Goal: Task Accomplishment & Management: Manage account settings

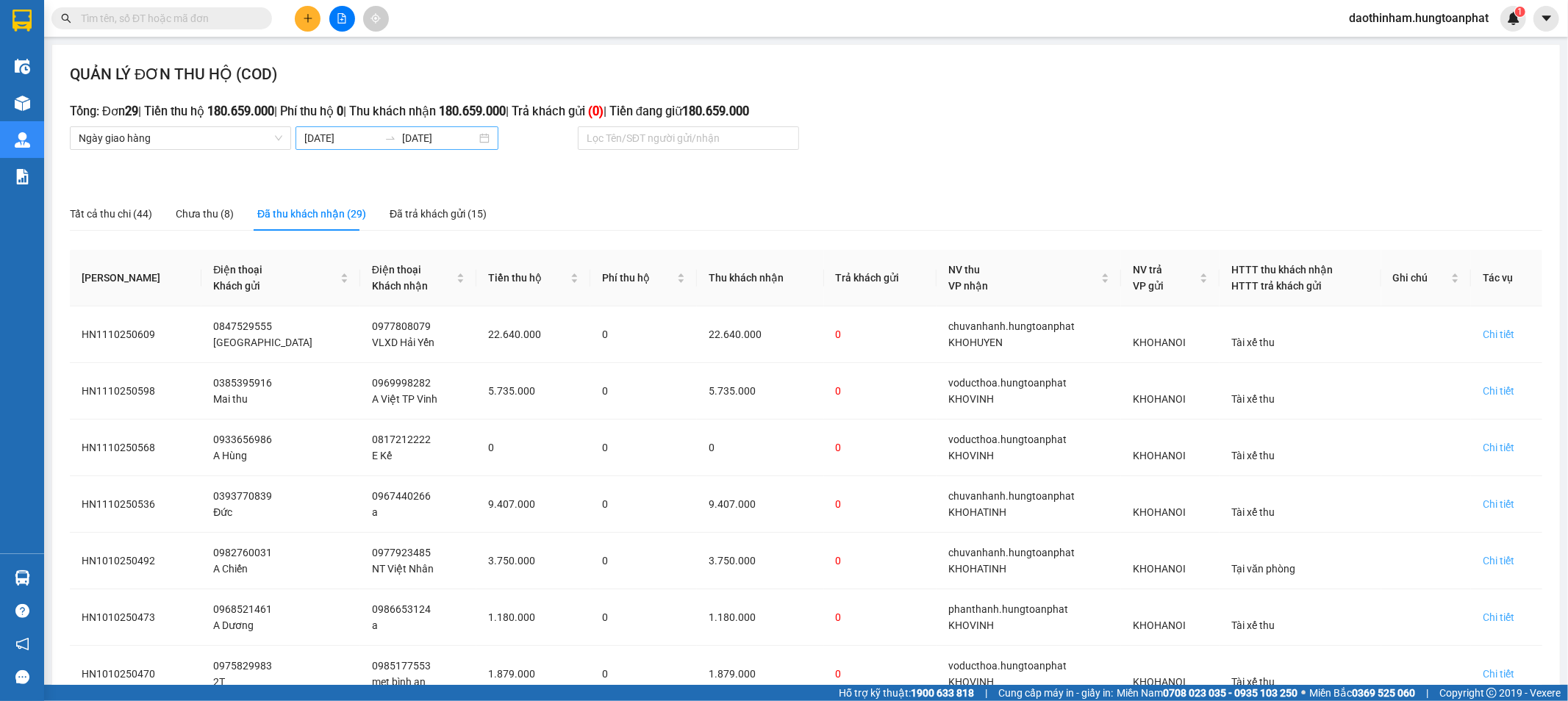
click at [361, 137] on input "[DATE]" at bounding box center [341, 138] width 75 height 16
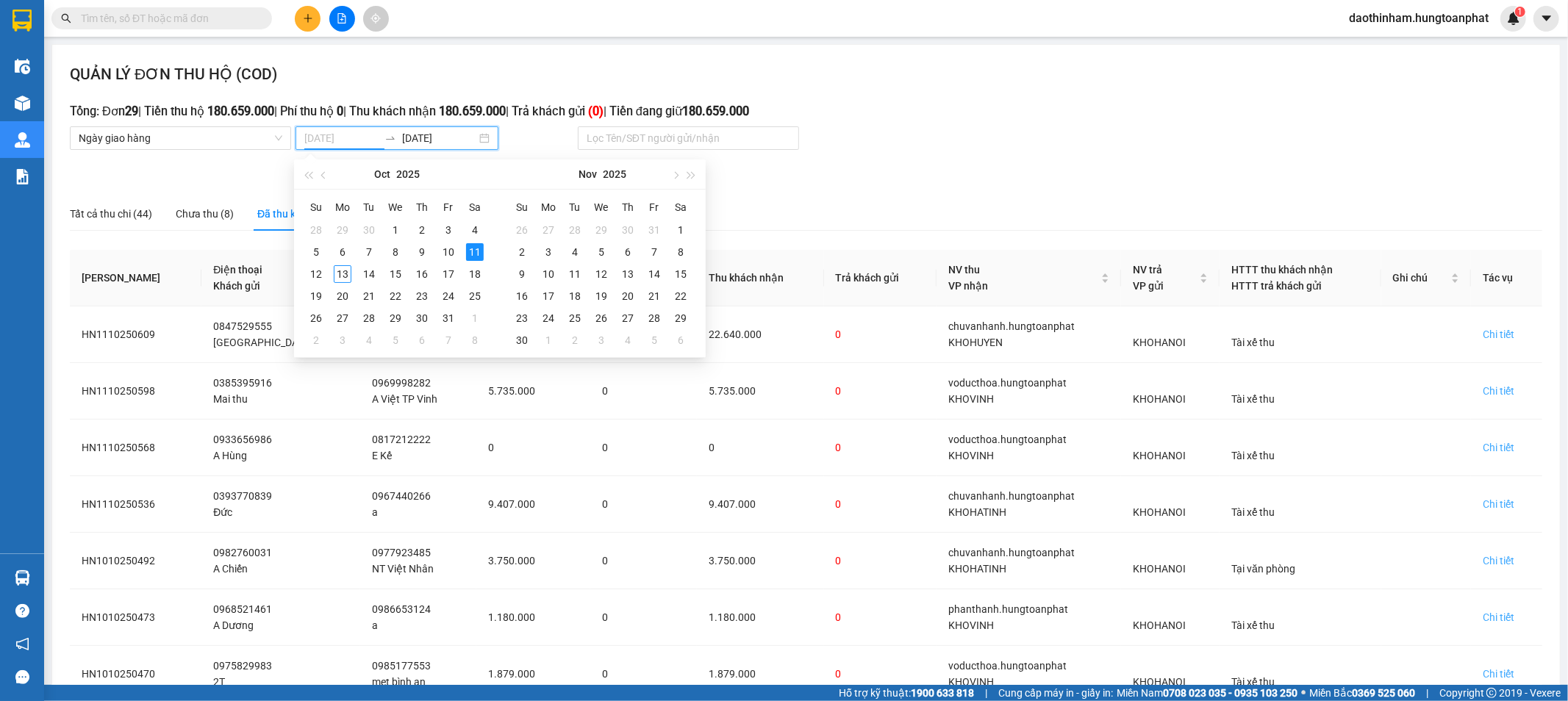
click at [467, 248] on div "11" at bounding box center [474, 251] width 18 height 18
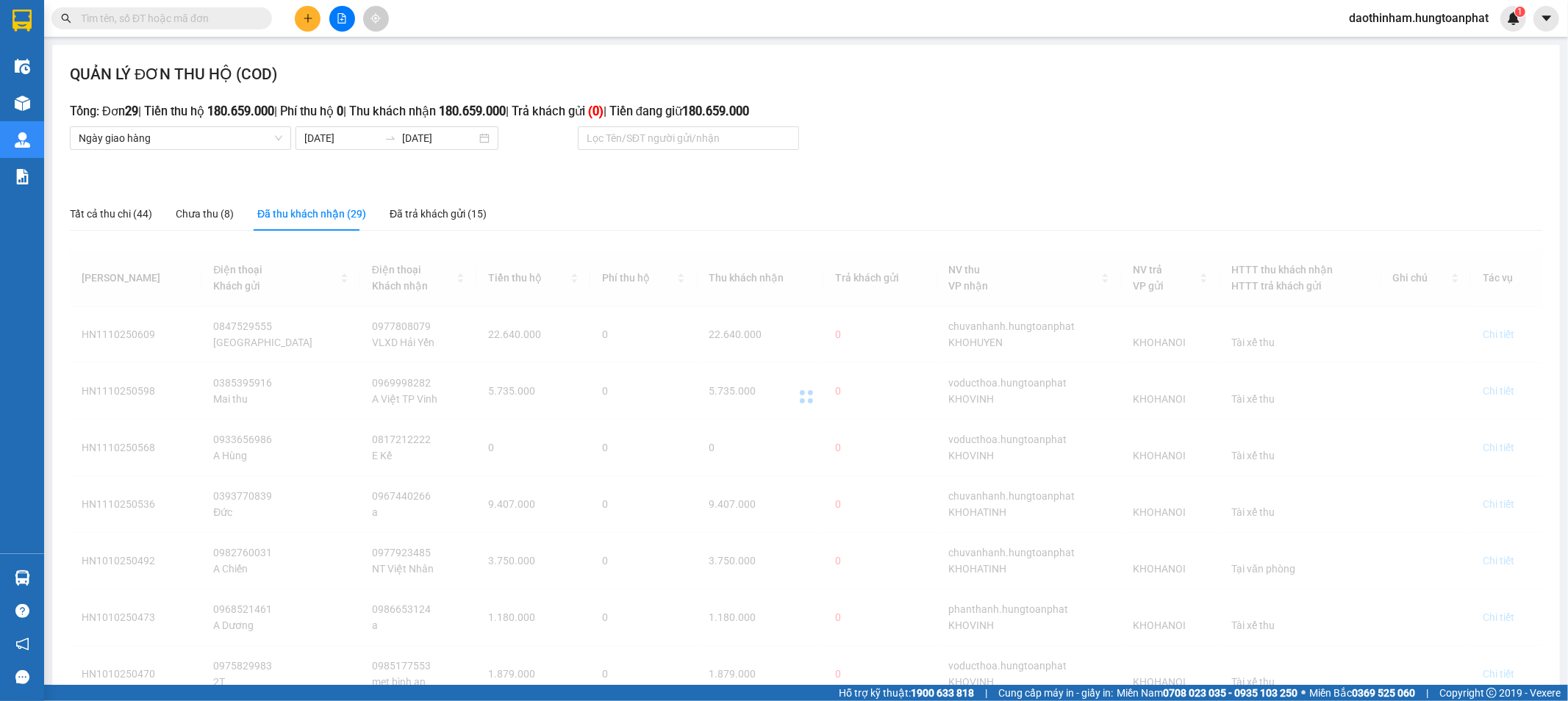
drag, startPoint x: 327, startPoint y: 210, endPoint x: 316, endPoint y: 210, distance: 11.0
click at [325, 210] on div "Đã thu khách nhận (29)" at bounding box center [311, 214] width 109 height 16
click at [353, 140] on input "[DATE]" at bounding box center [341, 138] width 75 height 16
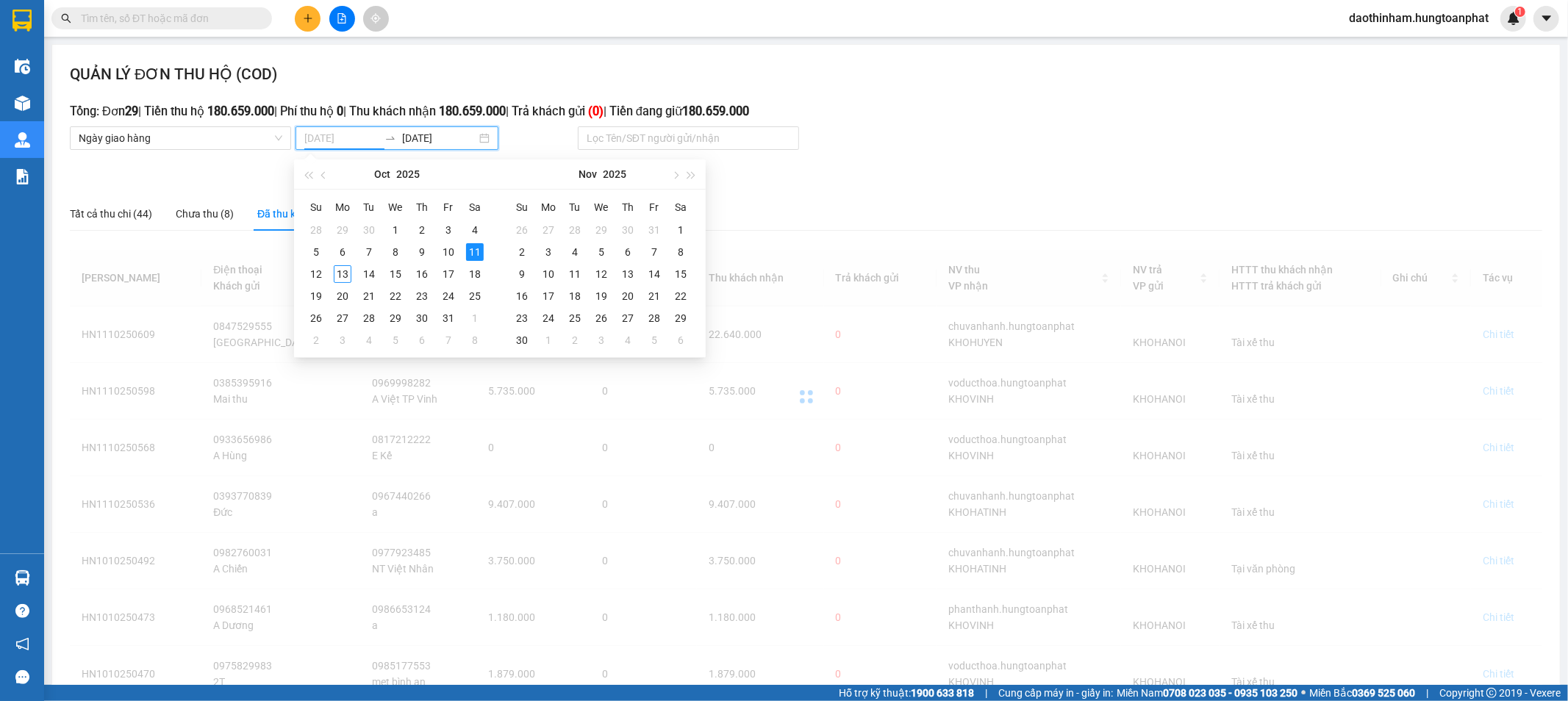
click at [474, 253] on div "11" at bounding box center [474, 251] width 18 height 18
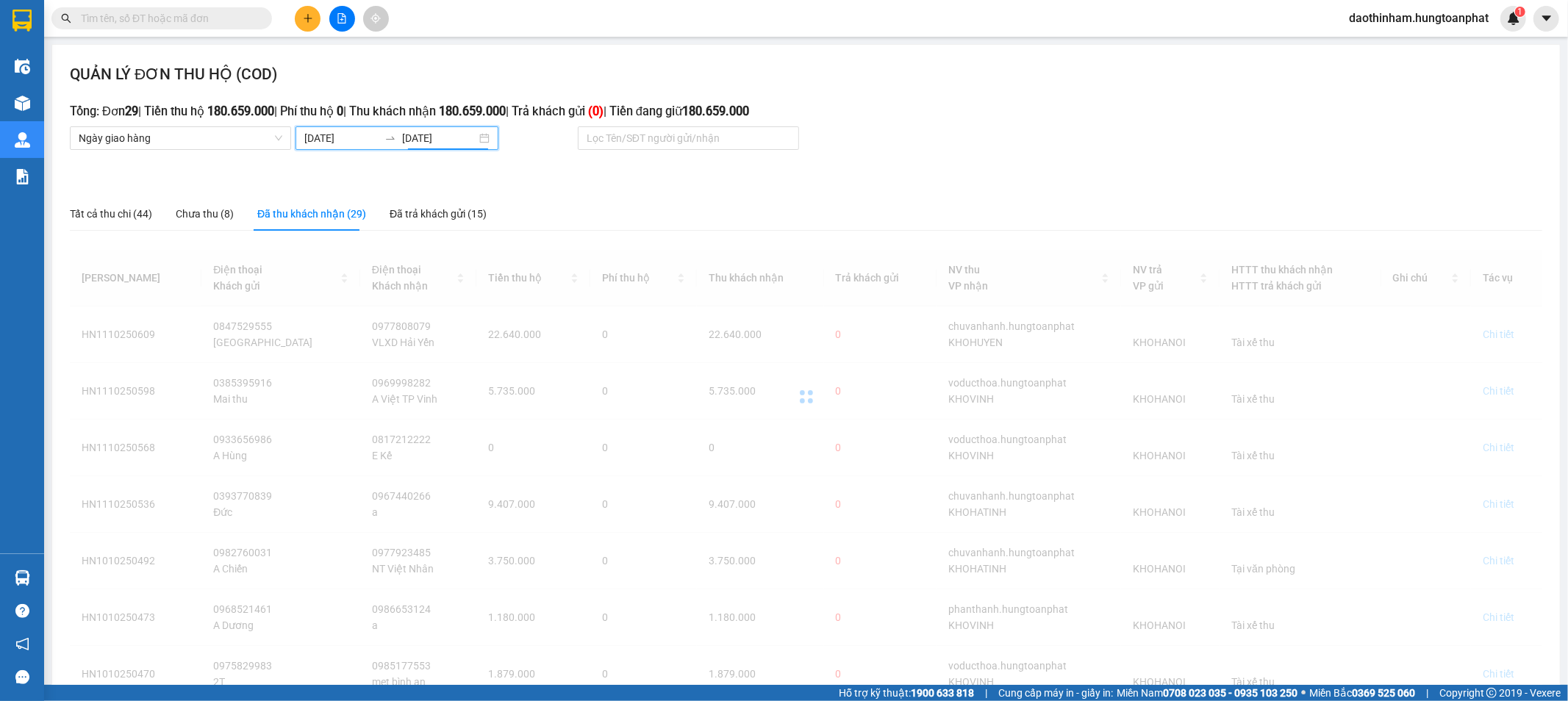
click at [318, 134] on input "[DATE]" at bounding box center [341, 138] width 75 height 16
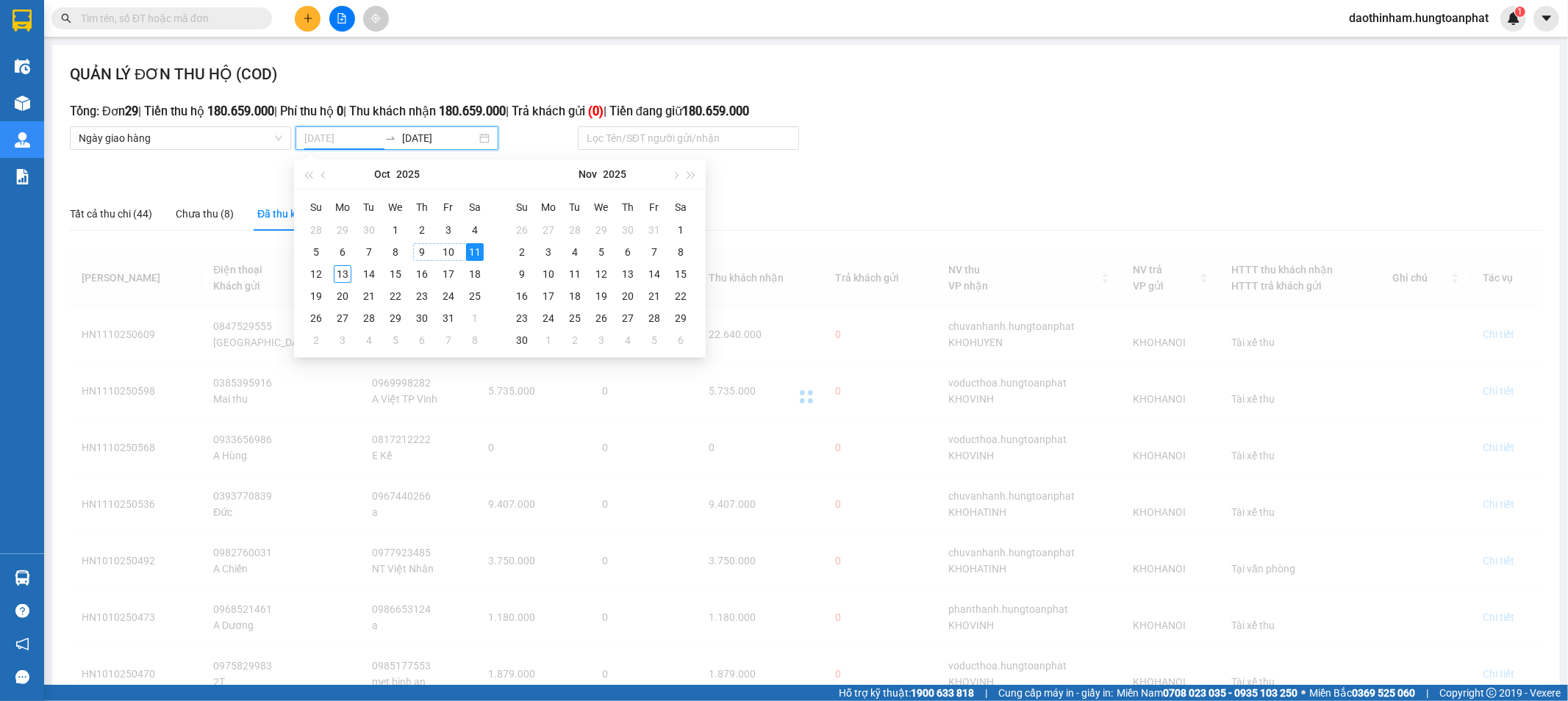
type input "[DATE]"
click at [475, 251] on div "11" at bounding box center [474, 251] width 18 height 18
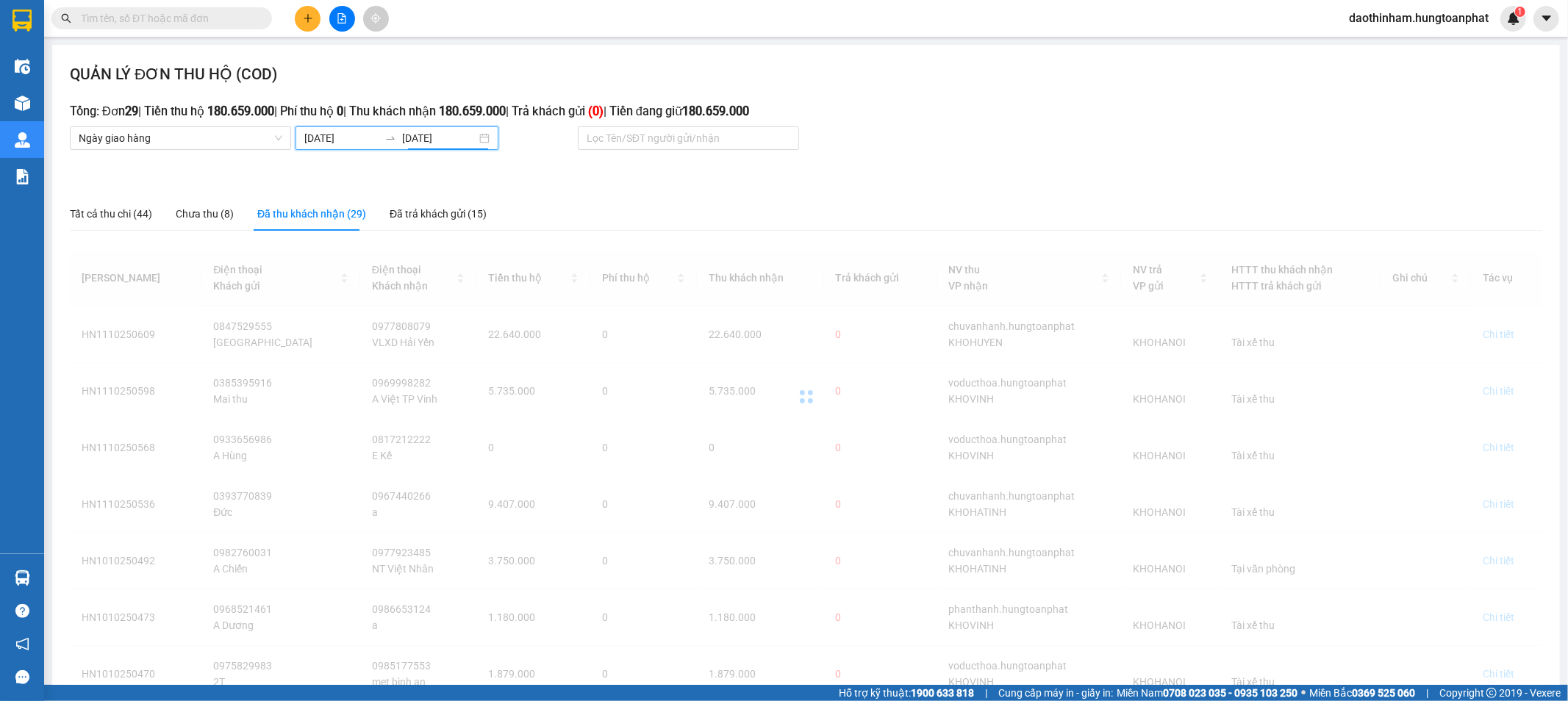
click at [310, 216] on div "Đã thu khách nhận (29)" at bounding box center [311, 214] width 109 height 16
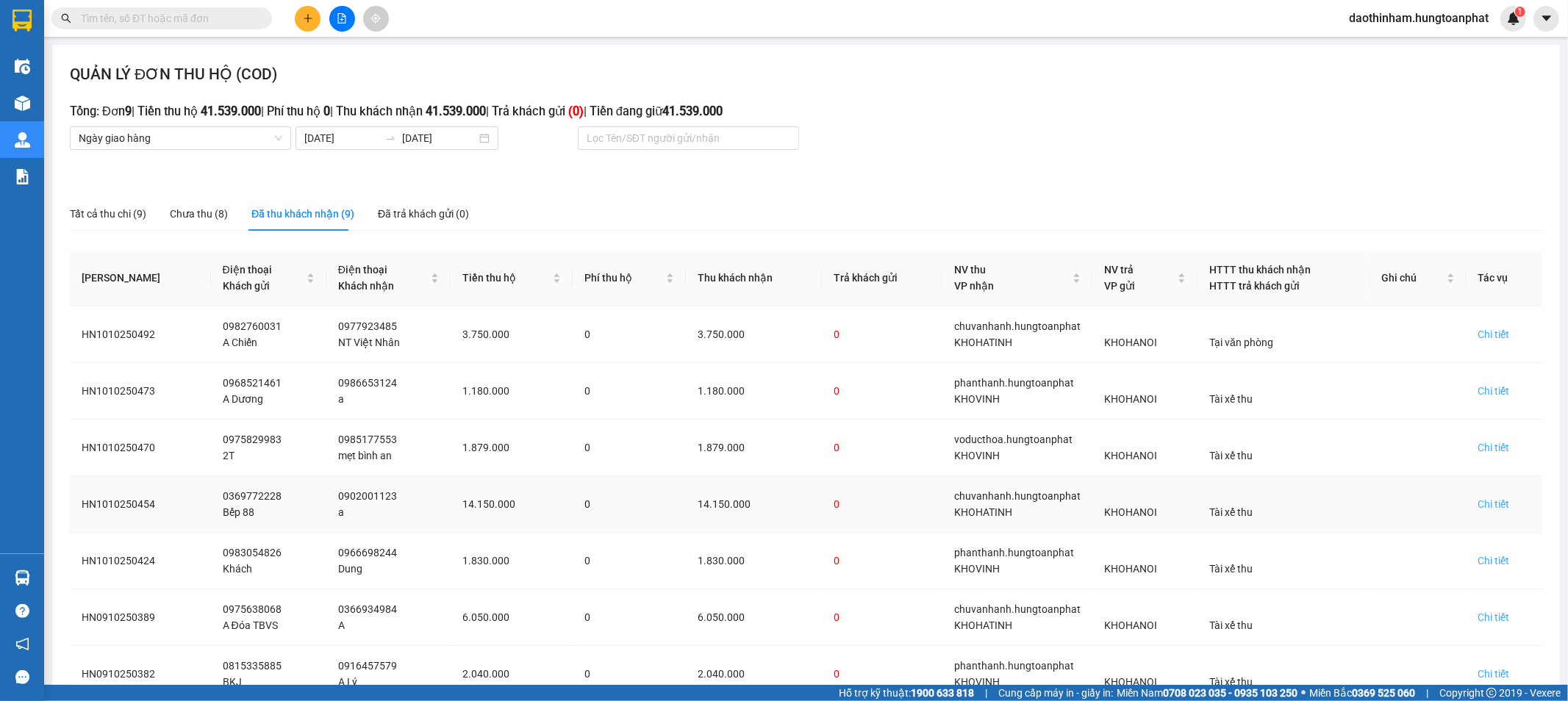
scroll to position [210, 0]
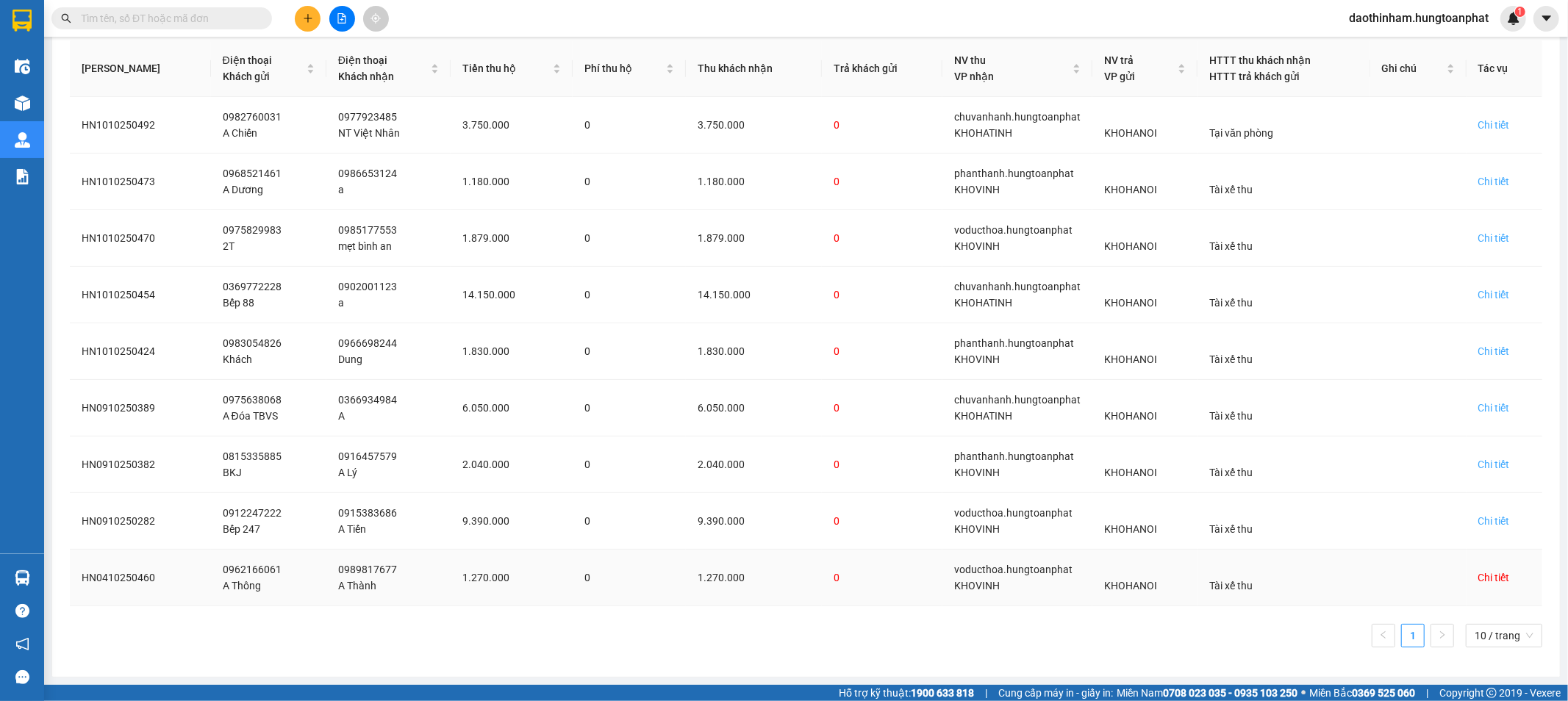
click at [1488, 574] on div "Chi tiết" at bounding box center [1493, 577] width 31 height 16
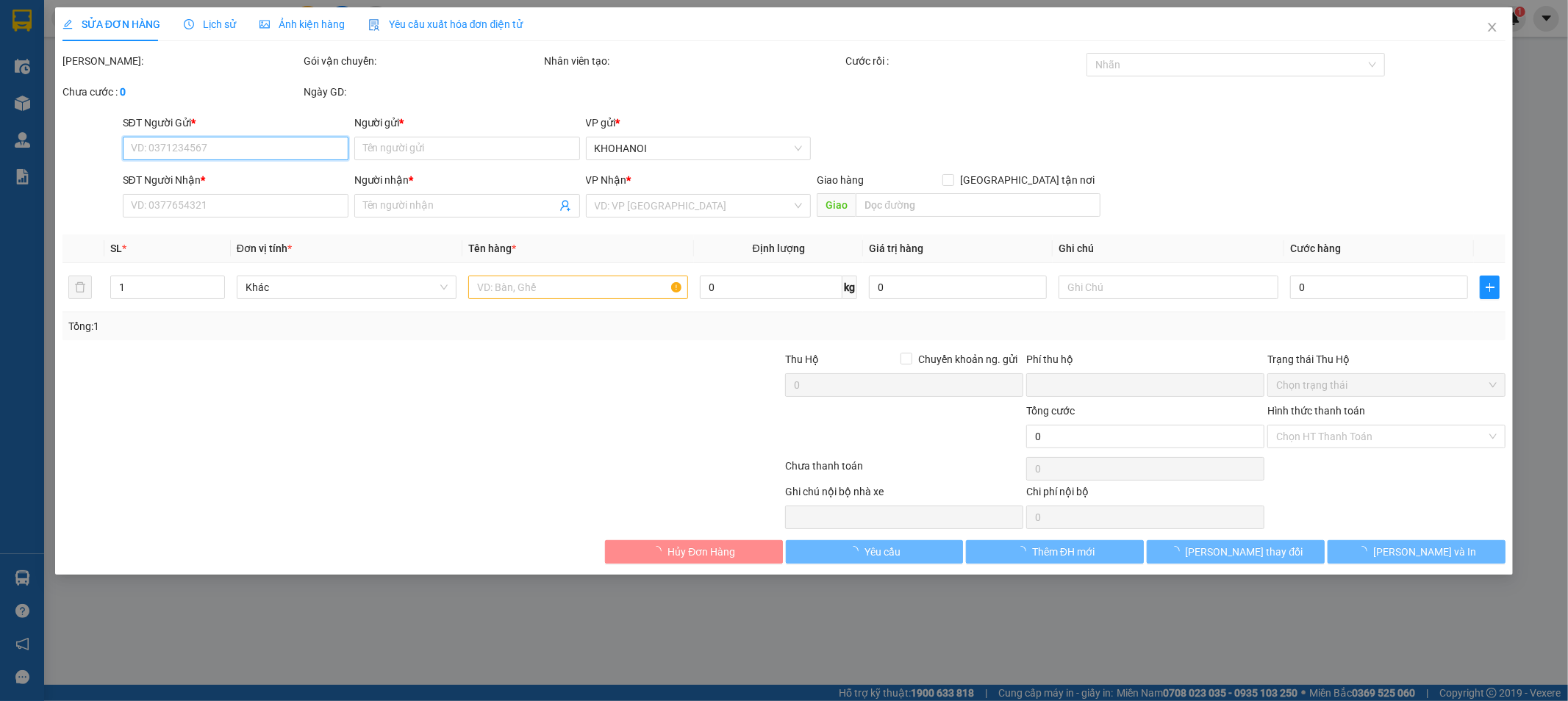
type input "0962166061"
type input "A Thông"
type input "0989817677"
type input "A Thành"
checkbox input "true"
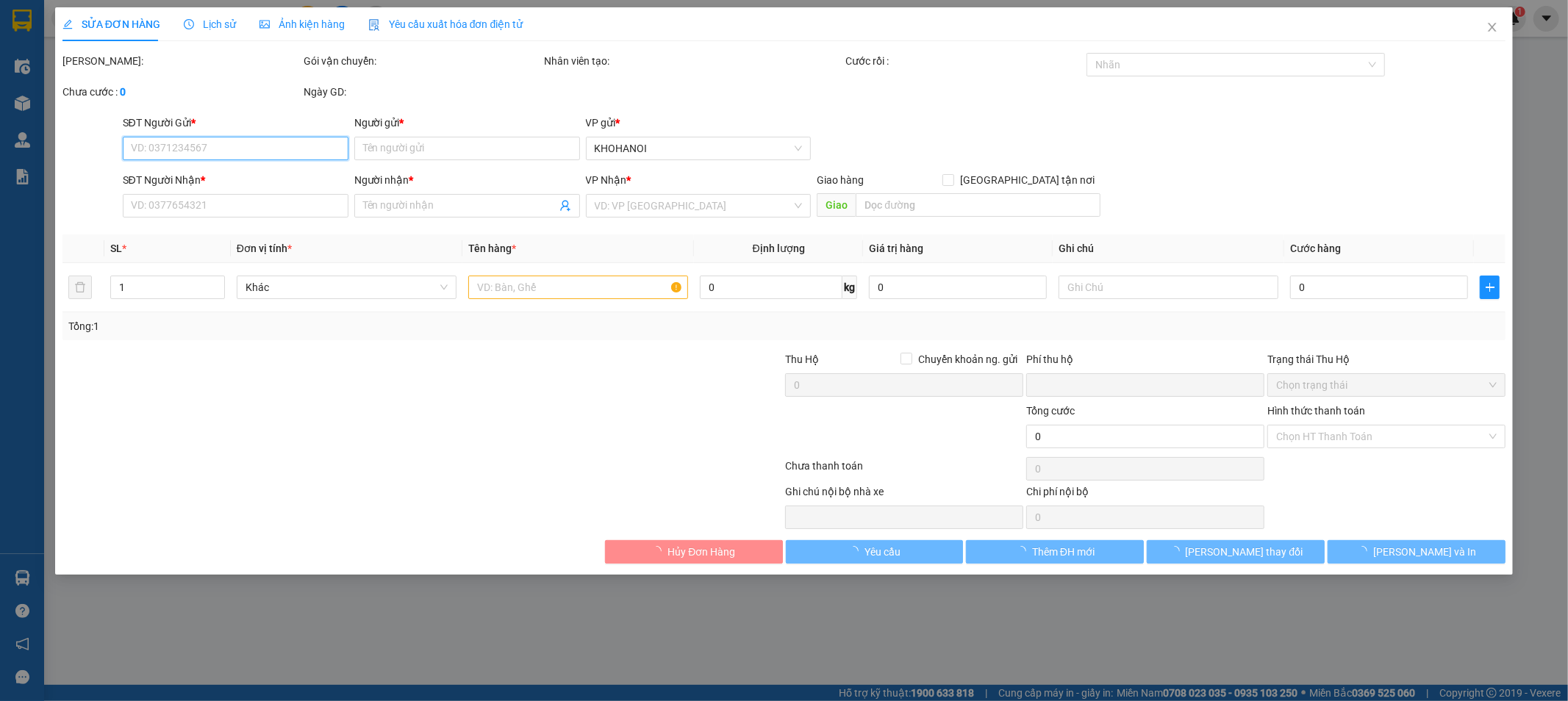
type input "K Xuân Tín, [GEOGRAPHIC_DATA], [GEOGRAPHIC_DATA]"
checkbox input "true"
type input "1.270.000"
type input "0"
type input "130.000"
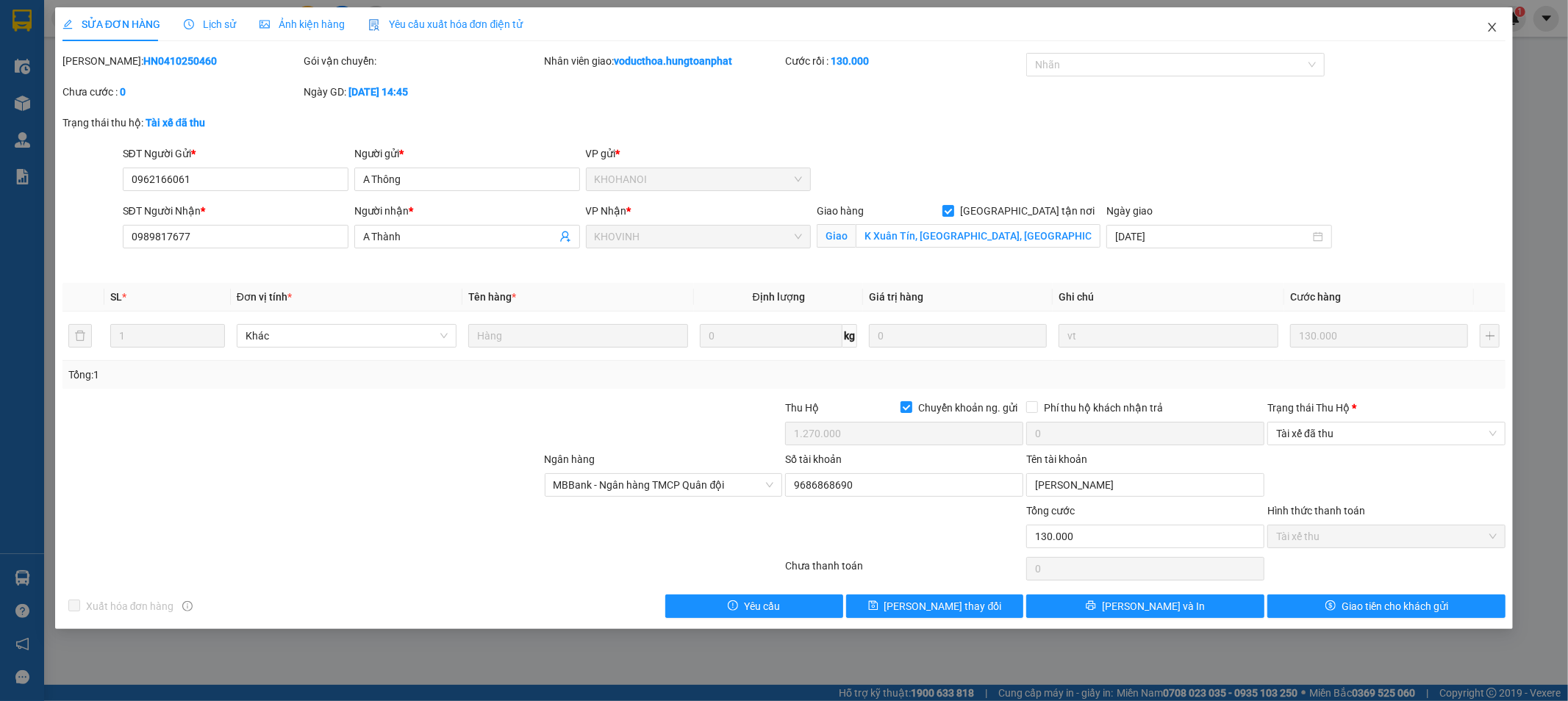
click at [1498, 27] on icon "close" at bounding box center [1492, 27] width 11 height 11
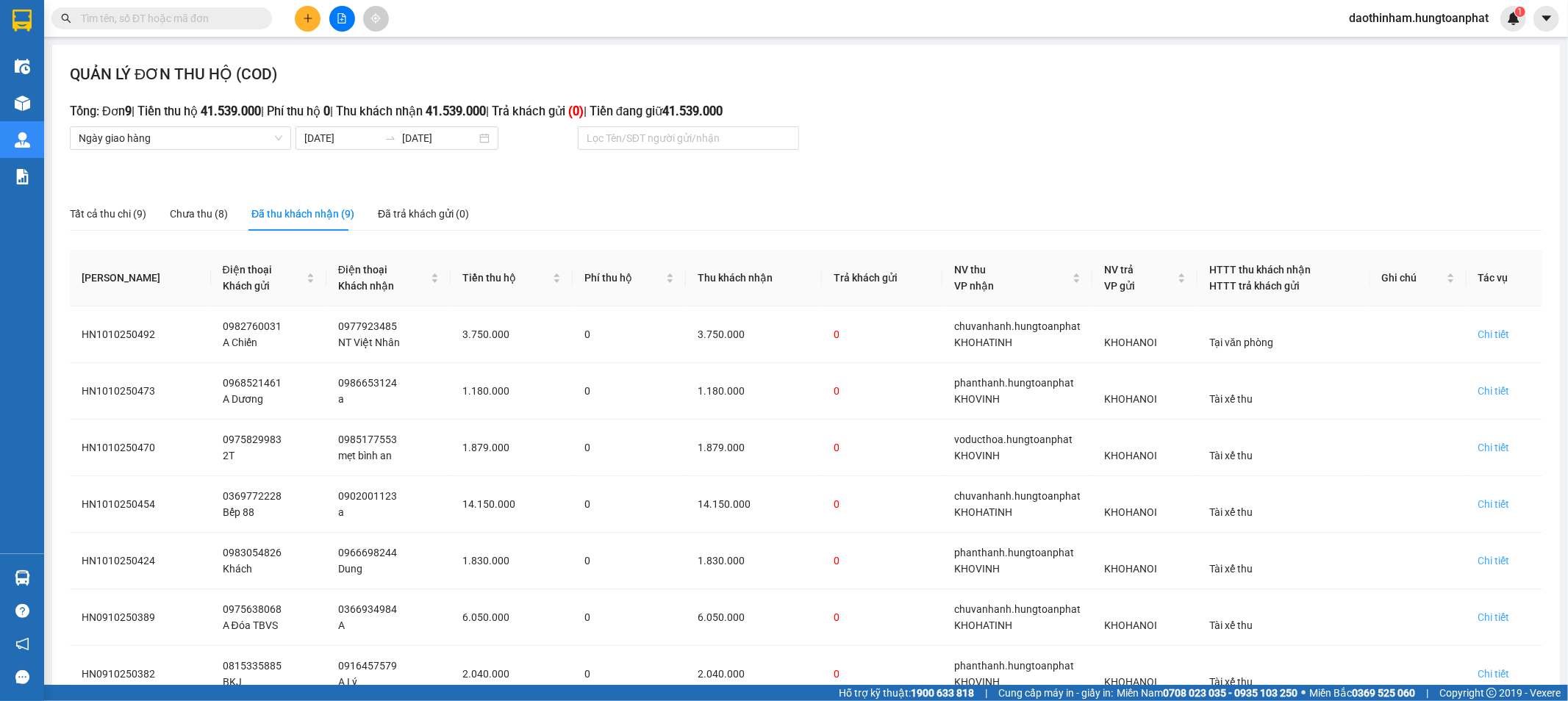
click at [179, 18] on input "text" at bounding box center [168, 18] width 174 height 16
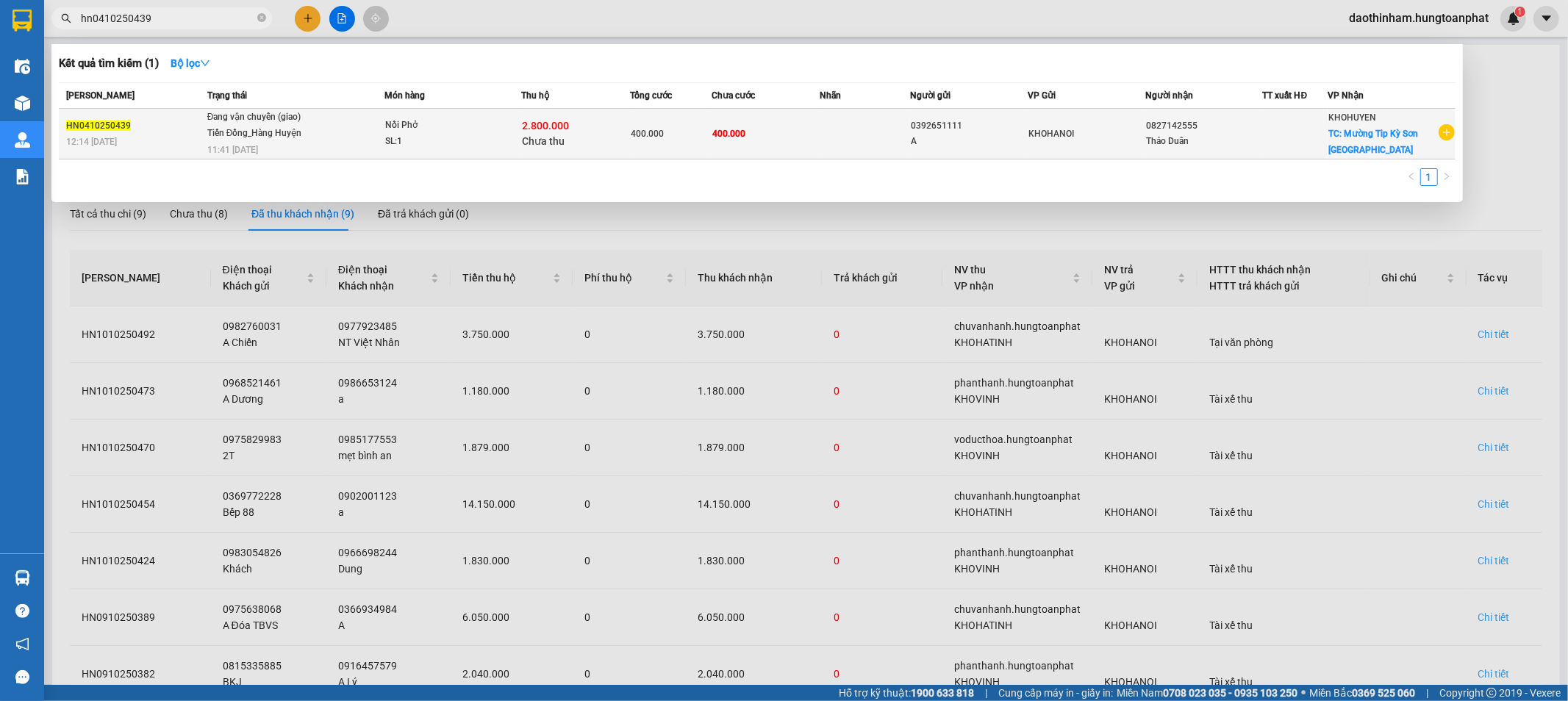
type input "hn0410250439"
click at [608, 129] on div "2.800.000 Chưa thu" at bounding box center [577, 133] width 108 height 31
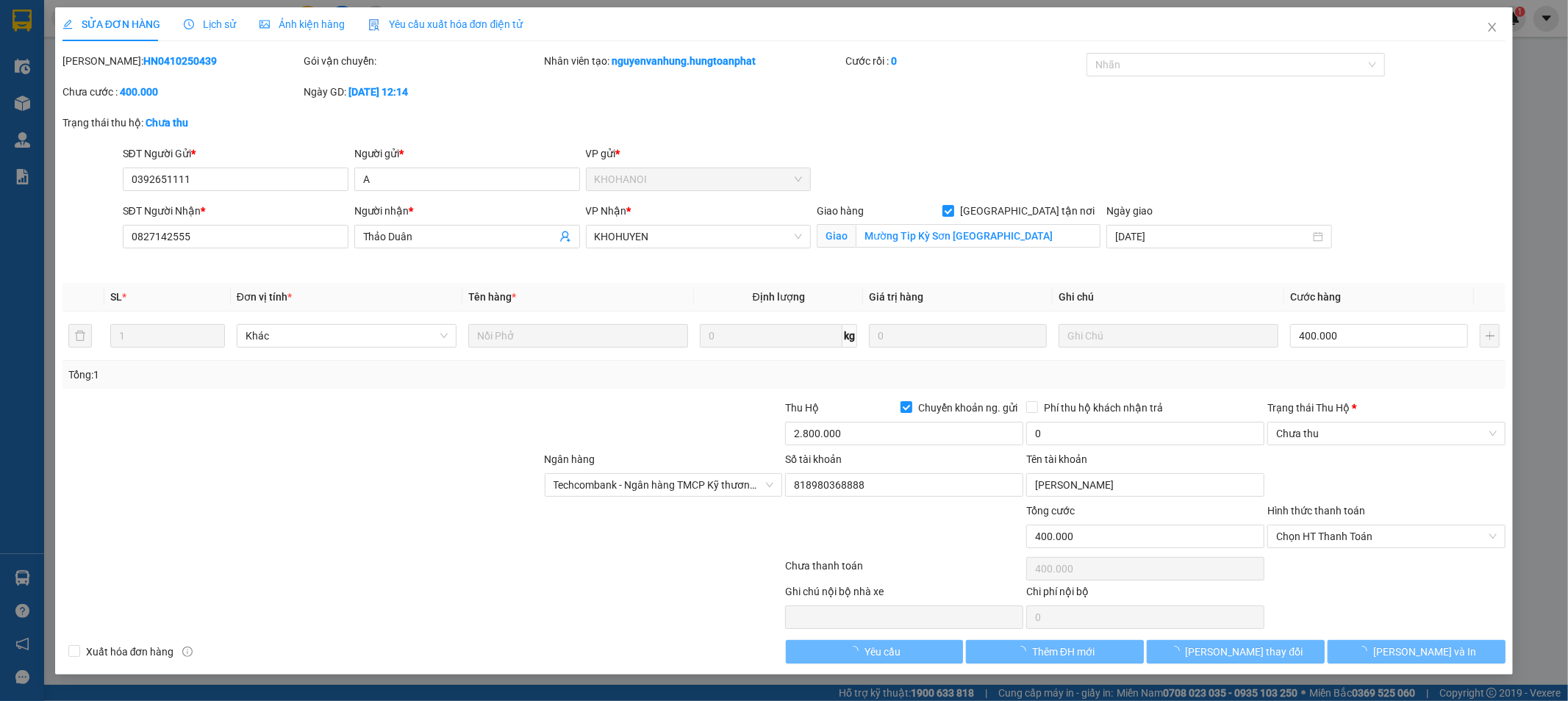
type input "0392651111"
type input "A"
type input "0827142555"
type input "Thảo Duân"
checkbox input "true"
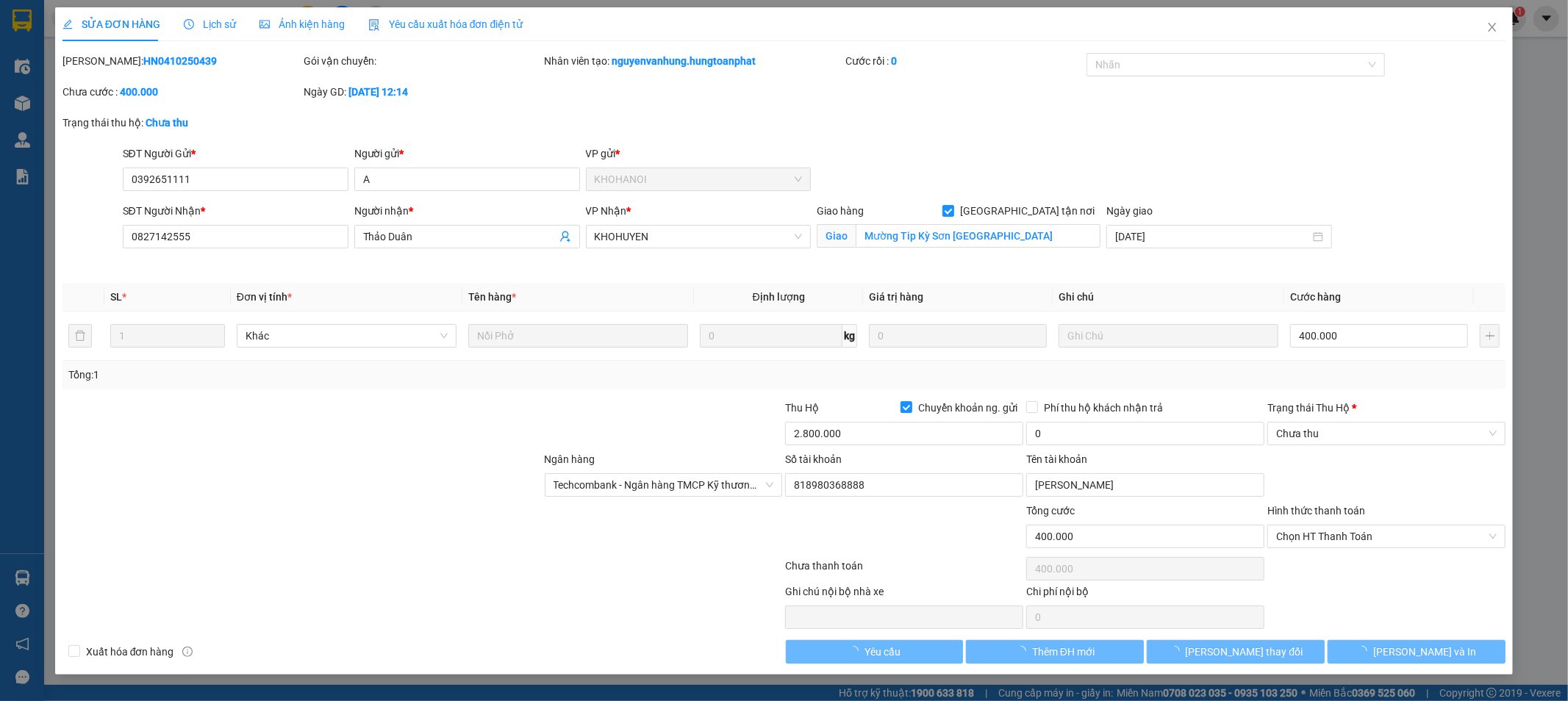
type input "Mường Tip Kỳ Sơn [GEOGRAPHIC_DATA]"
type input "400.000"
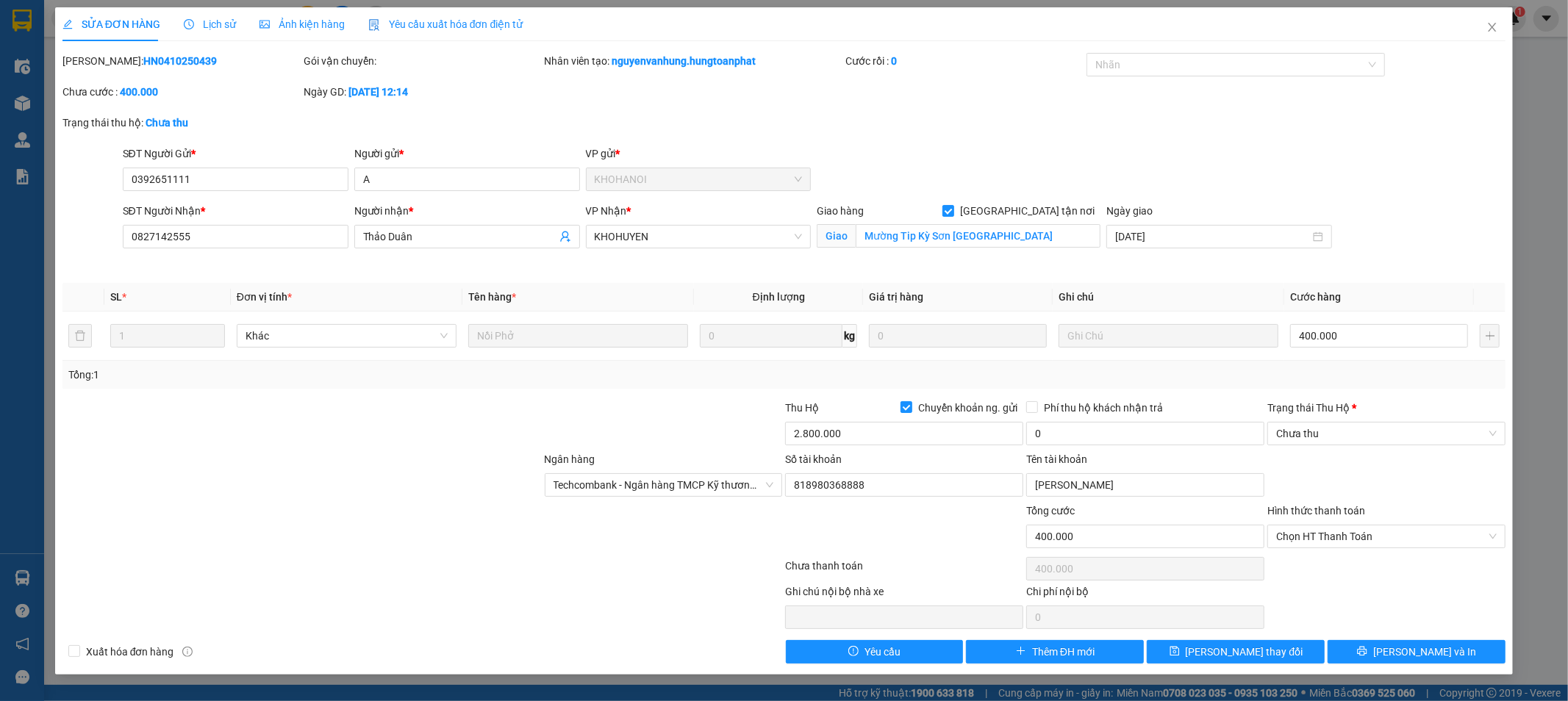
click at [208, 19] on span "Lịch sử" at bounding box center [209, 24] width 52 height 11
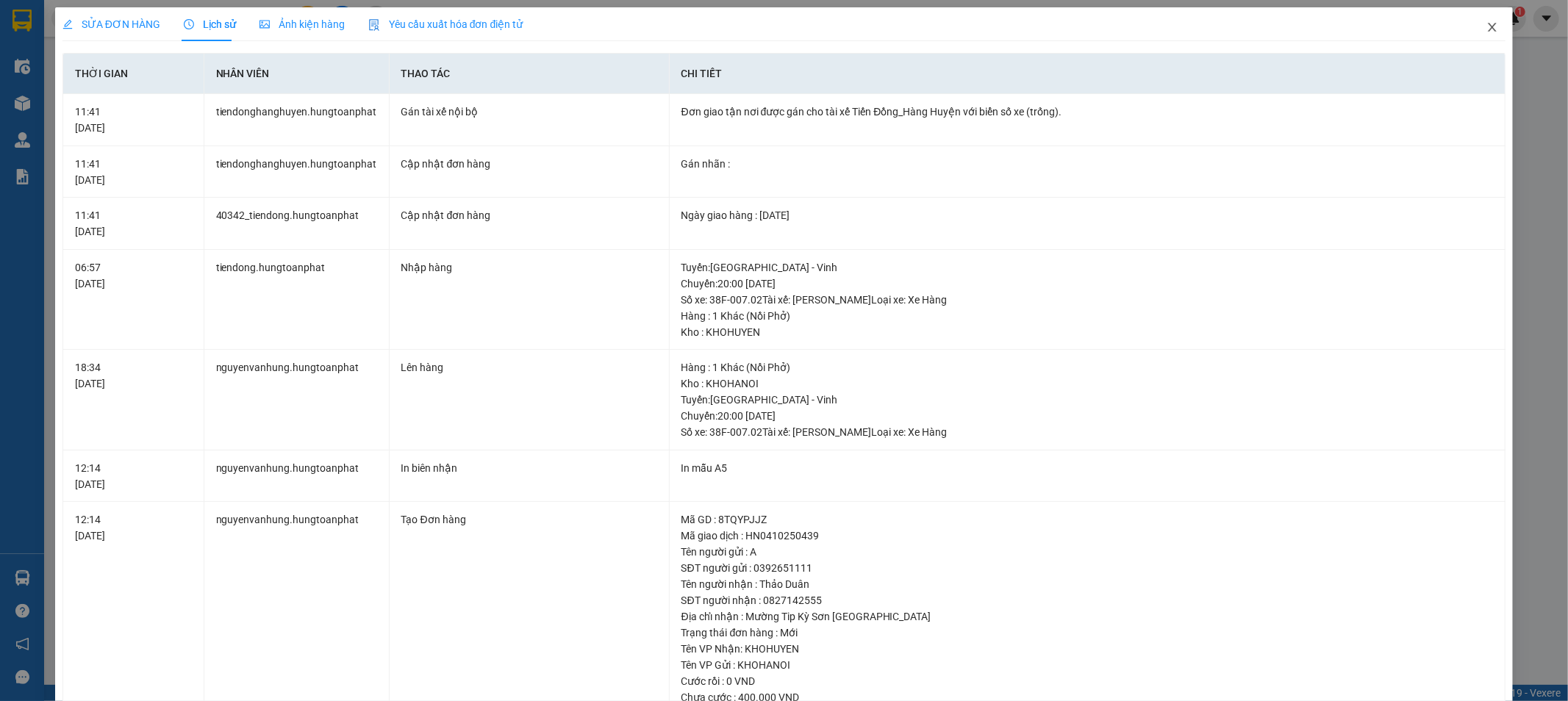
click at [1490, 28] on span "Close" at bounding box center [1492, 28] width 42 height 42
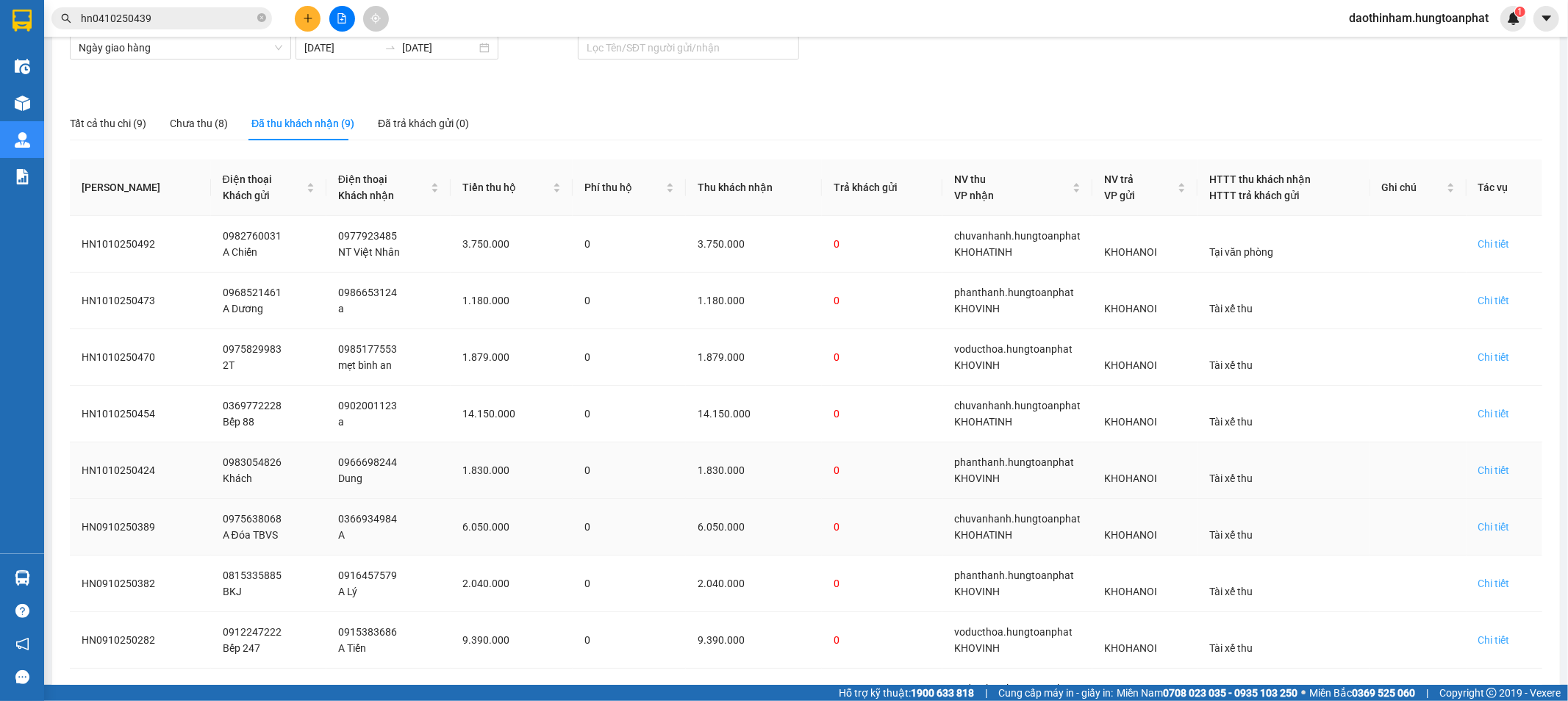
scroll to position [210, 0]
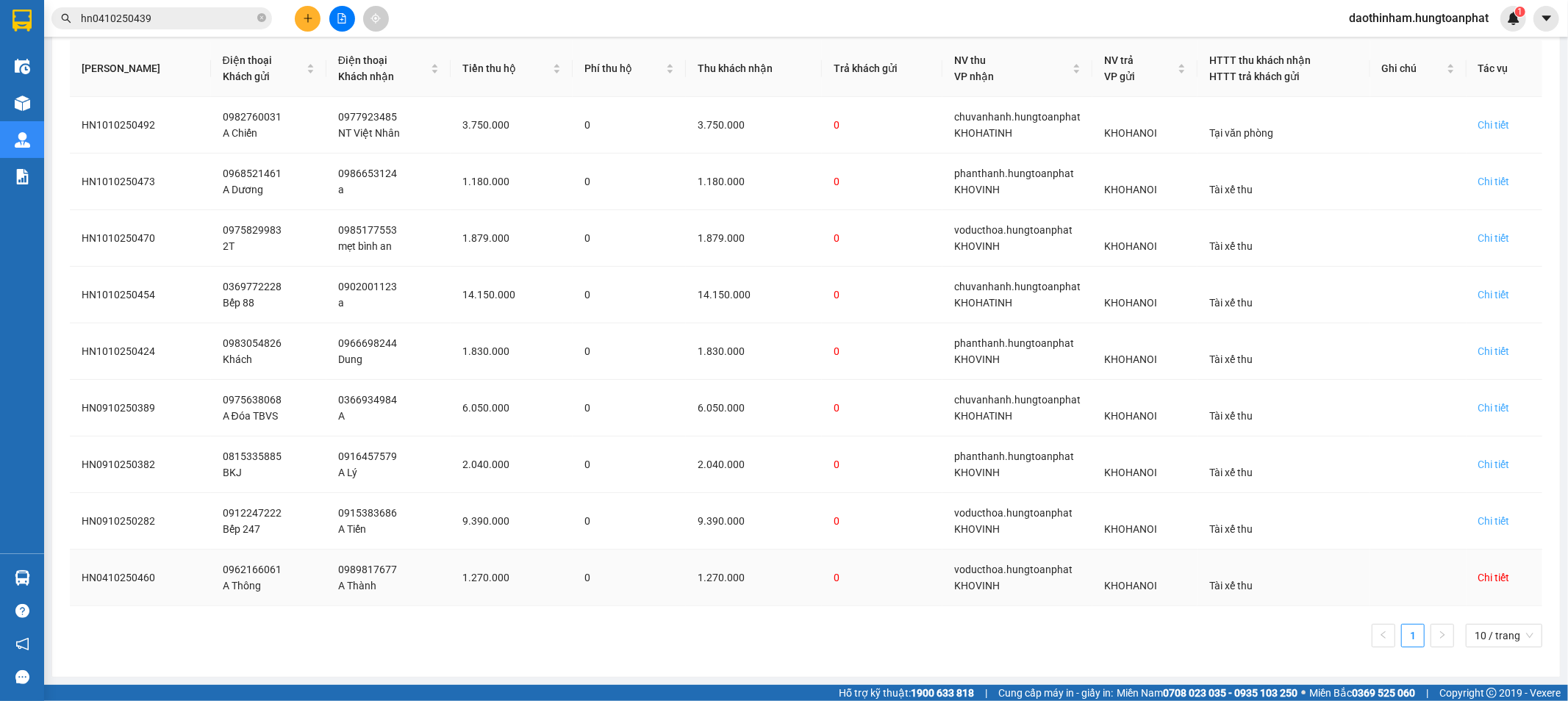
click at [1478, 579] on div "Chi tiết" at bounding box center [1493, 577] width 31 height 16
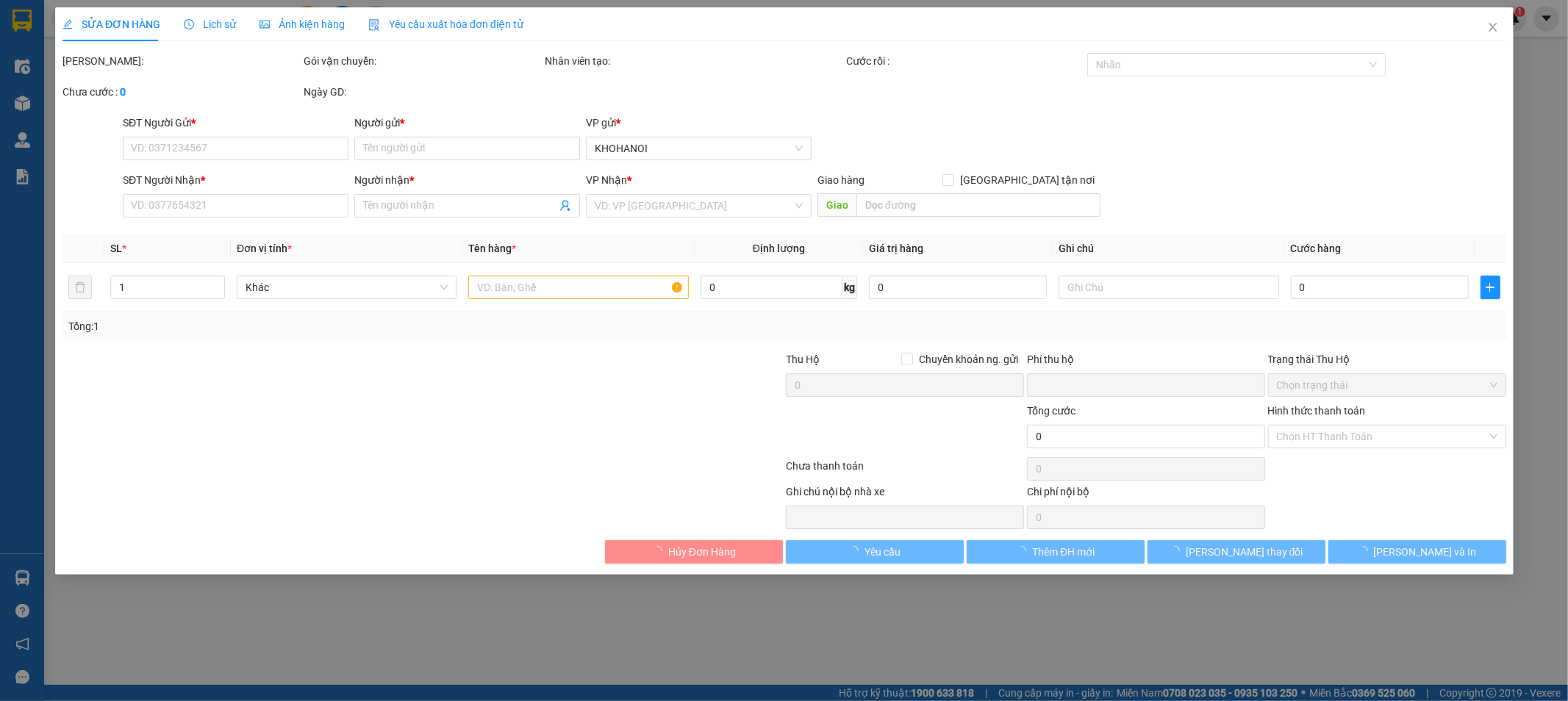
type input "0962166061"
type input "A Thông"
type input "0989817677"
type input "A Thành"
checkbox input "true"
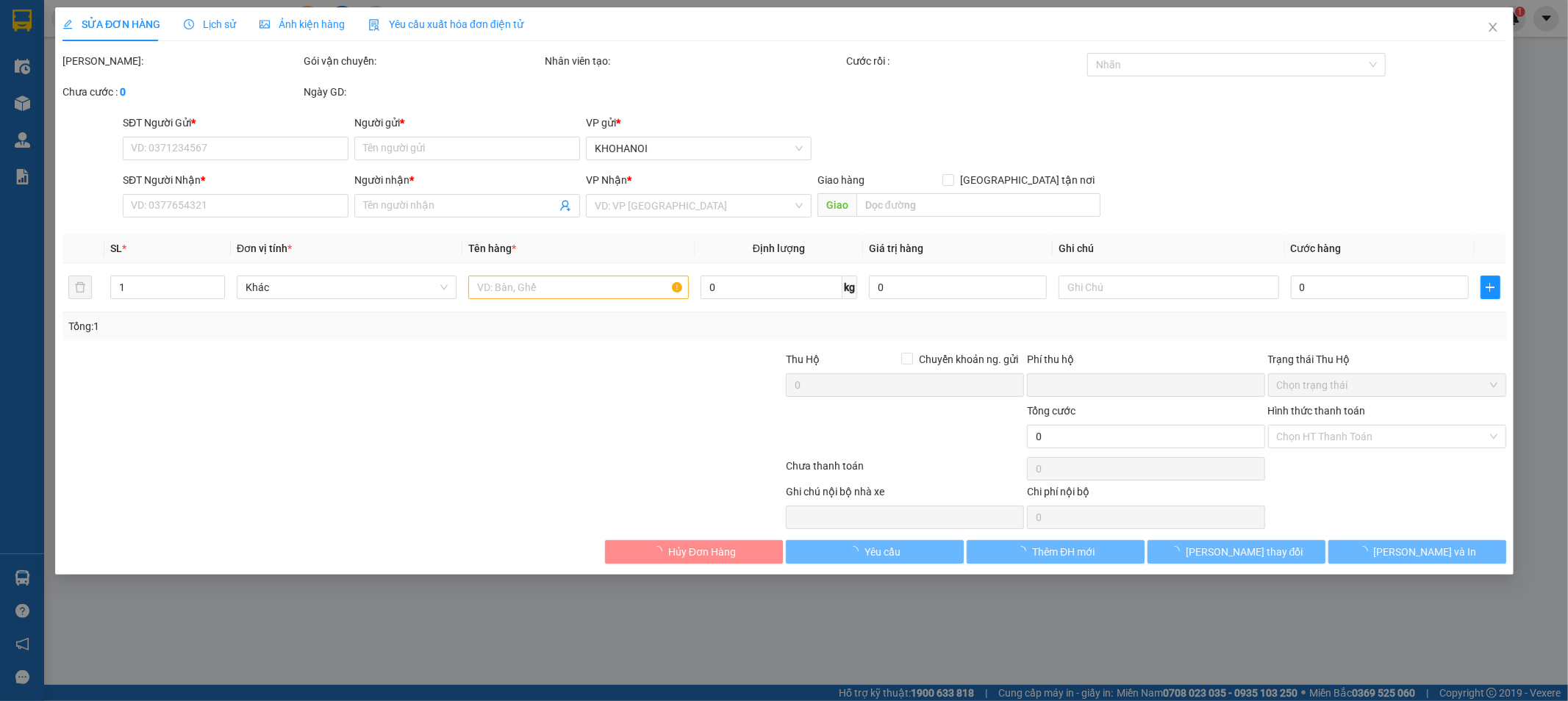
type input "K Xuân Tín, [GEOGRAPHIC_DATA], [GEOGRAPHIC_DATA]"
checkbox input "true"
type input "1.270.000"
type input "0"
type input "130.000"
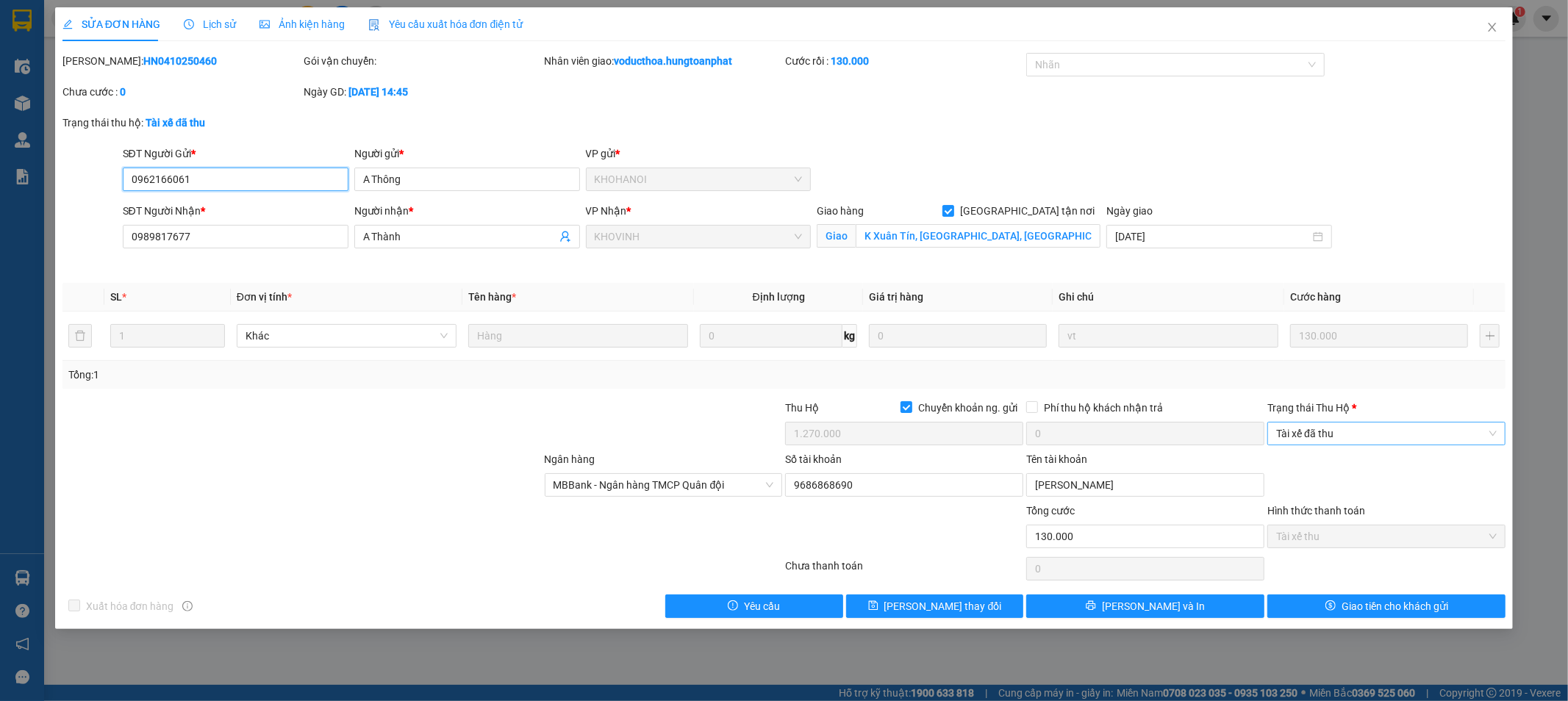
click at [1362, 432] on span "Tài xế đã thu" at bounding box center [1386, 433] width 220 height 22
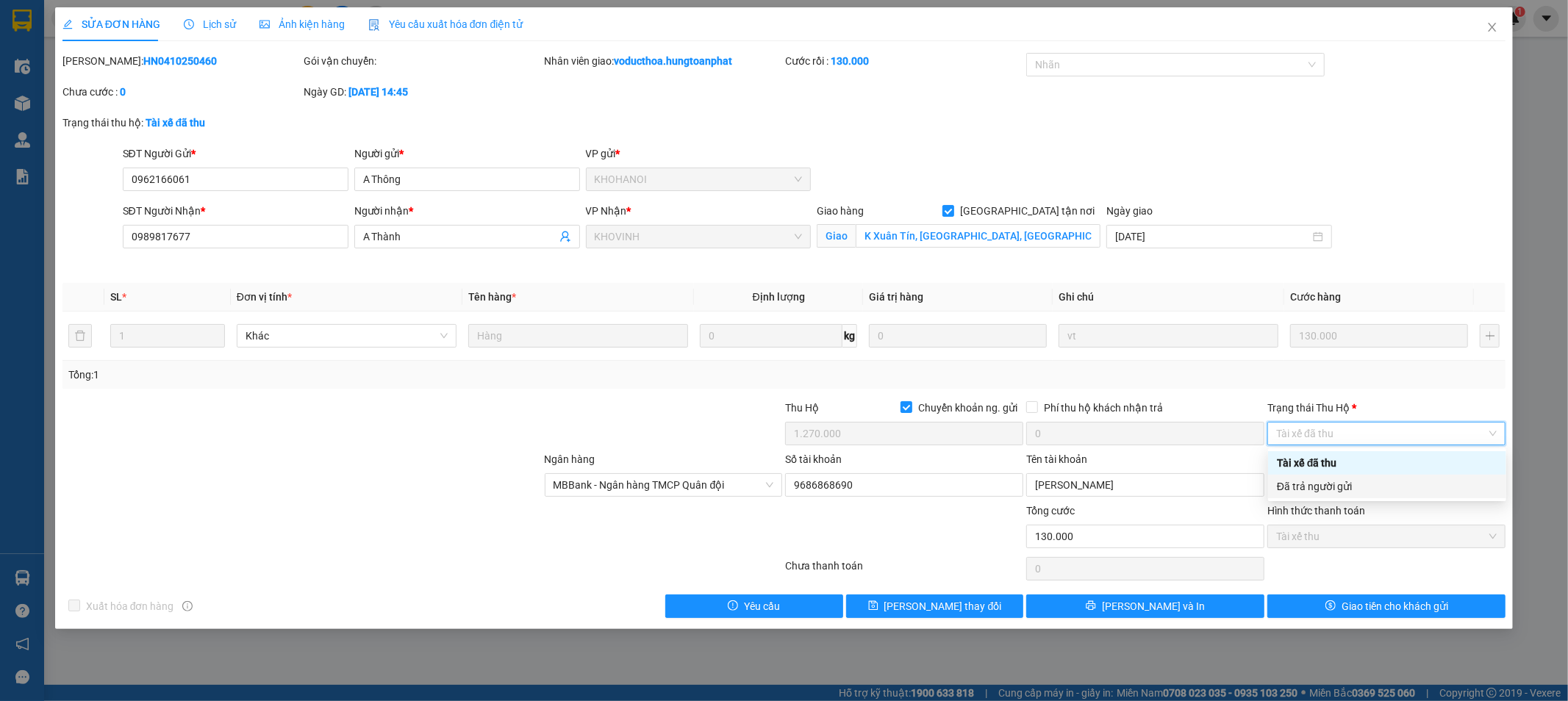
click at [1350, 491] on div "Đã trả người gửi" at bounding box center [1387, 486] width 220 height 16
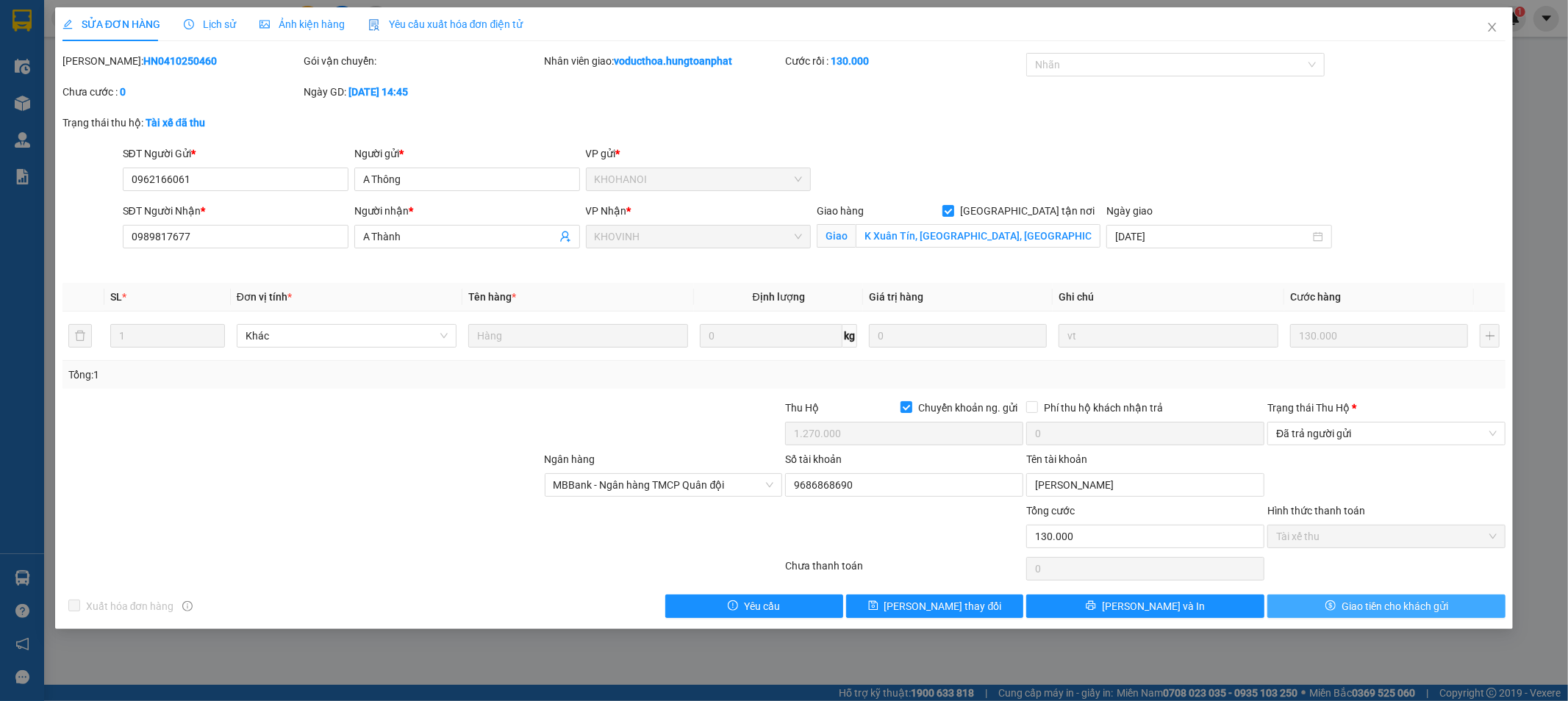
click at [1355, 606] on span "Giao tiền cho khách gửi" at bounding box center [1395, 606] width 107 height 16
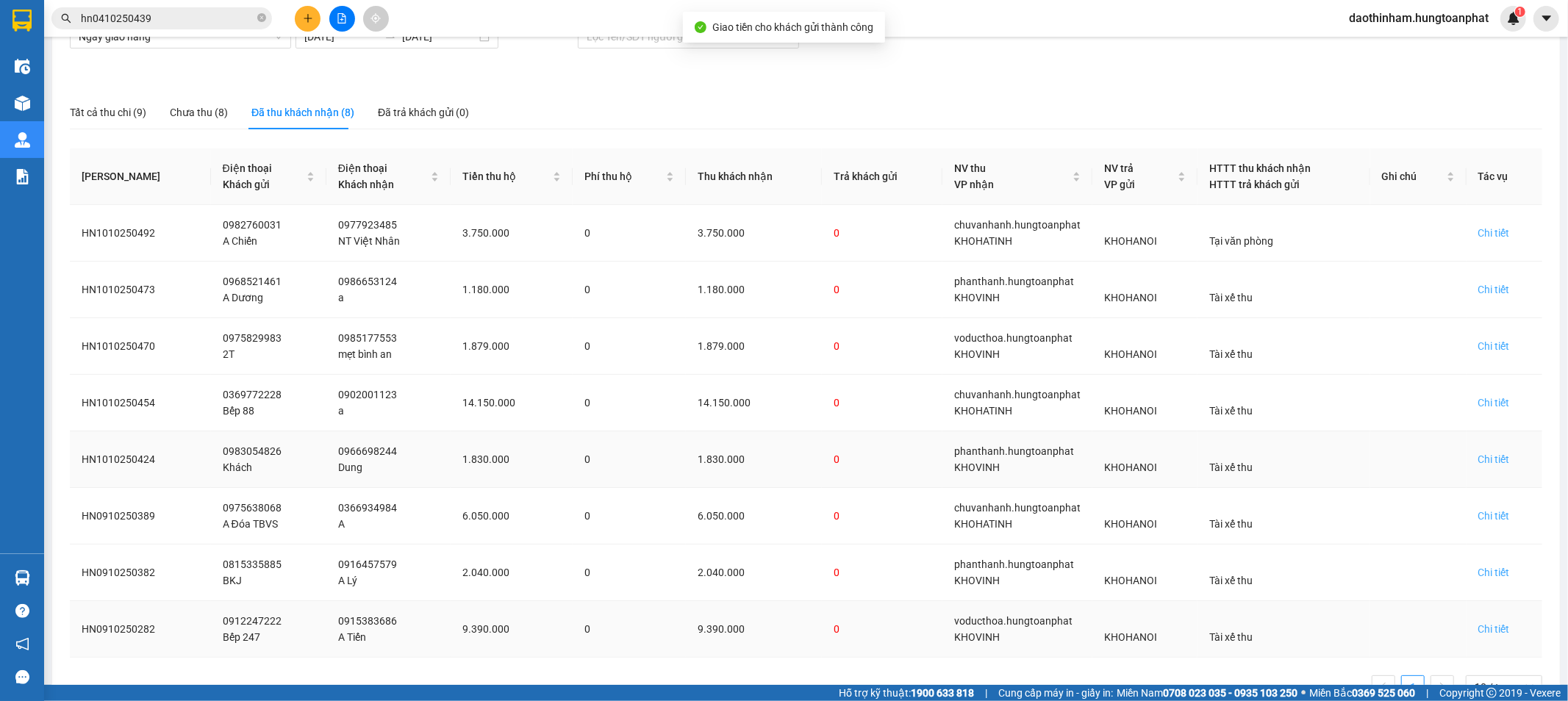
scroll to position [153, 0]
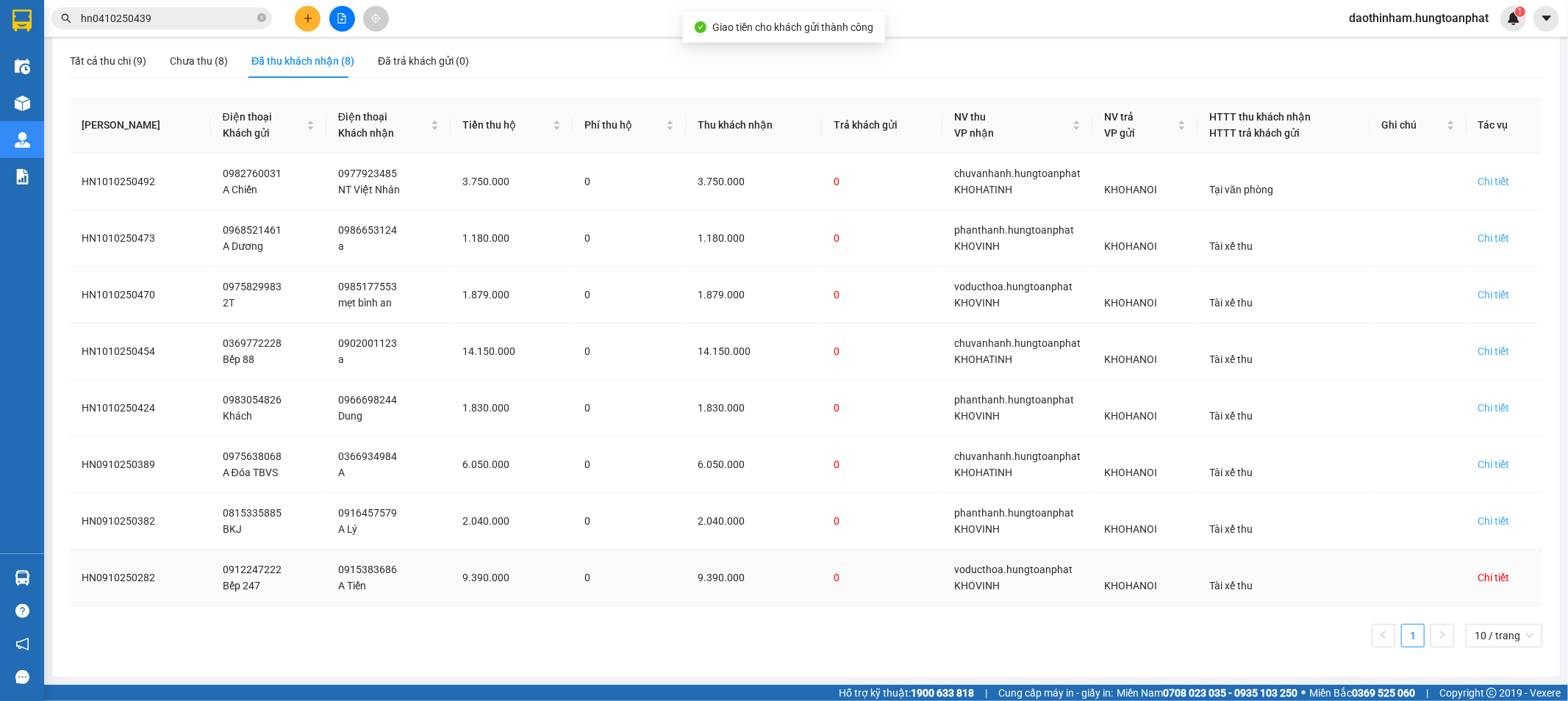
click at [1481, 579] on div "Chi tiết" at bounding box center [1493, 577] width 31 height 16
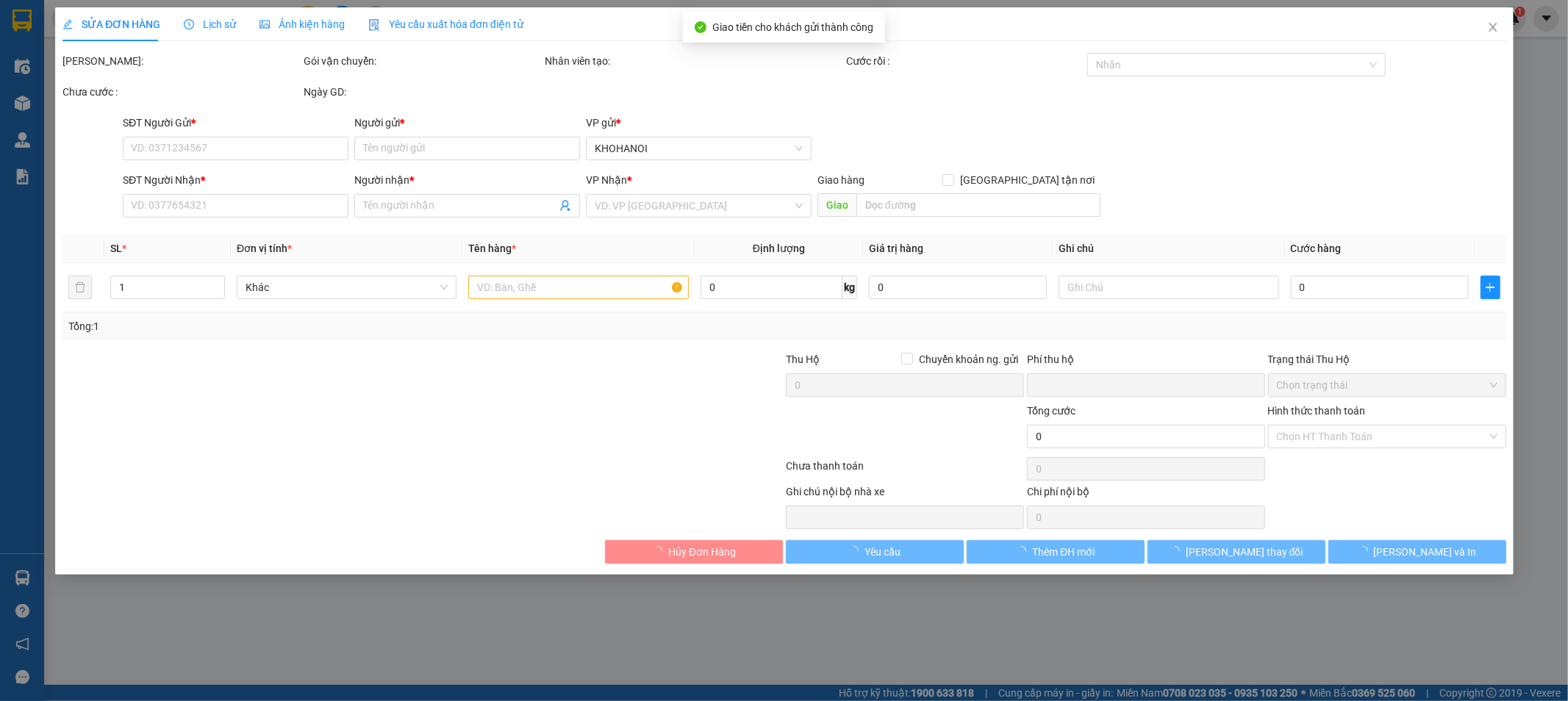
type input "0912247222"
type input "Bếp 247"
type input "0915383686"
type input "A Tiến"
checkbox input "true"
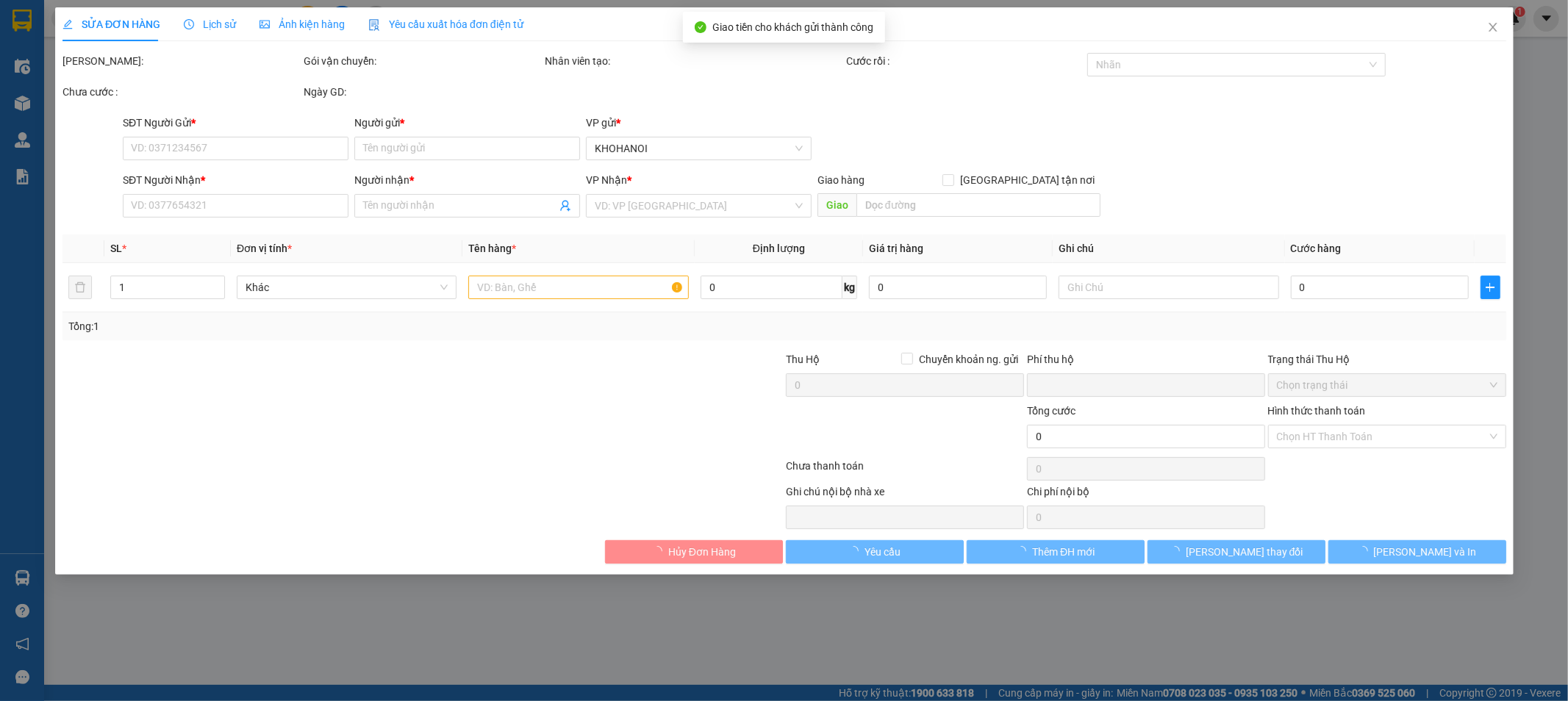
type input "[GEOGRAPHIC_DATA], [GEOGRAPHIC_DATA], [GEOGRAPHIC_DATA]"
checkbox input "true"
type input "9.390.000"
type input "0"
type input "110.000"
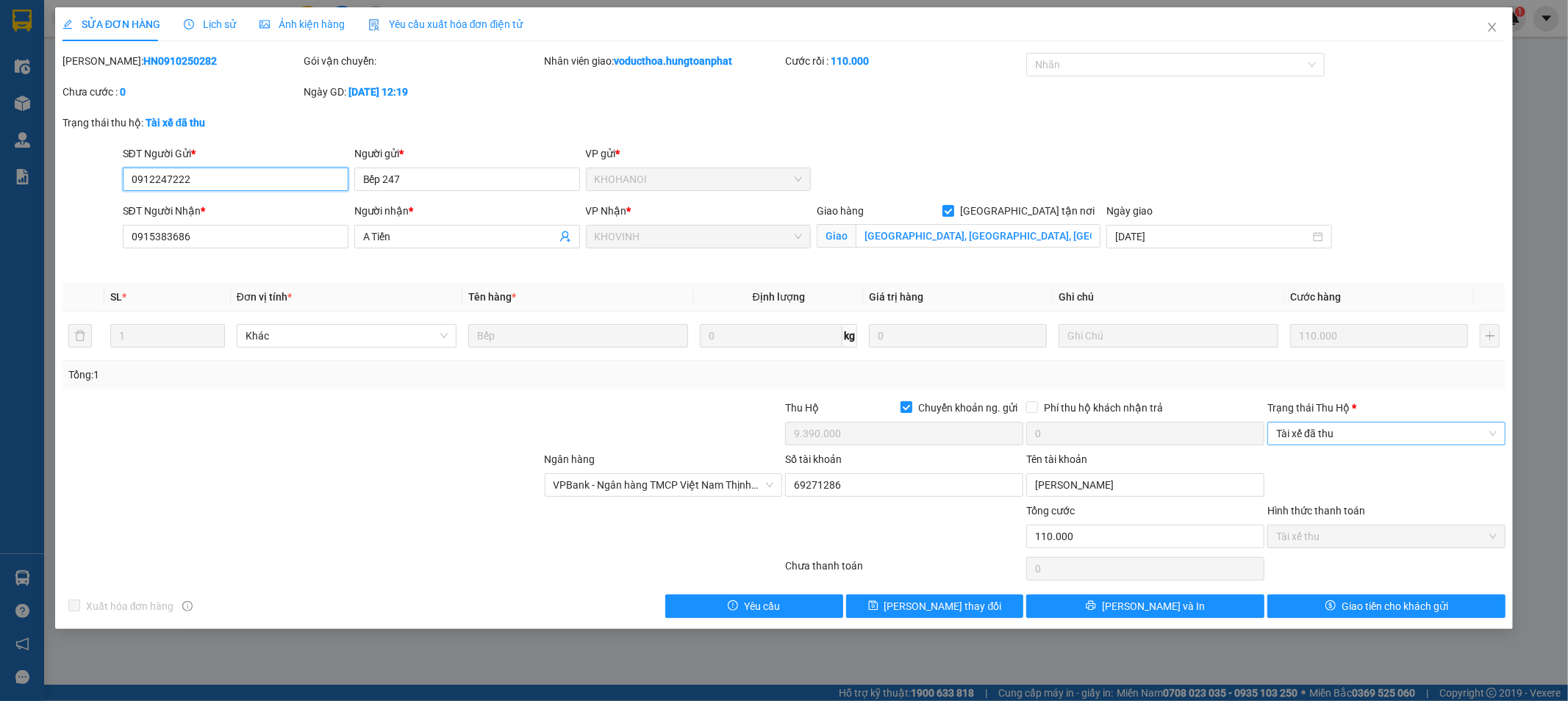
click at [1361, 435] on span "Tài xế đã thu" at bounding box center [1386, 433] width 220 height 22
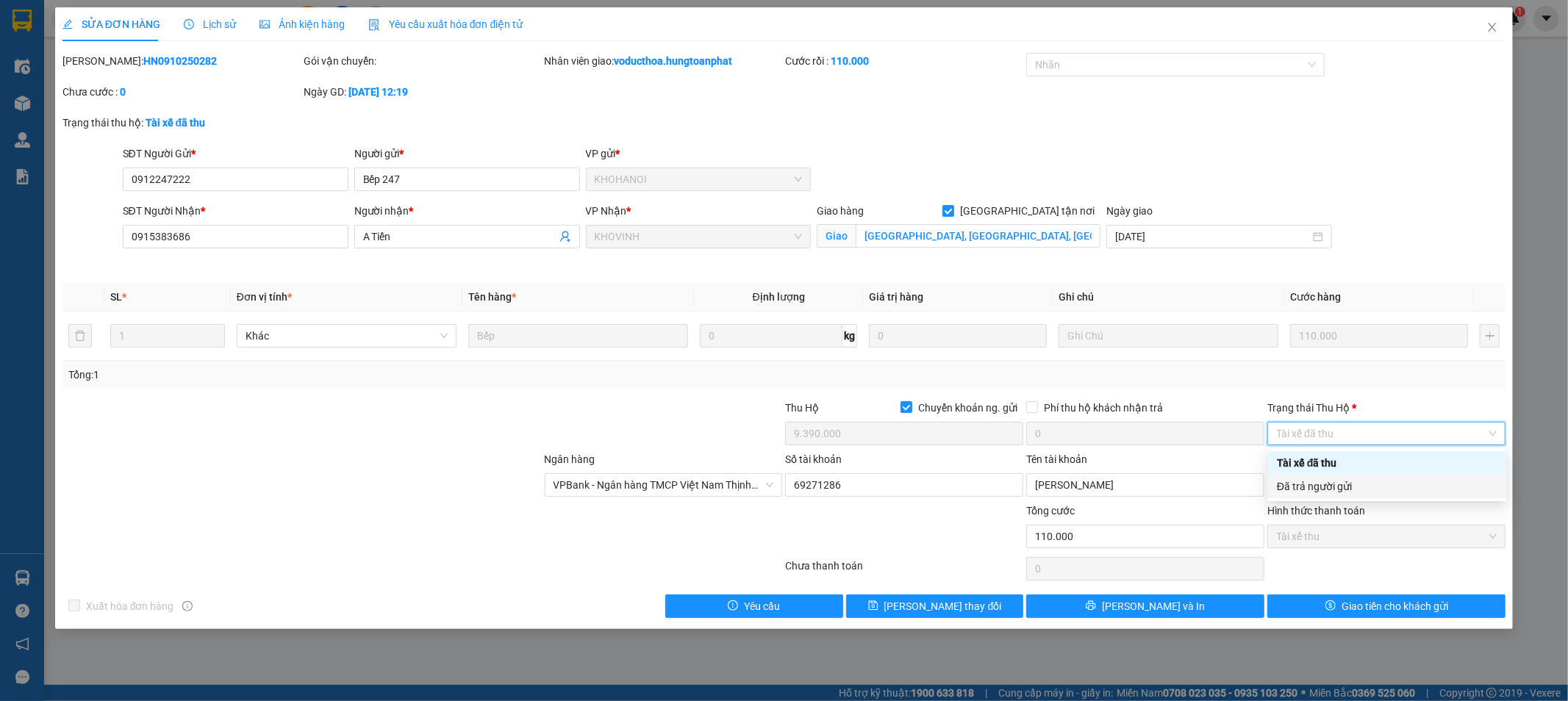
click at [1355, 491] on div "Đã trả người gửi" at bounding box center [1387, 486] width 220 height 16
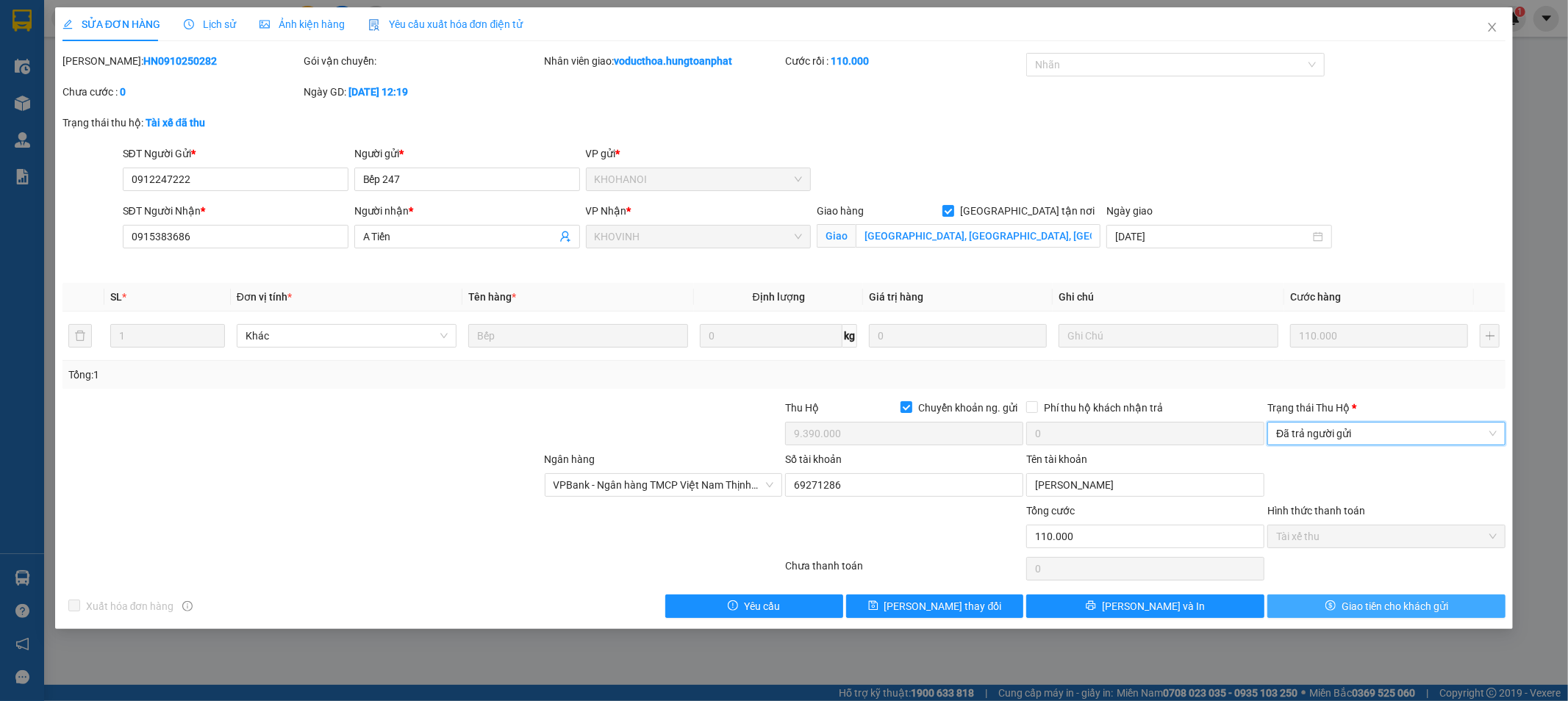
click at [1376, 598] on span "Giao tiền cho khách gửi" at bounding box center [1395, 606] width 107 height 16
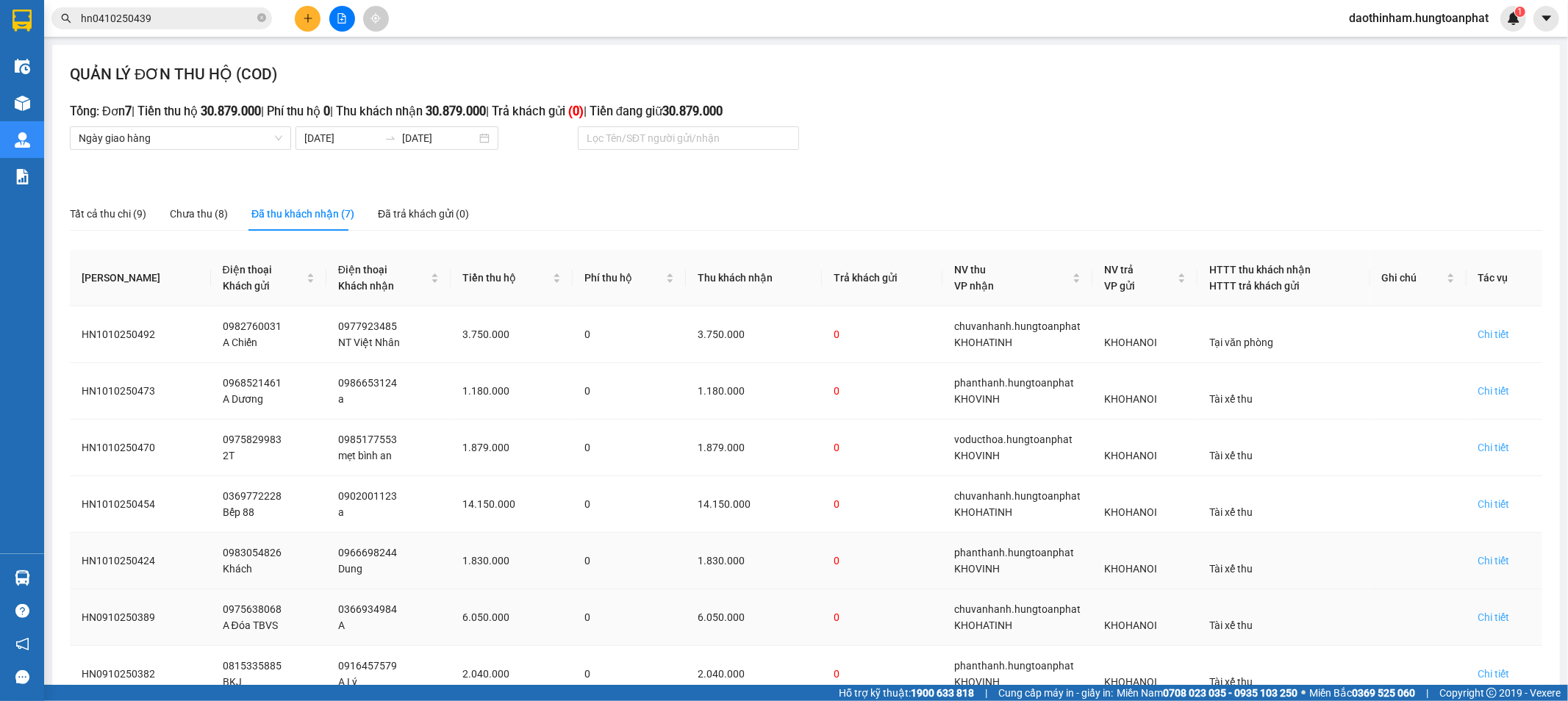
scroll to position [97, 0]
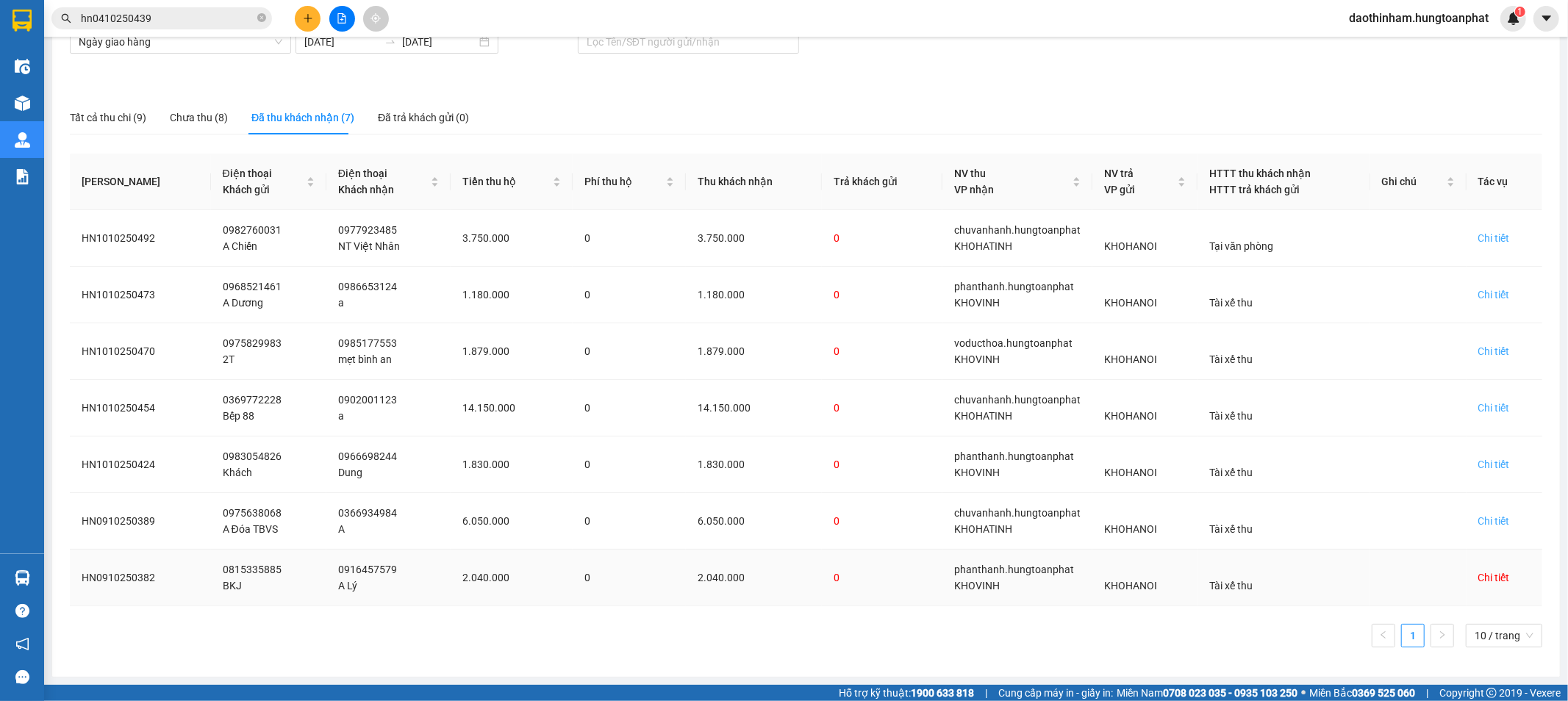
click at [1478, 581] on div "Chi tiết" at bounding box center [1493, 577] width 31 height 16
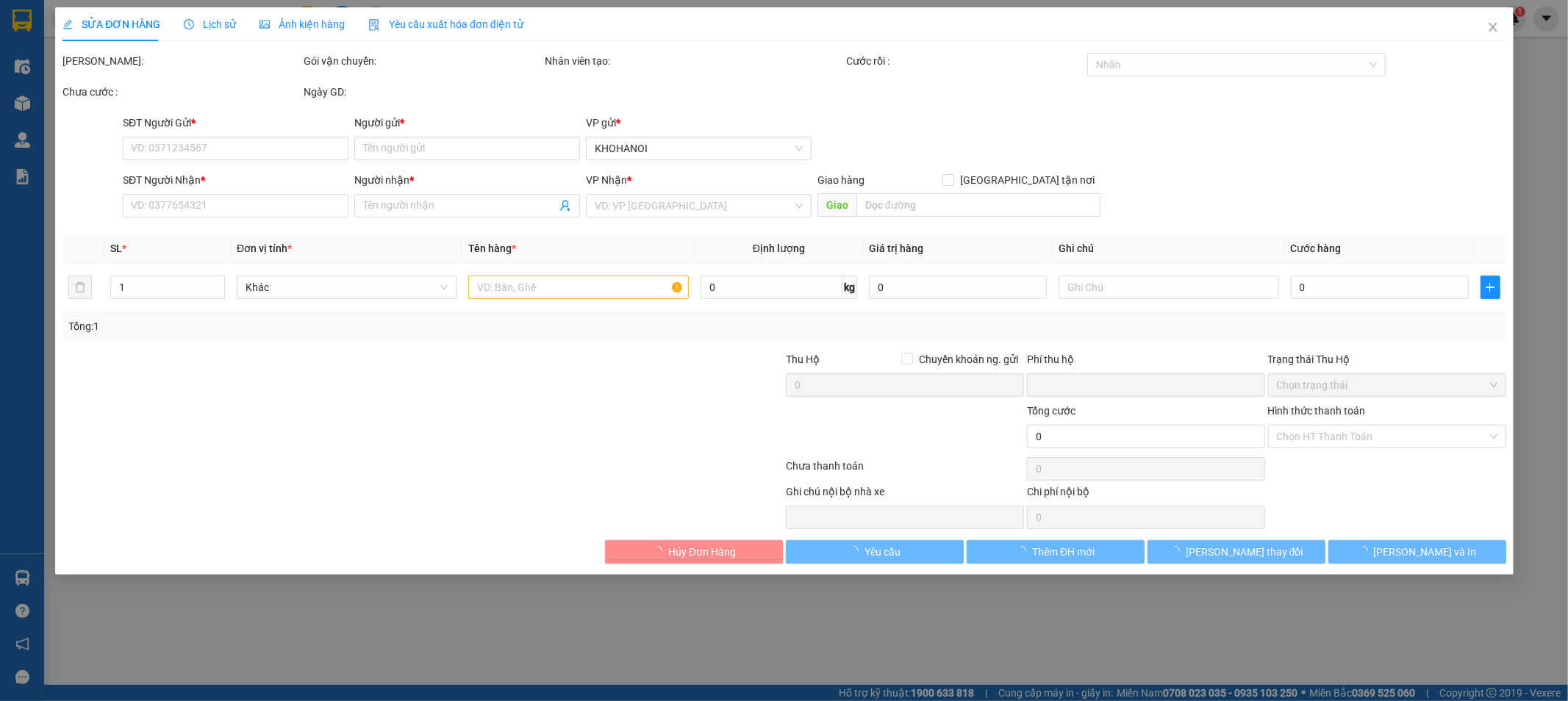
type input "0815335885"
type input "BKJ"
type input "0916457579"
type input "A Lý"
checkbox input "true"
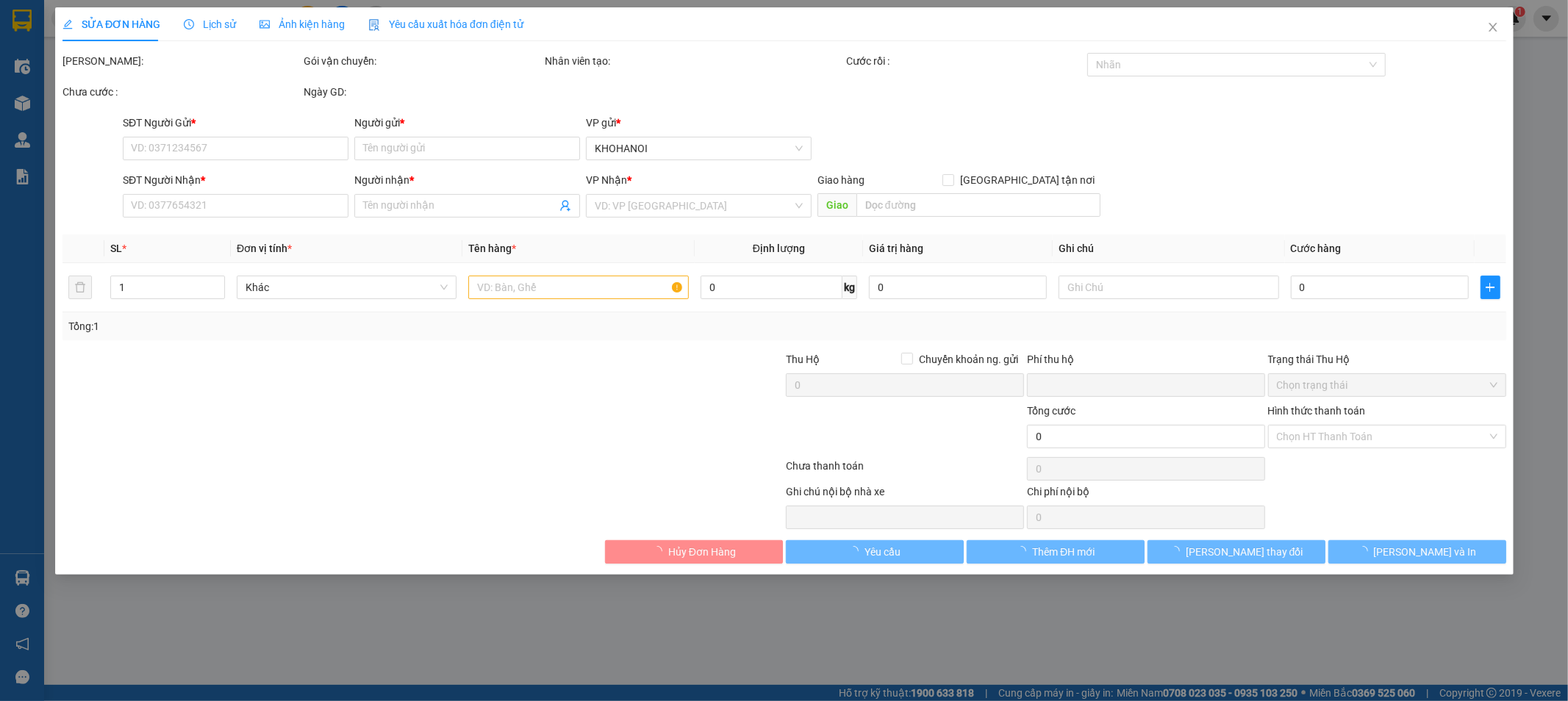
type input "35A [PERSON_NAME], Vinh"
checkbox input "true"
type input "2.040.000"
type input "0"
type input "140.000"
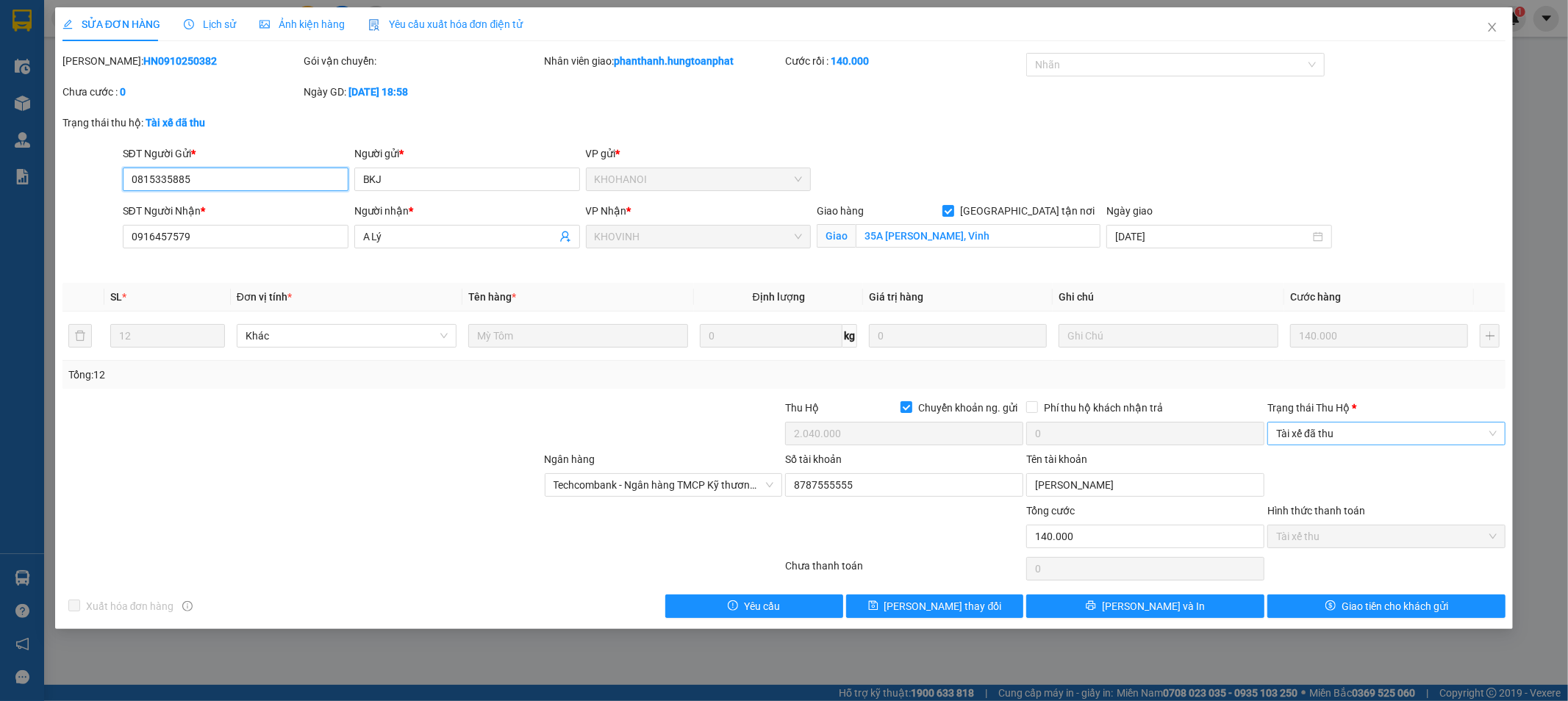
click at [1389, 426] on span "Tài xế đã thu" at bounding box center [1386, 433] width 220 height 22
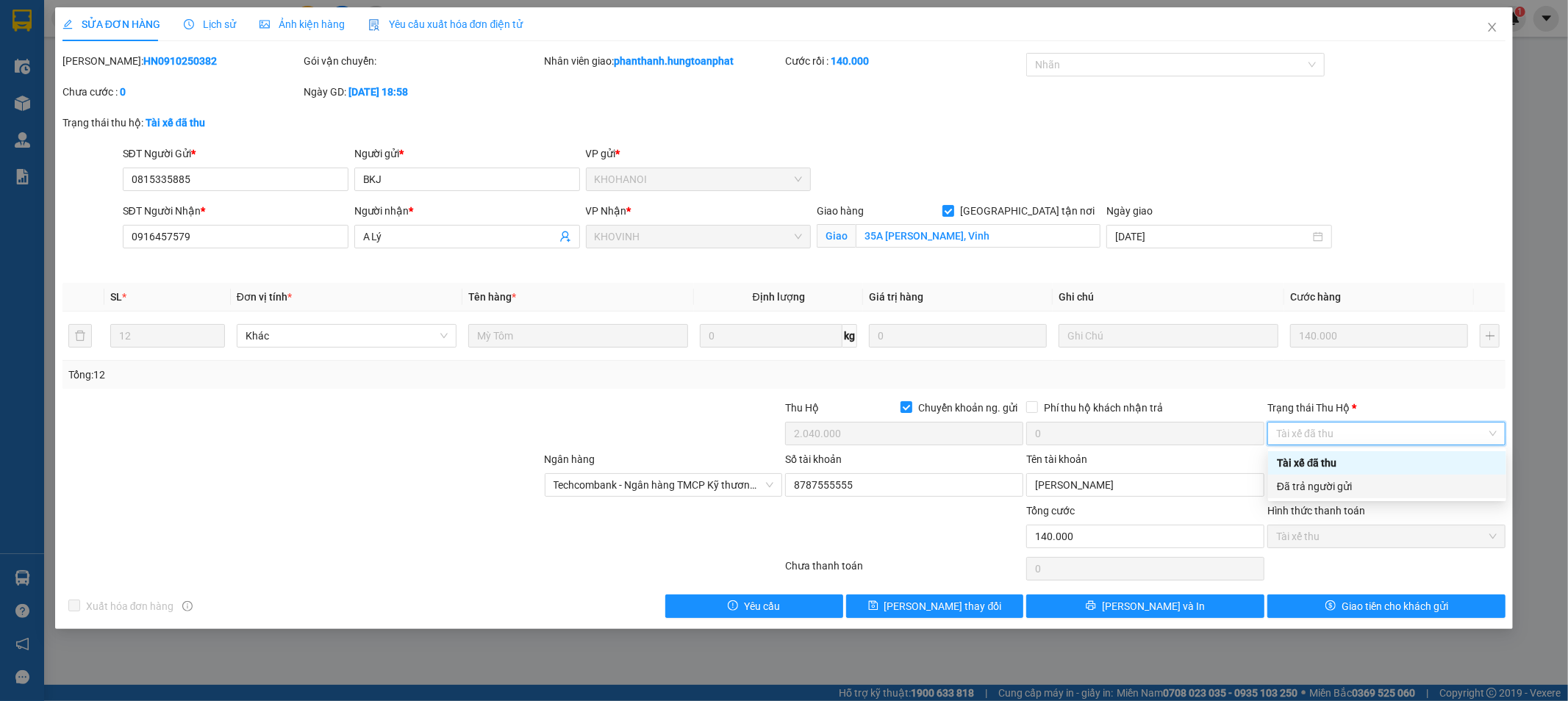
click at [1370, 495] on div "Đã trả người gửi" at bounding box center [1387, 487] width 238 height 24
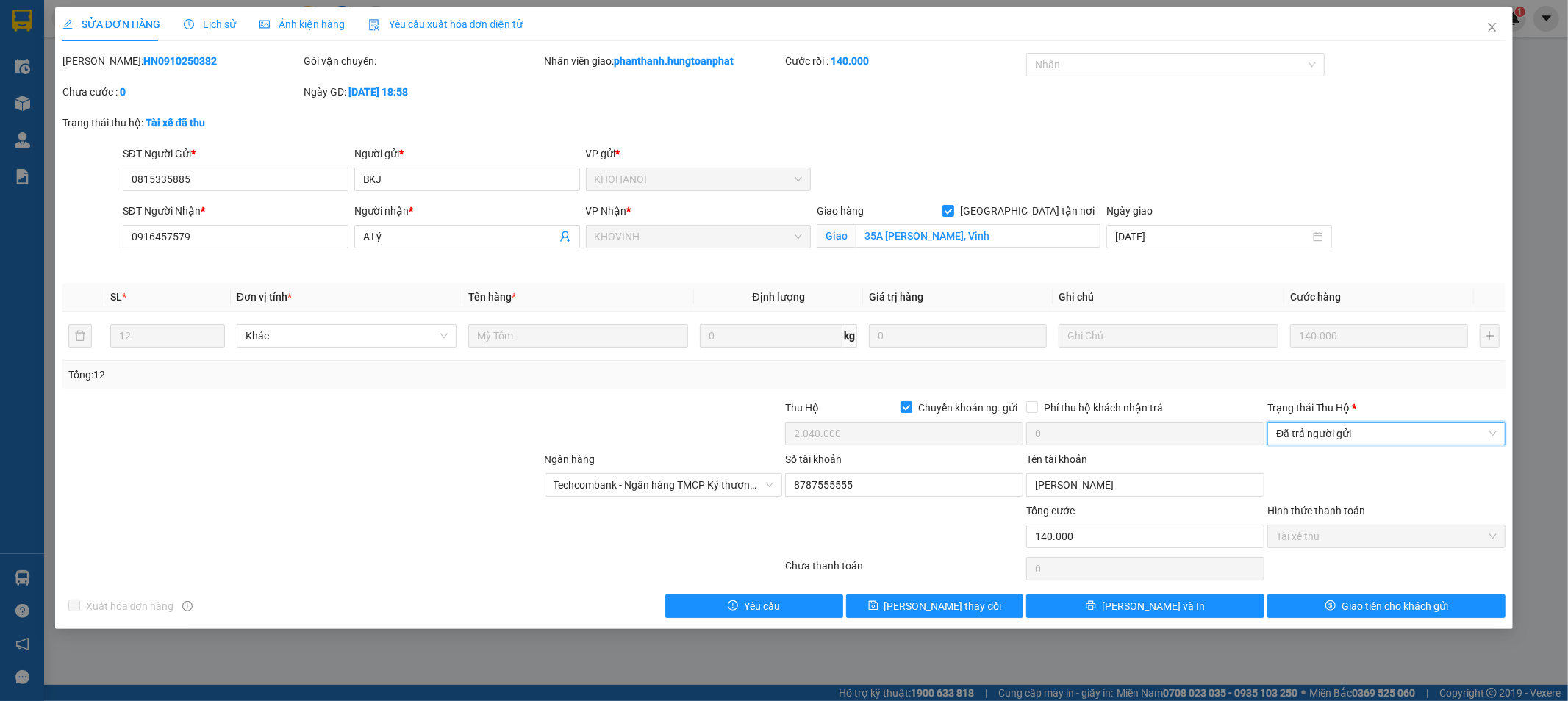
click at [1388, 621] on div "SỬA ĐƠN HÀNG Lịch sử Ảnh kiện hàng Yêu cầu xuất hóa đơn điện tử Total Paid Fee …" at bounding box center [784, 318] width 1458 height 622
click at [1389, 612] on span "Giao tiền cho khách gửi" at bounding box center [1395, 606] width 107 height 16
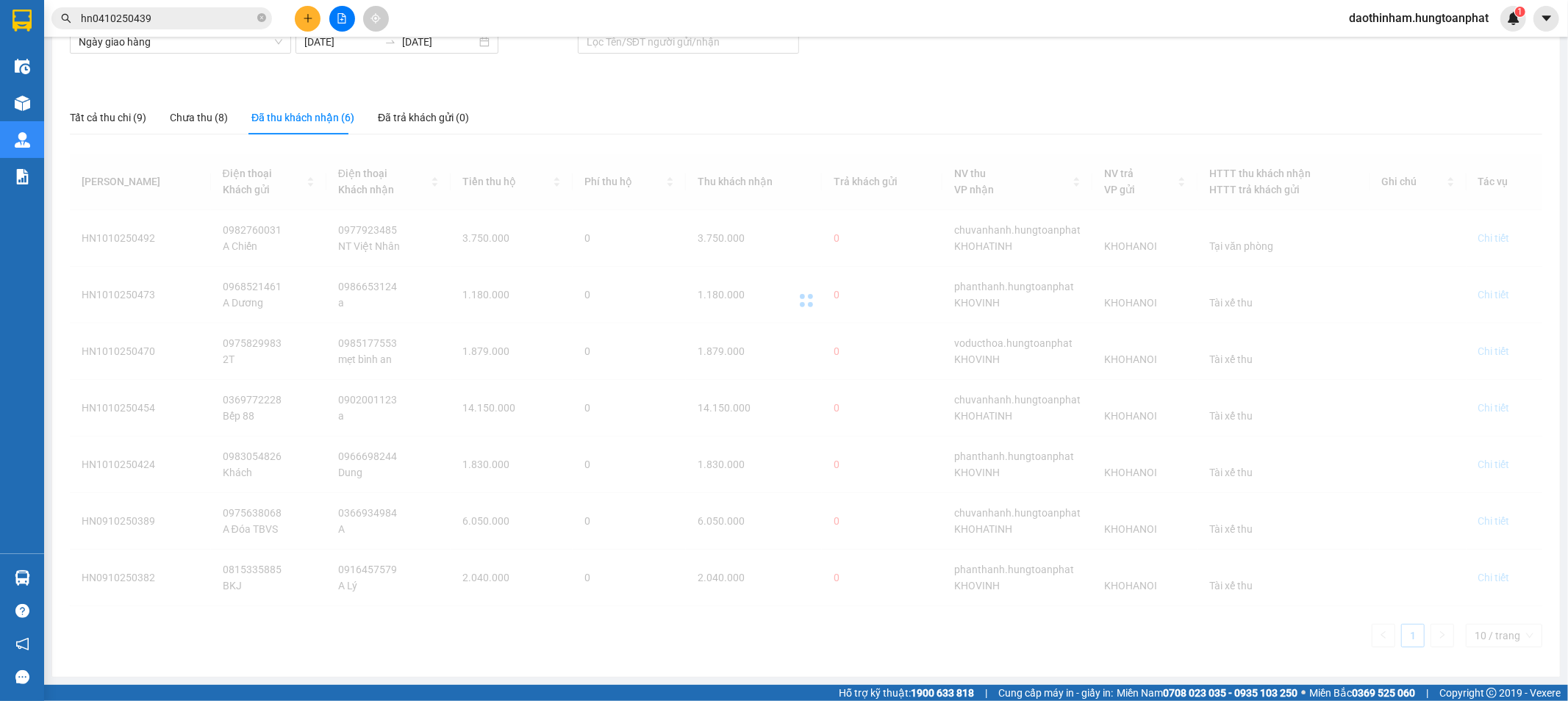
scroll to position [40, 0]
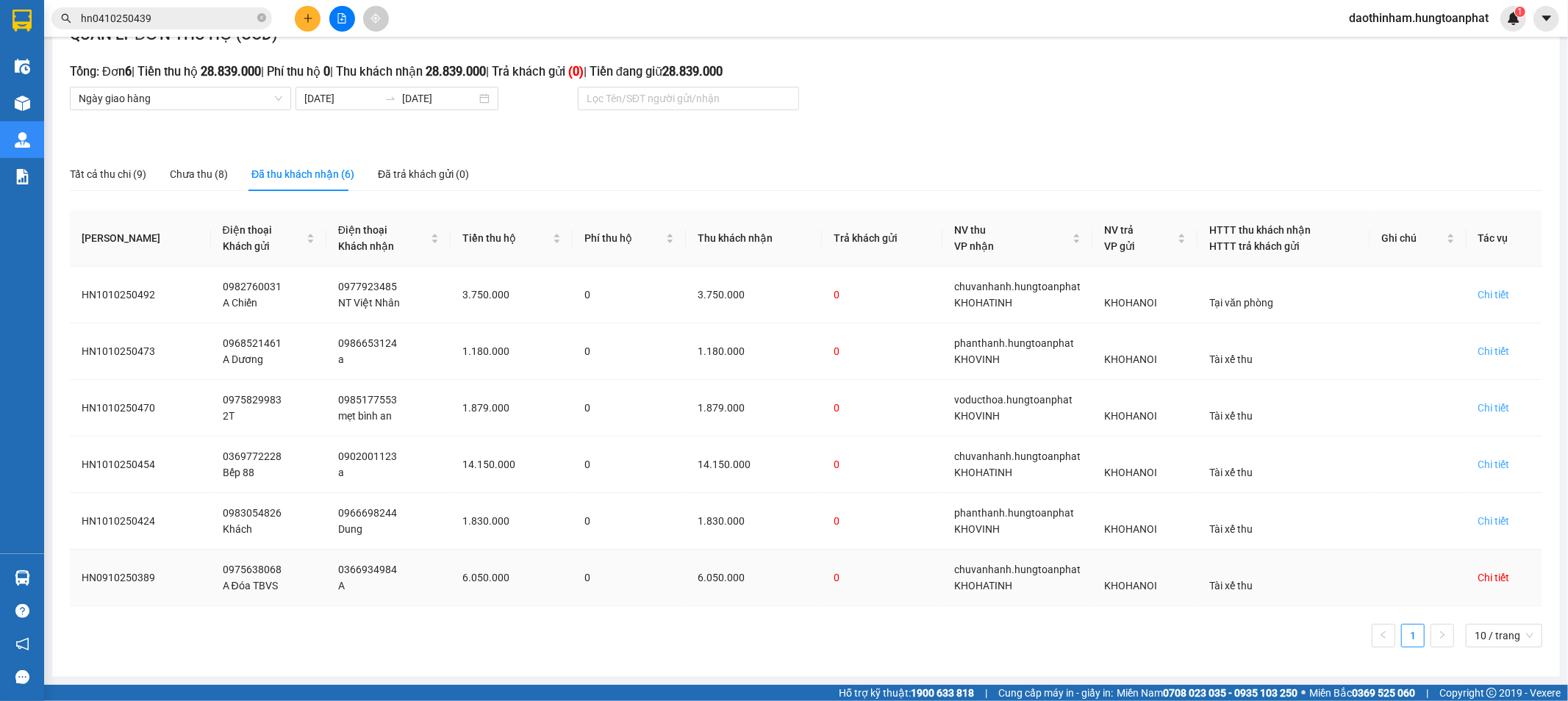
click at [1484, 583] on div "Chi tiết" at bounding box center [1493, 577] width 31 height 16
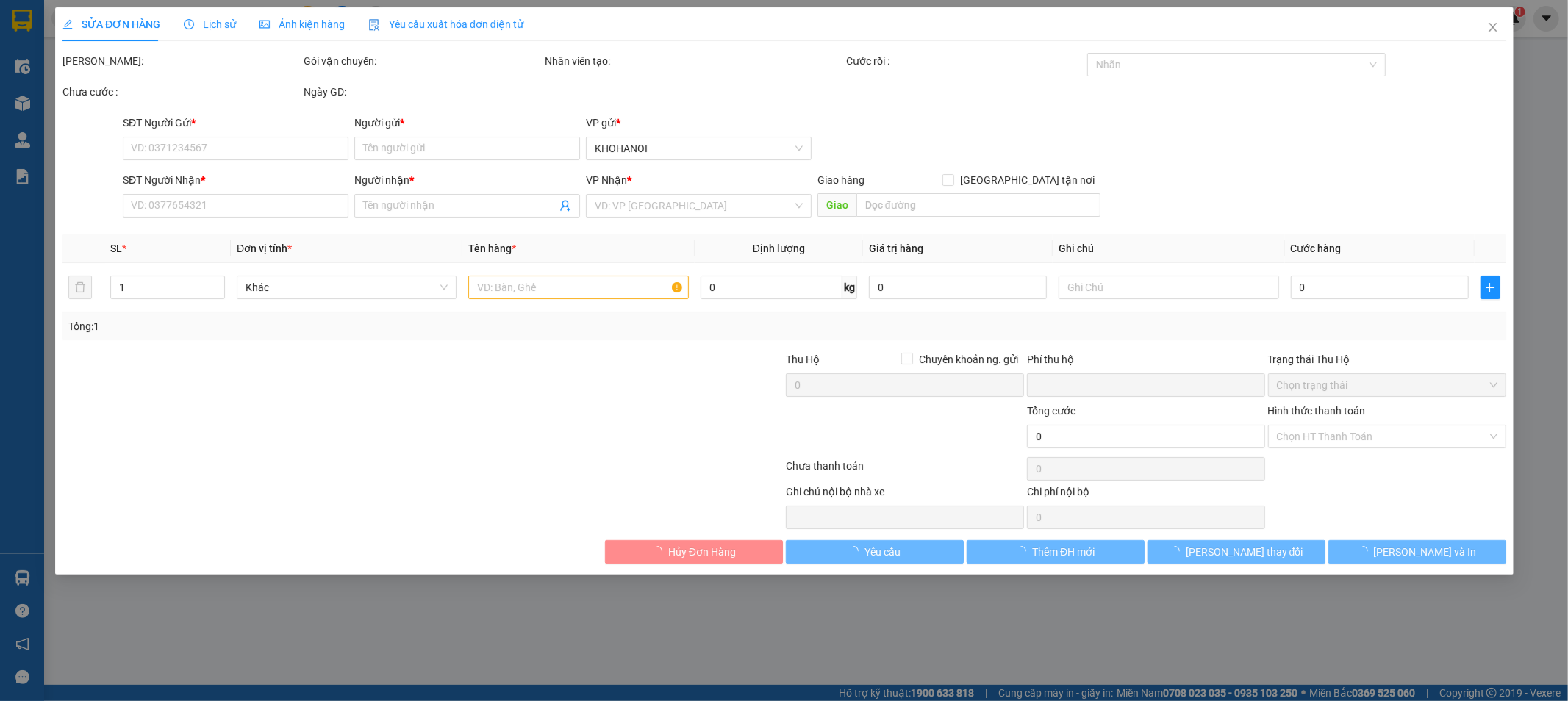
type input "0975638068"
type input "A Đóa TBVS"
type input "0366934984"
type input "A"
checkbox input "true"
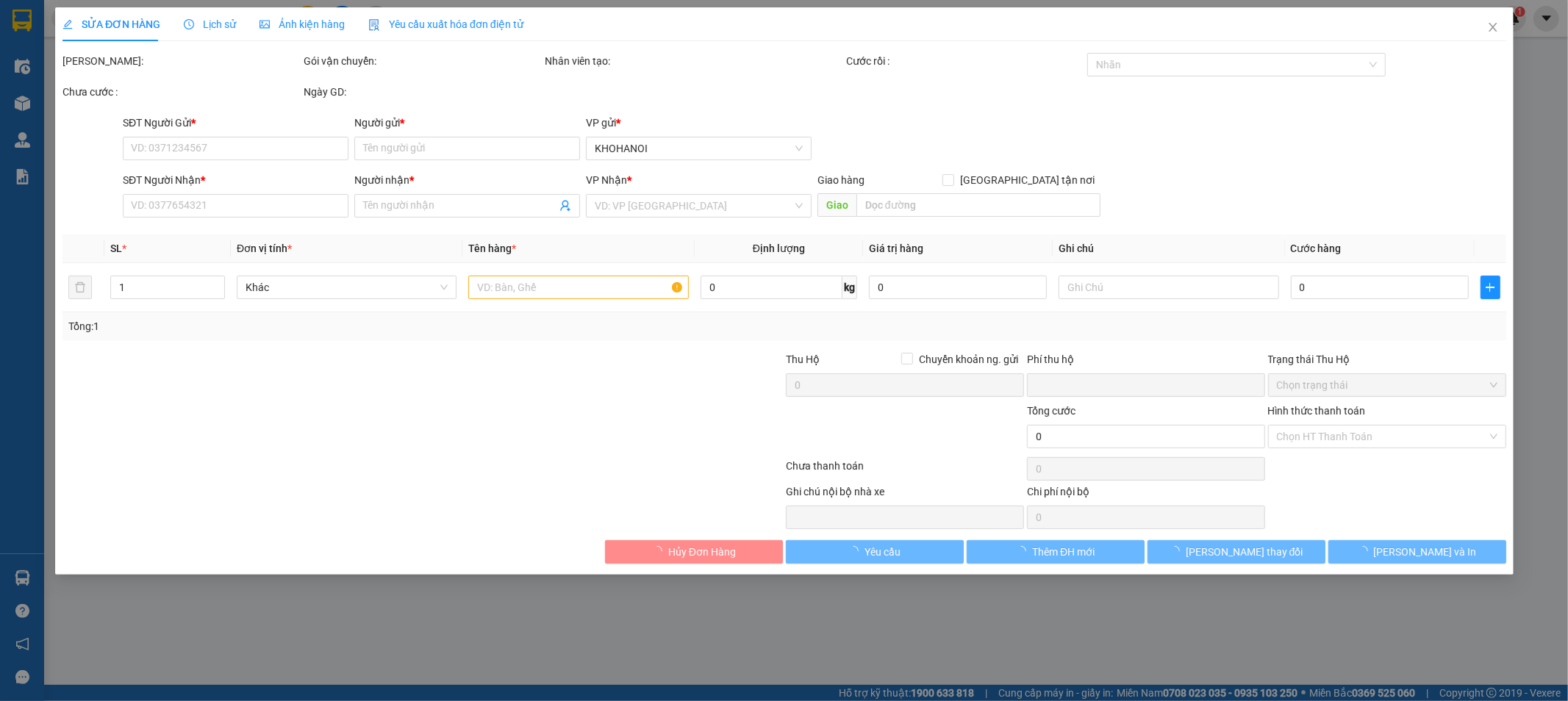
type input "[GEOGRAPHIC_DATA], [GEOGRAPHIC_DATA], [GEOGRAPHIC_DATA], HT"
checkbox input "true"
type input "6.050.000"
type input "0"
type input "550.000"
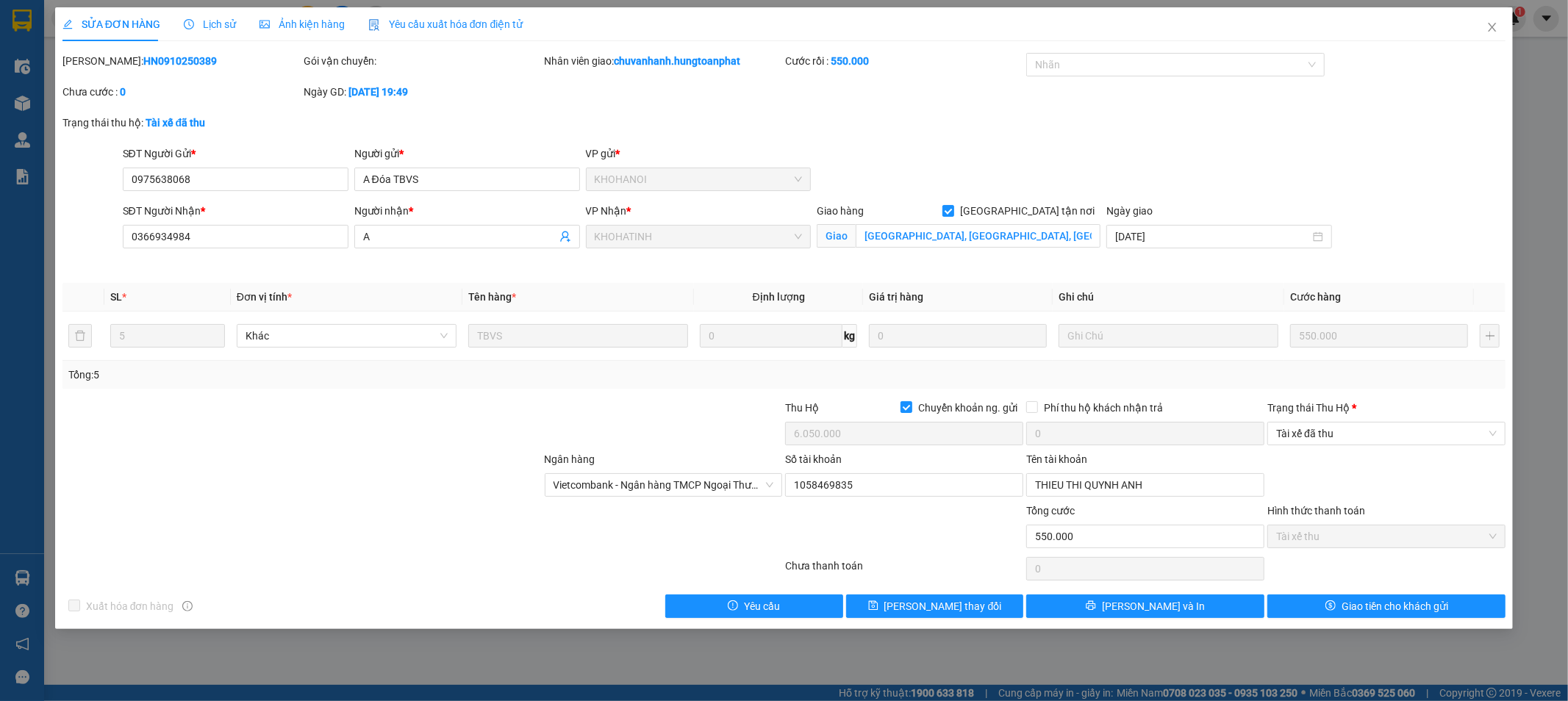
click at [1360, 409] on div "Trạng thái [PERSON_NAME] *" at bounding box center [1387, 407] width 238 height 16
click at [1360, 422] on input "Trạng thái [PERSON_NAME] *" at bounding box center [1381, 433] width 210 height 22
click at [1359, 432] on span "Tài xế đã thu" at bounding box center [1386, 433] width 220 height 22
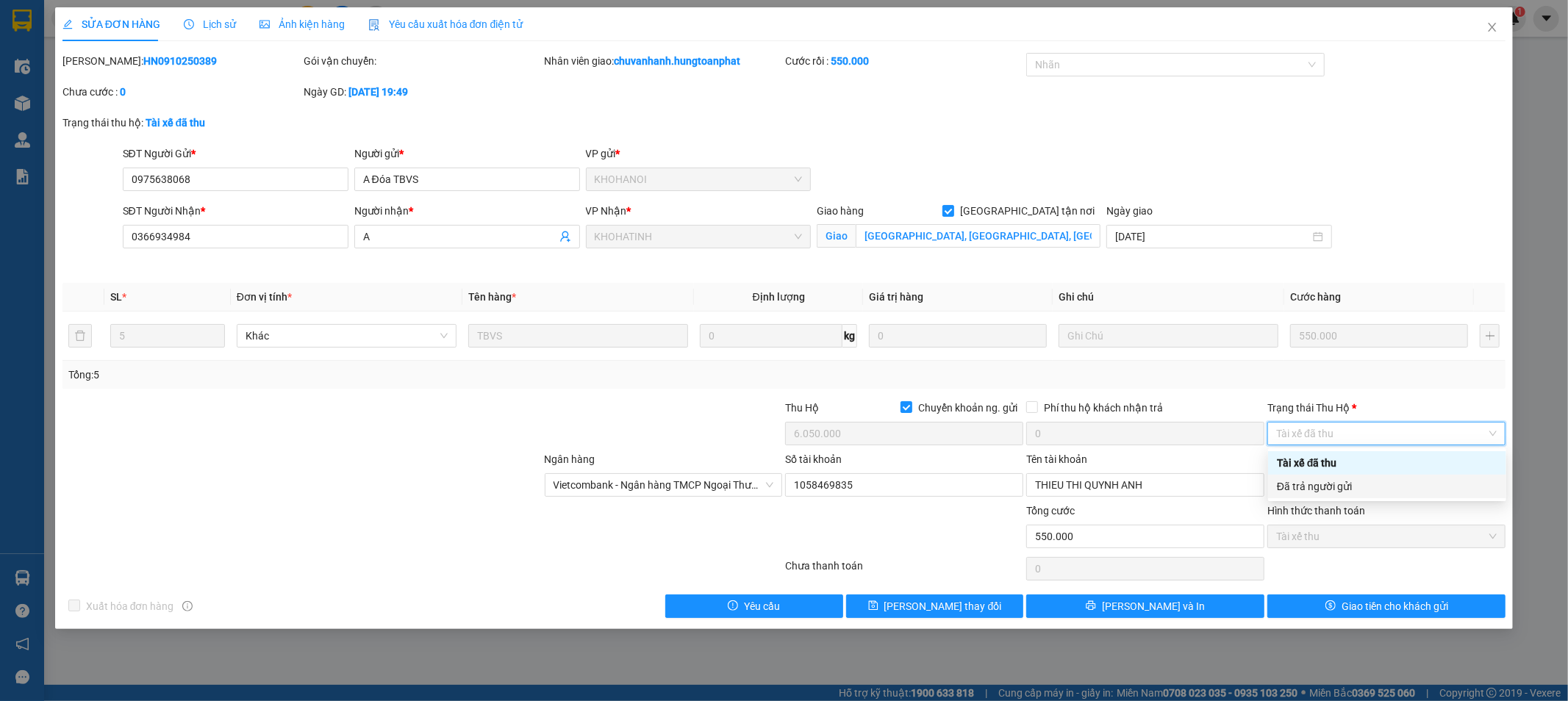
click at [1355, 485] on div "Đã trả người gửi" at bounding box center [1387, 486] width 220 height 16
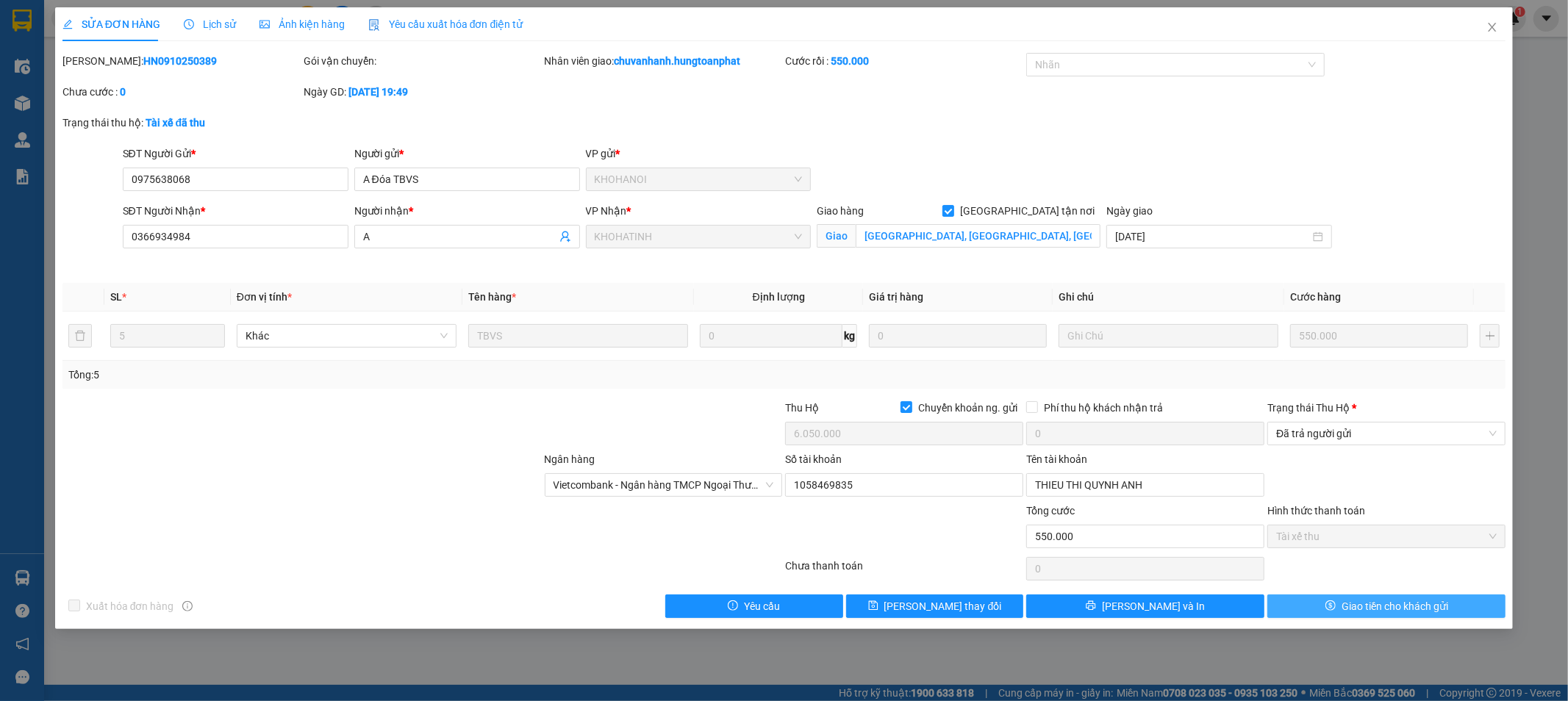
click at [1364, 605] on span "Giao tiền cho khách gửi" at bounding box center [1395, 606] width 107 height 16
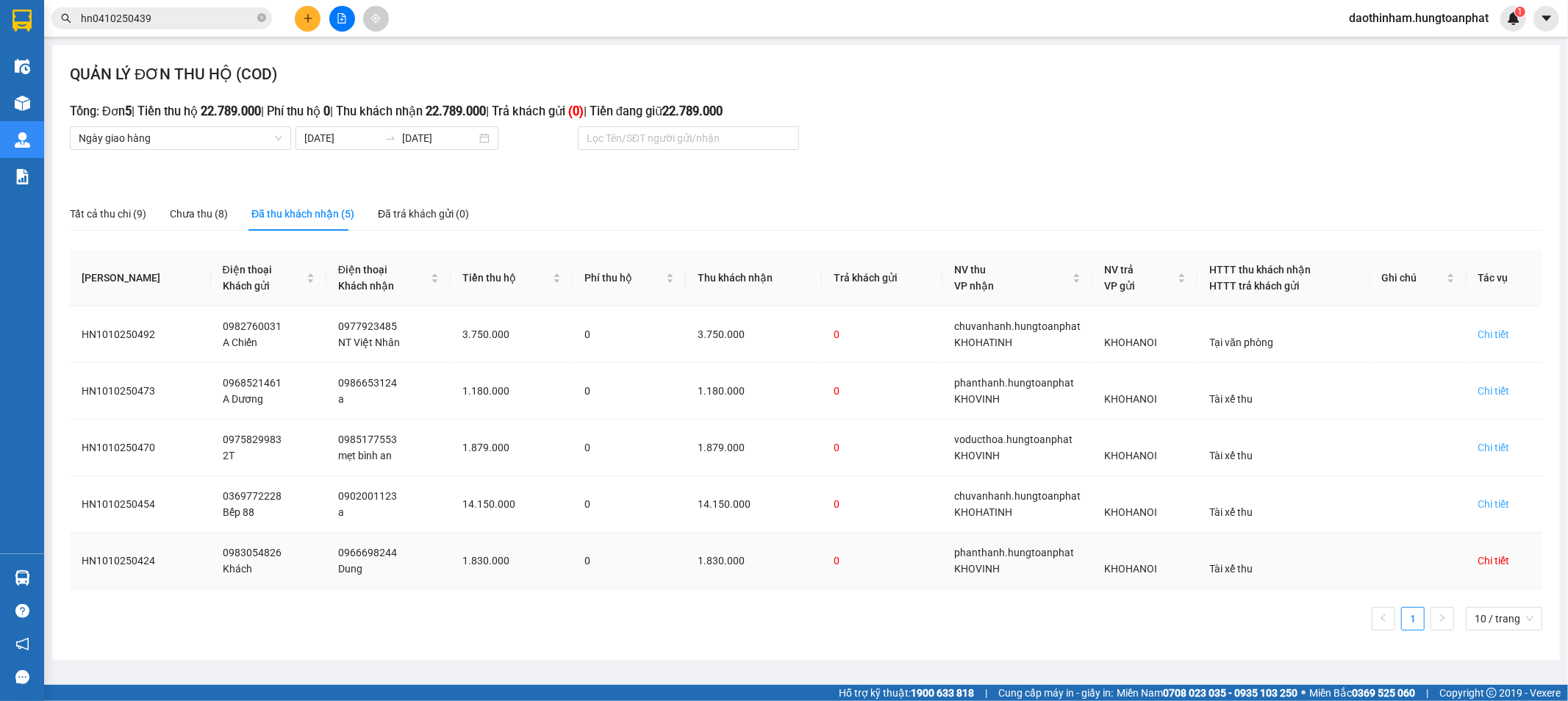
click at [1483, 559] on div "Chi tiết" at bounding box center [1493, 560] width 31 height 16
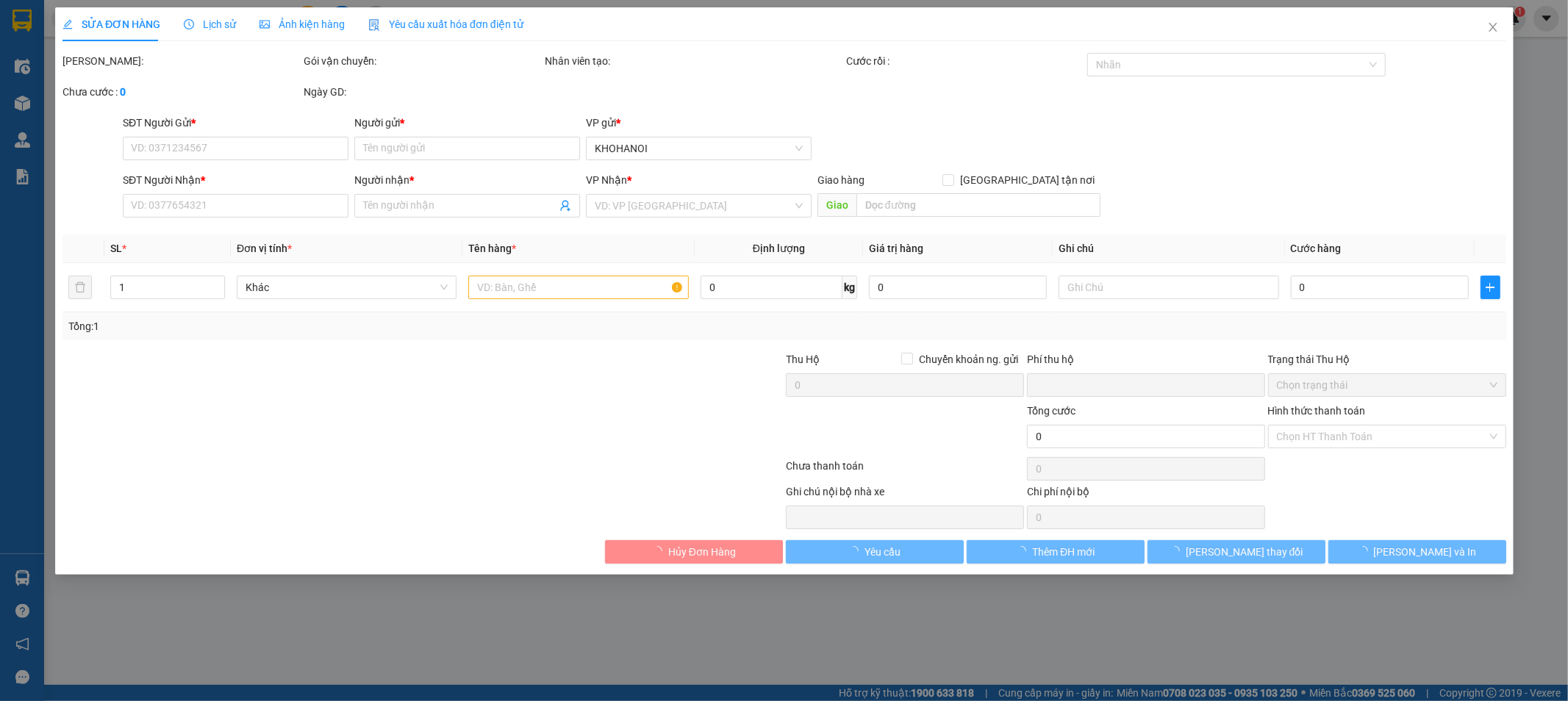
type input "0983054826"
type input "Khách"
type input "0966698244"
type input "Dung"
checkbox input "true"
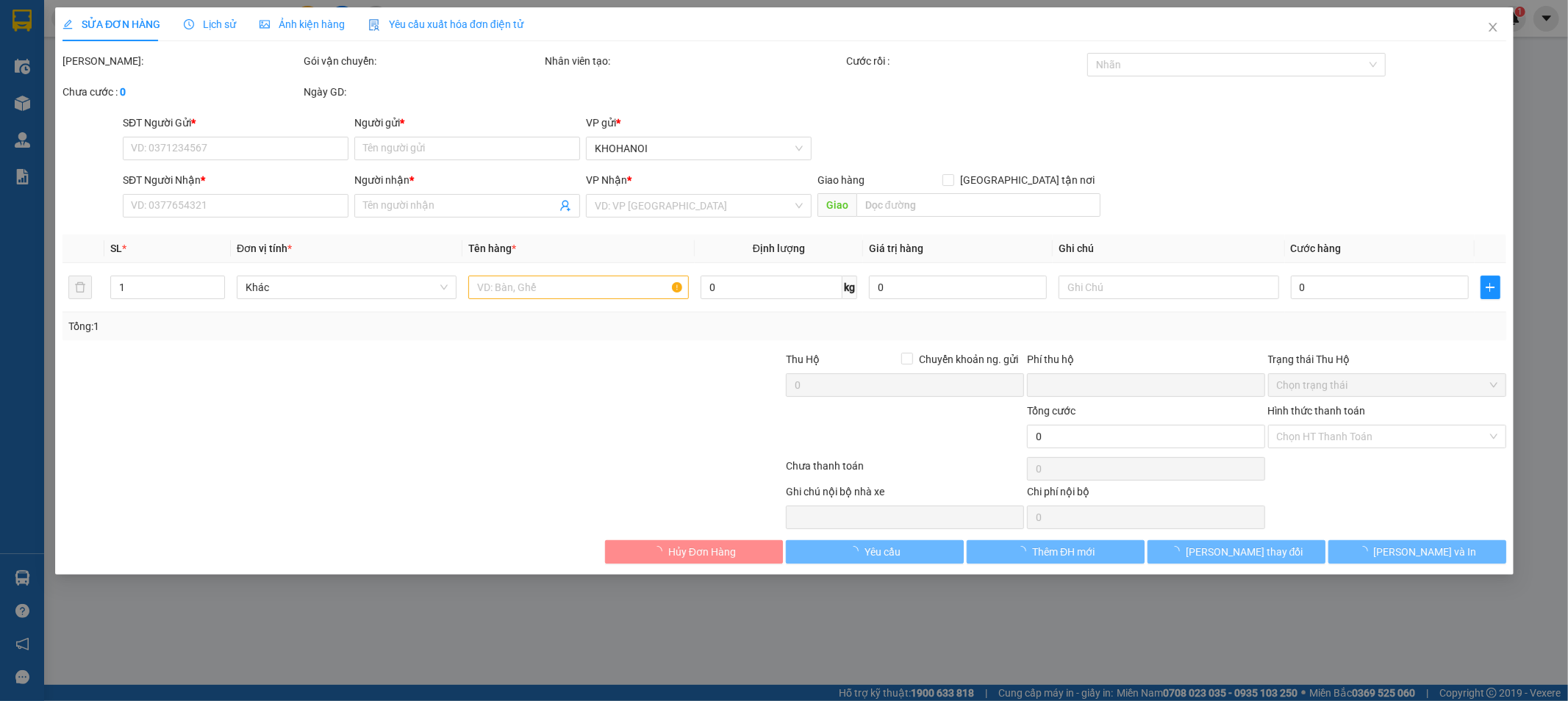
type input "119 [PERSON_NAME], [GEOGRAPHIC_DATA], [GEOGRAPHIC_DATA]"
checkbox input "true"
type input "1.830.000"
type input "0"
type input "270.000"
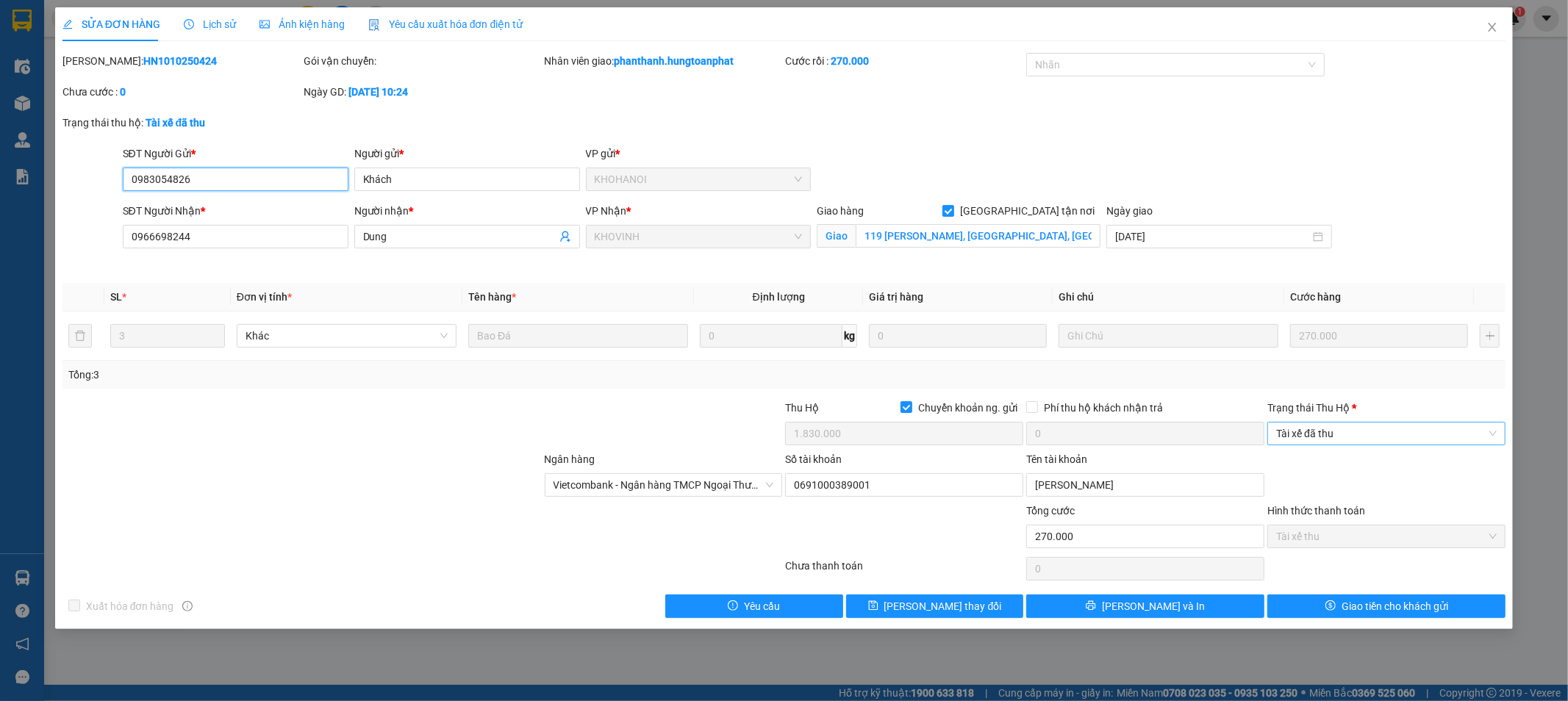
click at [1370, 434] on span "Tài xế đã thu" at bounding box center [1386, 433] width 220 height 22
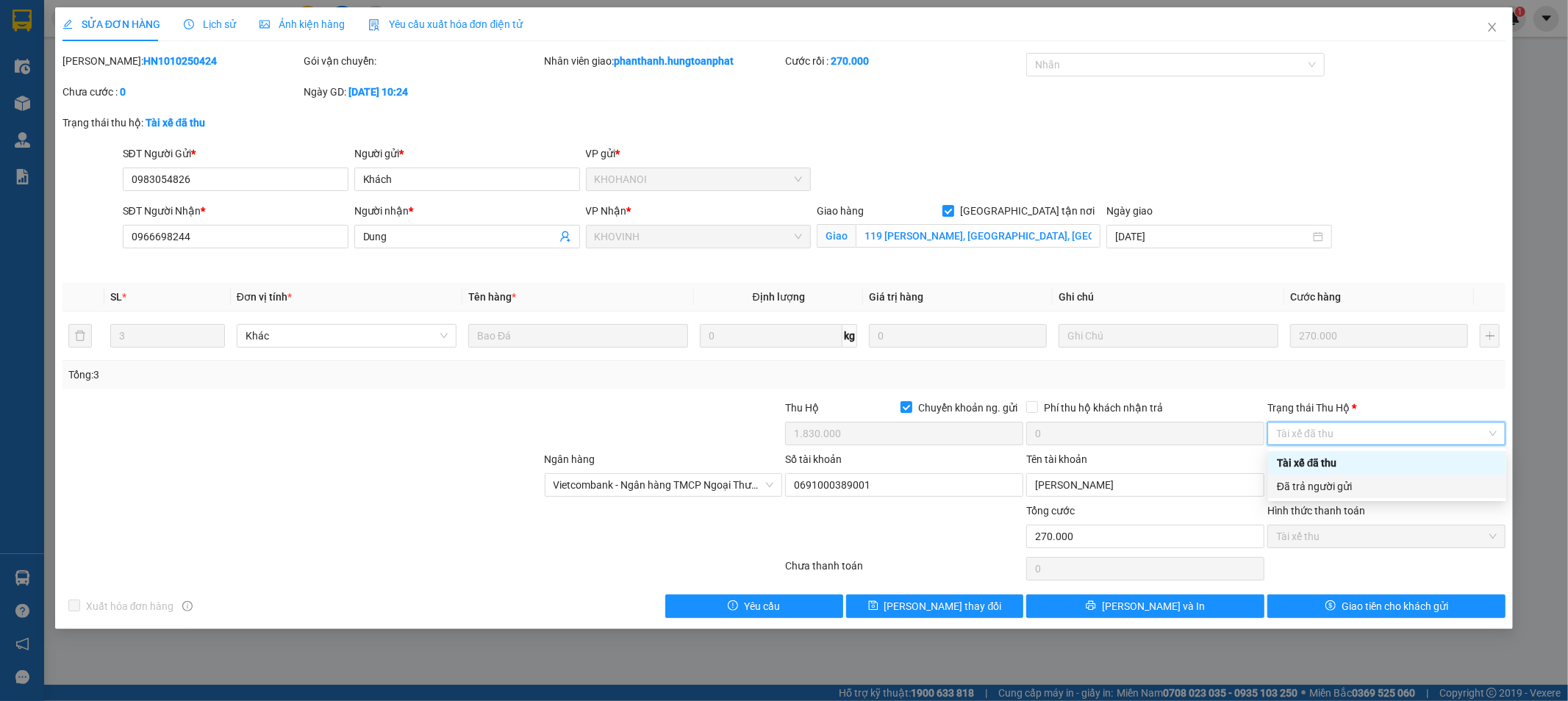
click at [1366, 488] on div "Đã trả người gửi" at bounding box center [1387, 486] width 220 height 16
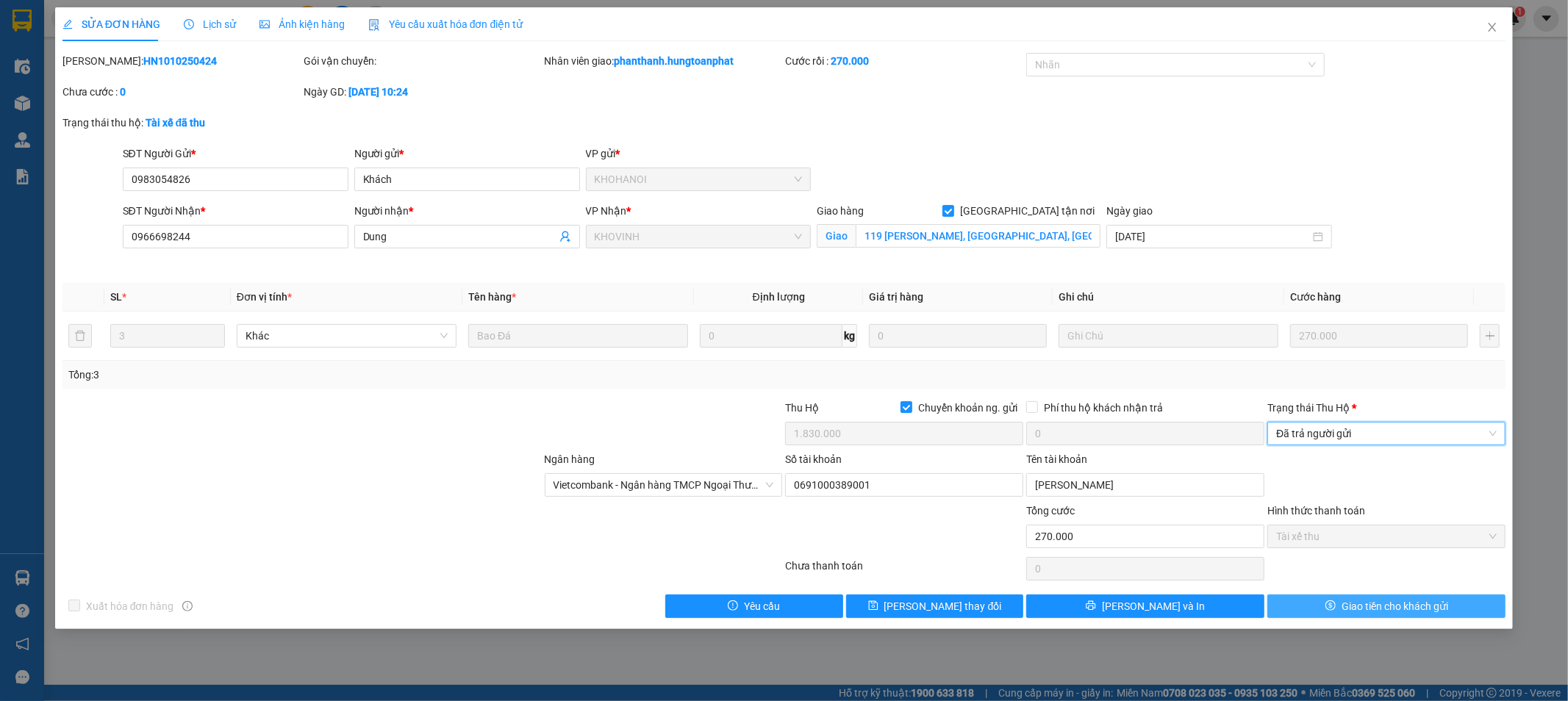
click at [1375, 610] on span "Giao tiền cho khách gửi" at bounding box center [1395, 606] width 107 height 16
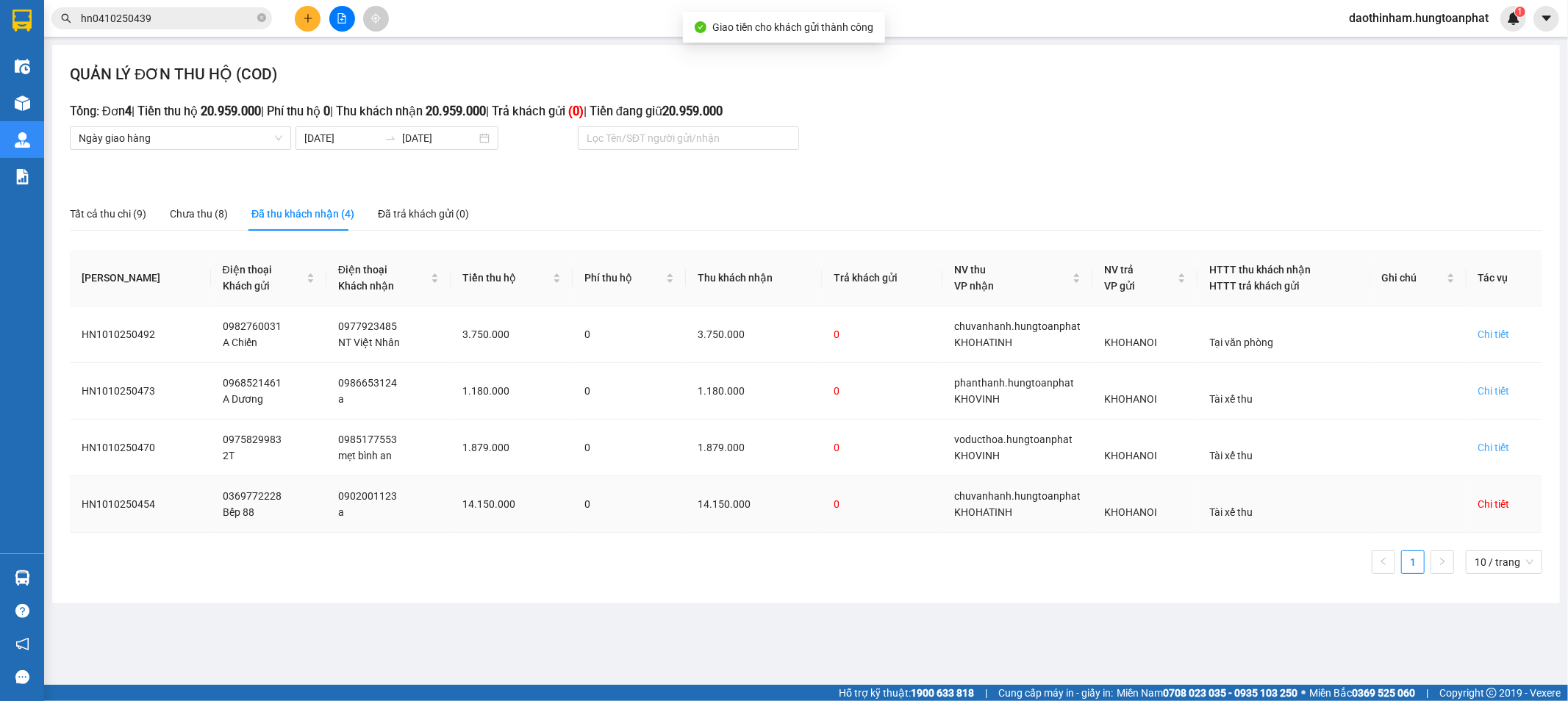
click at [1493, 501] on div "Chi tiết" at bounding box center [1493, 504] width 31 height 16
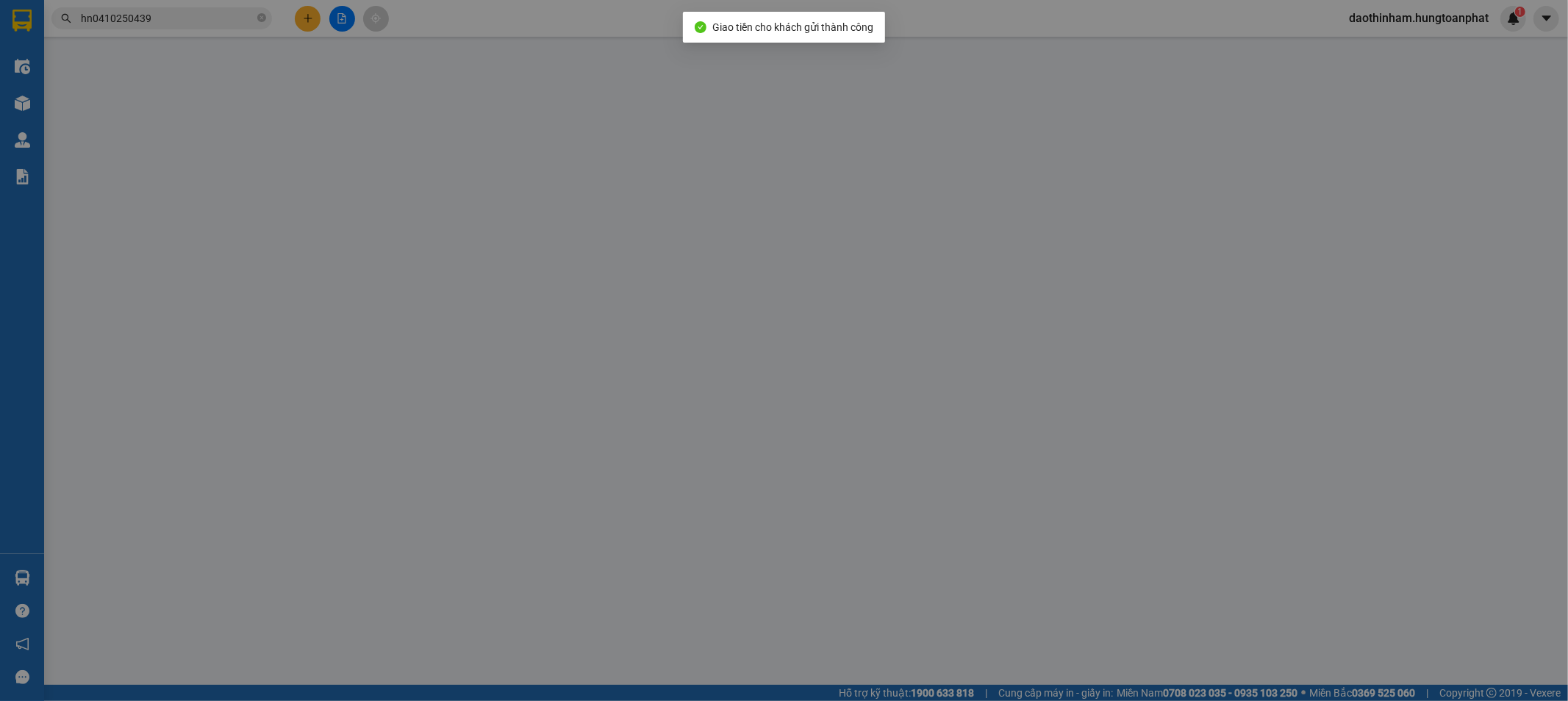
type input "0369772228"
type input "Bếp 88"
type input "0902001123"
type input "a"
checkbox input "true"
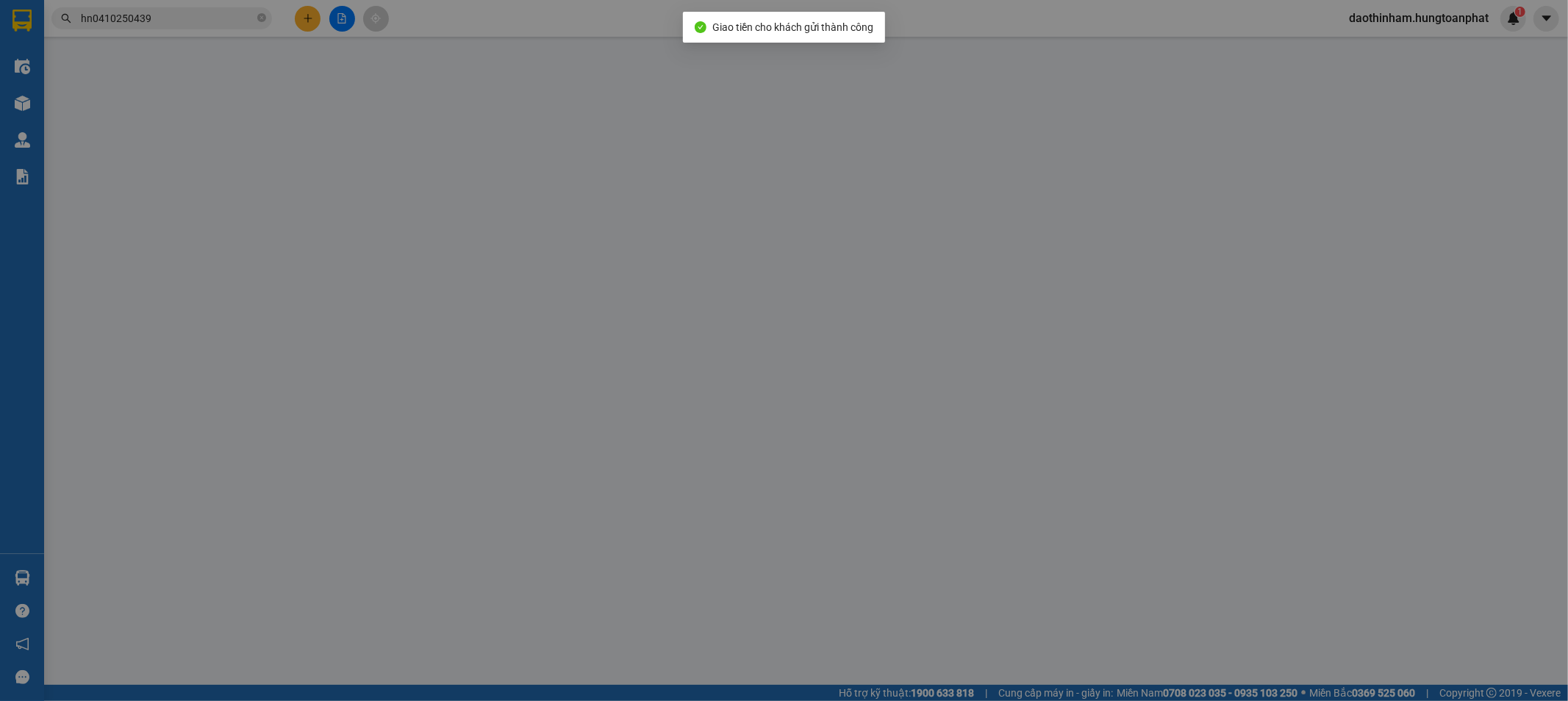
type input "40 Ngõ 5 [PERSON_NAME], [GEOGRAPHIC_DATA]"
checkbox input "true"
type input "14.150.000"
type input "0"
type input "300.000"
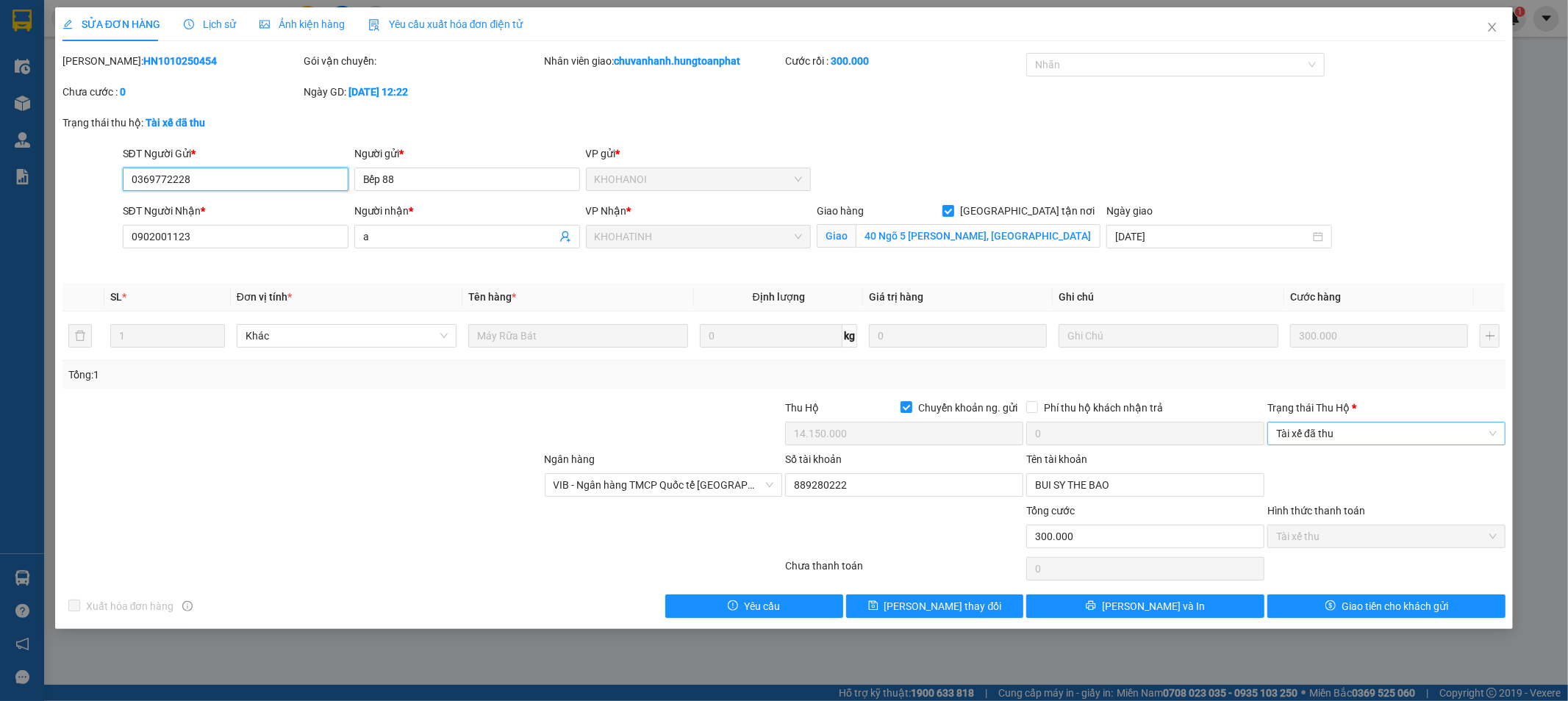
click at [1301, 432] on span "Tài xế đã thu" at bounding box center [1386, 433] width 220 height 22
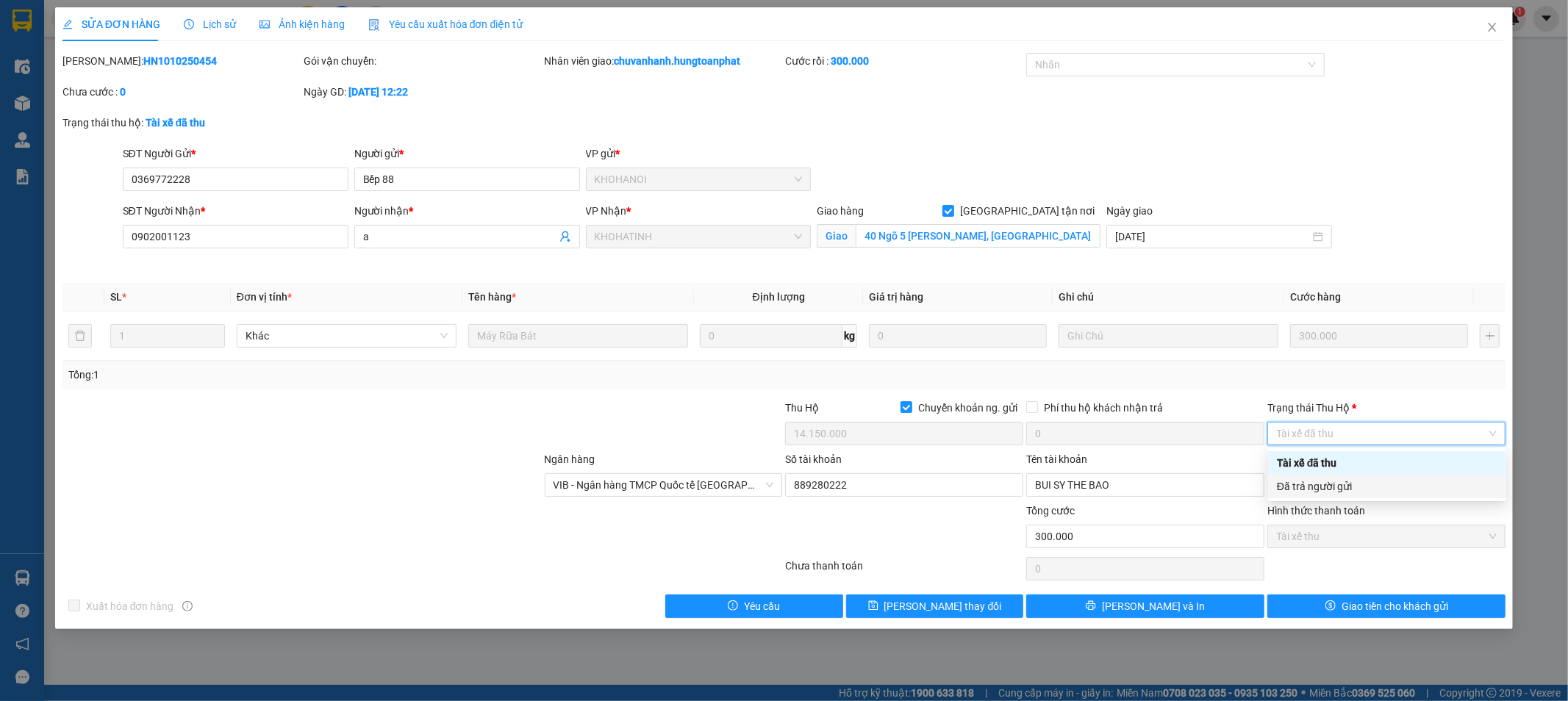
click at [1318, 486] on div "Đã trả người gửi" at bounding box center [1387, 486] width 220 height 16
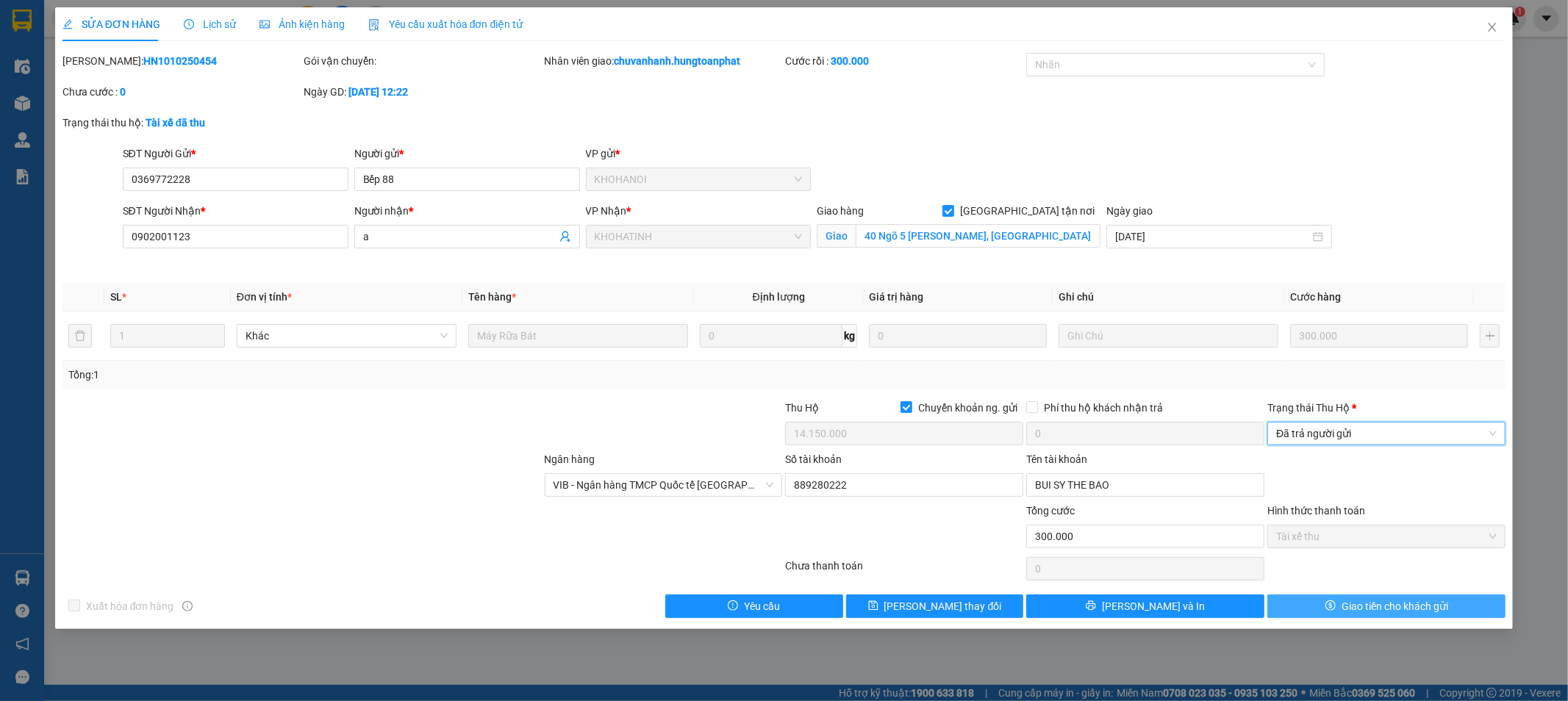
click at [1366, 616] on button "Giao tiền cho khách gửi" at bounding box center [1387, 606] width 238 height 24
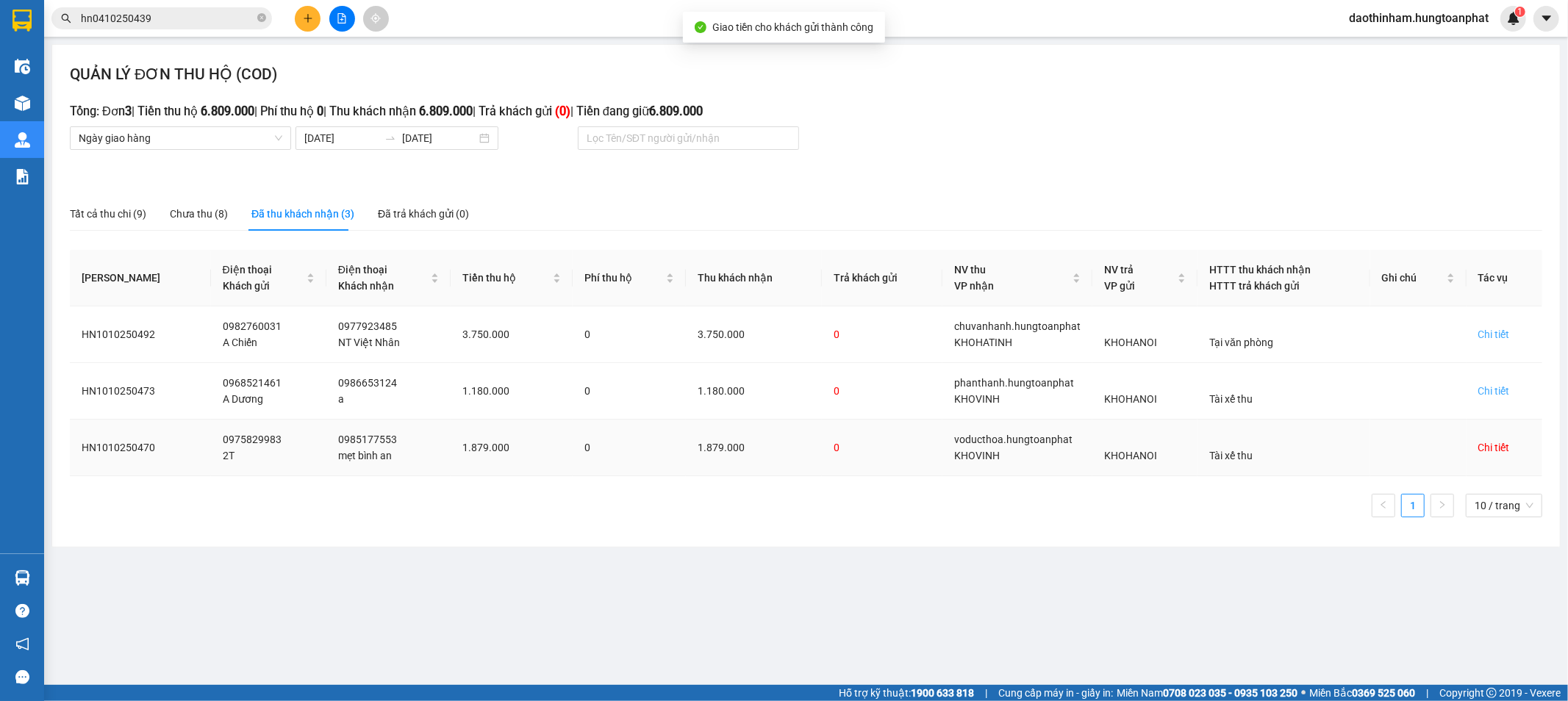
click at [1488, 445] on div "Chi tiết" at bounding box center [1493, 447] width 31 height 16
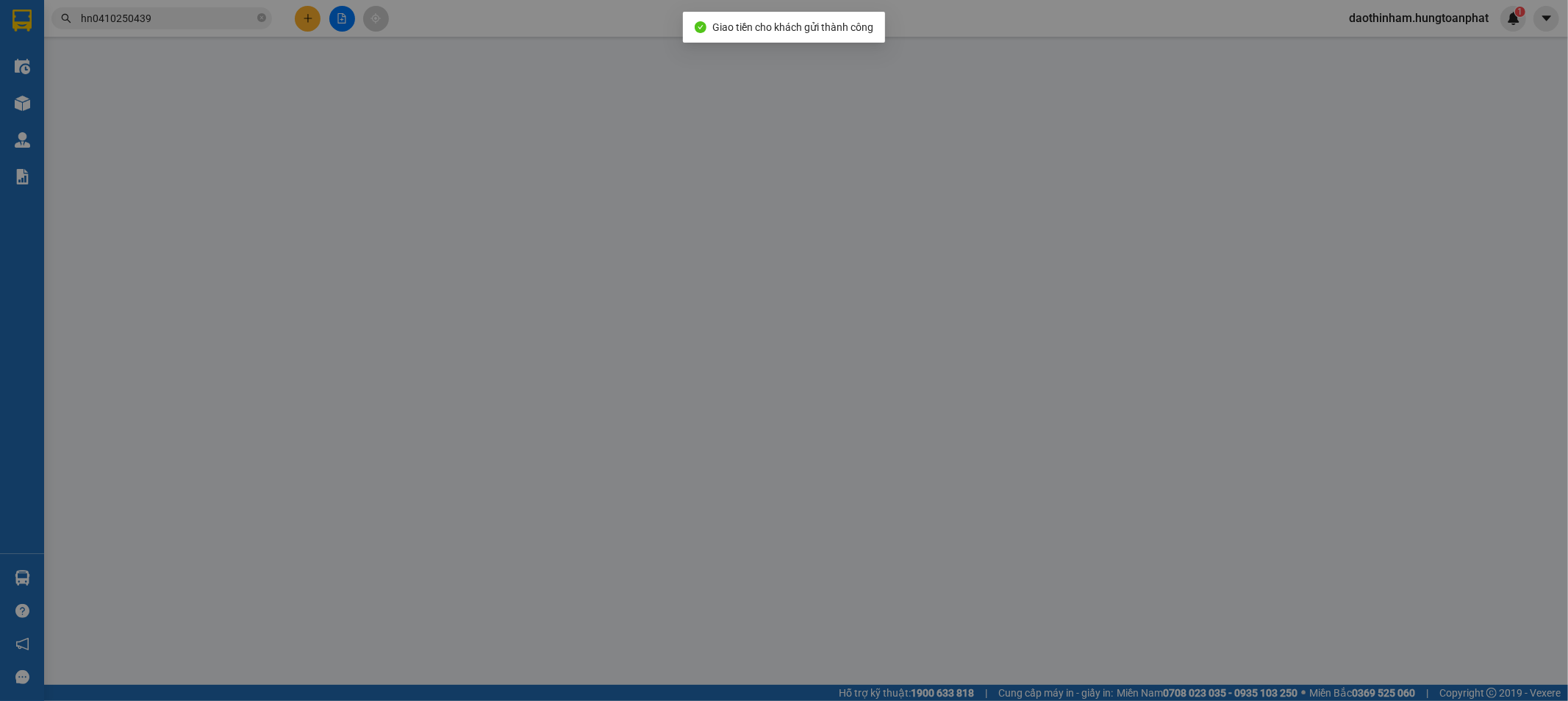
type input "0975829983"
type input "2T"
type input "0985177553"
type input "mẹt bình an"
checkbox input "true"
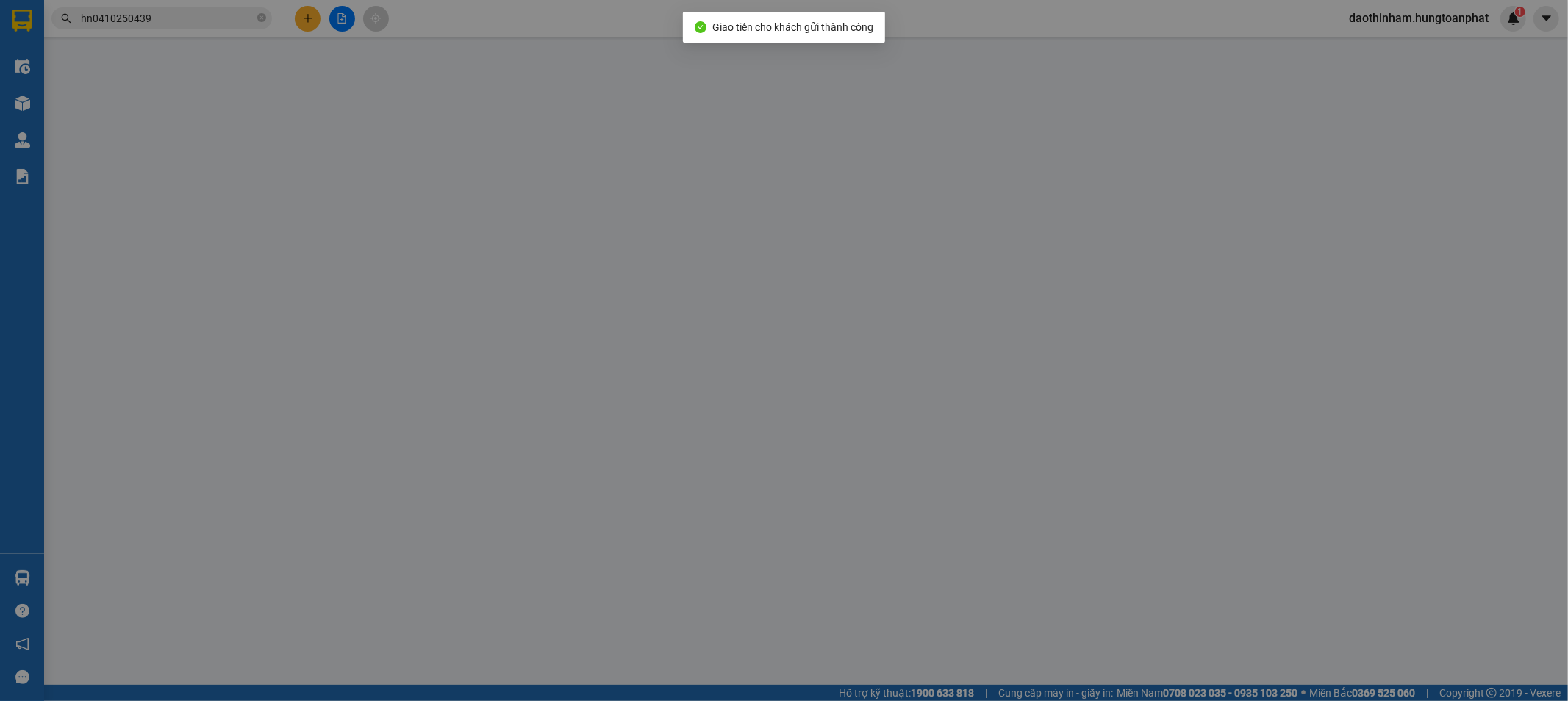
type input "124 hải thượng tp vinh"
checkbox input "true"
type input "1.879.000"
type input "0"
type input "140.000"
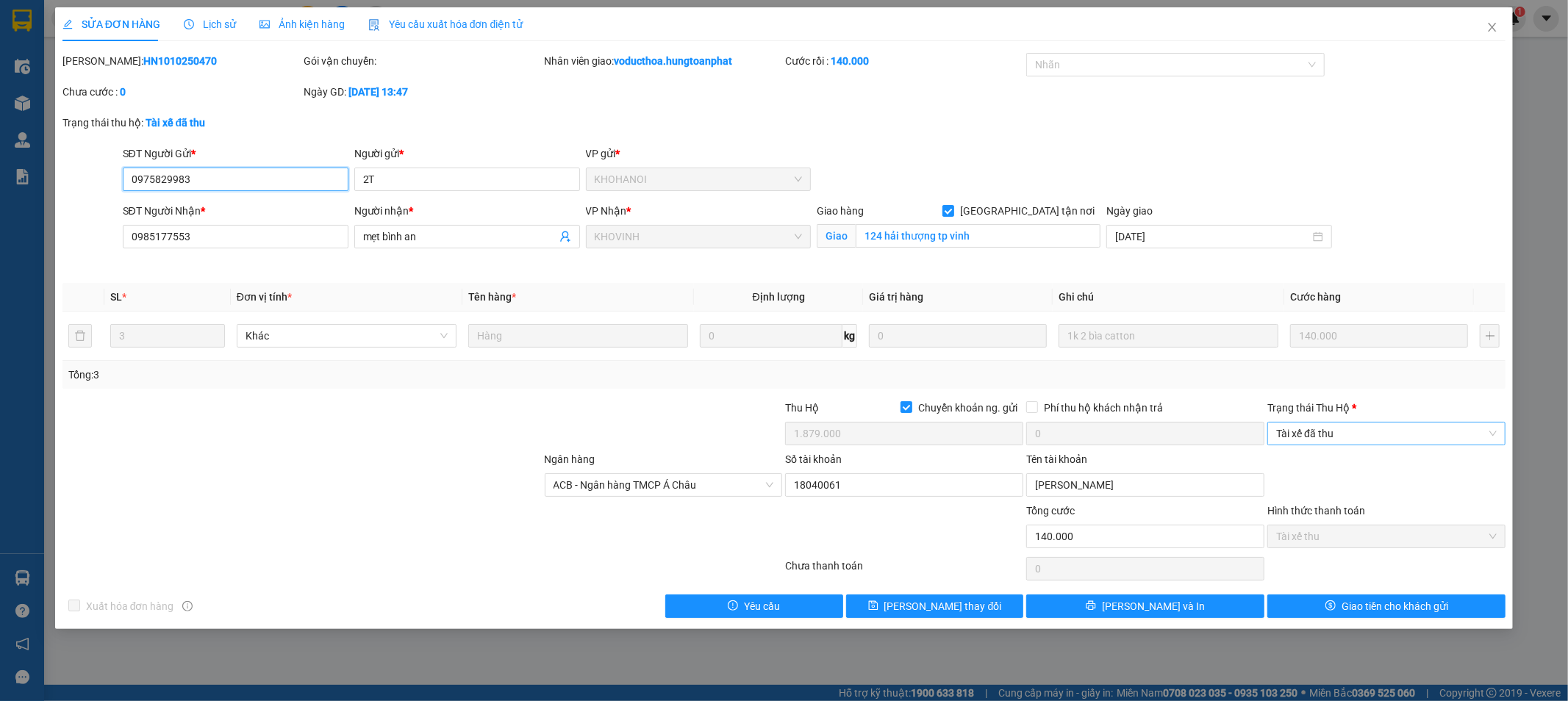
click at [1452, 436] on span "Tài xế đã thu" at bounding box center [1386, 433] width 220 height 22
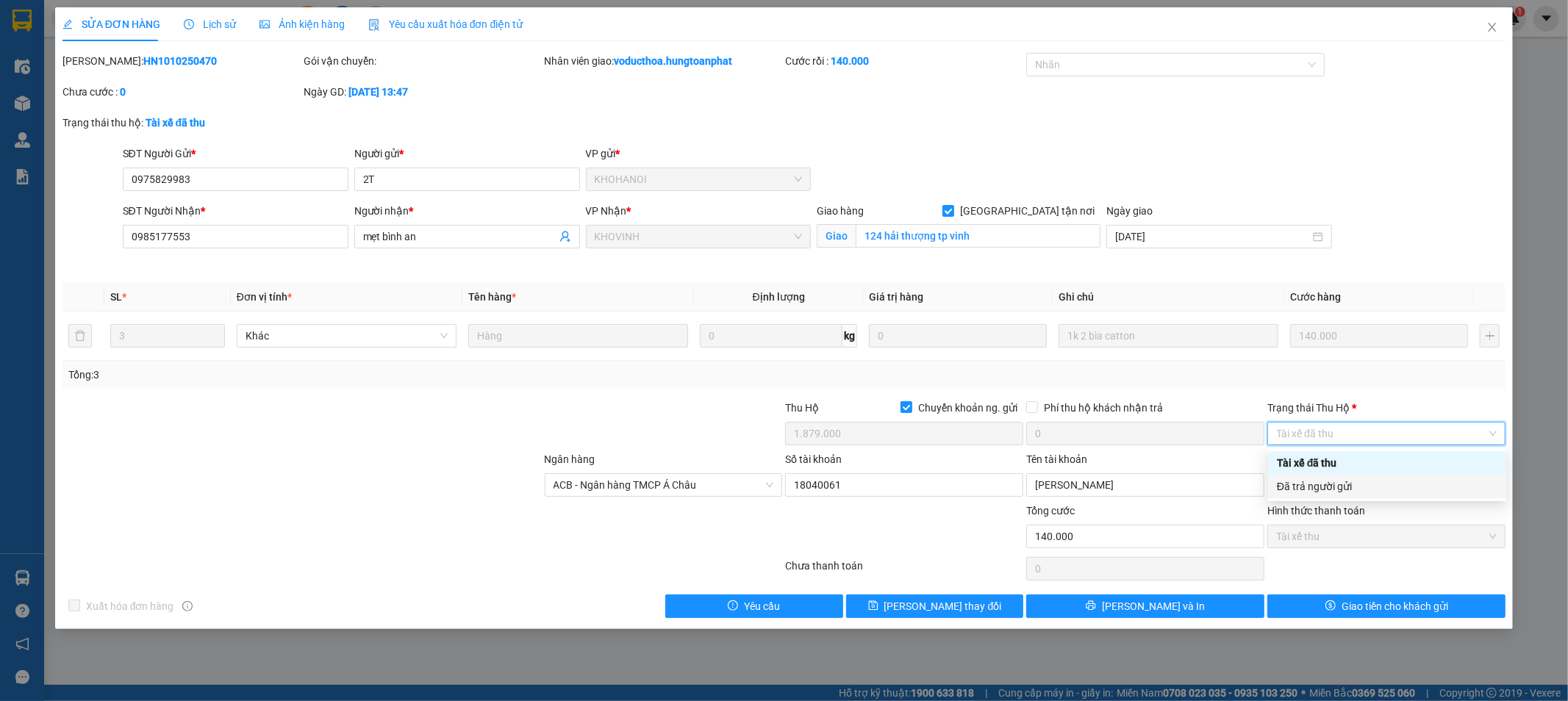
click at [1404, 486] on div "Đã trả người gửi" at bounding box center [1387, 486] width 220 height 16
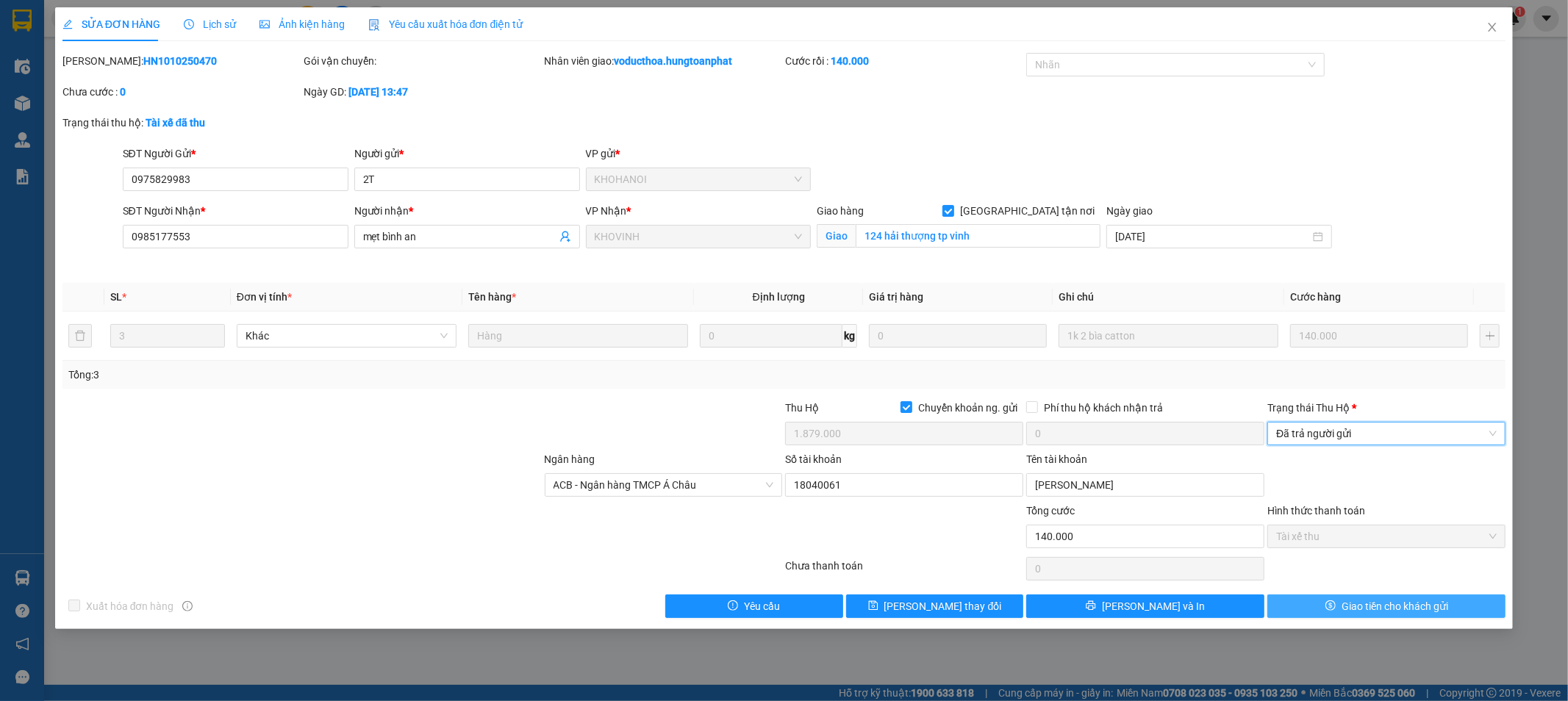
click at [1372, 603] on span "Giao tiền cho khách gửi" at bounding box center [1395, 606] width 107 height 16
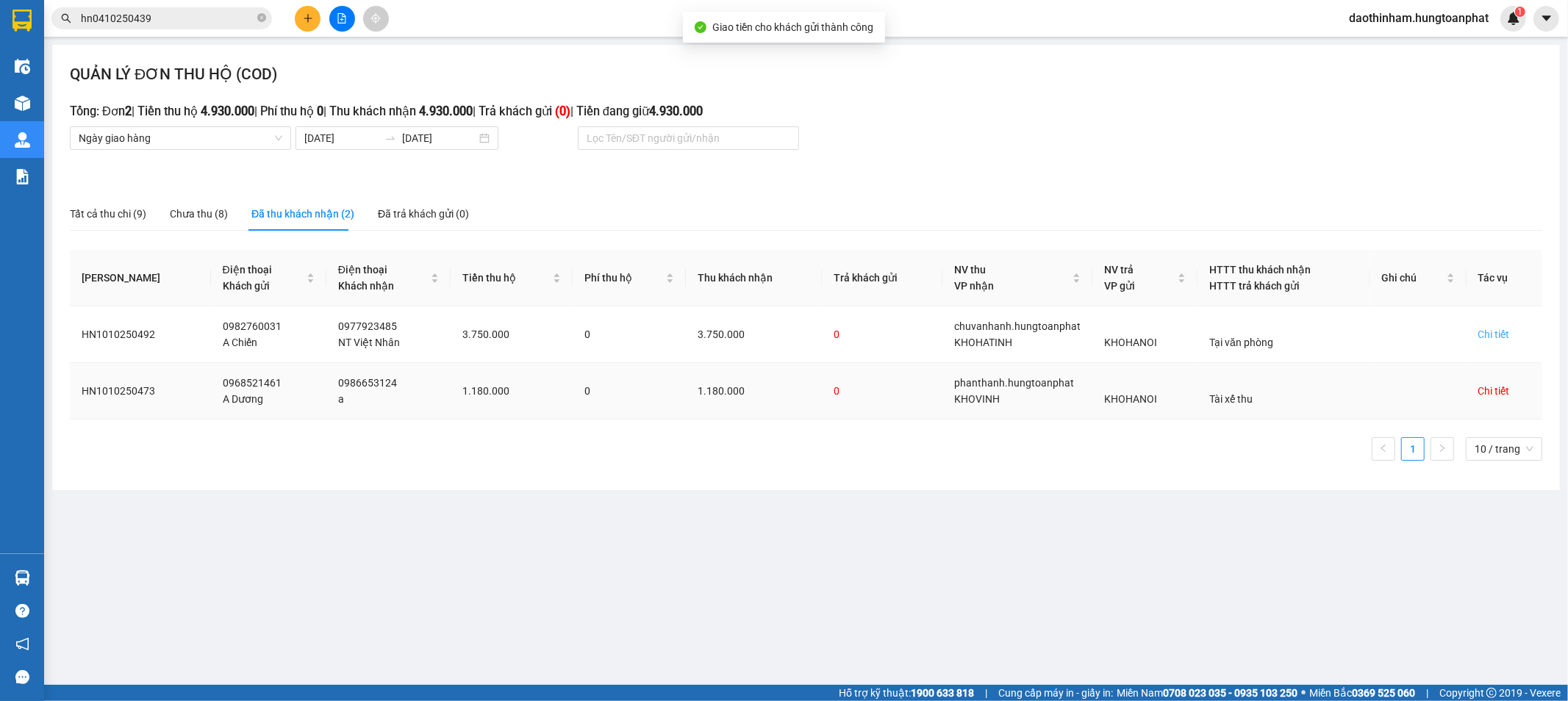
click at [1484, 389] on div "Chi tiết" at bounding box center [1493, 390] width 31 height 16
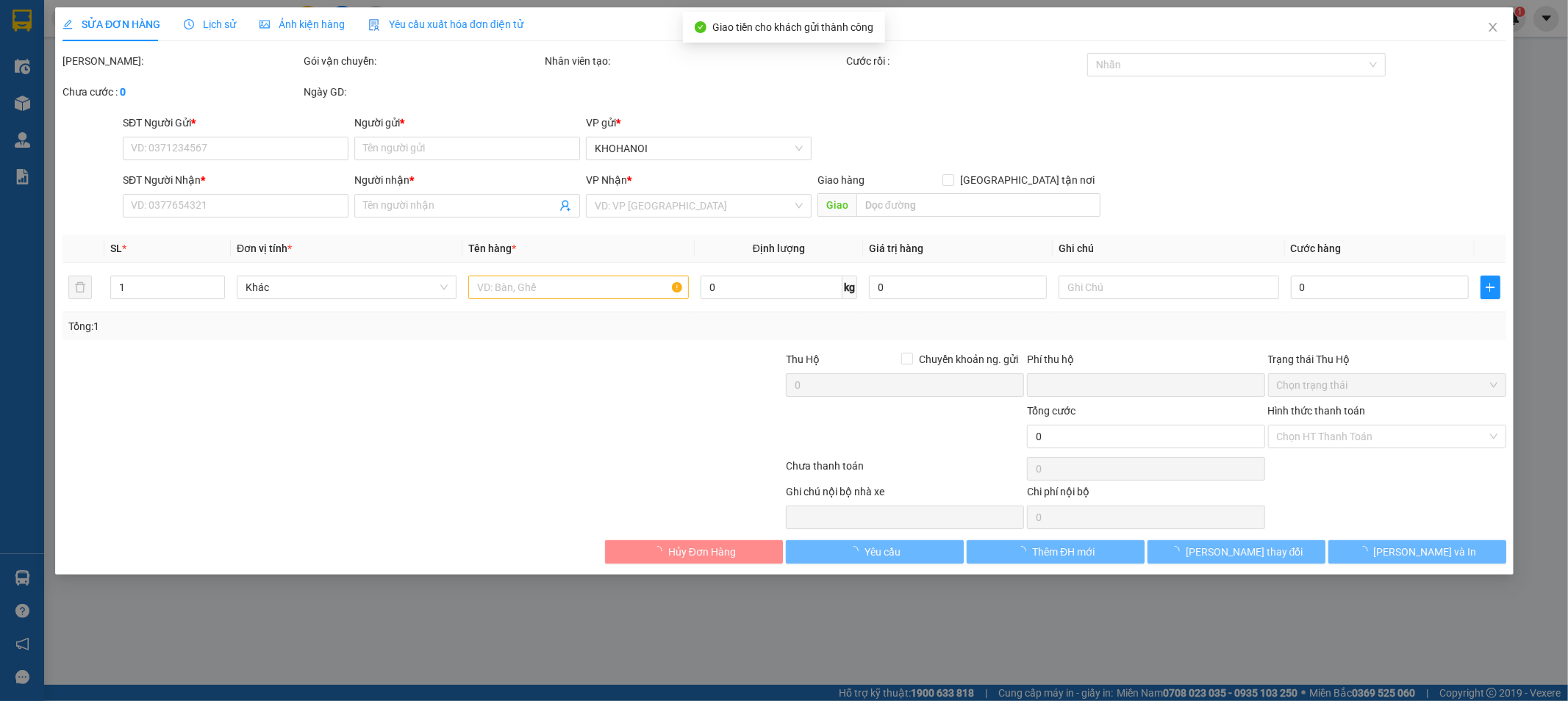
type input "0968521461"
type input "A Dương"
type input "0986653124"
type input "a"
checkbox input "true"
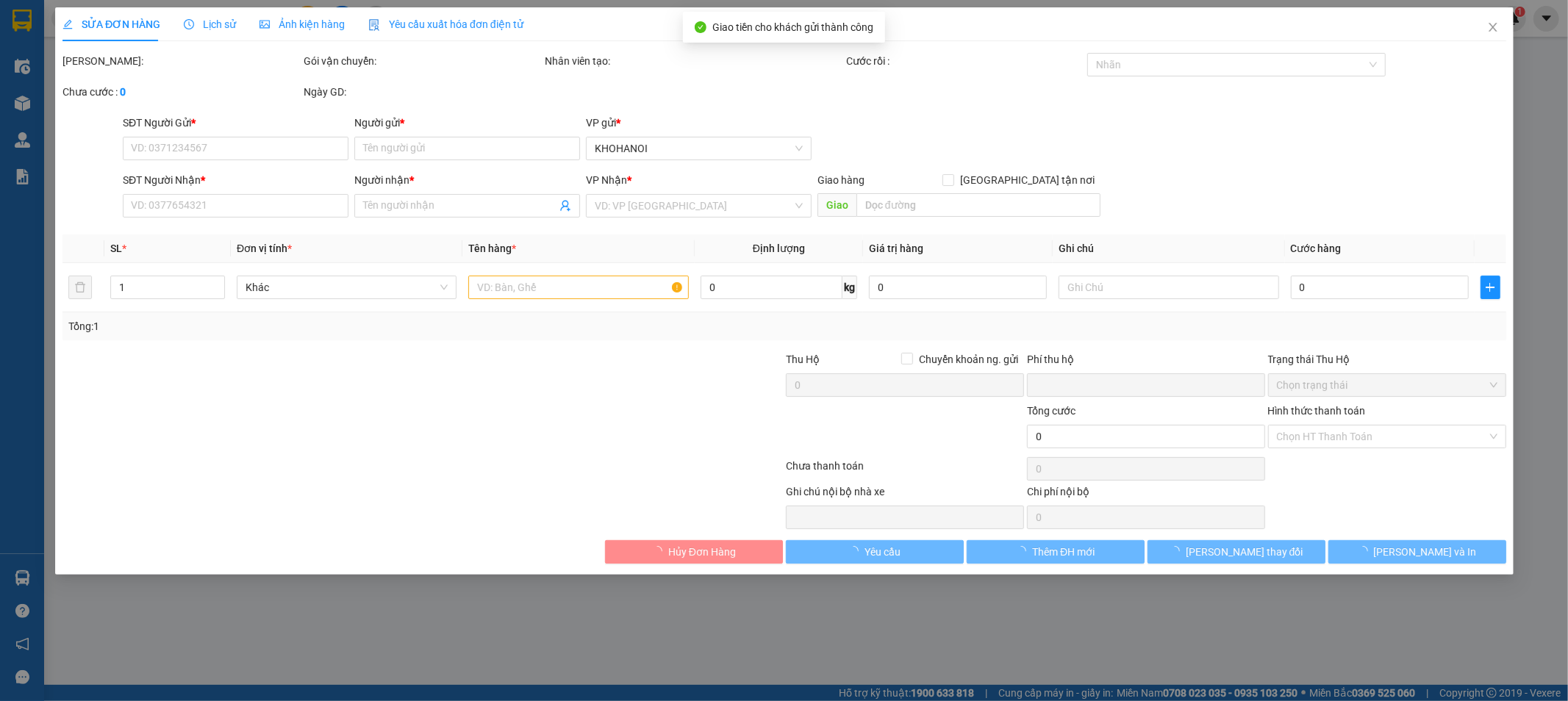
type input "[GEOGRAPHIC_DATA], [GEOGRAPHIC_DATA], [GEOGRAPHIC_DATA]"
checkbox input "true"
type input "1.180.000"
type input "0"
type input "170.000"
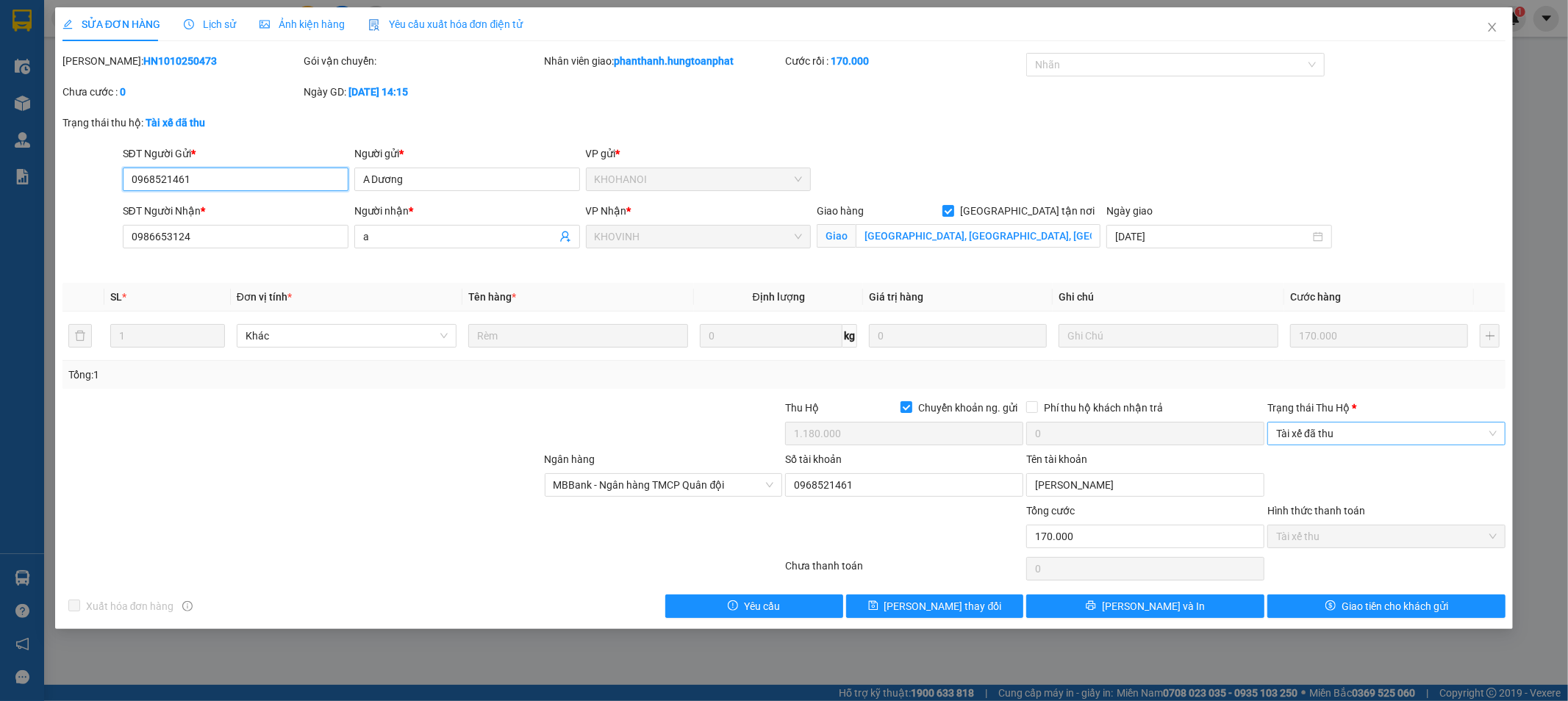
click at [1448, 436] on span "Tài xế đã thu" at bounding box center [1386, 433] width 220 height 22
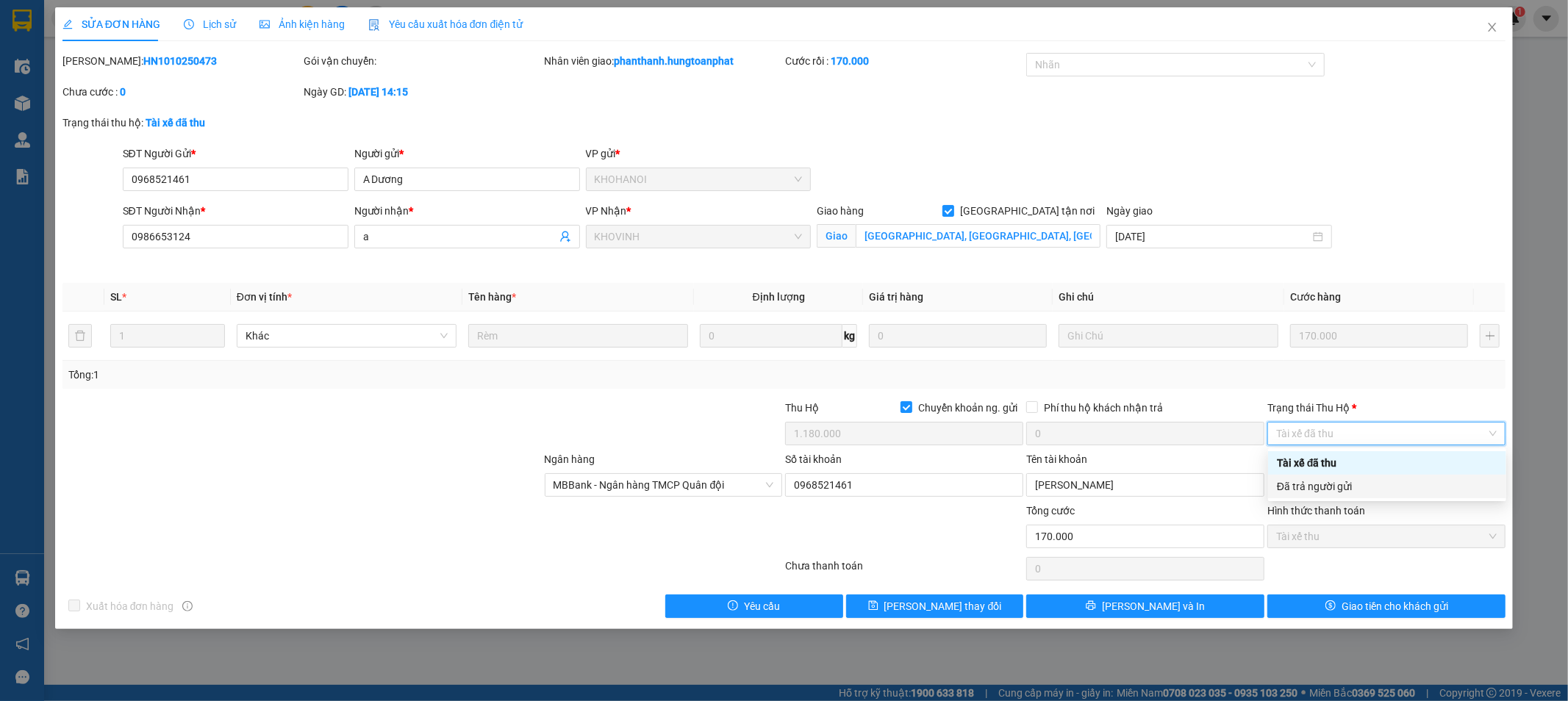
click at [1384, 488] on div "Đã trả người gửi" at bounding box center [1387, 486] width 220 height 16
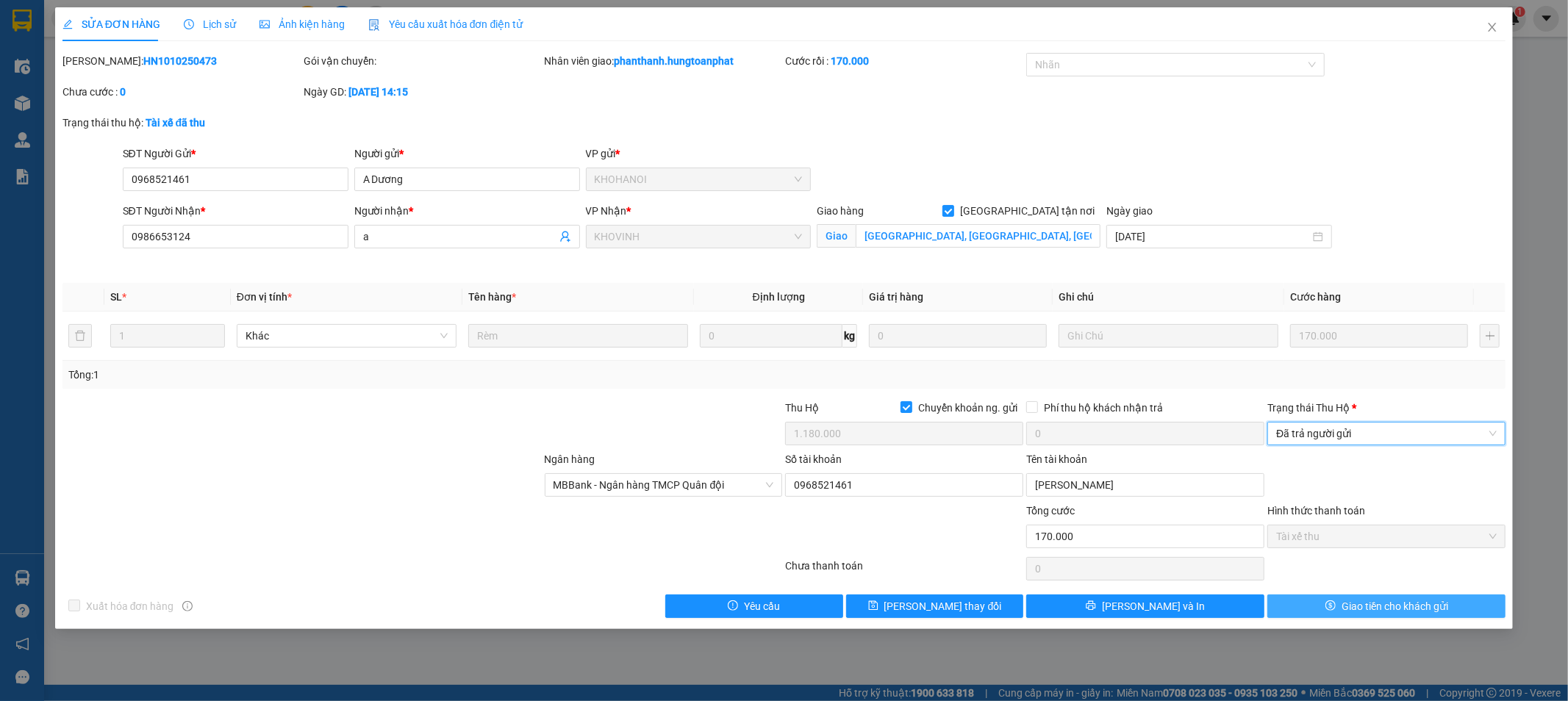
click at [1383, 601] on span "Giao tiền cho khách gửi" at bounding box center [1395, 606] width 107 height 16
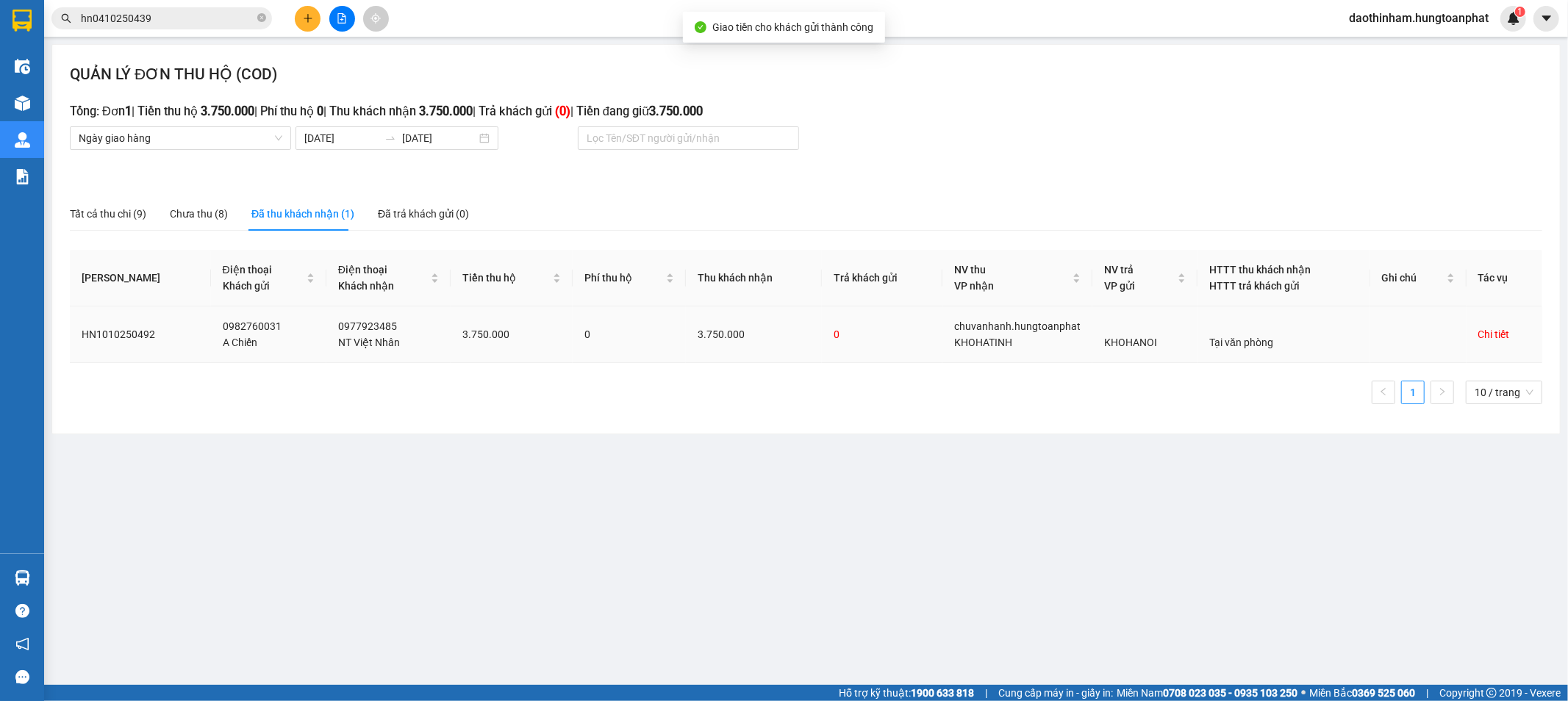
click at [1501, 333] on div "Chi tiết" at bounding box center [1493, 333] width 31 height 16
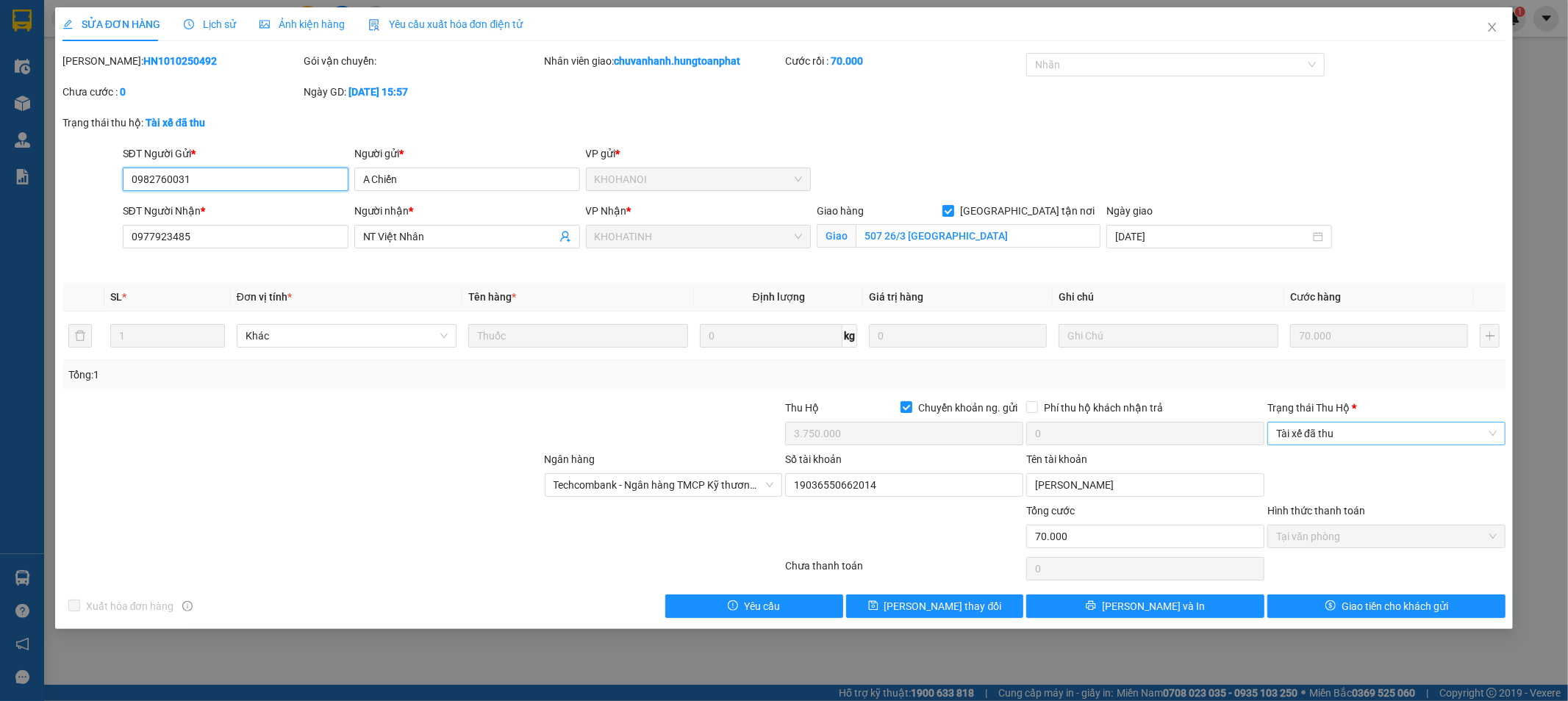
click at [1385, 438] on span "Tài xế đã thu" at bounding box center [1386, 433] width 220 height 22
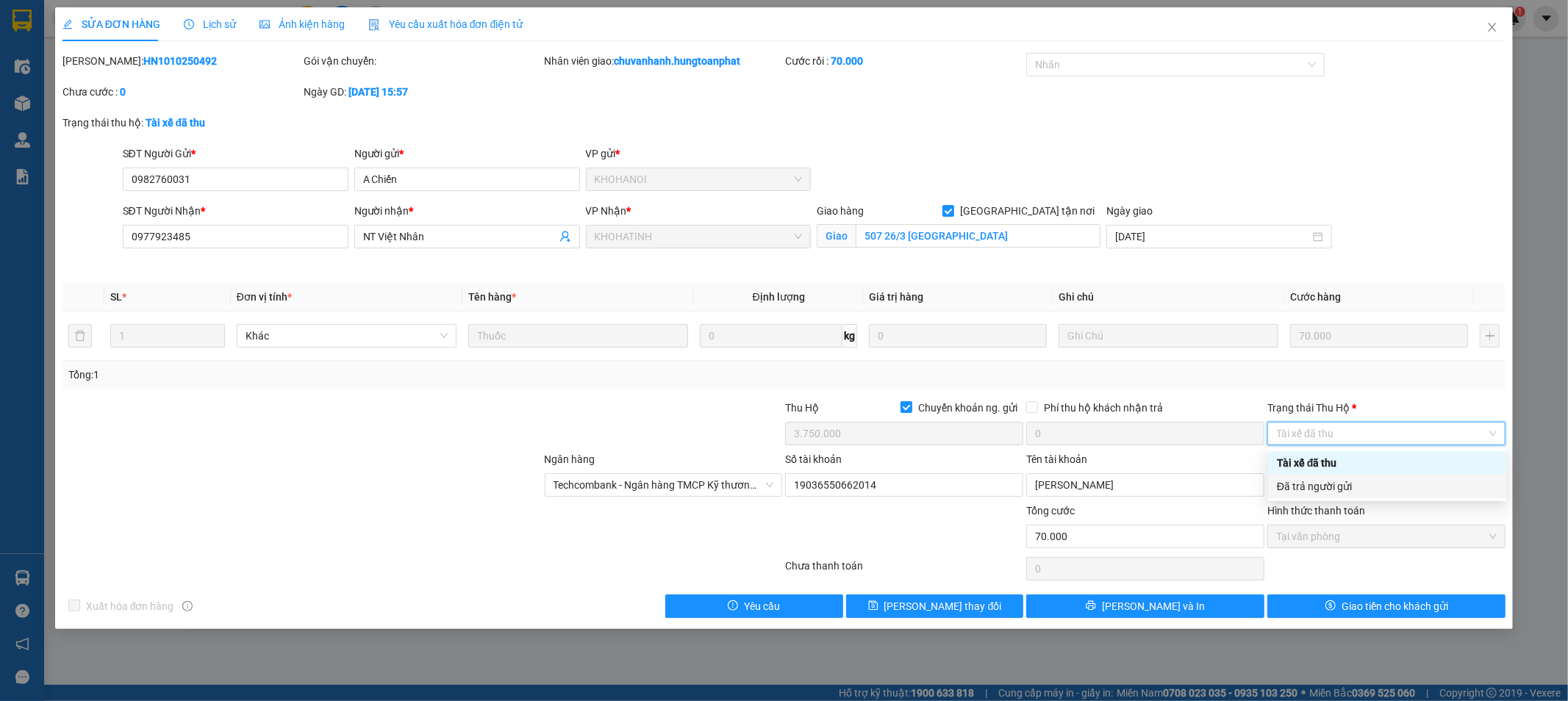
click at [1369, 492] on div "Đã trả người gửi" at bounding box center [1387, 486] width 220 height 16
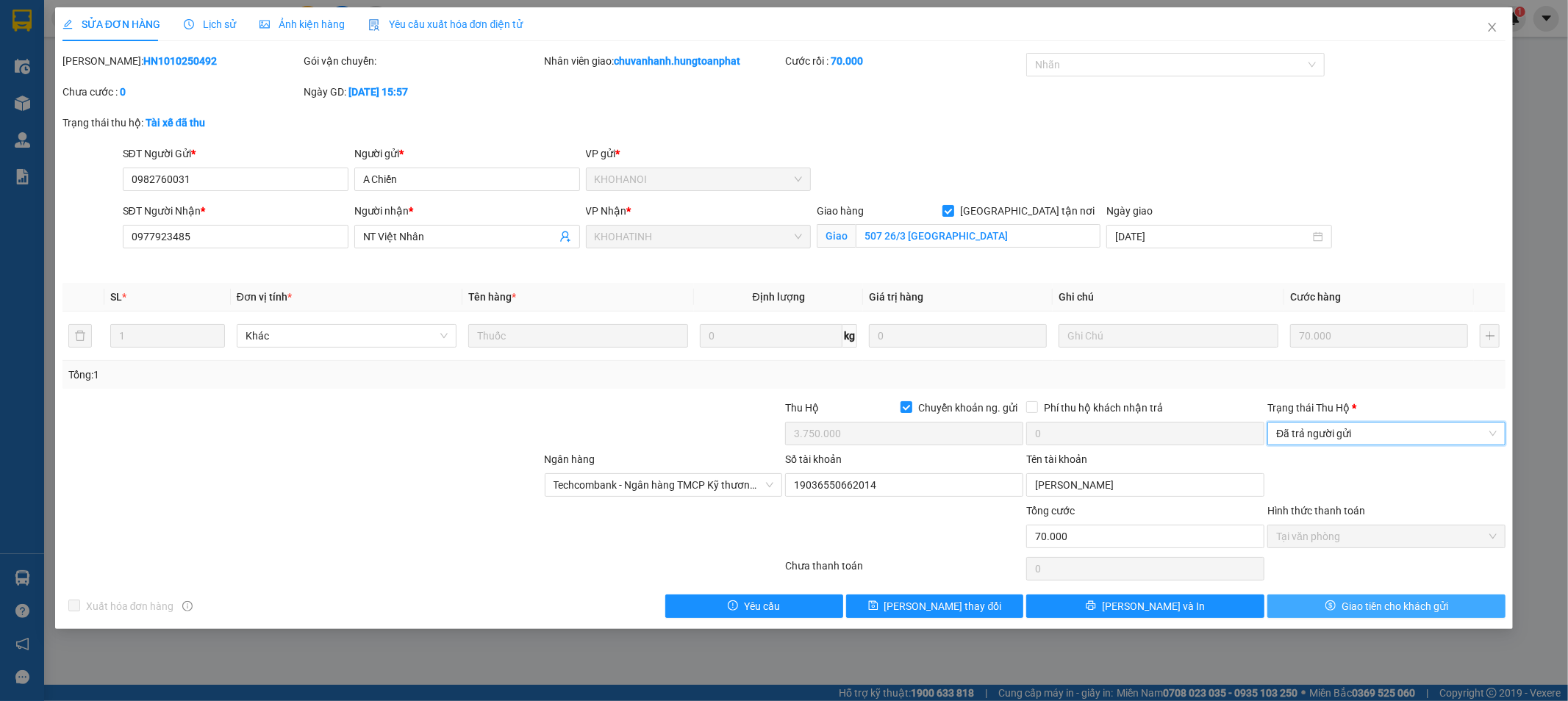
click at [1372, 611] on span "Giao tiền cho khách gửi" at bounding box center [1395, 606] width 107 height 16
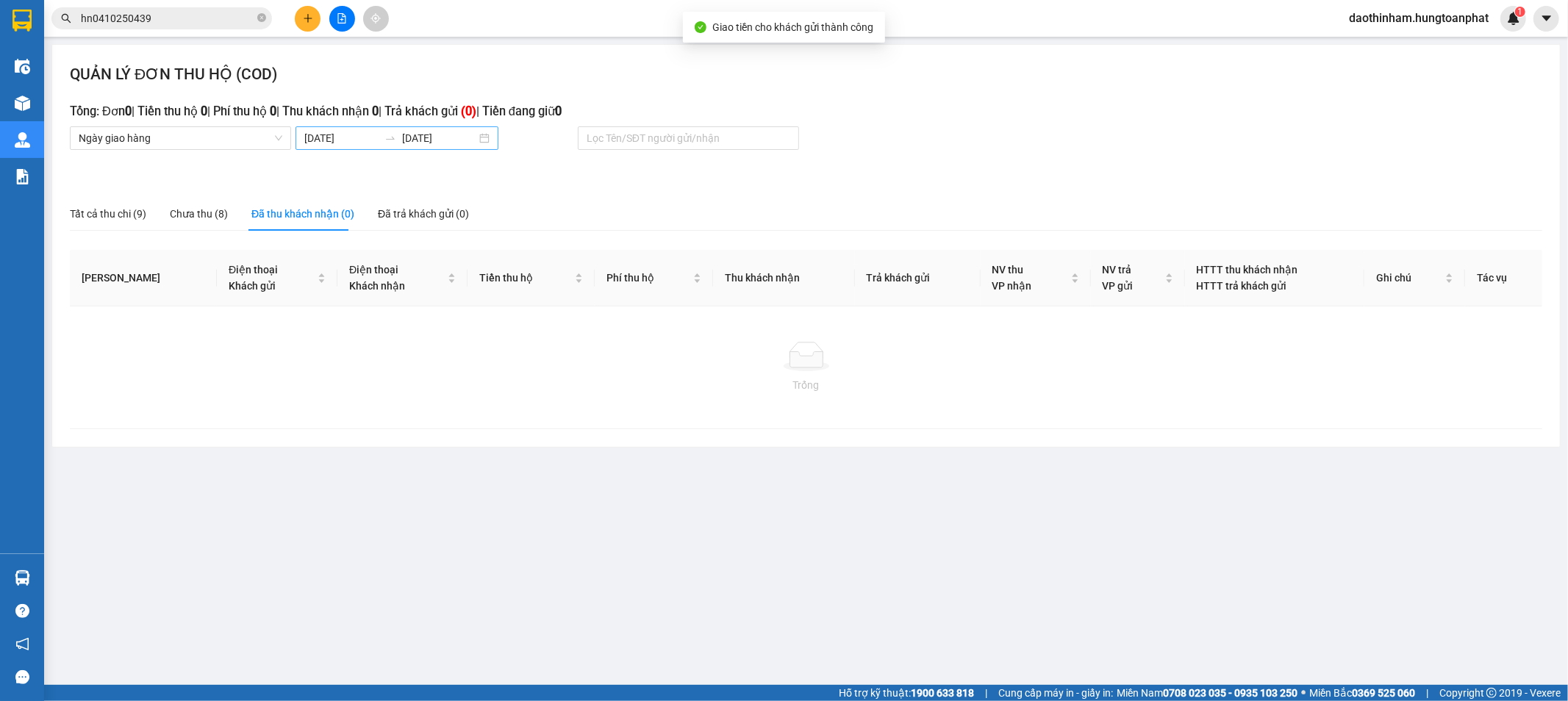
click at [369, 141] on input "[DATE]" at bounding box center [341, 138] width 75 height 16
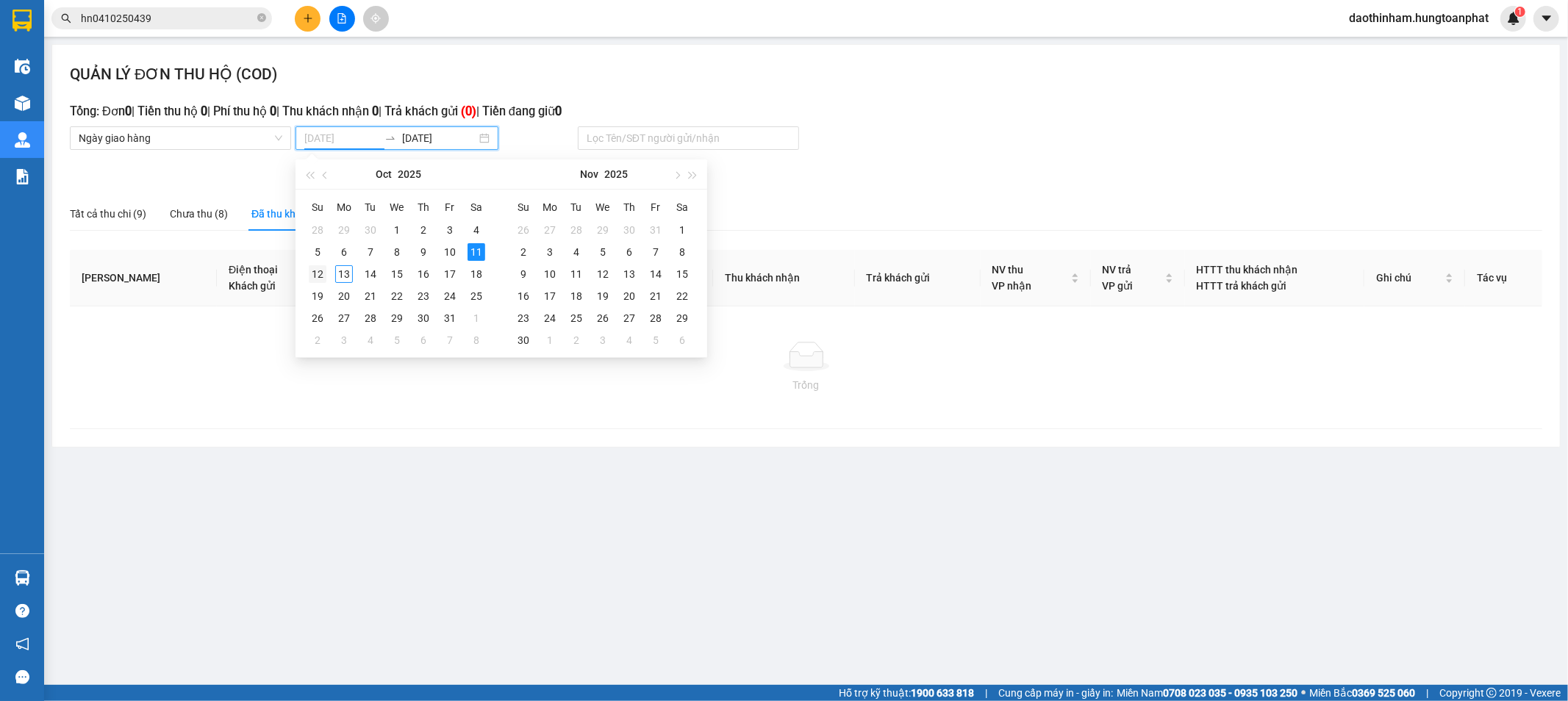
type input "[DATE]"
click at [318, 274] on div "12" at bounding box center [318, 274] width 18 height 18
type input "[DATE]"
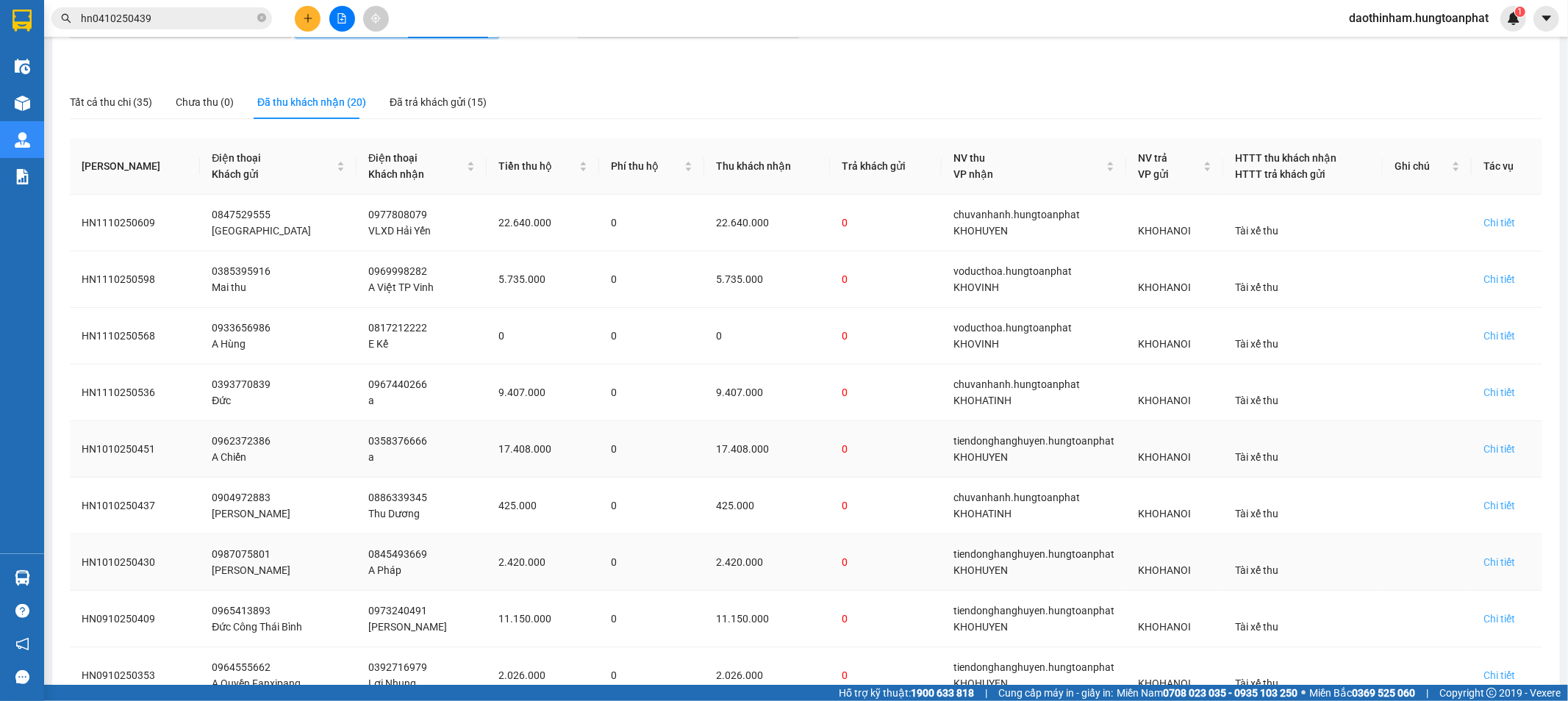
scroll to position [266, 0]
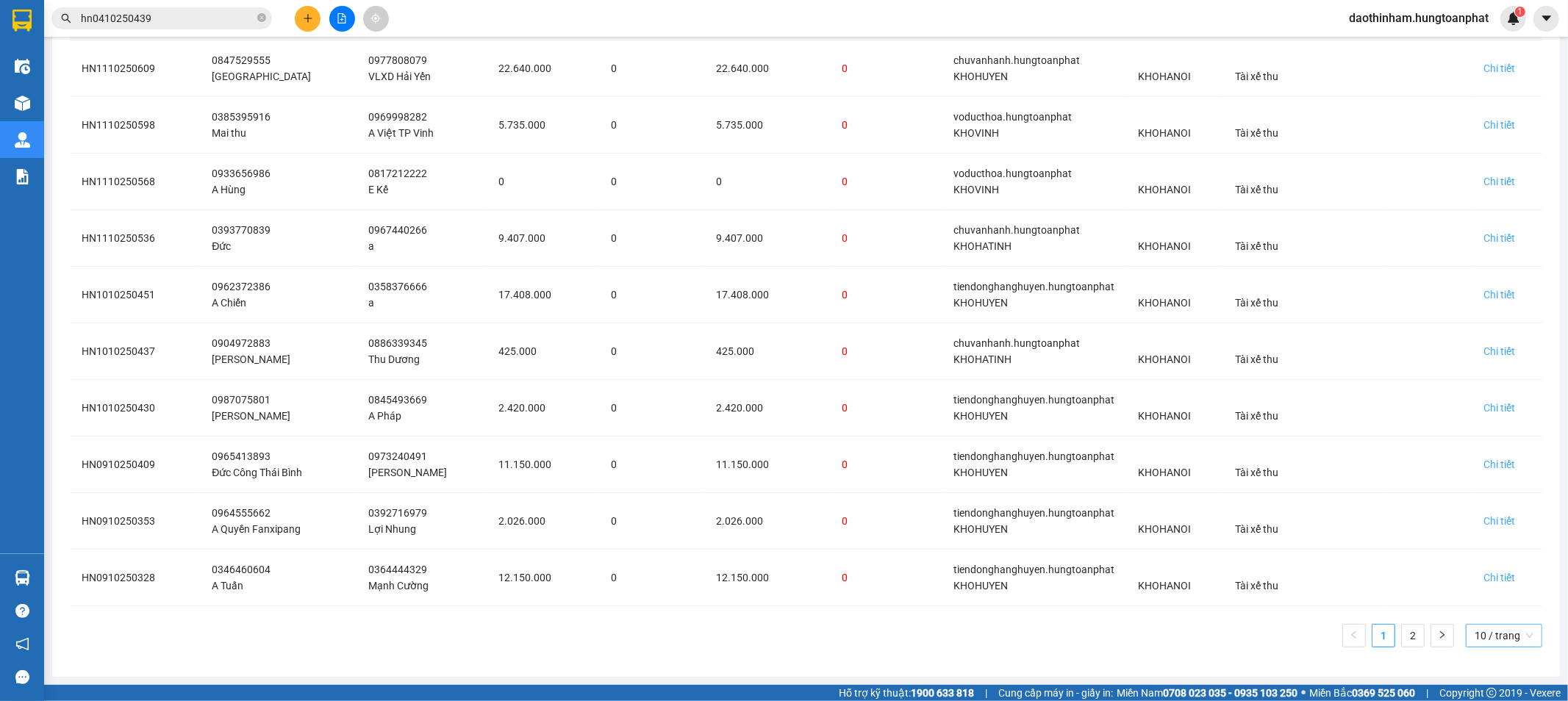
click at [1487, 637] on span "10 / trang" at bounding box center [1504, 635] width 59 height 22
click at [1489, 563] on div "20 / trang" at bounding box center [1503, 559] width 58 height 16
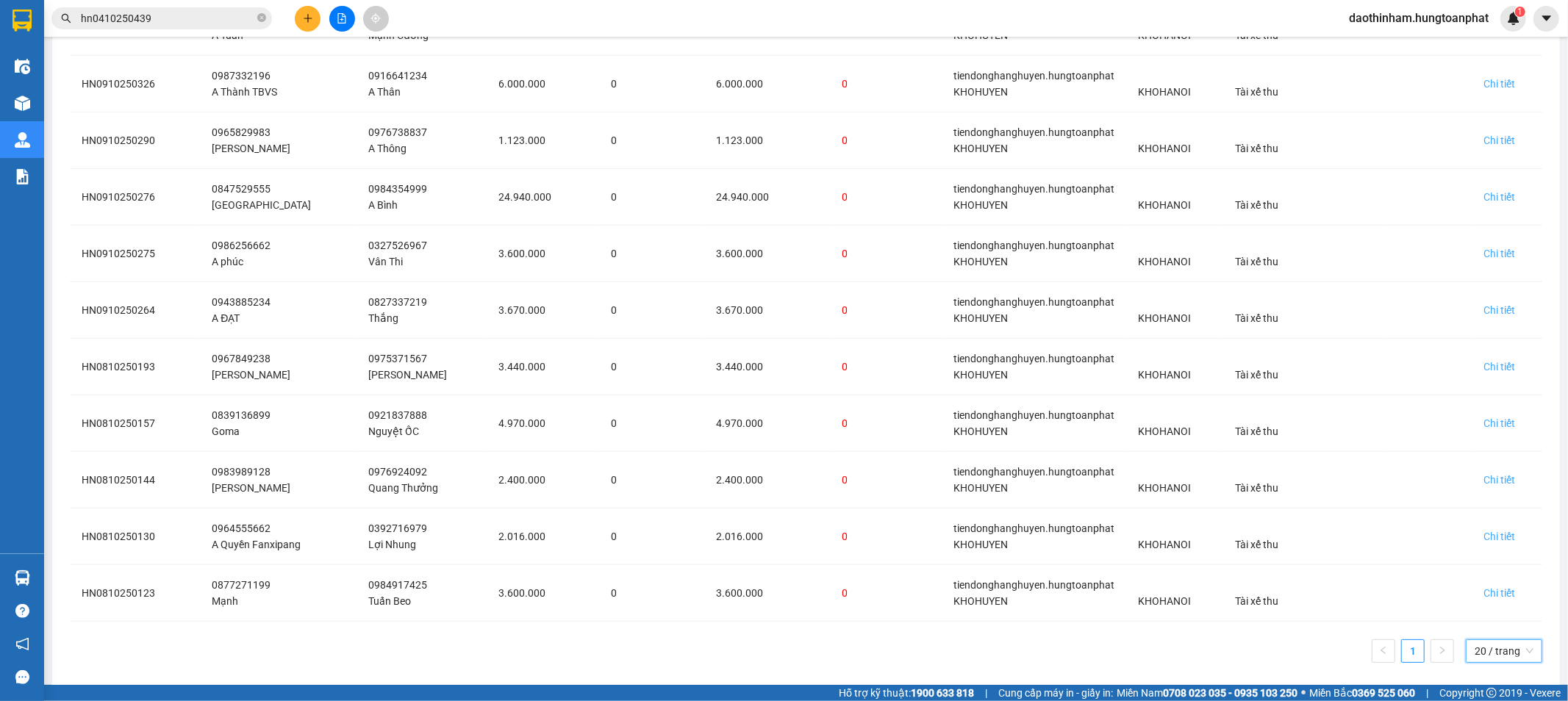
scroll to position [832, 0]
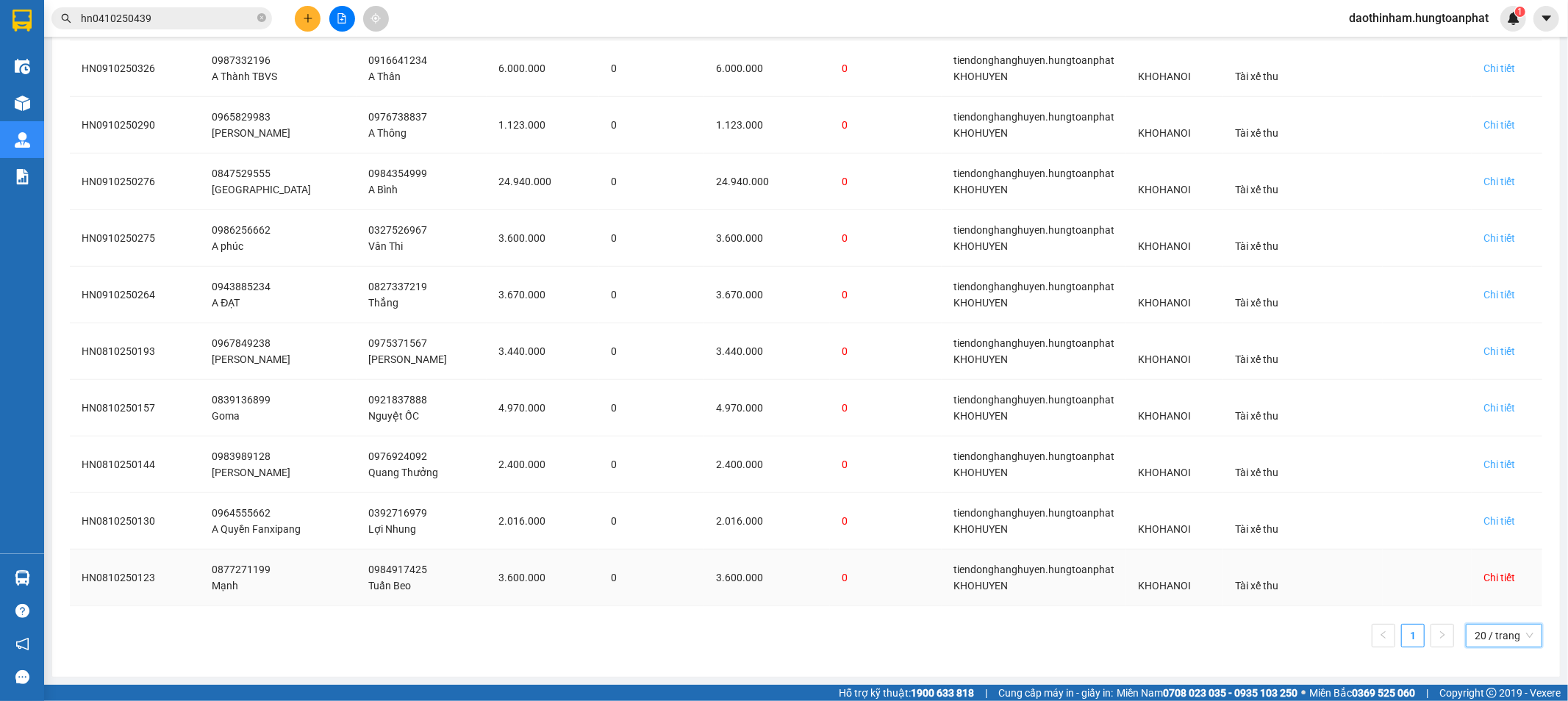
click at [1487, 571] on div "Chi tiết" at bounding box center [1499, 577] width 31 height 16
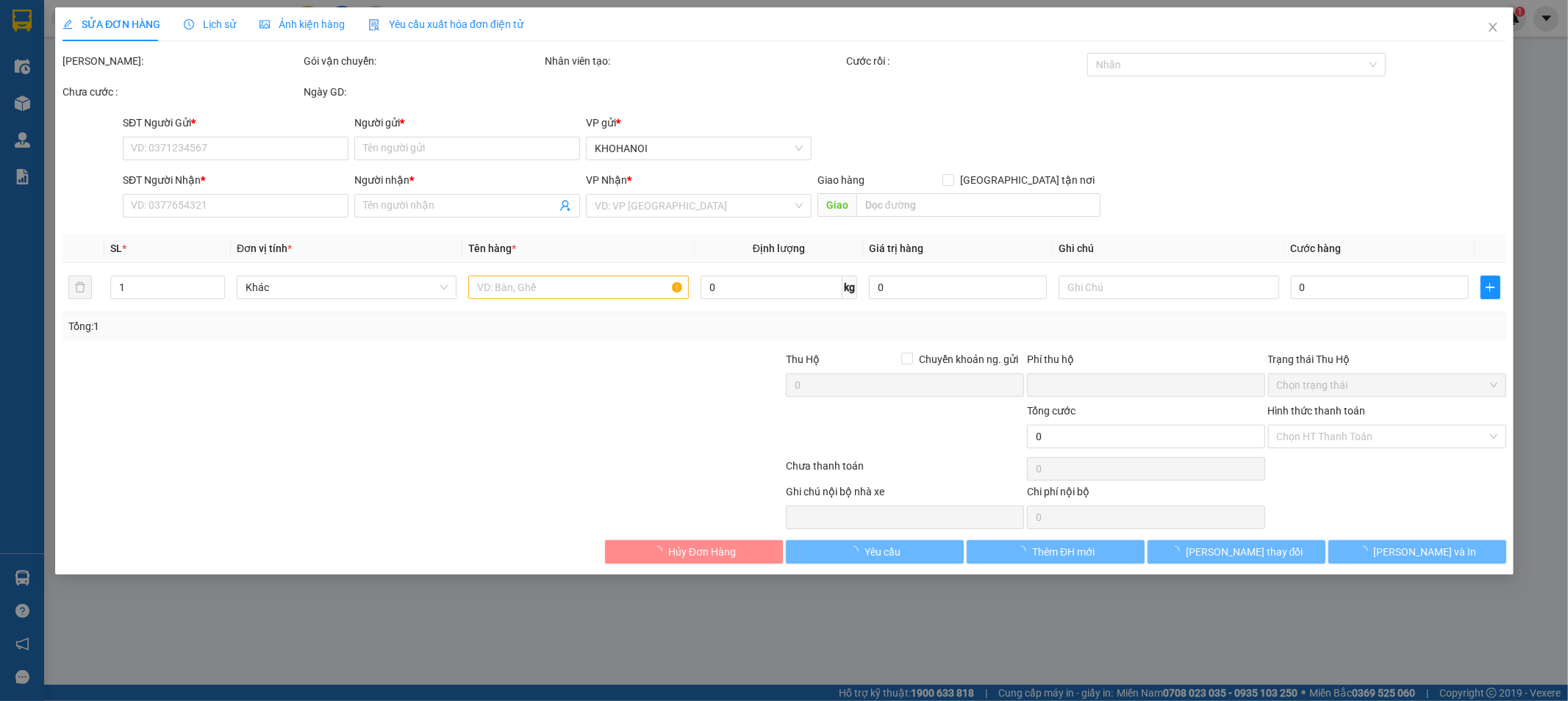
type input "0877271199"
type input "Mạnh"
type input "0984917425"
type input "Tuấn Beo"
checkbox input "true"
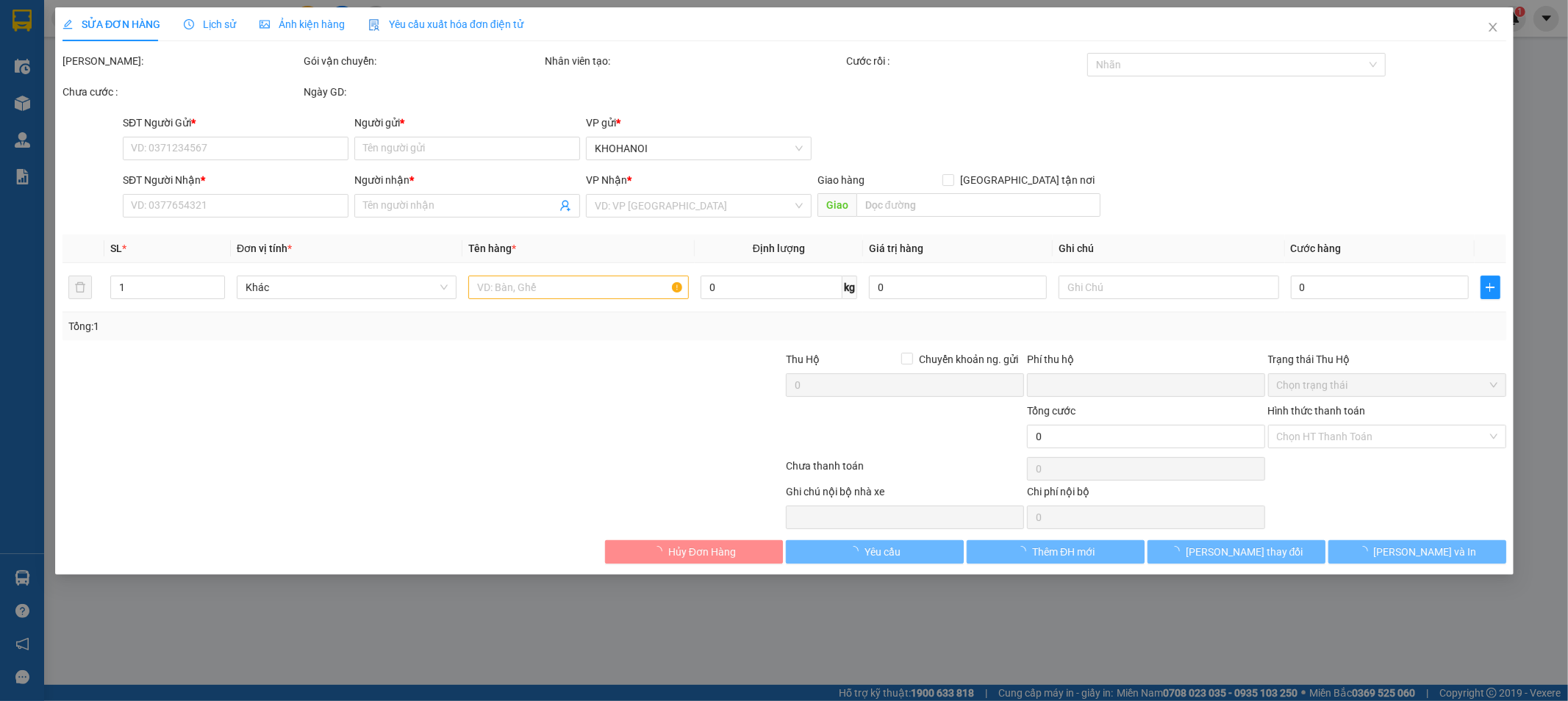
type input "Tổ 9 TT Diễn Châu, NA"
checkbox input "true"
type input "3.600.000"
type input "0"
type input "100.000"
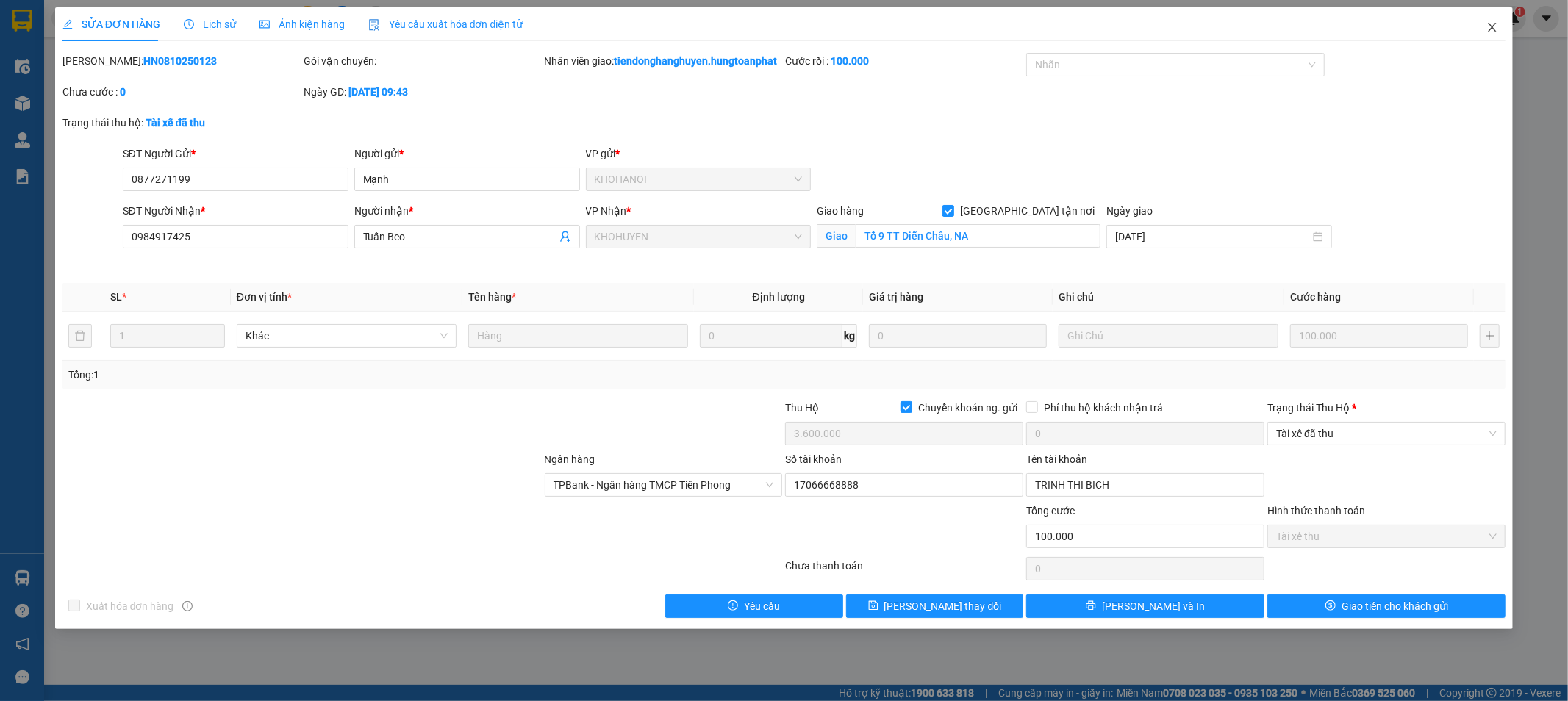
click at [1484, 26] on span "Close" at bounding box center [1492, 28] width 42 height 42
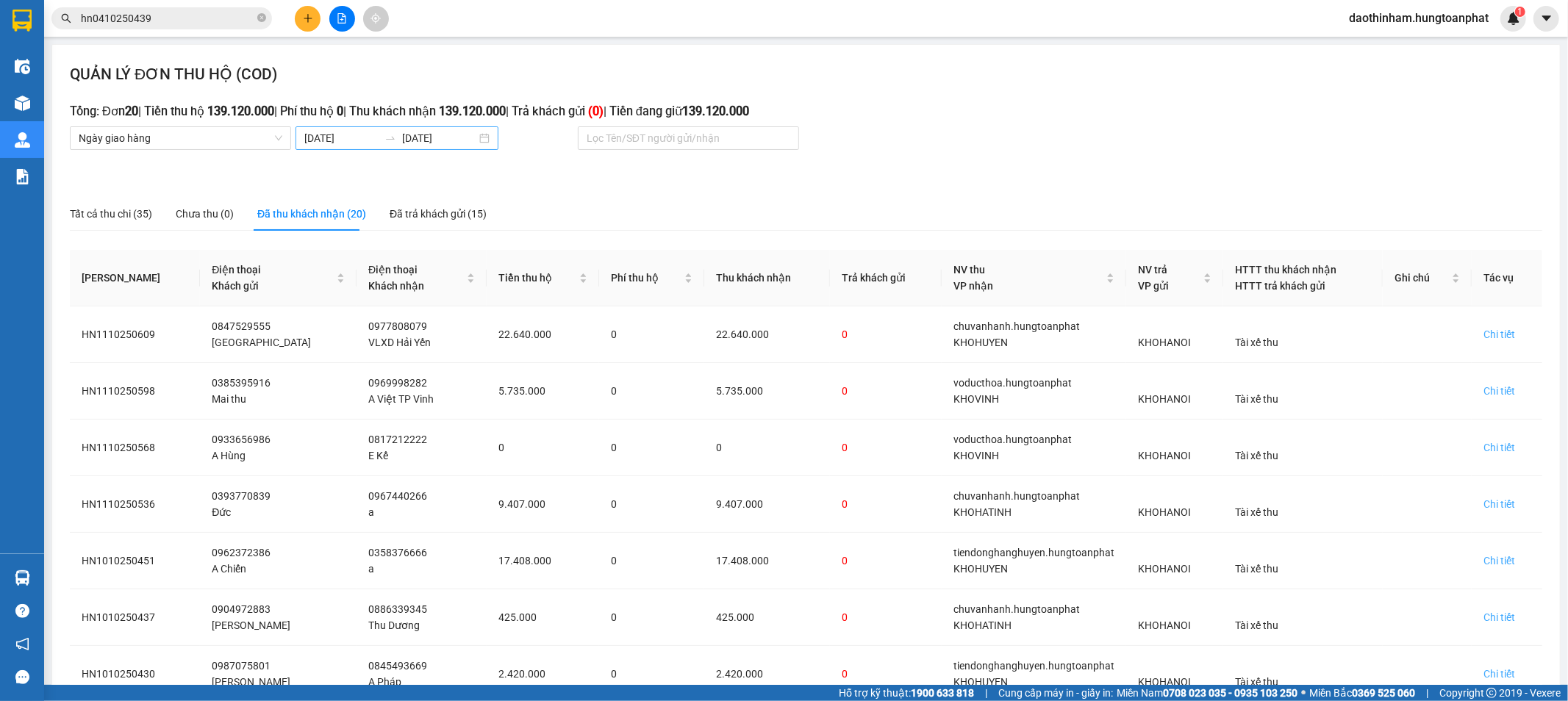
click at [327, 137] on input "[DATE]" at bounding box center [341, 138] width 75 height 16
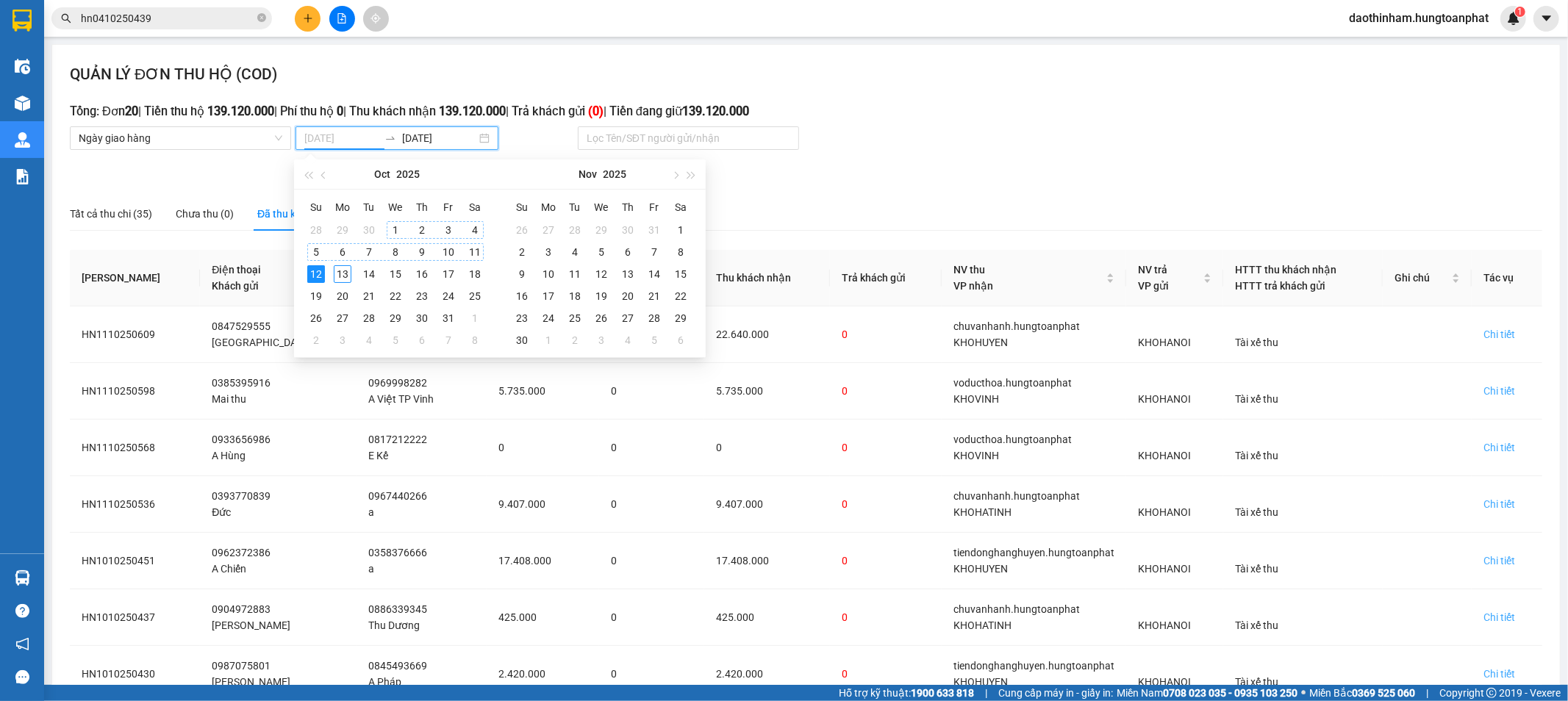
type input "[DATE]"
click at [316, 273] on div "12" at bounding box center [316, 274] width 18 height 18
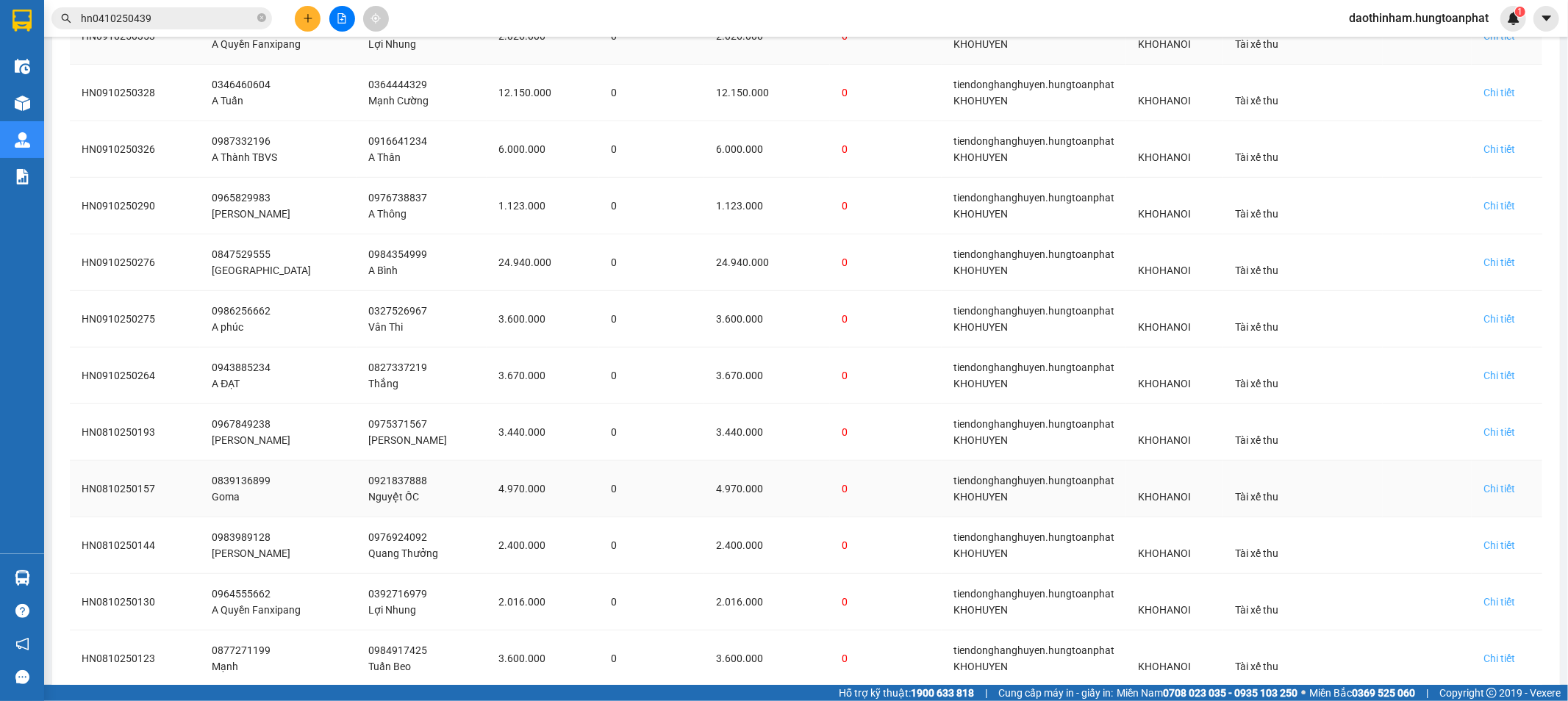
scroll to position [832, 0]
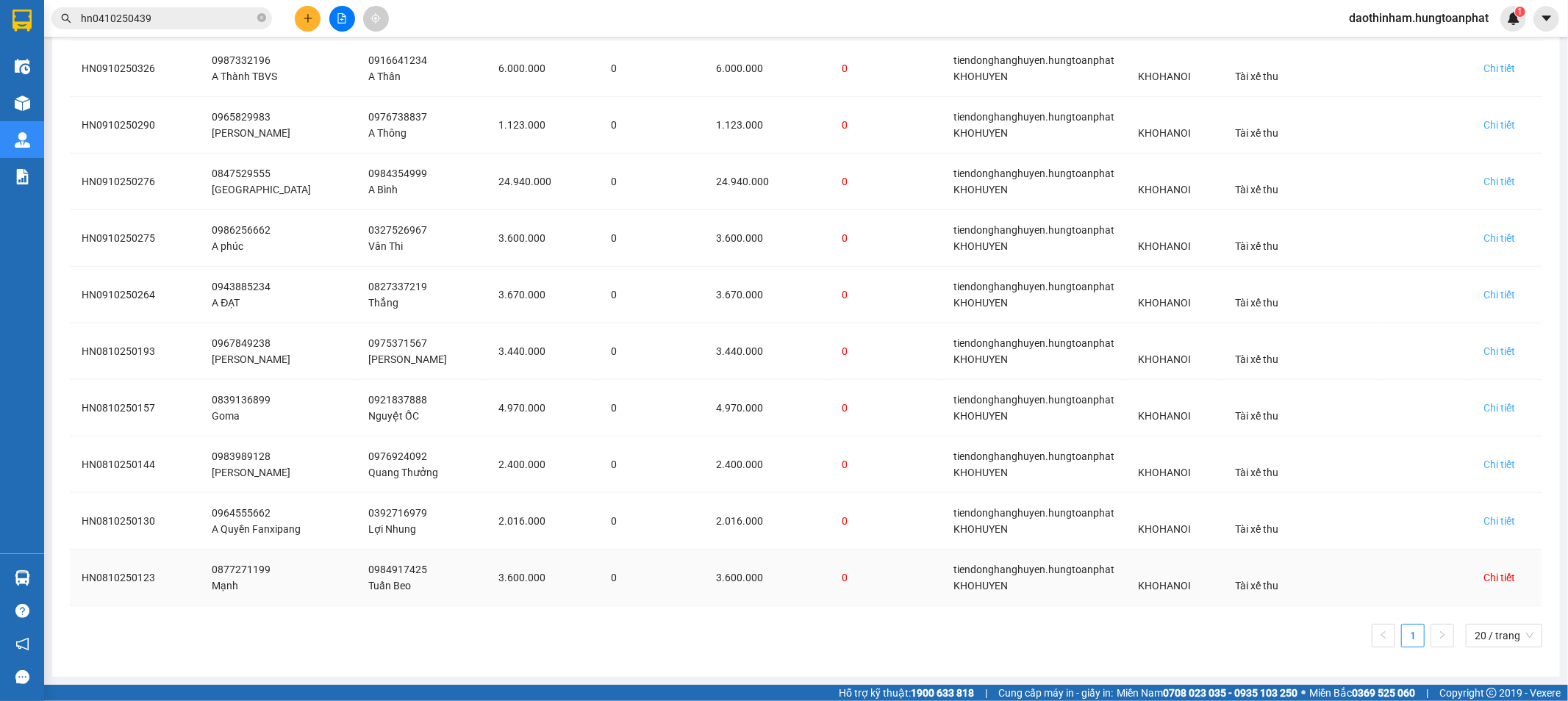
click at [1494, 581] on div "Chi tiết" at bounding box center [1499, 577] width 31 height 16
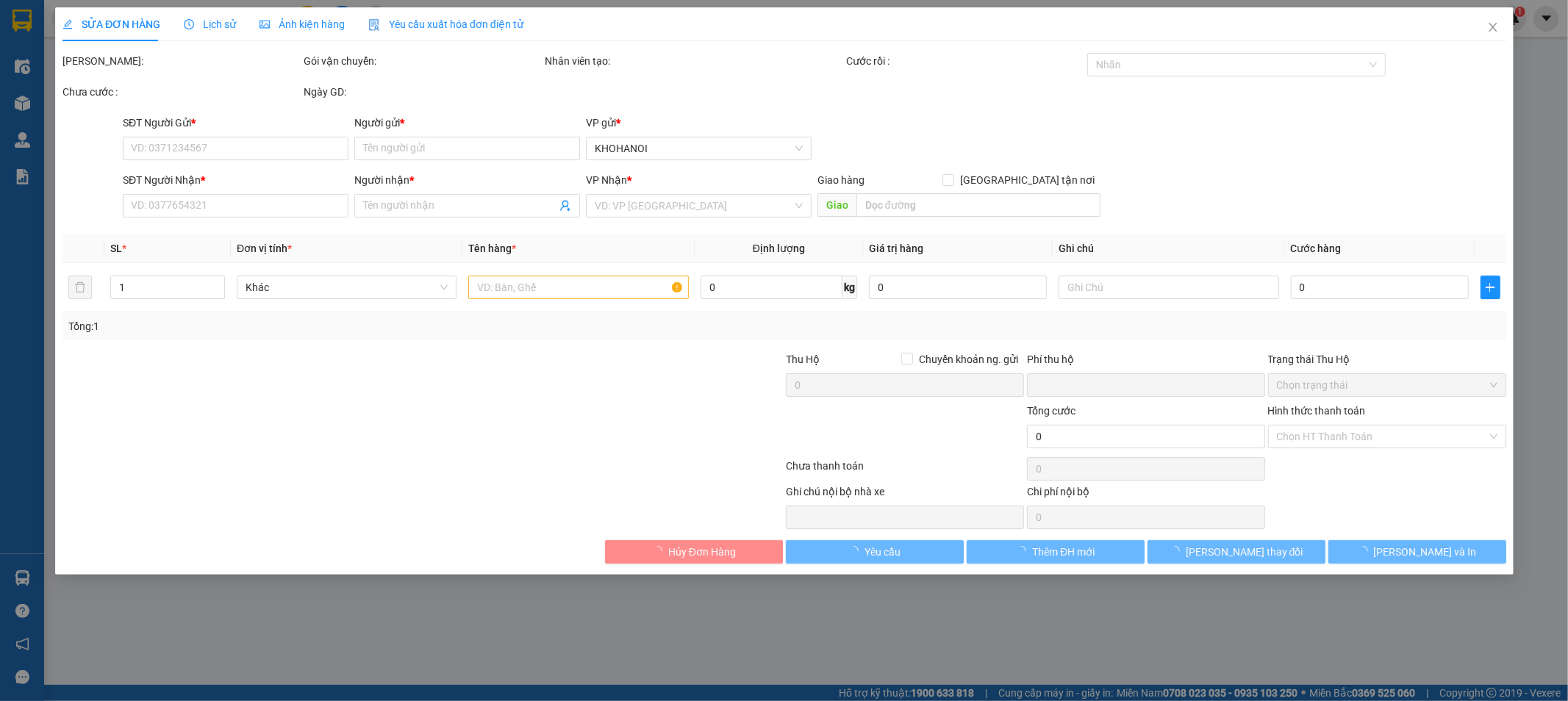
type input "0877271199"
type input "Mạnh"
type input "0984917425"
type input "Tuấn Beo"
checkbox input "true"
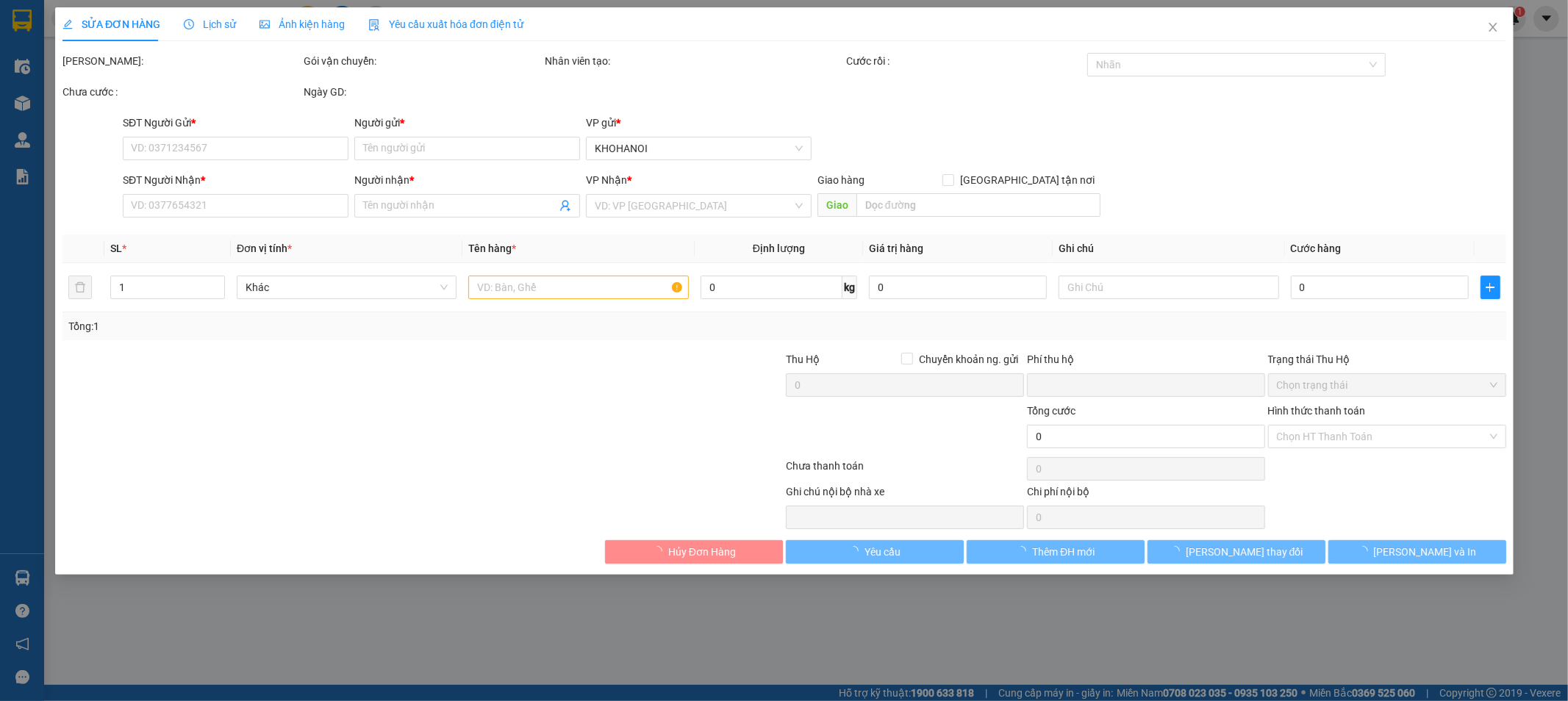
type input "Tổ 9 TT Diễn Châu, NA"
checkbox input "true"
type input "3.600.000"
type input "0"
type input "100.000"
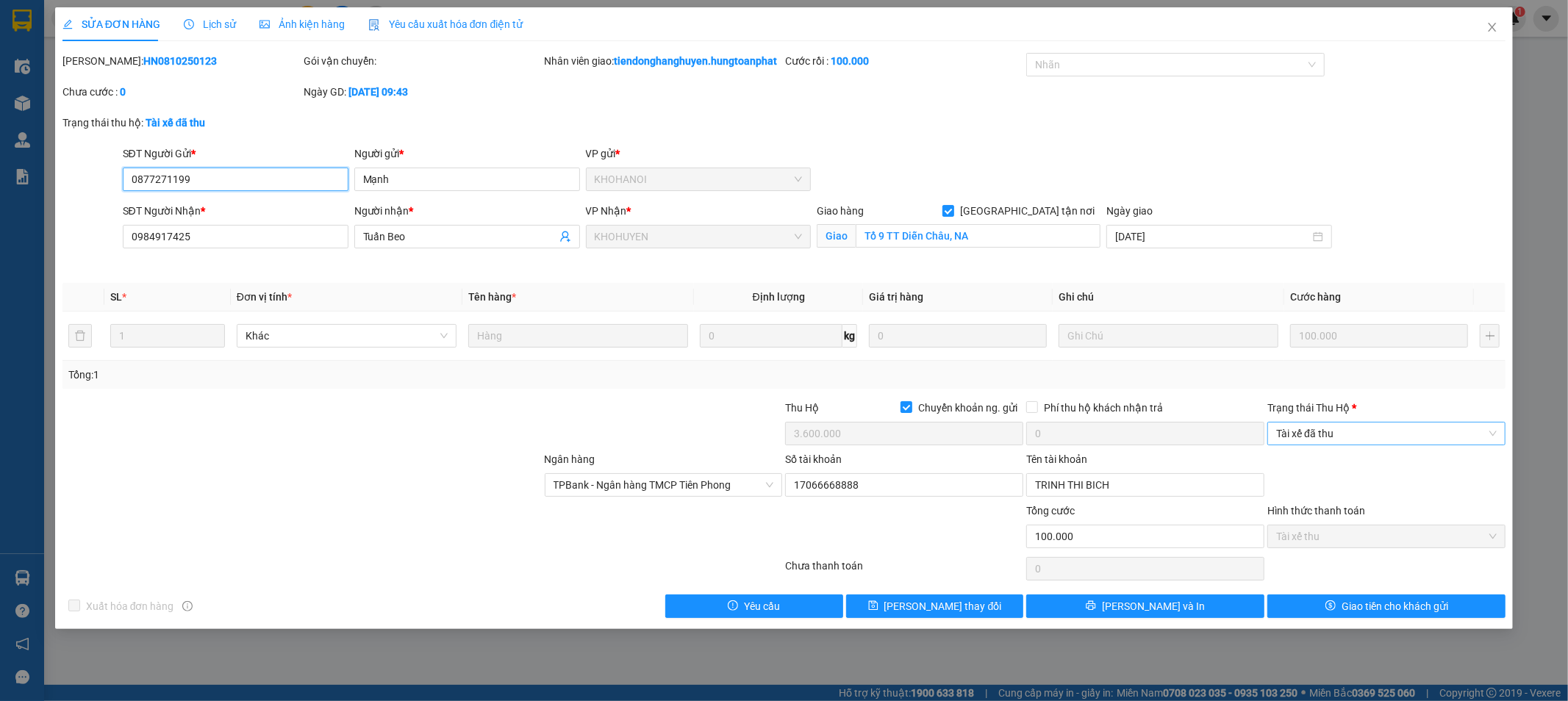
click at [1321, 445] on span "Tài xế đã thu" at bounding box center [1386, 433] width 220 height 22
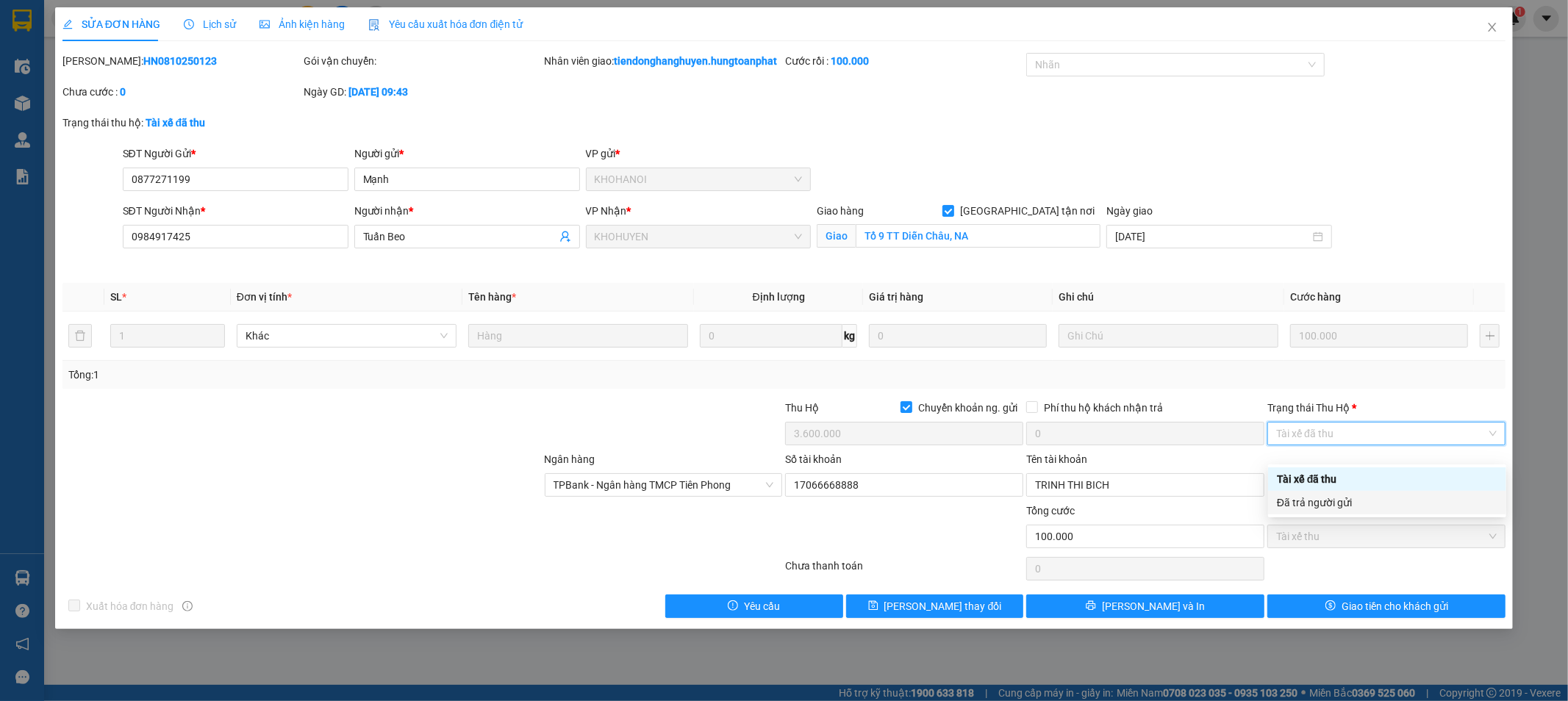
click at [1334, 510] on div "Đã trả người gửi" at bounding box center [1387, 503] width 220 height 16
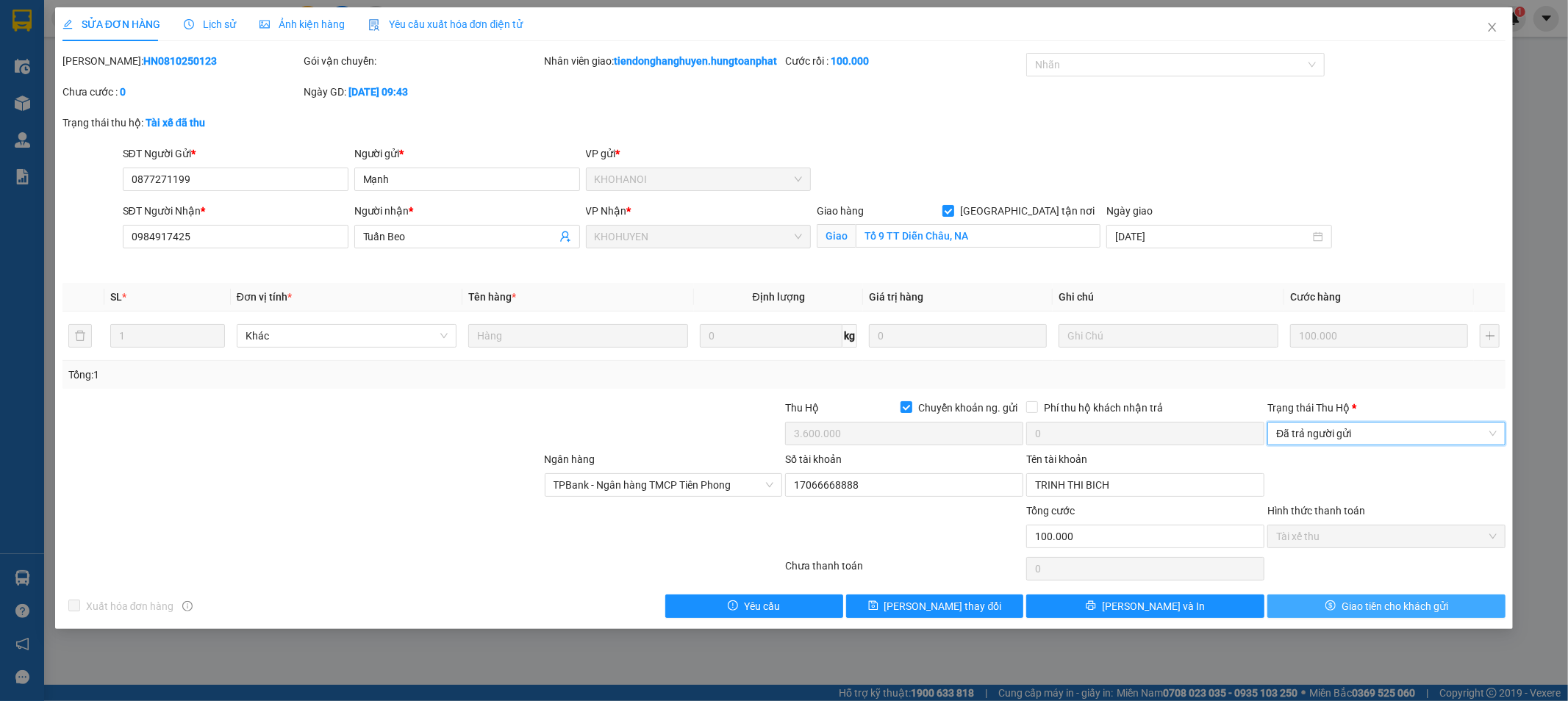
click at [1370, 611] on button "Giao tiền cho khách gửi" at bounding box center [1387, 606] width 238 height 24
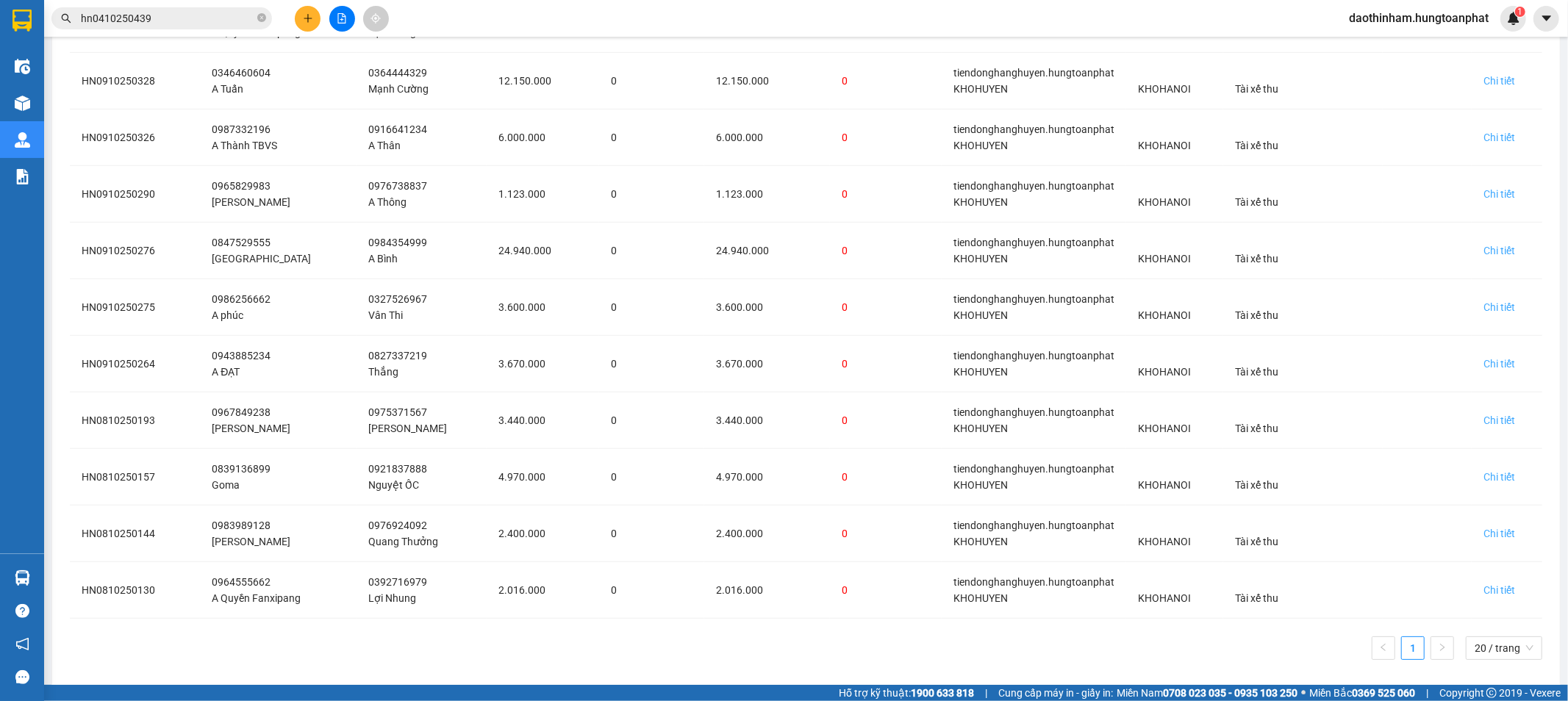
scroll to position [776, 0]
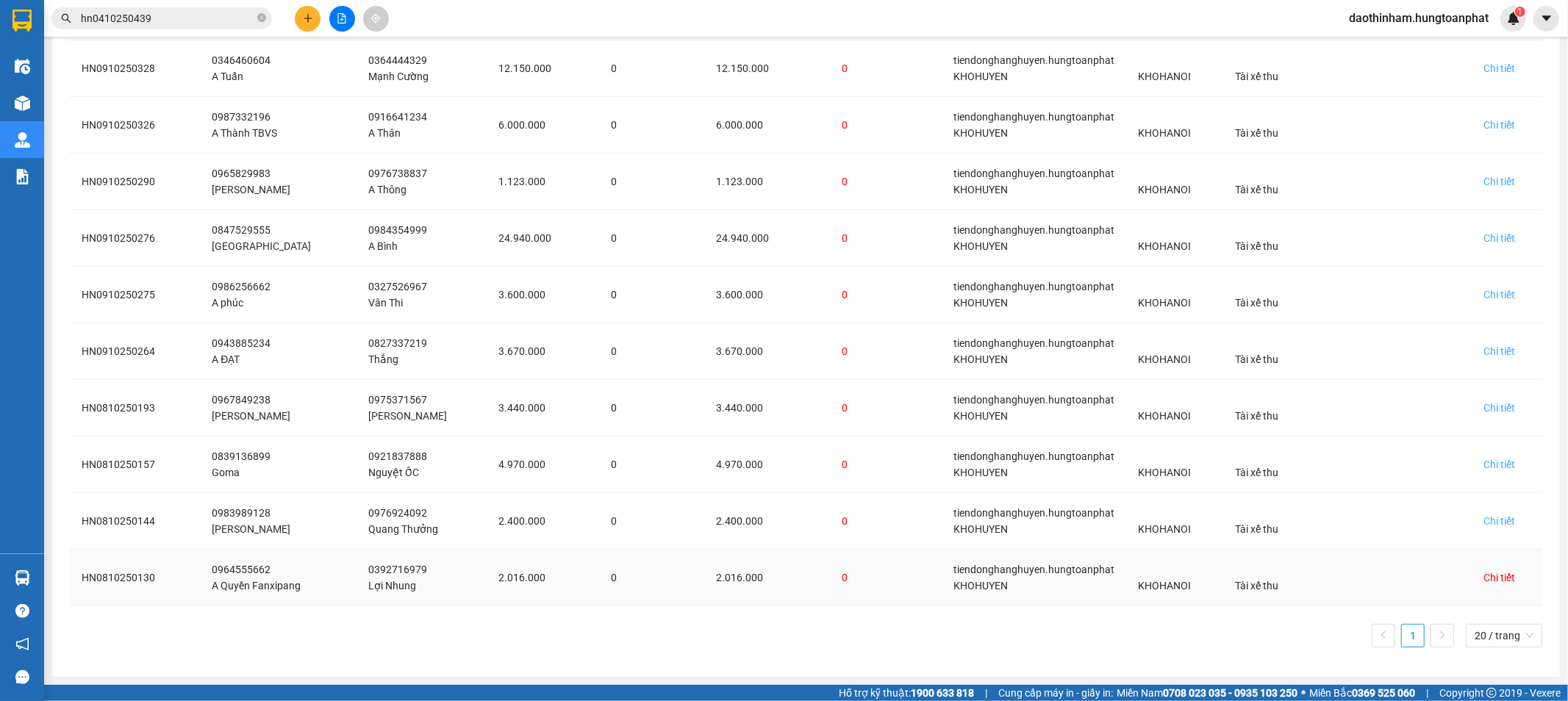
click at [1484, 573] on div "Chi tiết" at bounding box center [1499, 577] width 31 height 16
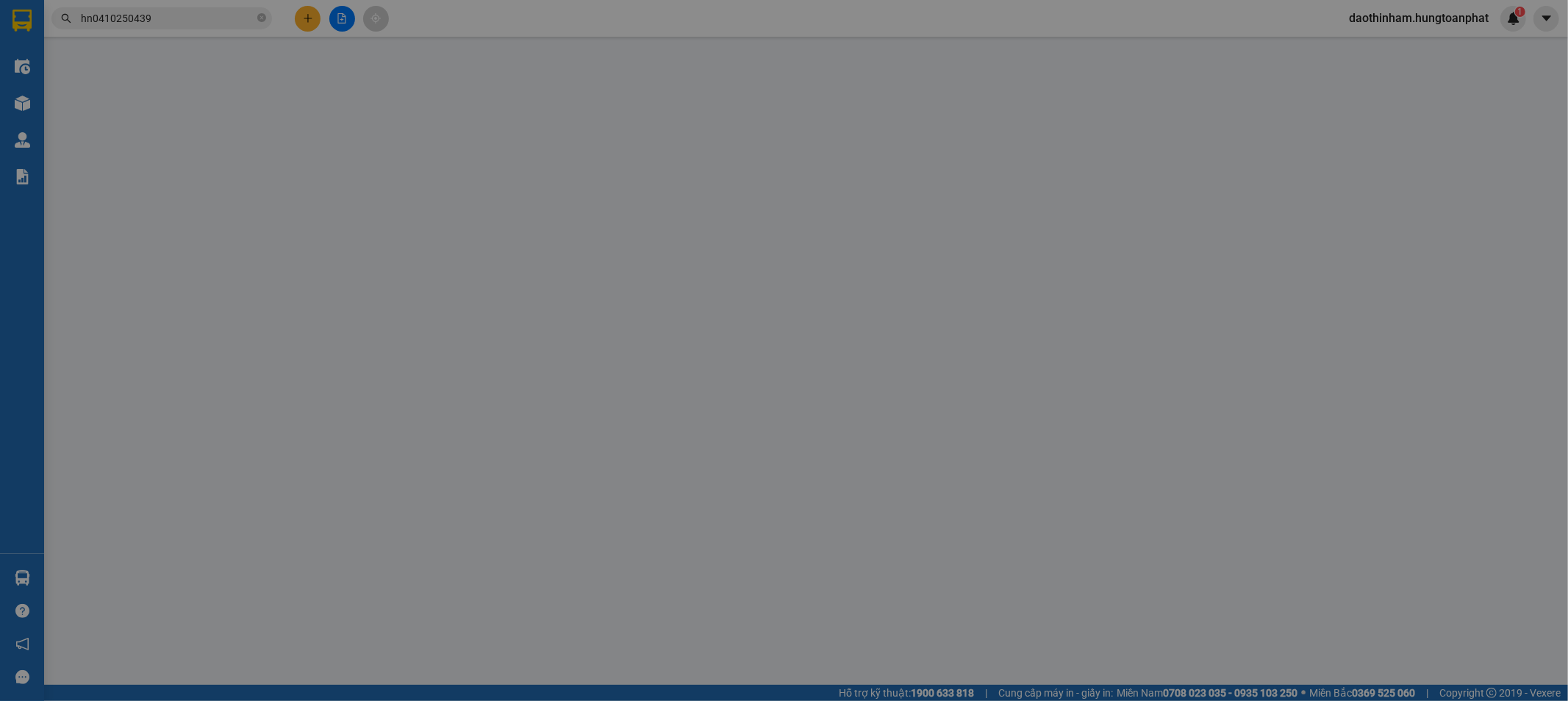
type input "0964555662"
type input "A Quyền Fanxipang"
type input "0392716979"
type input "Lợi Nhung"
checkbox input "true"
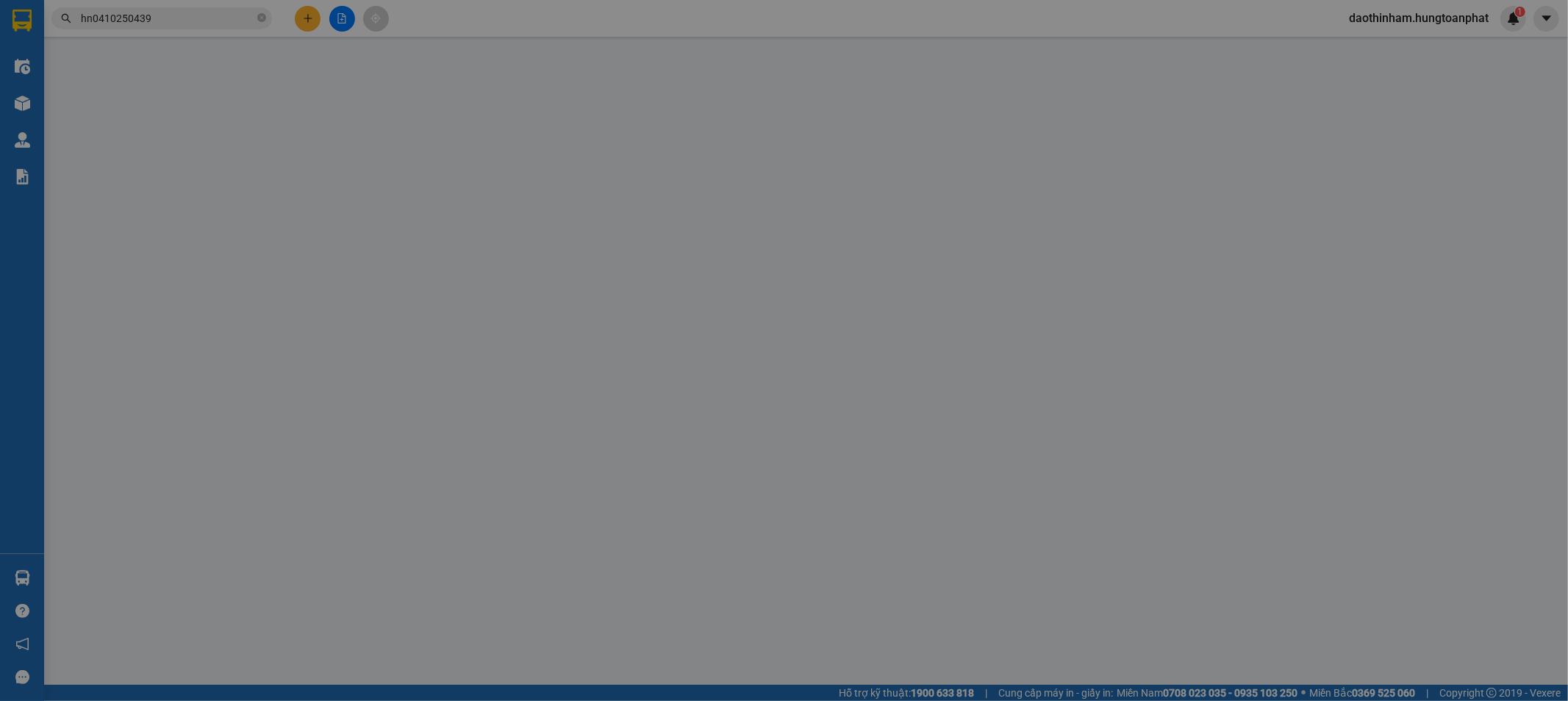
type input "x13 [PERSON_NAME] , [PERSON_NAME], [GEOGRAPHIC_DATA]"
checkbox input "true"
type input "2.016.000"
type input "0"
type input "100.000"
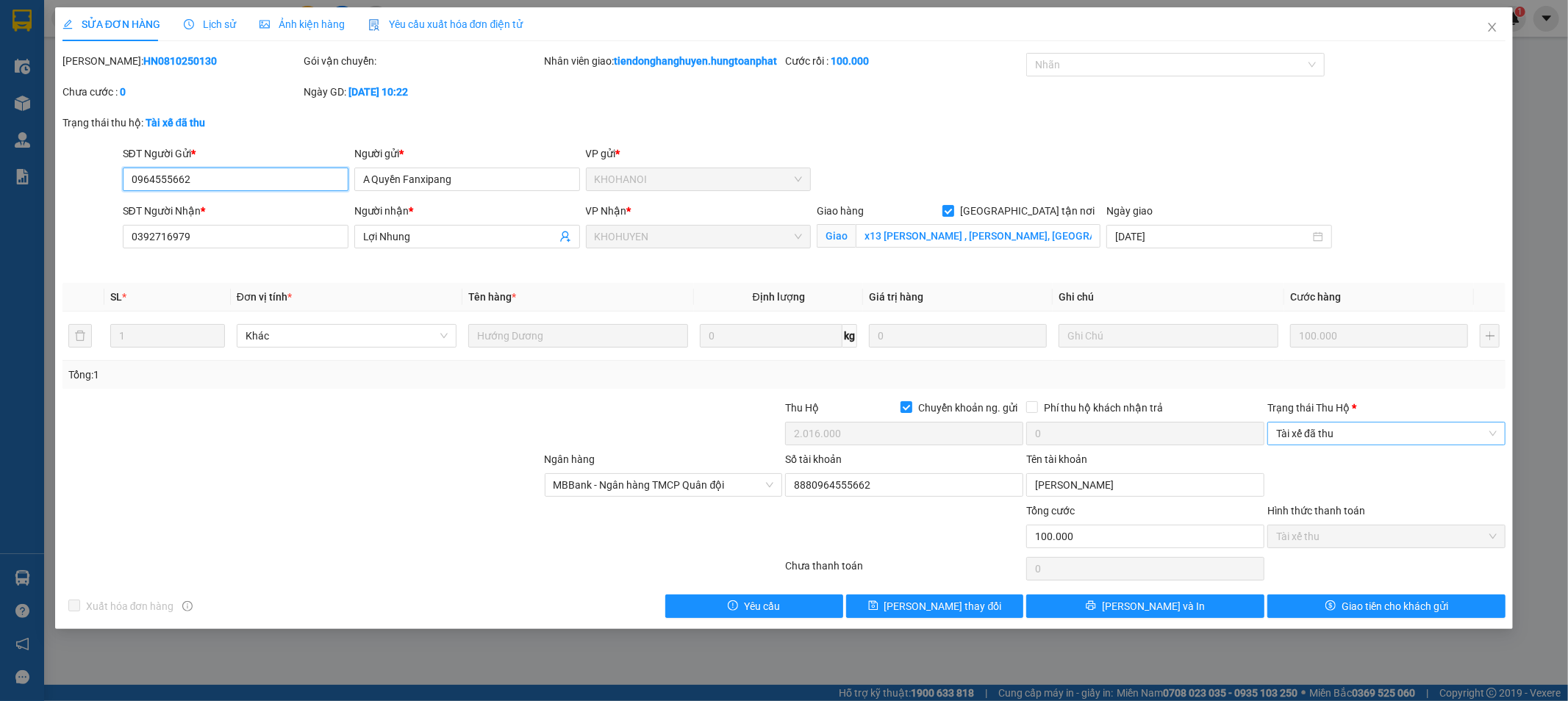
click at [1353, 445] on span "Tài xế đã thu" at bounding box center [1386, 433] width 220 height 22
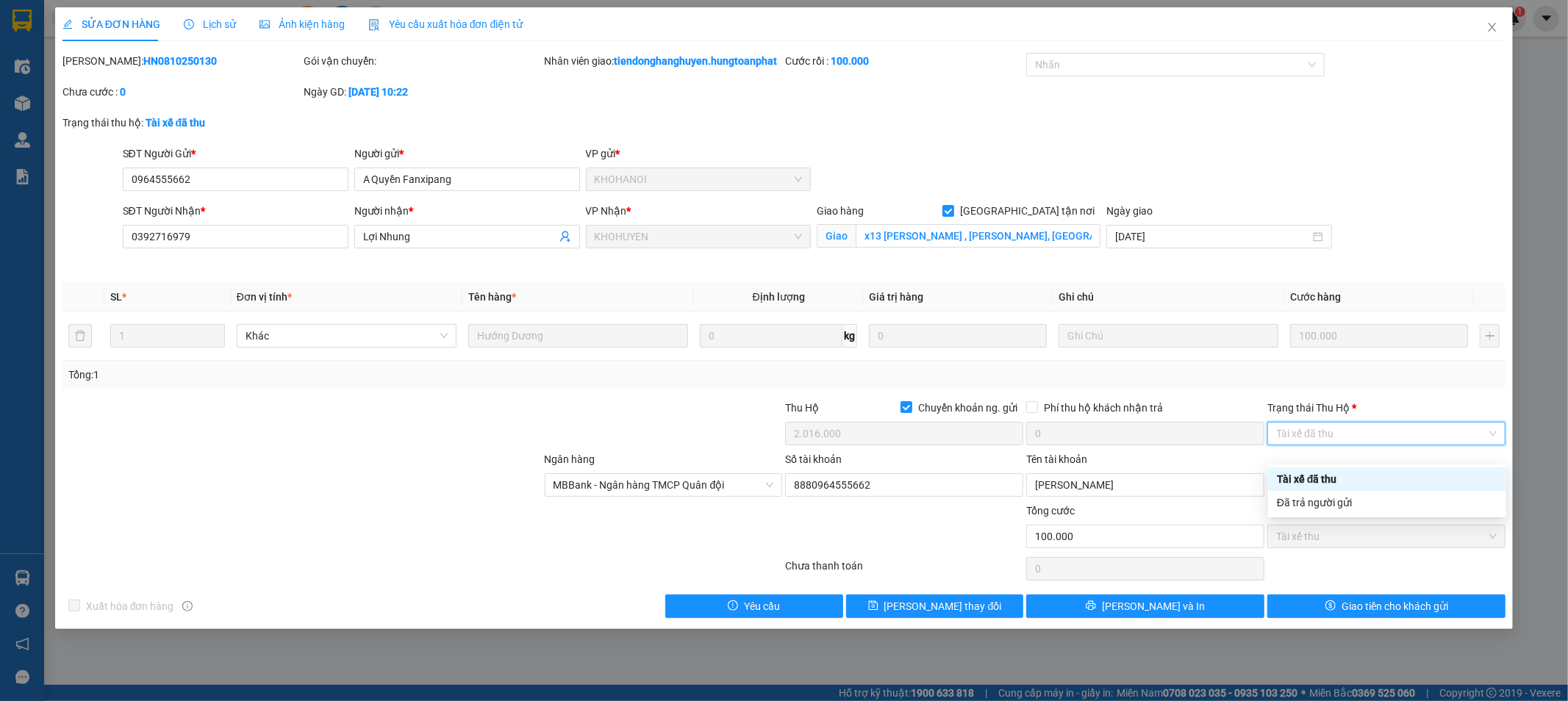
click at [1349, 504] on div "Đã trả người gửi" at bounding box center [1387, 503] width 220 height 16
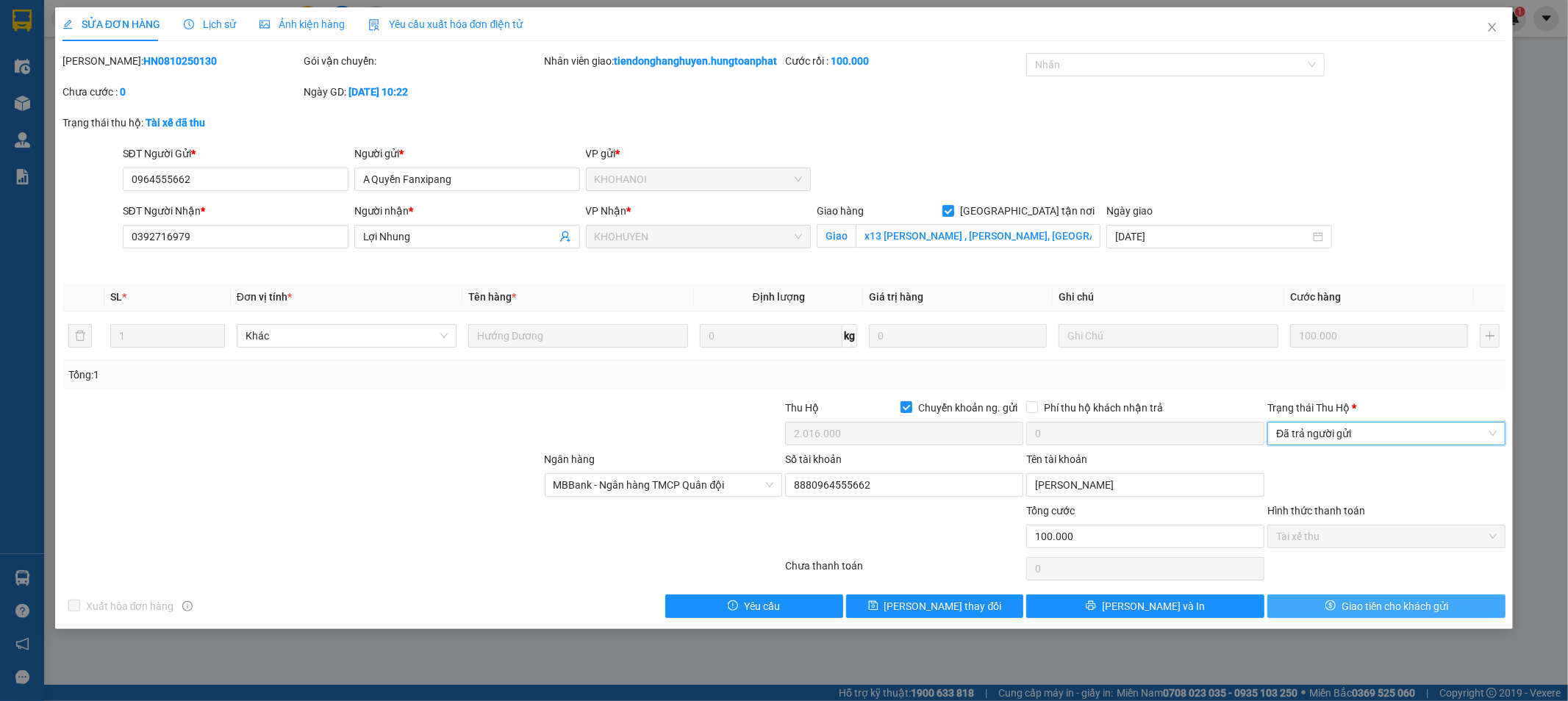
drag, startPoint x: 1358, startPoint y: 634, endPoint x: 1364, endPoint y: 619, distance: 16.2
click at [1358, 629] on div "SỬA ĐƠN HÀNG Lịch sử Ảnh kiện hàng Yêu cầu xuất hóa đơn điện tử Total Paid Fee …" at bounding box center [784, 318] width 1458 height 622
click at [1364, 614] on span "Giao tiền cho khách gửi" at bounding box center [1395, 606] width 107 height 16
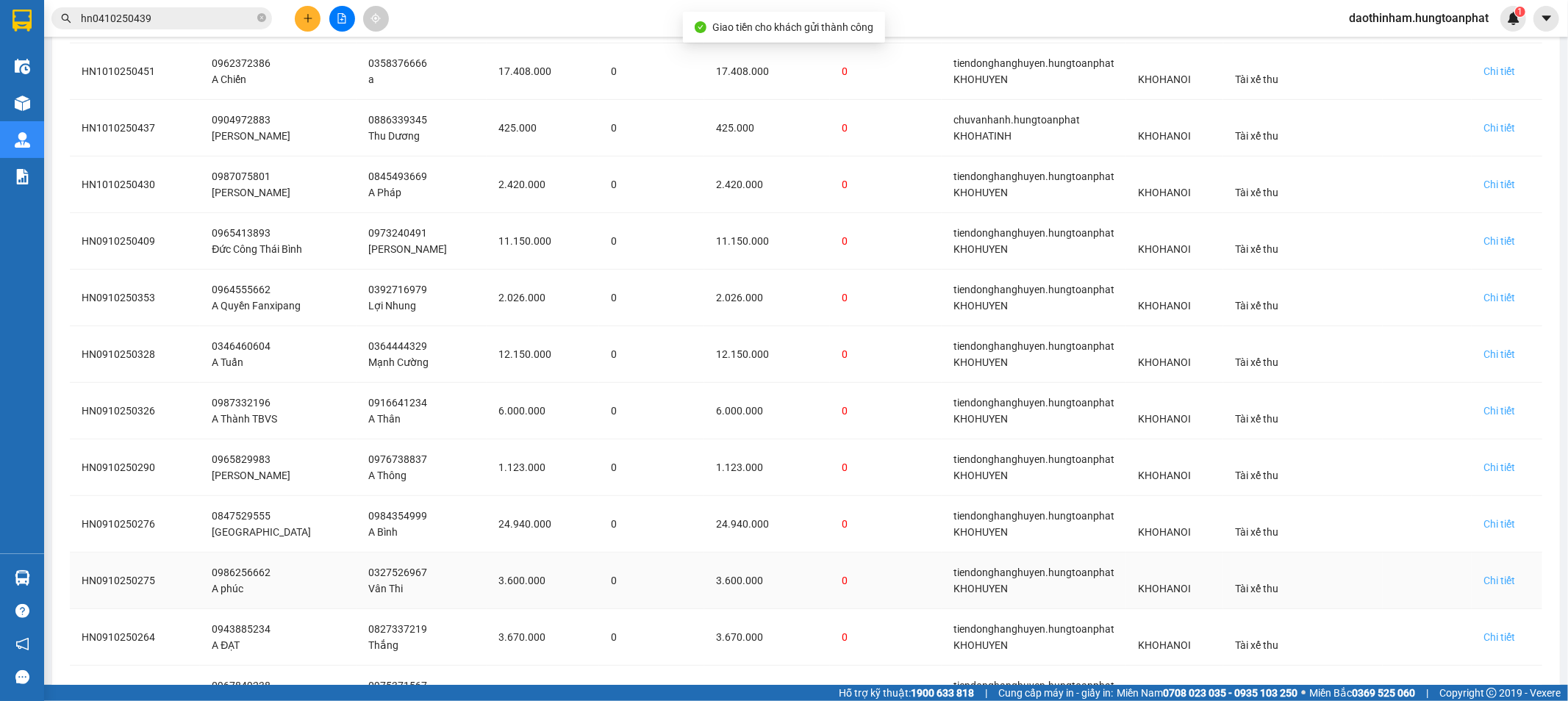
scroll to position [719, 0]
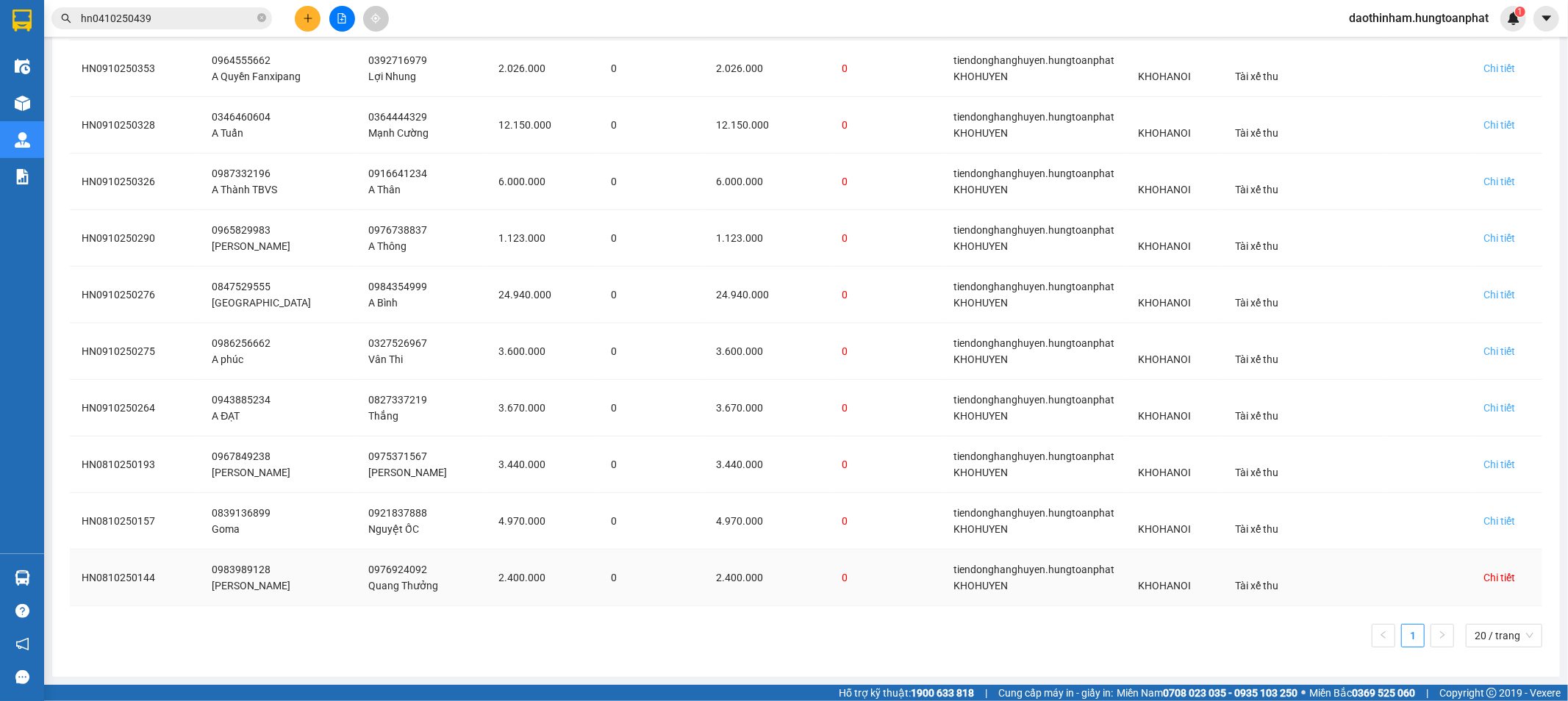
click at [1484, 577] on div "Chi tiết" at bounding box center [1499, 577] width 31 height 16
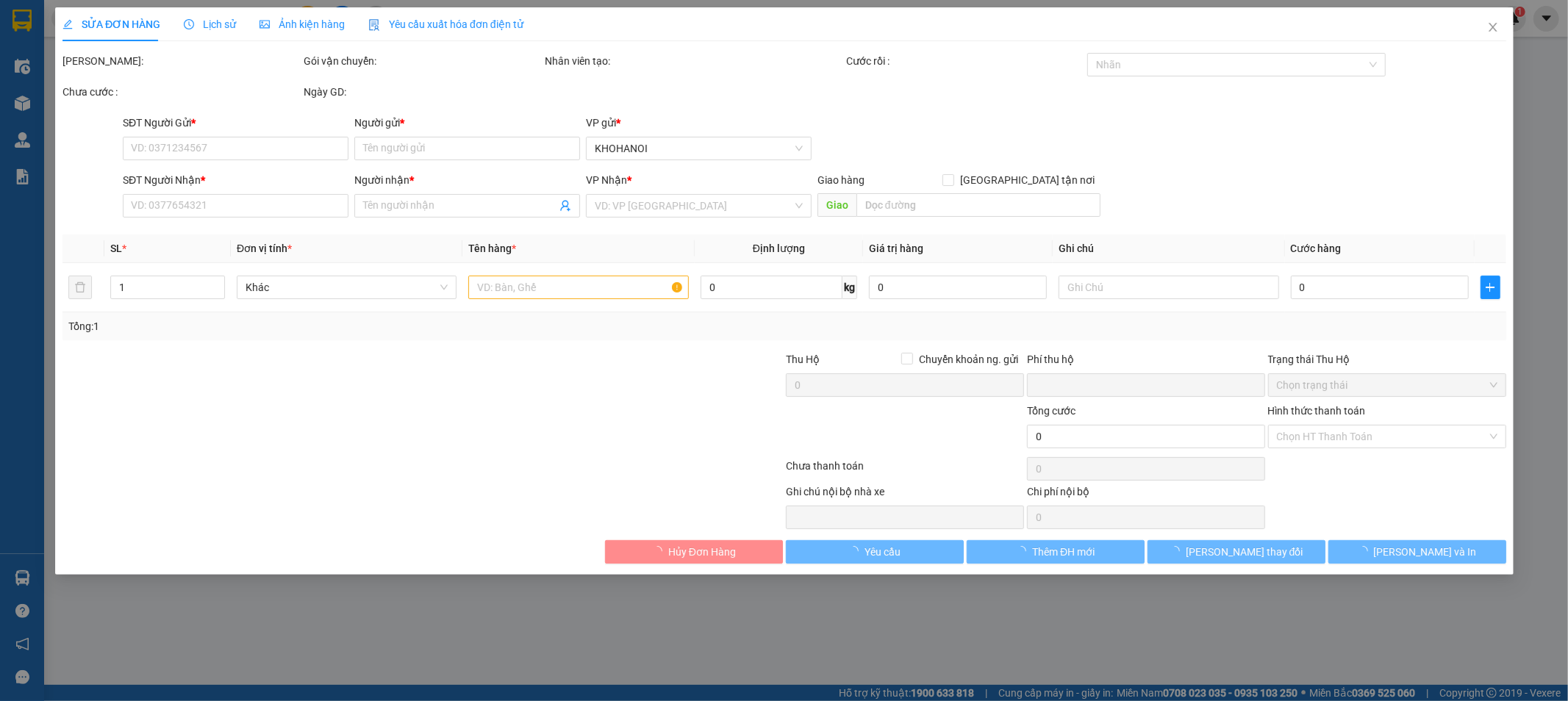
type input "0983989128"
type input "[PERSON_NAME]"
type input "0976924092"
type input "Quang Thưởng"
checkbox input "true"
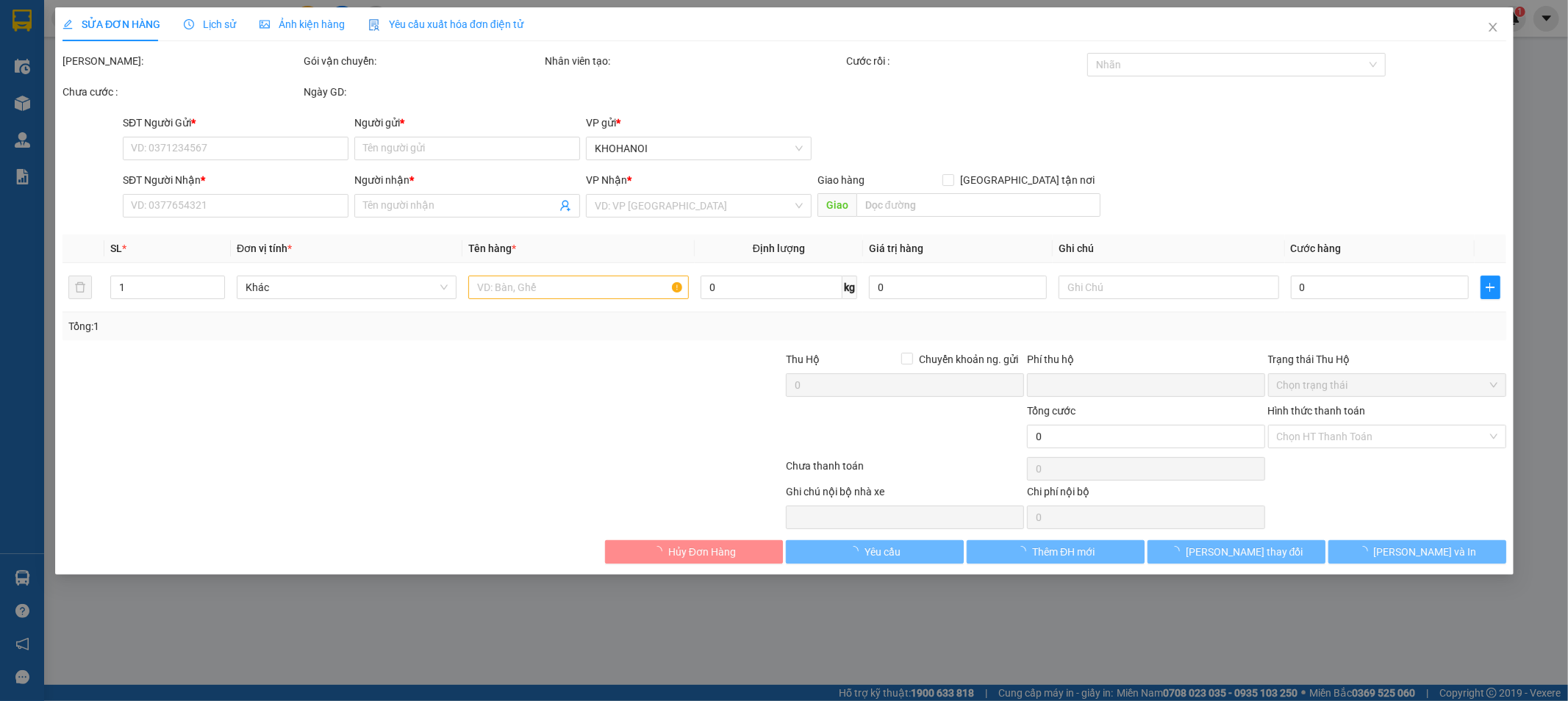
type input "X2 Diễn Lâm, Diễn Châu , NA"
checkbox input "true"
type input "2.400.000"
type input "0"
type input "80.000"
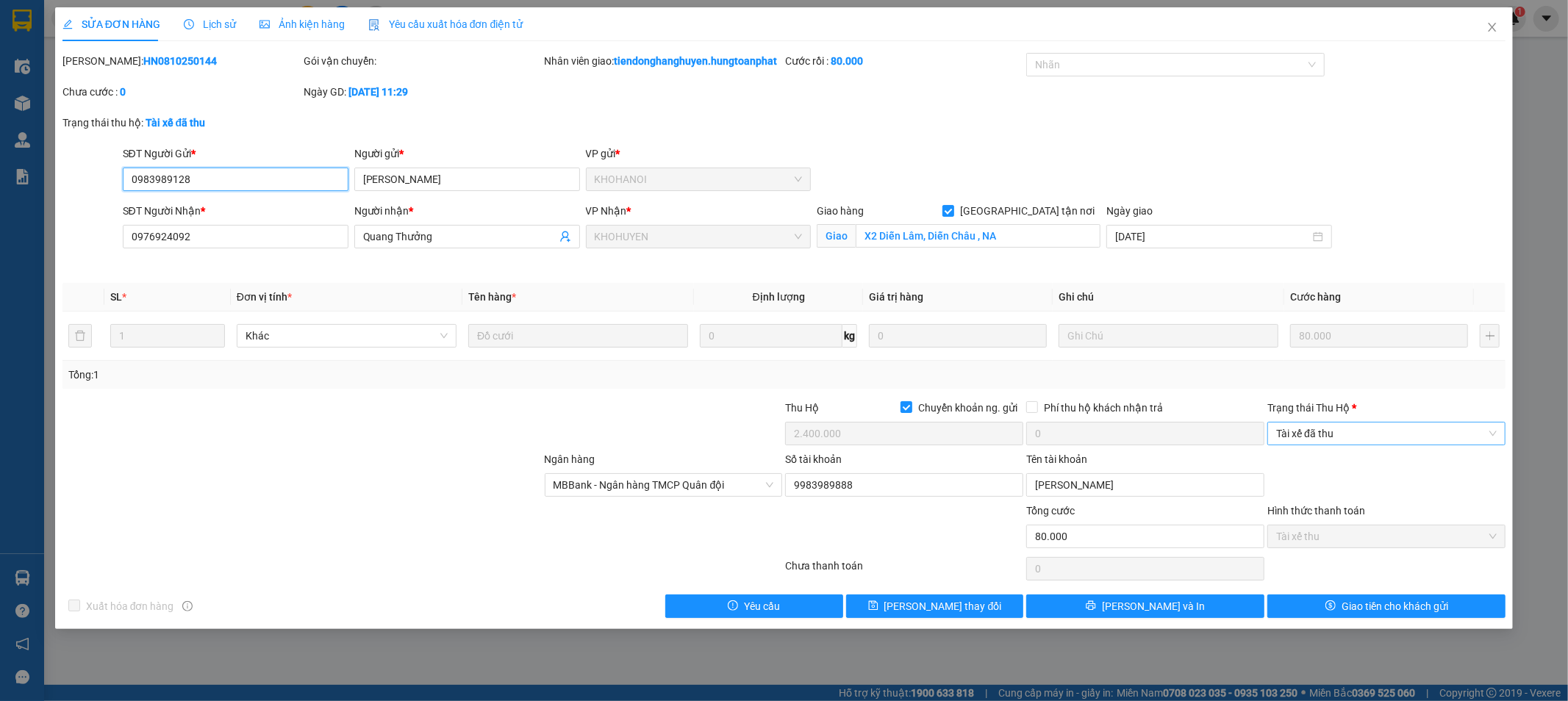
click at [1365, 445] on span "Tài xế đã thu" at bounding box center [1386, 433] width 220 height 22
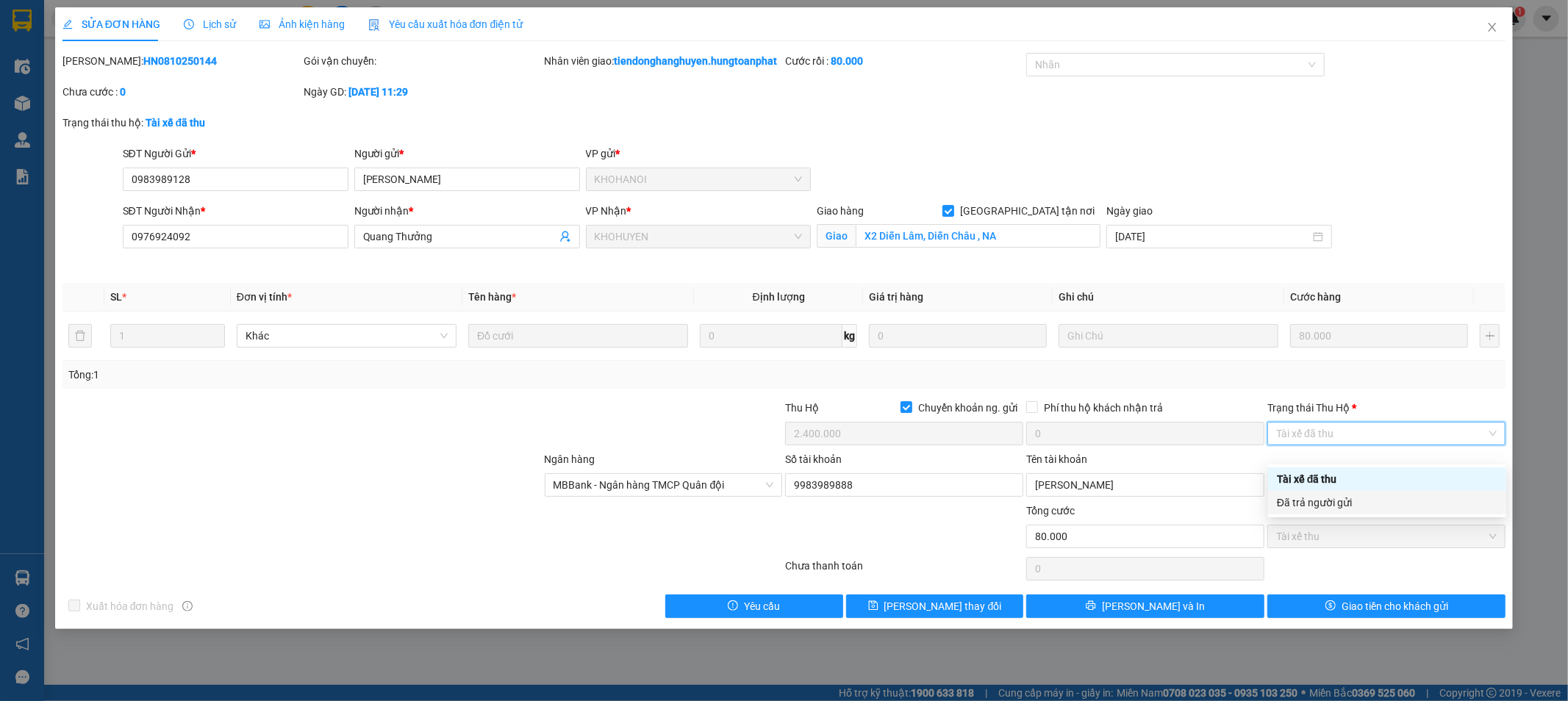
click at [1353, 511] on div "Đã trả người gửi" at bounding box center [1387, 503] width 238 height 24
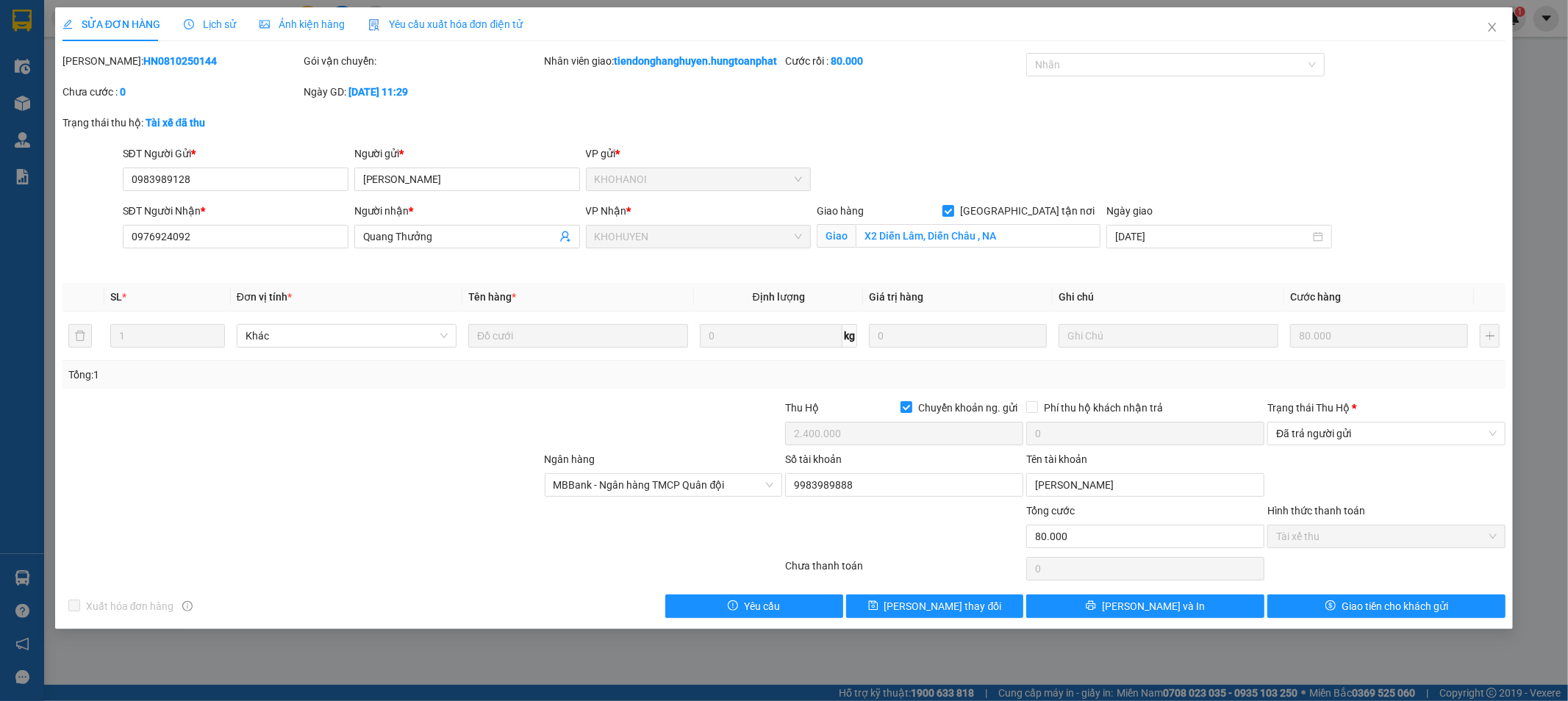
click at [1363, 452] on div "[PERSON_NAME] * Đã trả người gửi" at bounding box center [1387, 425] width 238 height 51
click at [1359, 445] on span "Đã trả người gửi" at bounding box center [1386, 433] width 220 height 22
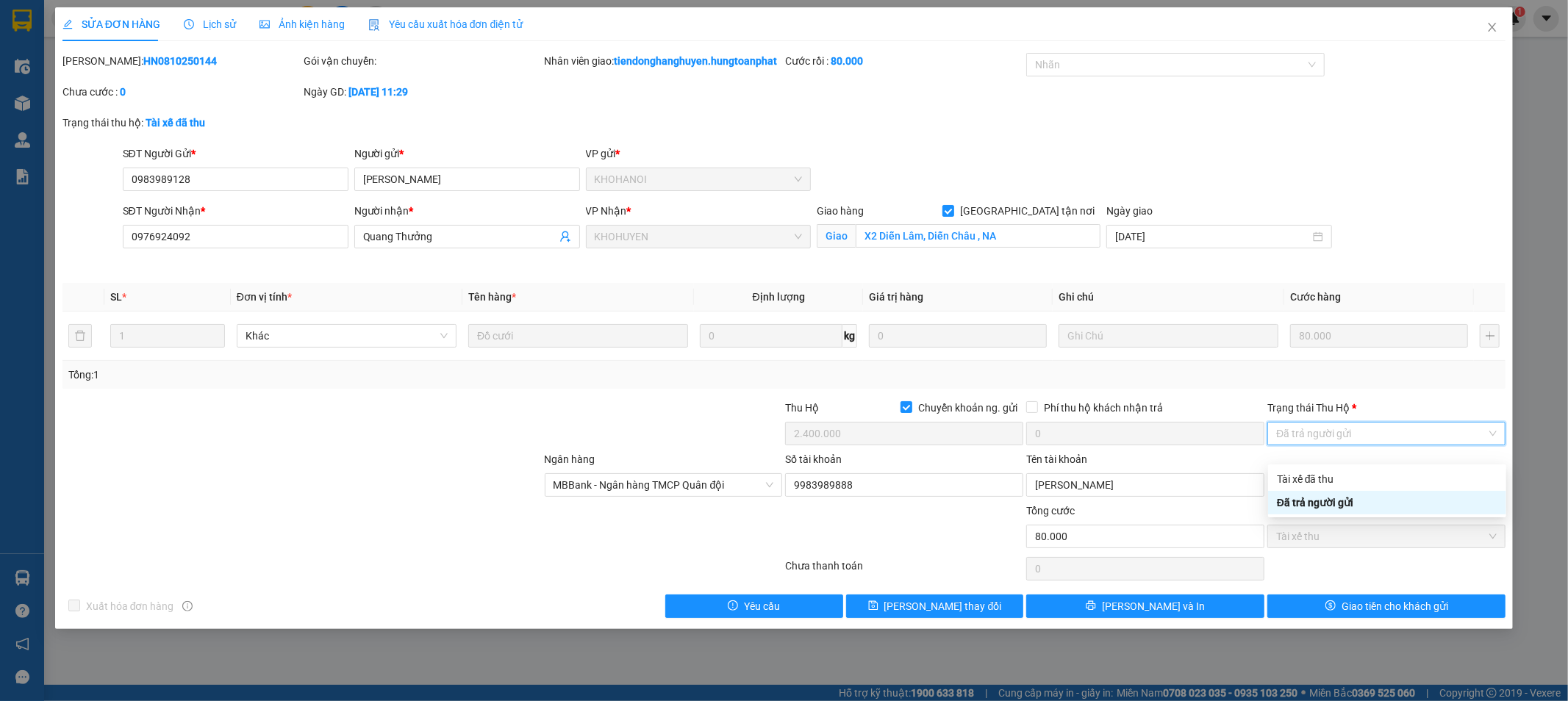
click at [1353, 503] on div "Đã trả người gửi" at bounding box center [1387, 503] width 220 height 16
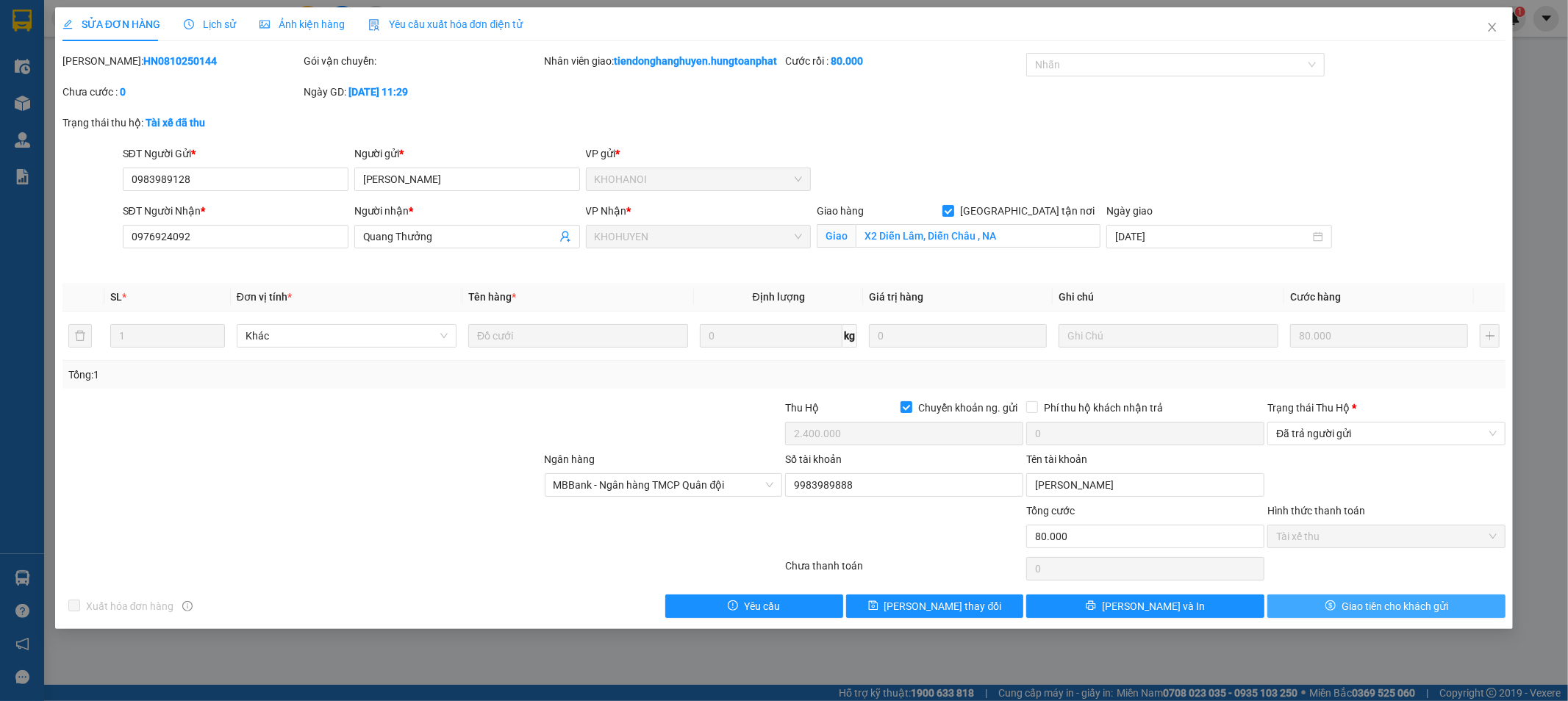
click at [1386, 614] on span "Giao tiền cho khách gửi" at bounding box center [1395, 606] width 107 height 16
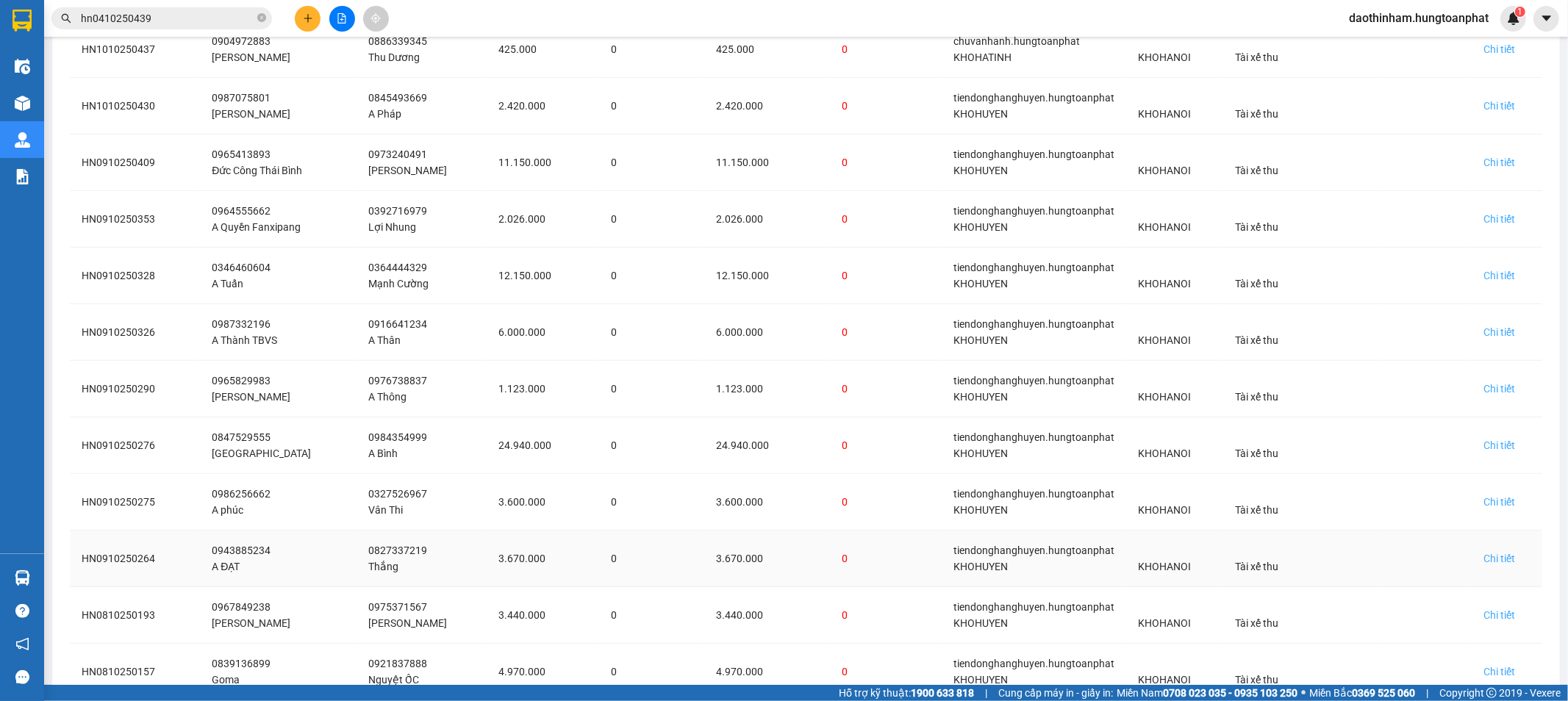
scroll to position [663, 0]
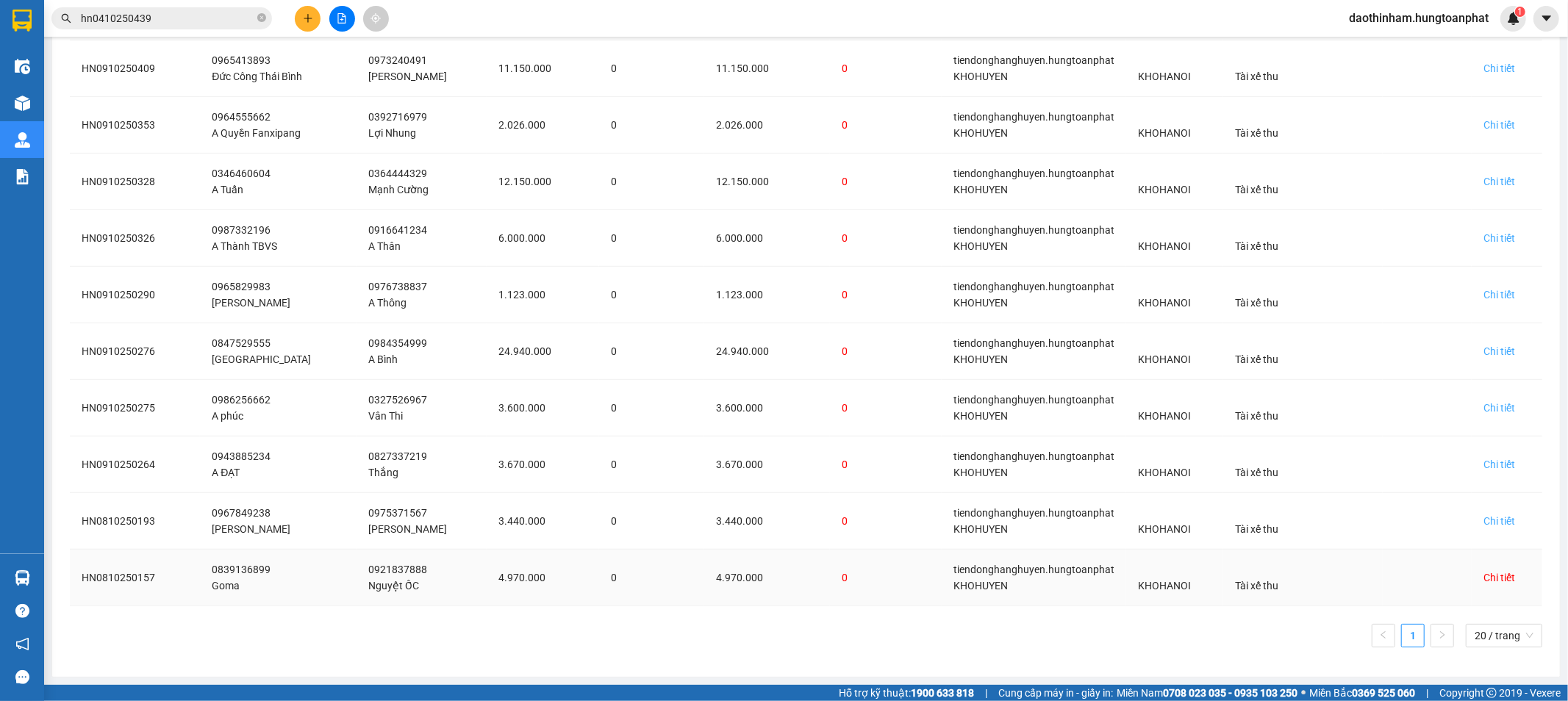
click at [1486, 574] on div "Chi tiết" at bounding box center [1499, 577] width 31 height 16
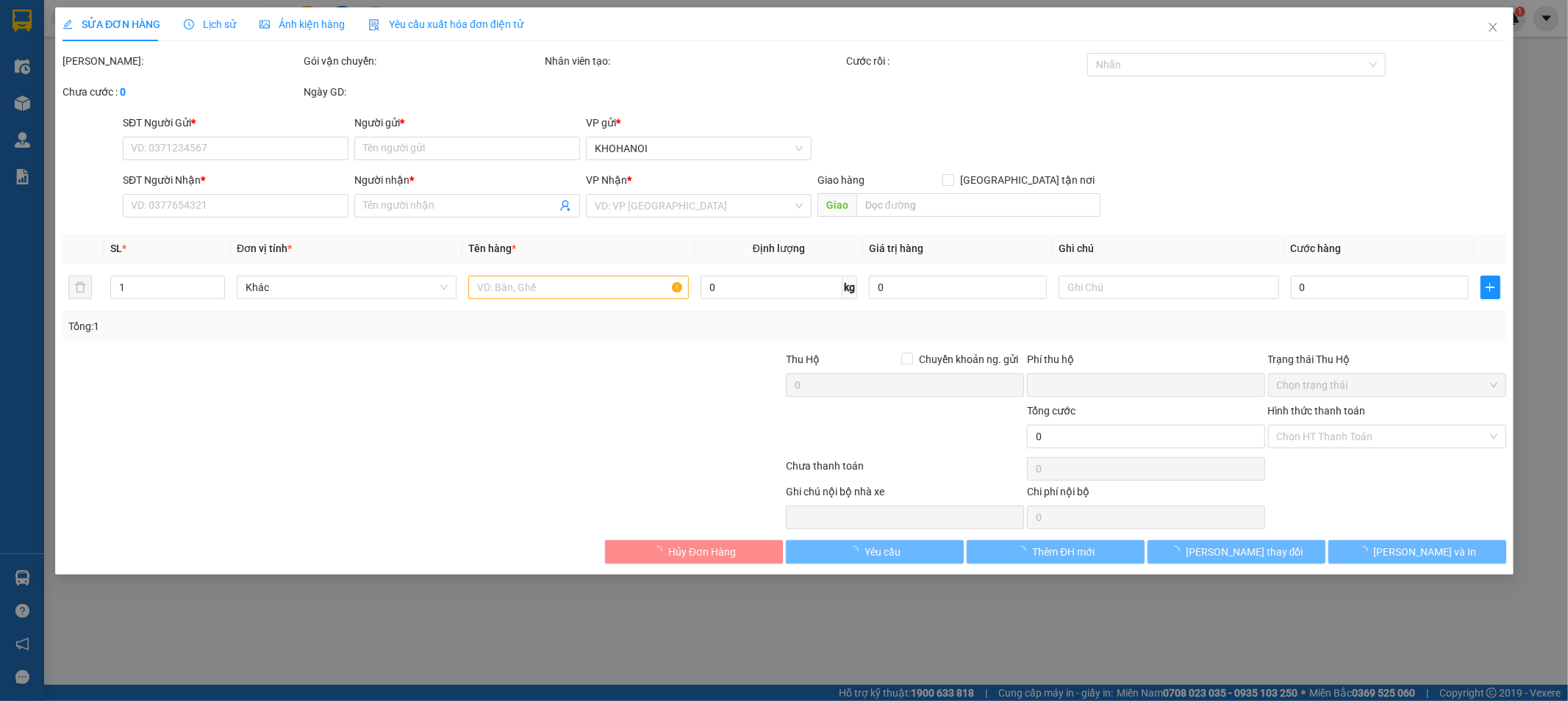
type input "0839136899"
type input "Goma"
type input "0921837888"
type input "Nguyệt ỐC"
checkbox input "true"
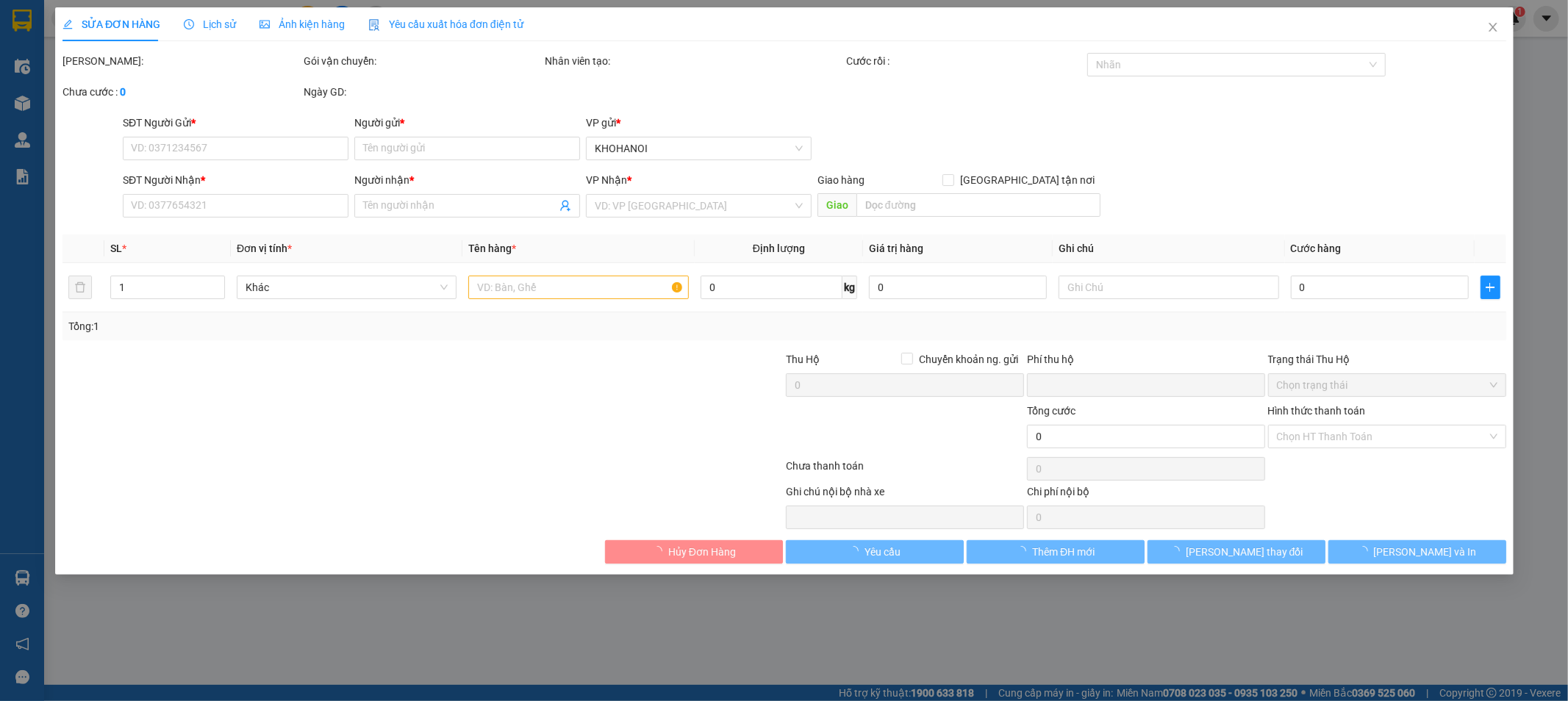
type input "[GEOGRAPHIC_DATA], [GEOGRAPHIC_DATA], [GEOGRAPHIC_DATA]"
checkbox input "true"
type input "4.970.000"
type input "0"
type input "230.000"
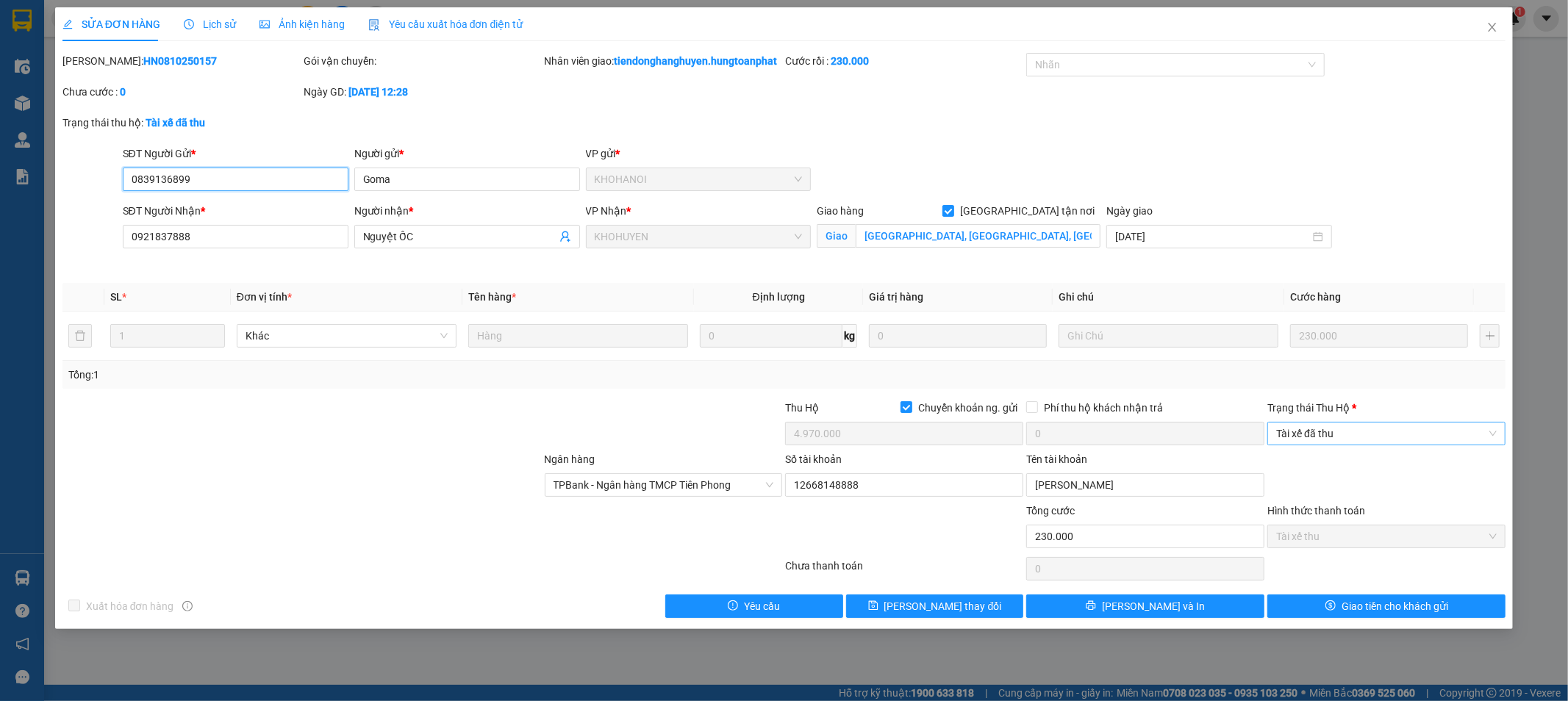
click at [1408, 445] on span "Tài xế đã thu" at bounding box center [1386, 433] width 220 height 22
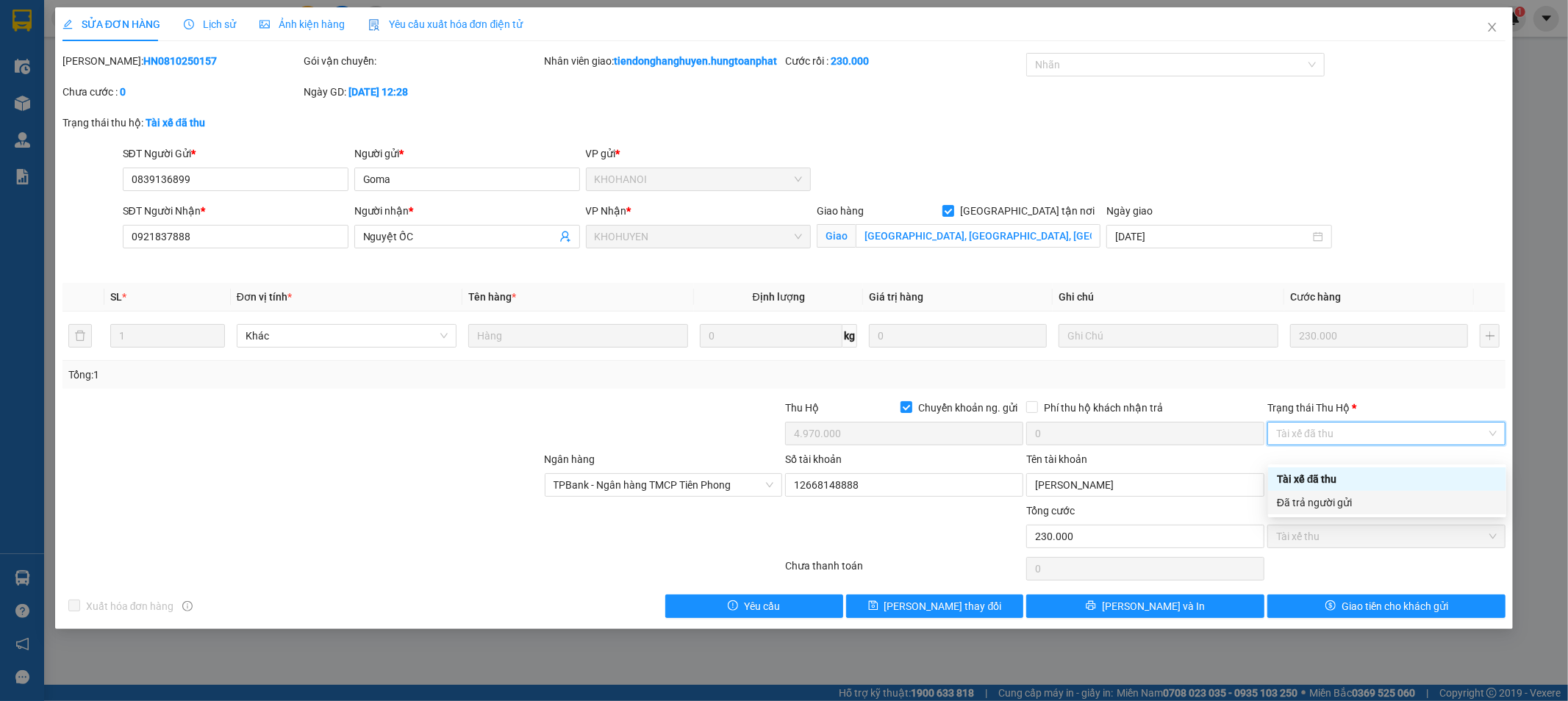
click at [1349, 500] on div "Đã trả người gửi" at bounding box center [1387, 503] width 220 height 16
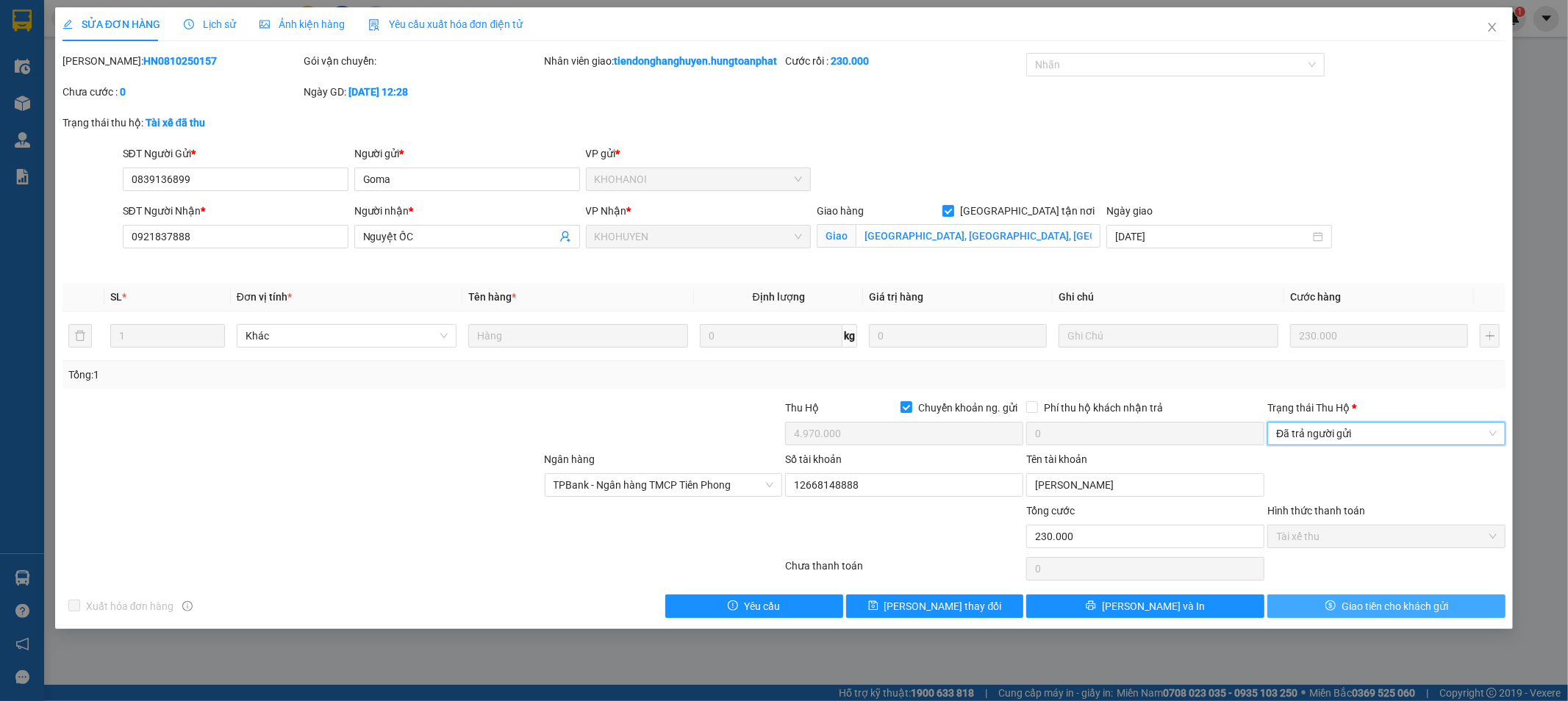
click at [1380, 614] on span "Giao tiền cho khách gửi" at bounding box center [1395, 606] width 107 height 16
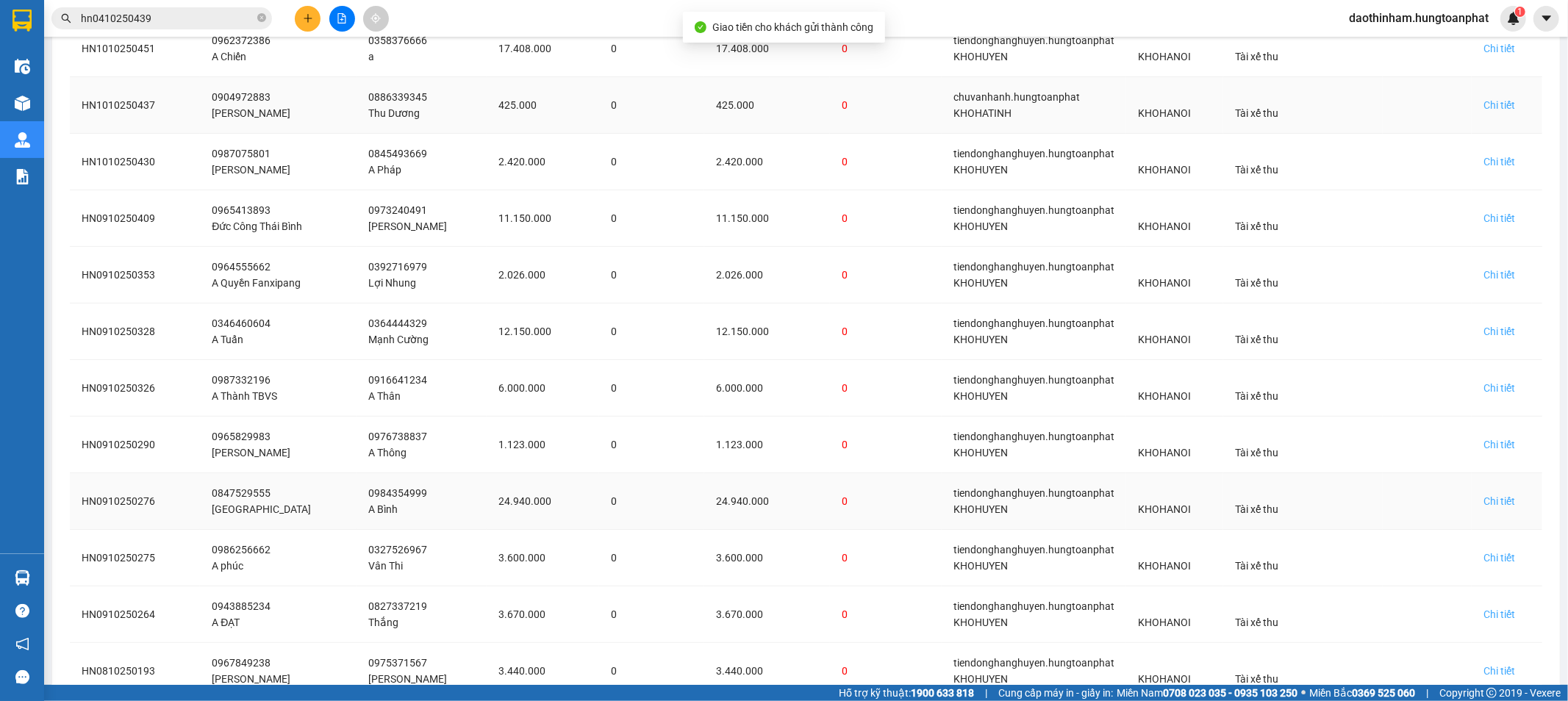
scroll to position [607, 0]
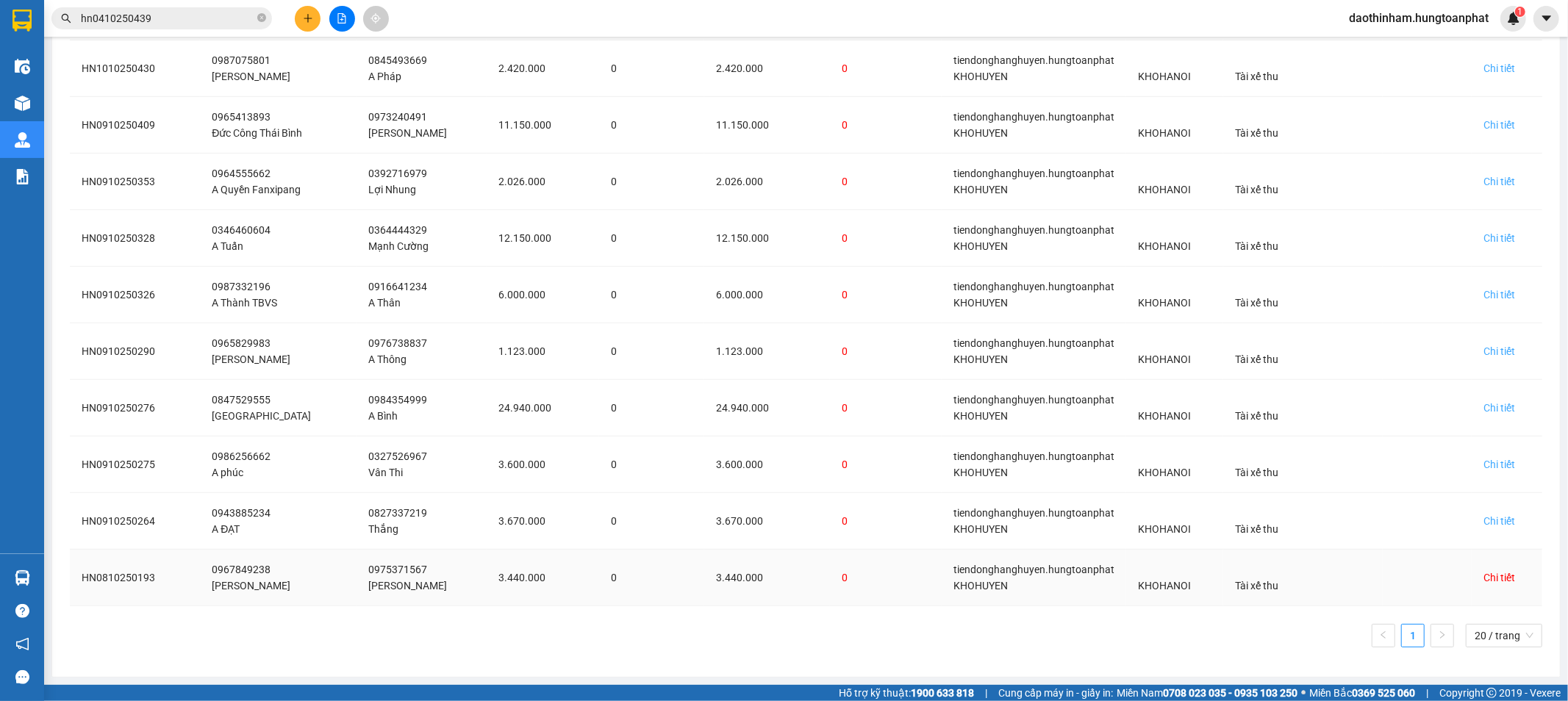
click at [1484, 578] on div "Chi tiết" at bounding box center [1499, 577] width 31 height 16
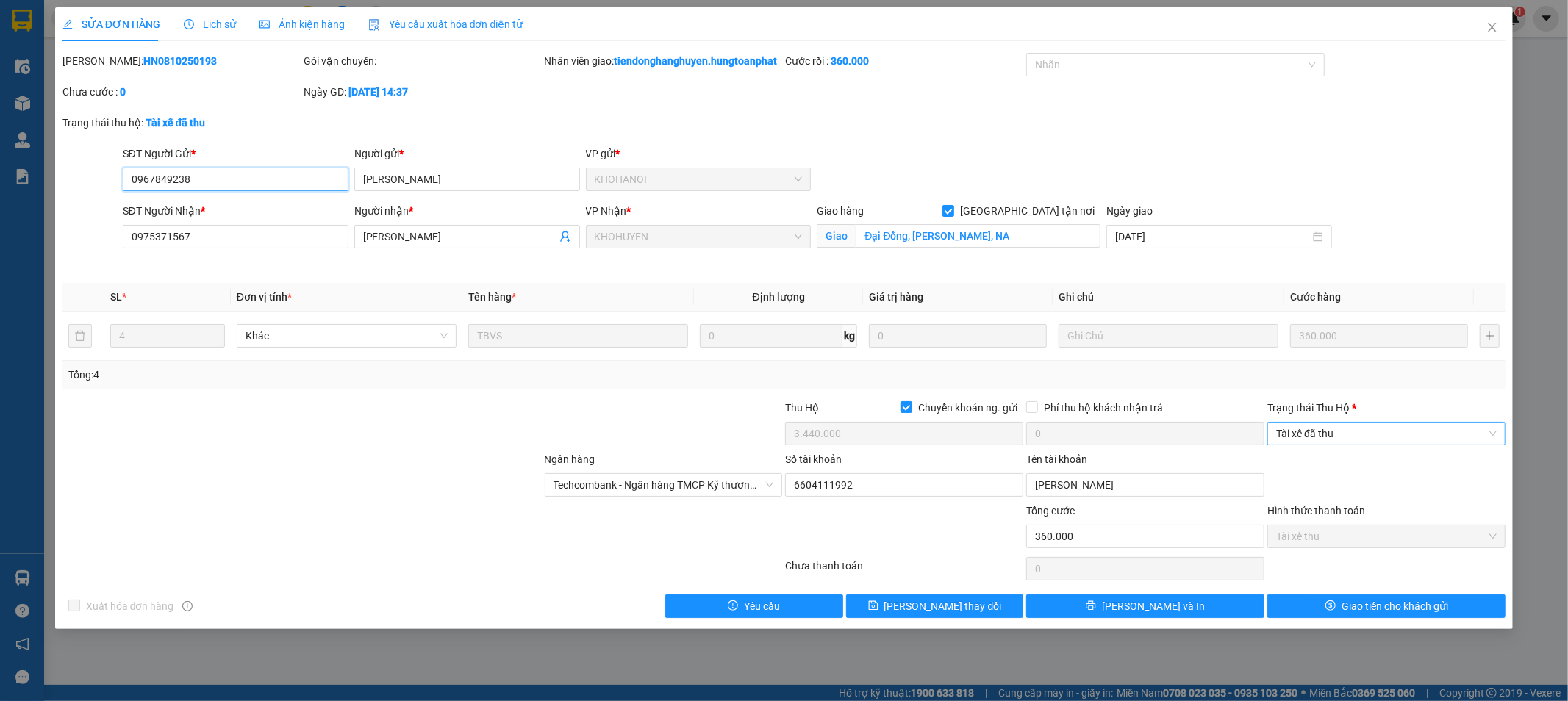
click at [1362, 445] on span "Tài xế đã thu" at bounding box center [1386, 433] width 220 height 22
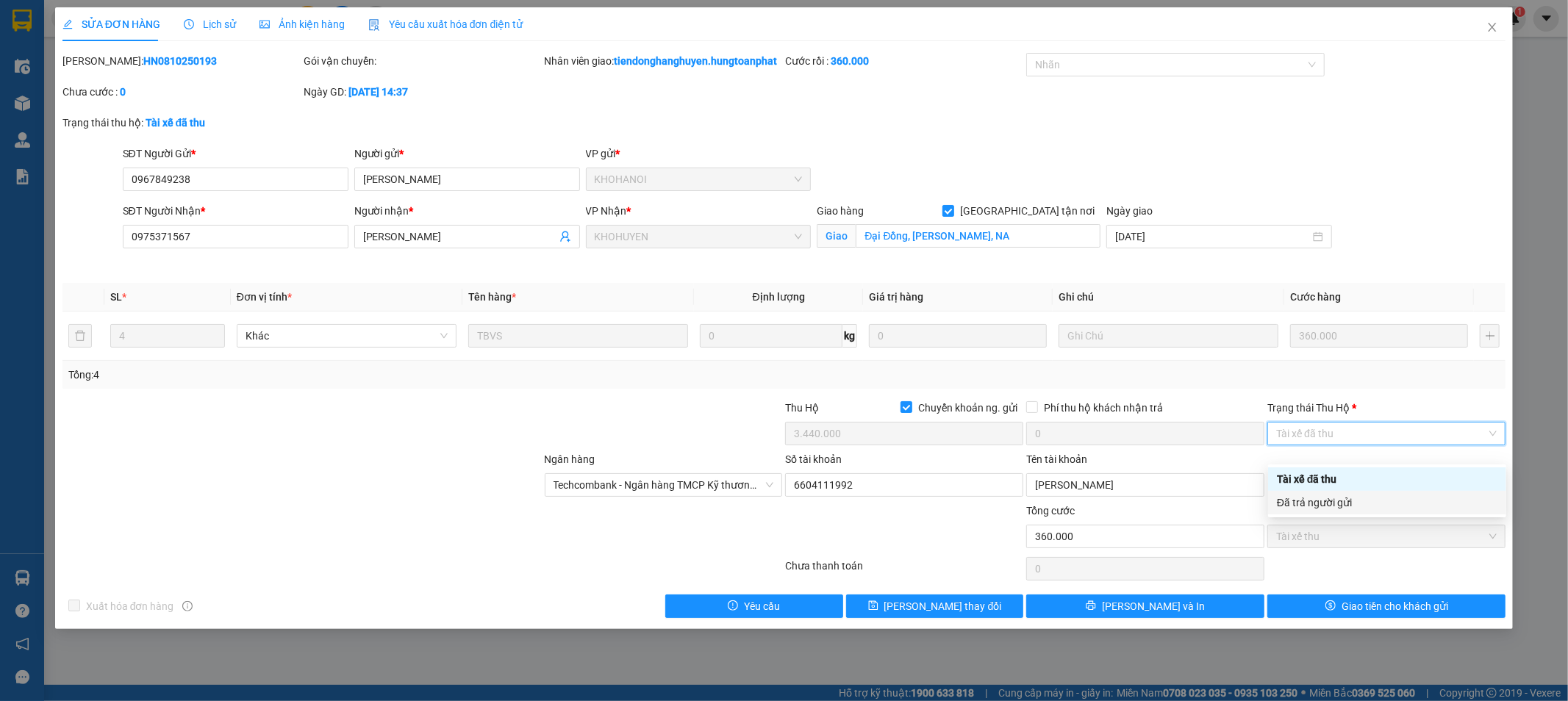
click at [1349, 502] on div "Đã trả người gửi" at bounding box center [1387, 503] width 220 height 16
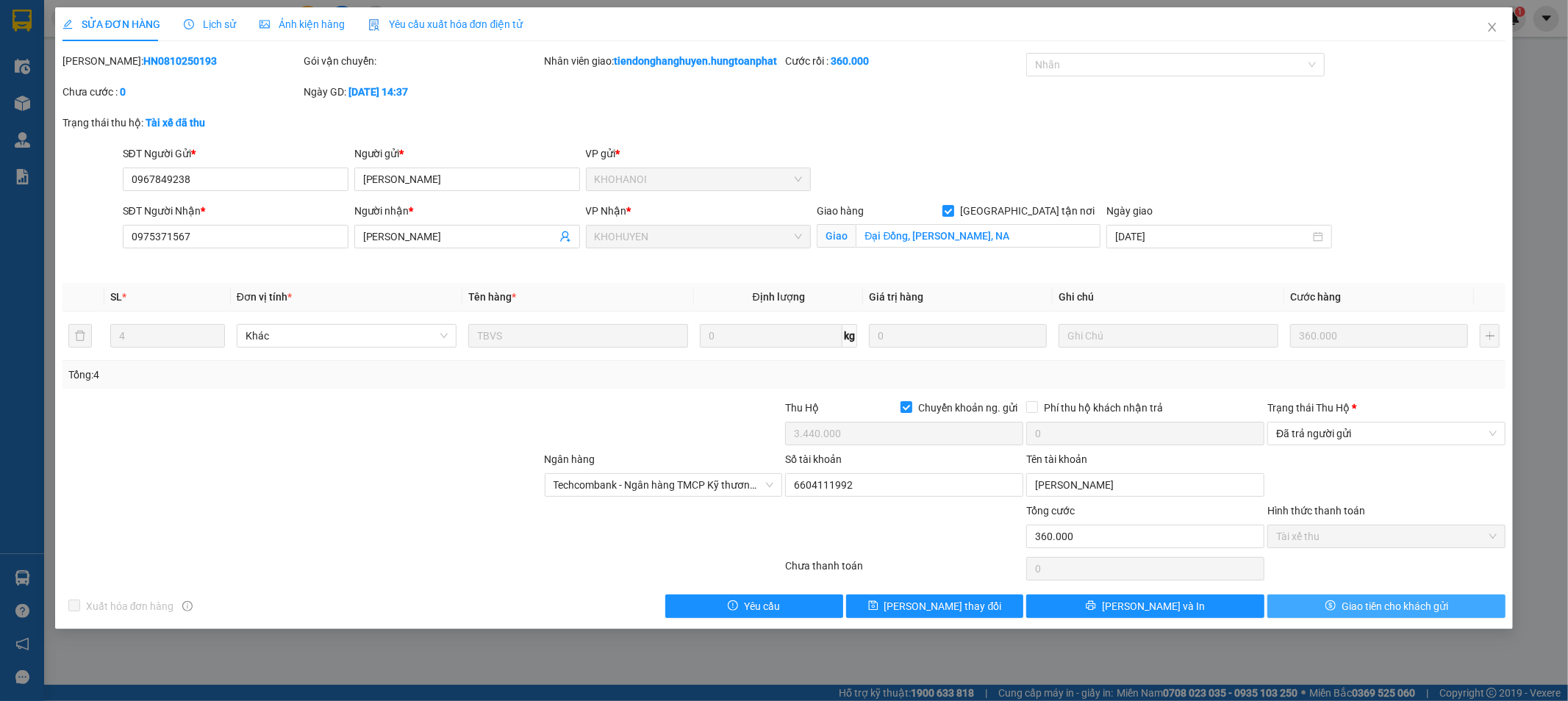
click at [1366, 614] on span "Giao tiền cho khách gửi" at bounding box center [1395, 606] width 107 height 16
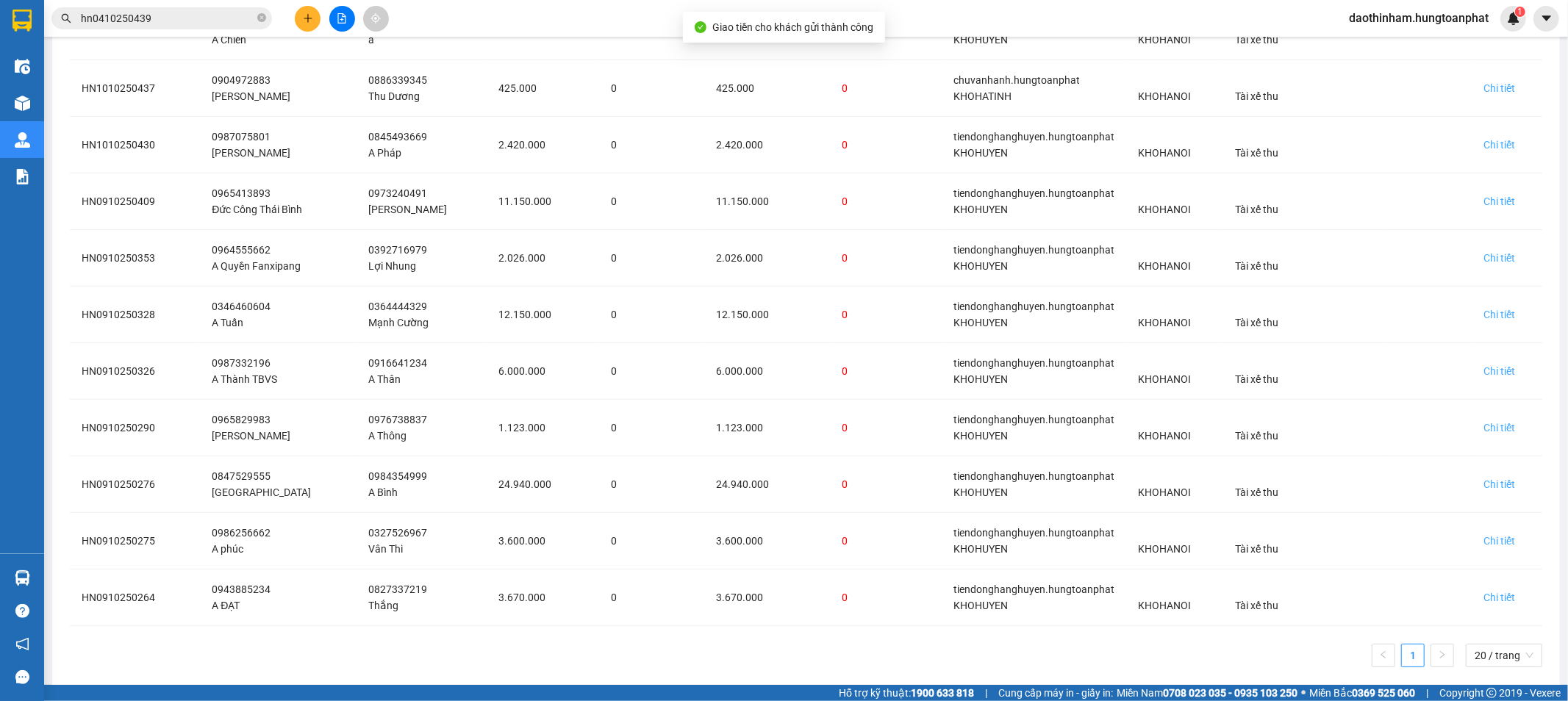
scroll to position [549, 0]
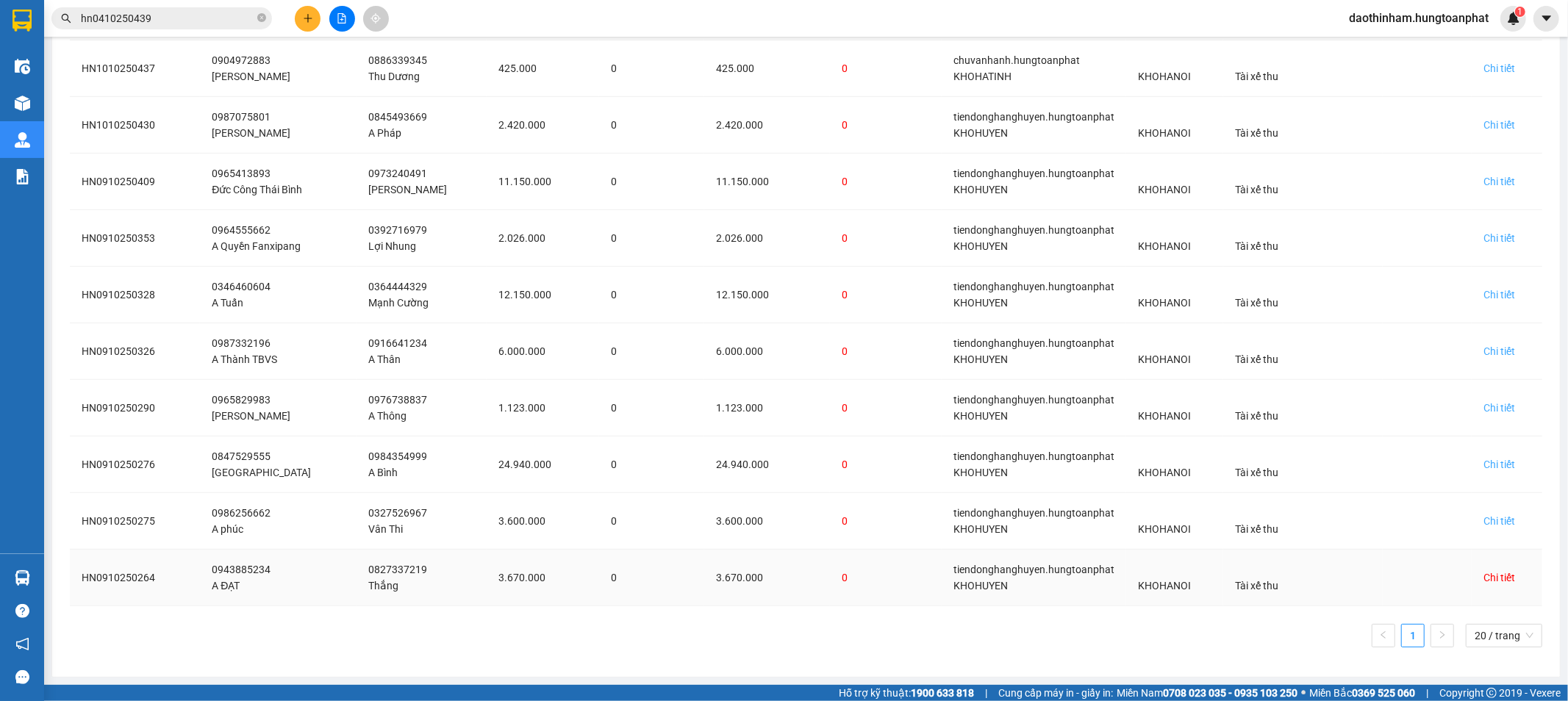
click at [1488, 576] on div "Chi tiết" at bounding box center [1499, 577] width 31 height 16
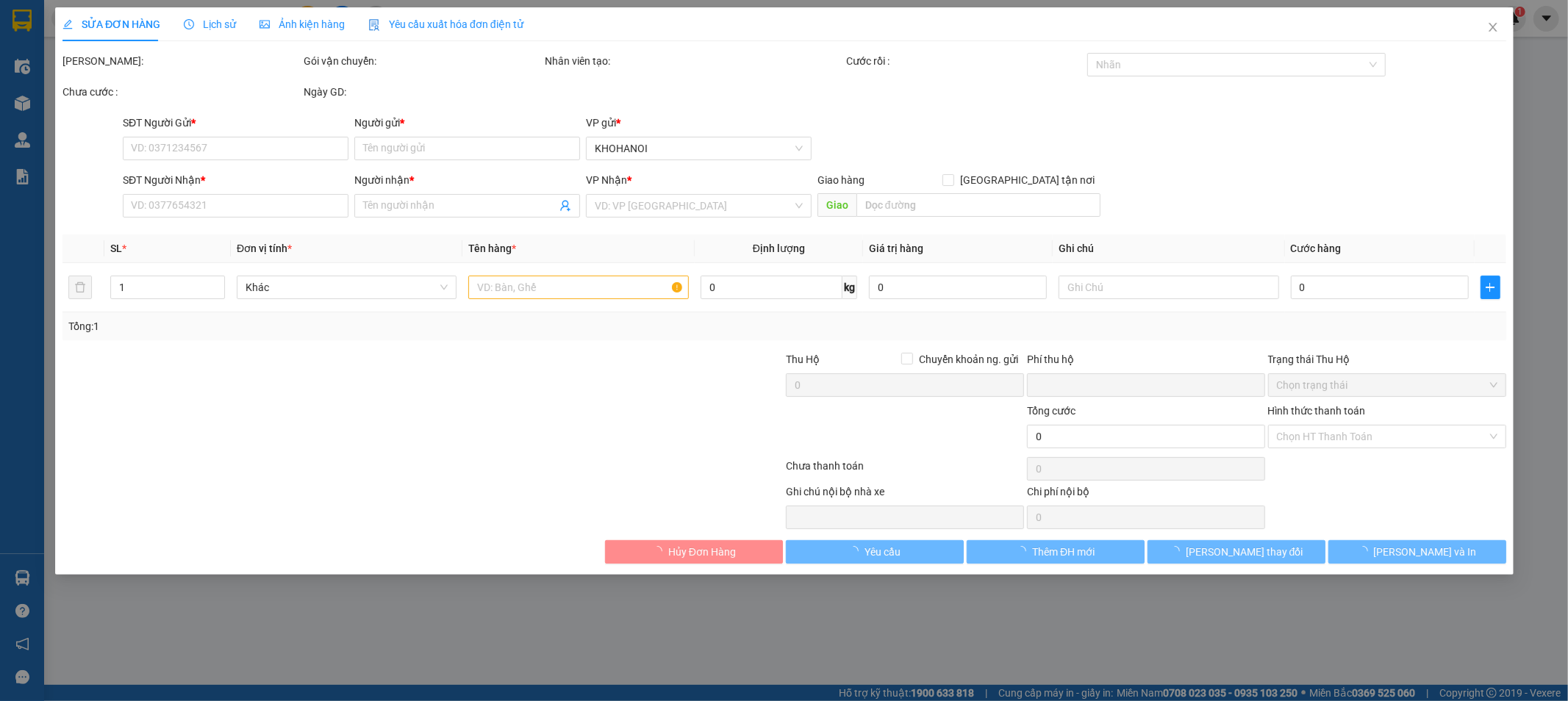
type input "0943885234"
type input "A ĐẠT"
type input "0827337219"
type input "Thắng"
checkbox input "true"
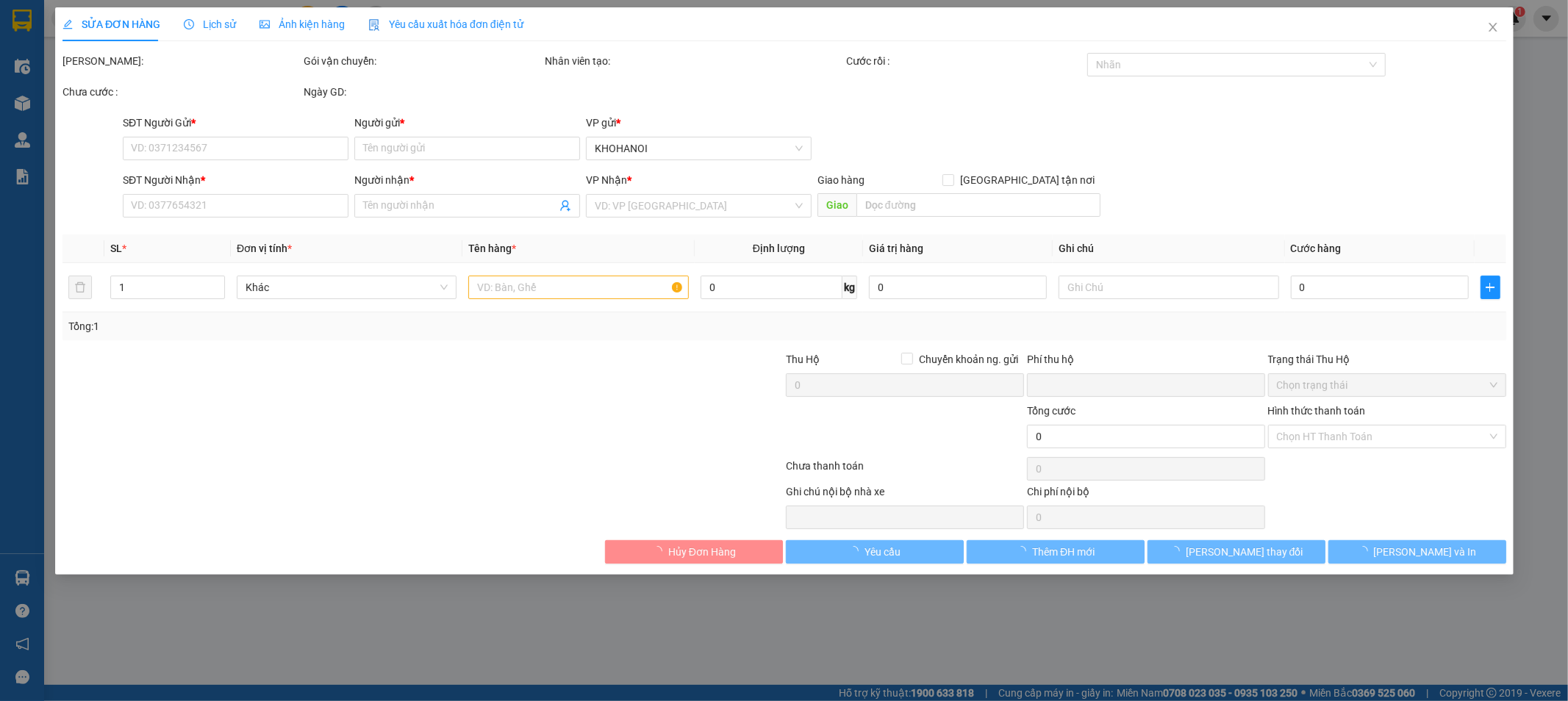
type input "[PERSON_NAME][GEOGRAPHIC_DATA], Đức Thọ, HT"
checkbox input "true"
type input "3.670.000"
type input "0"
type input "400.000"
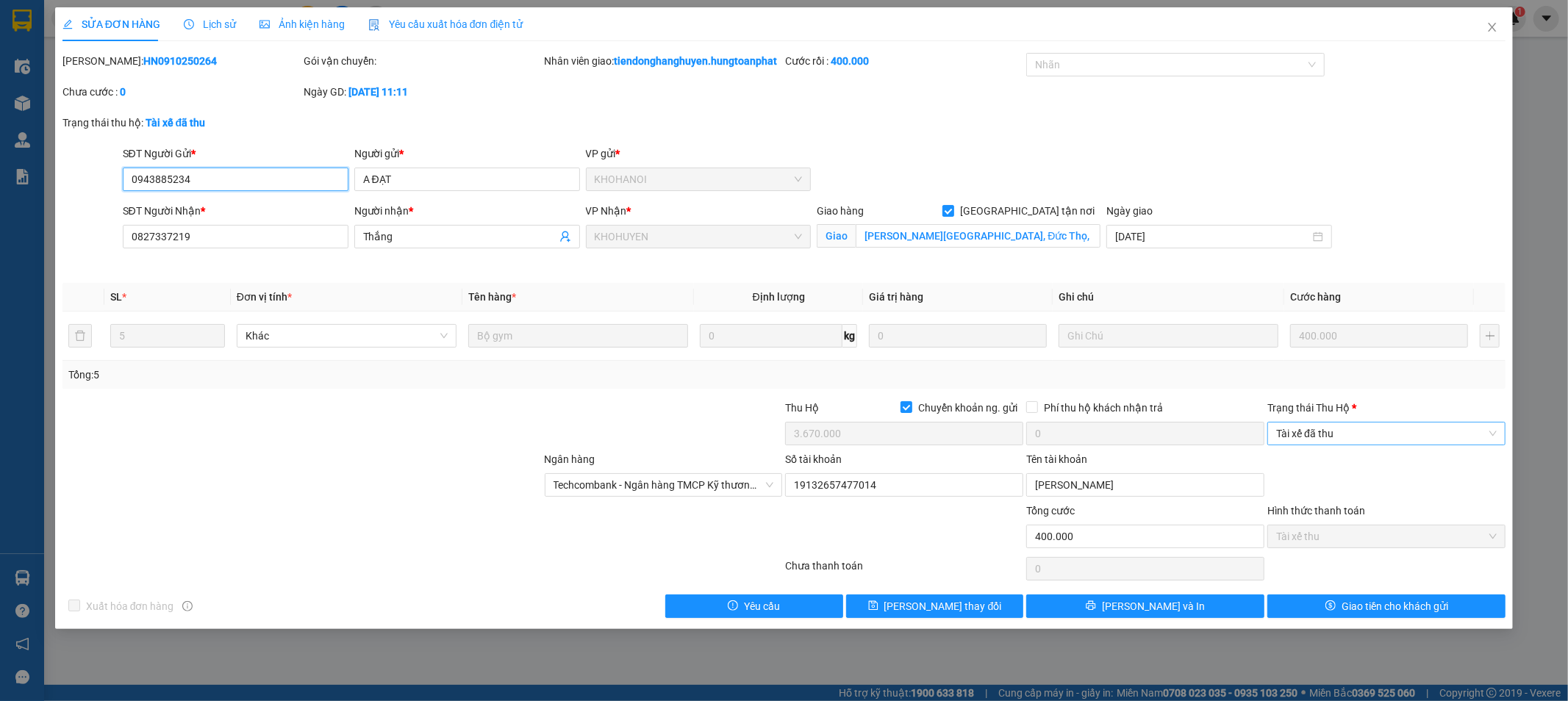
click at [1388, 442] on span "Tài xế đã thu" at bounding box center [1386, 433] width 220 height 22
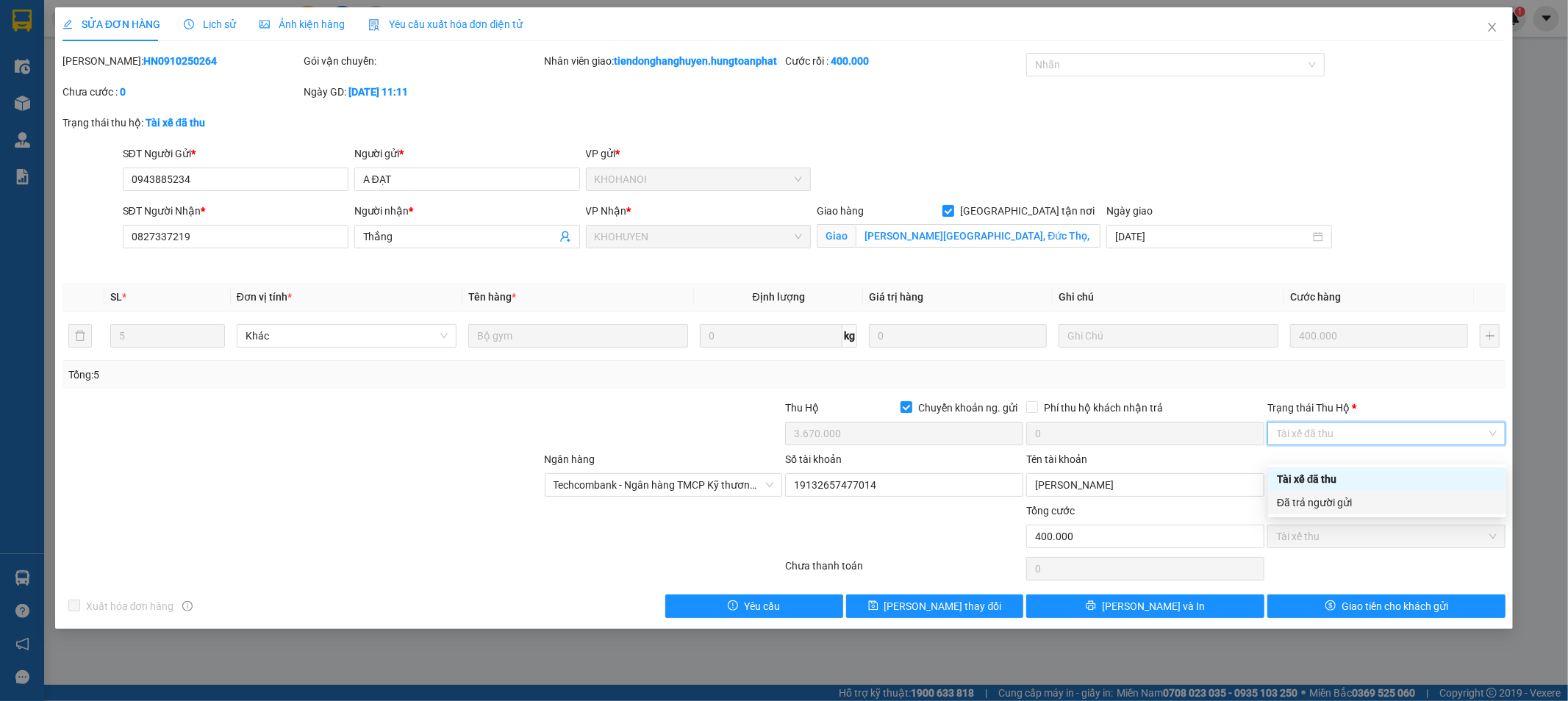
click at [1383, 503] on div "Đã trả người gửi" at bounding box center [1387, 503] width 220 height 16
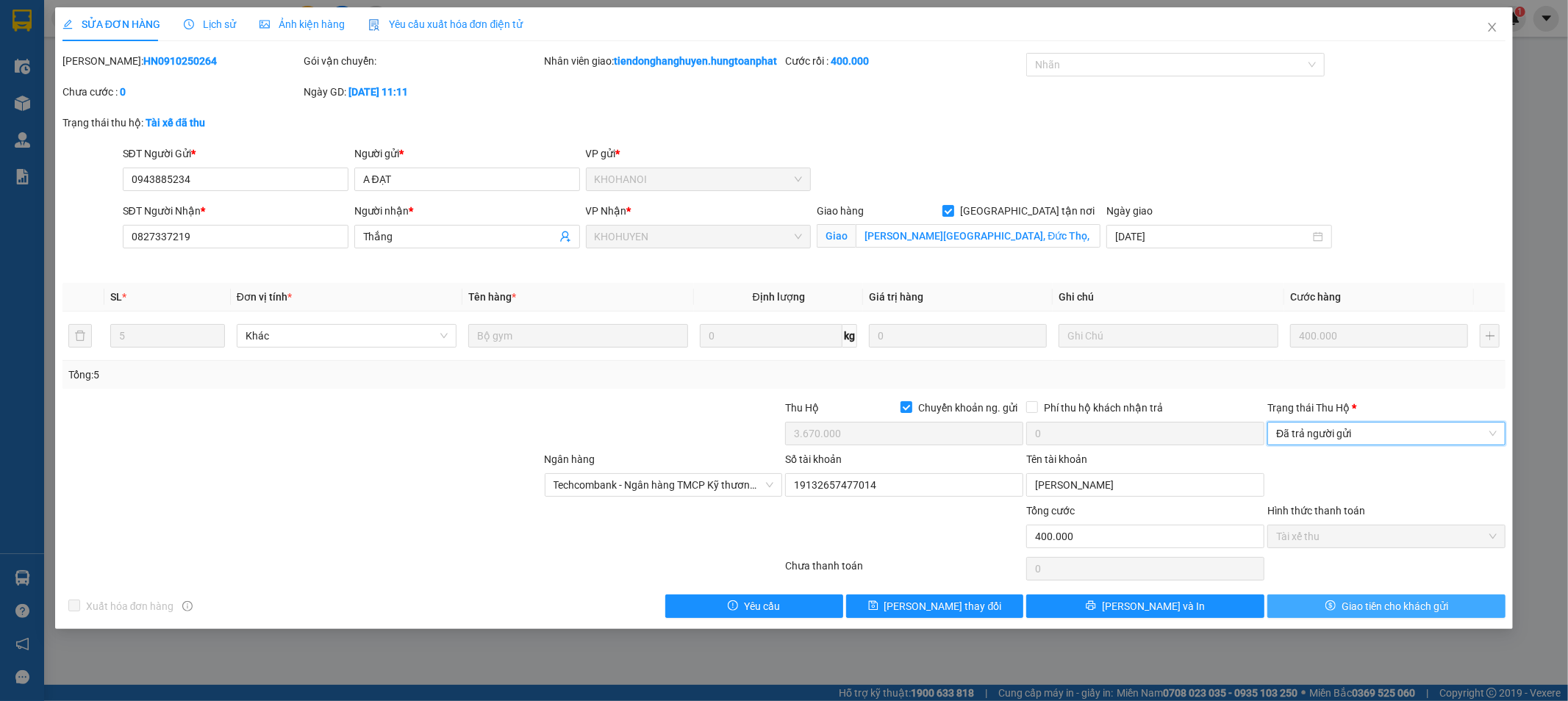
click at [1413, 614] on span "Giao tiền cho khách gửi" at bounding box center [1395, 606] width 107 height 16
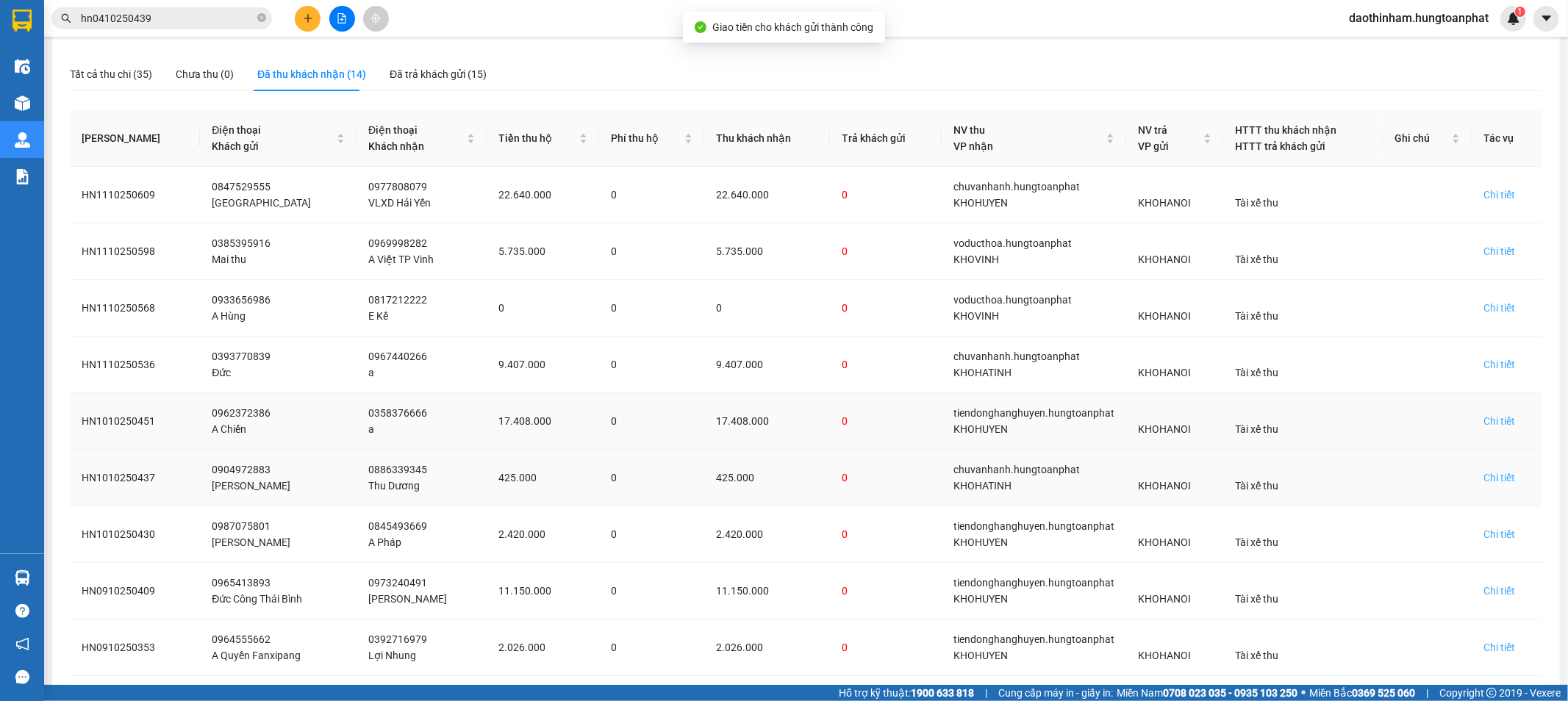
scroll to position [489, 0]
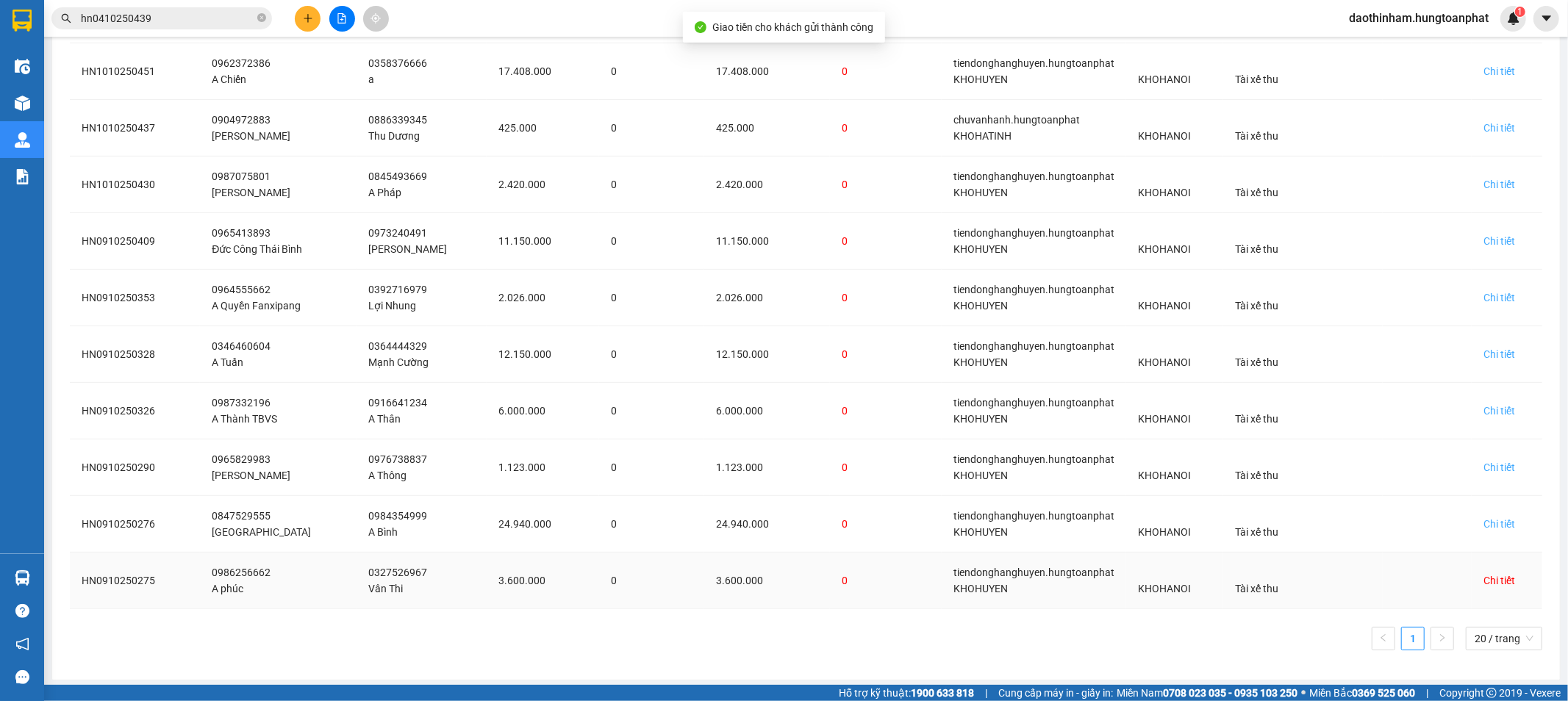
click at [1484, 574] on div "Chi tiết" at bounding box center [1499, 580] width 31 height 16
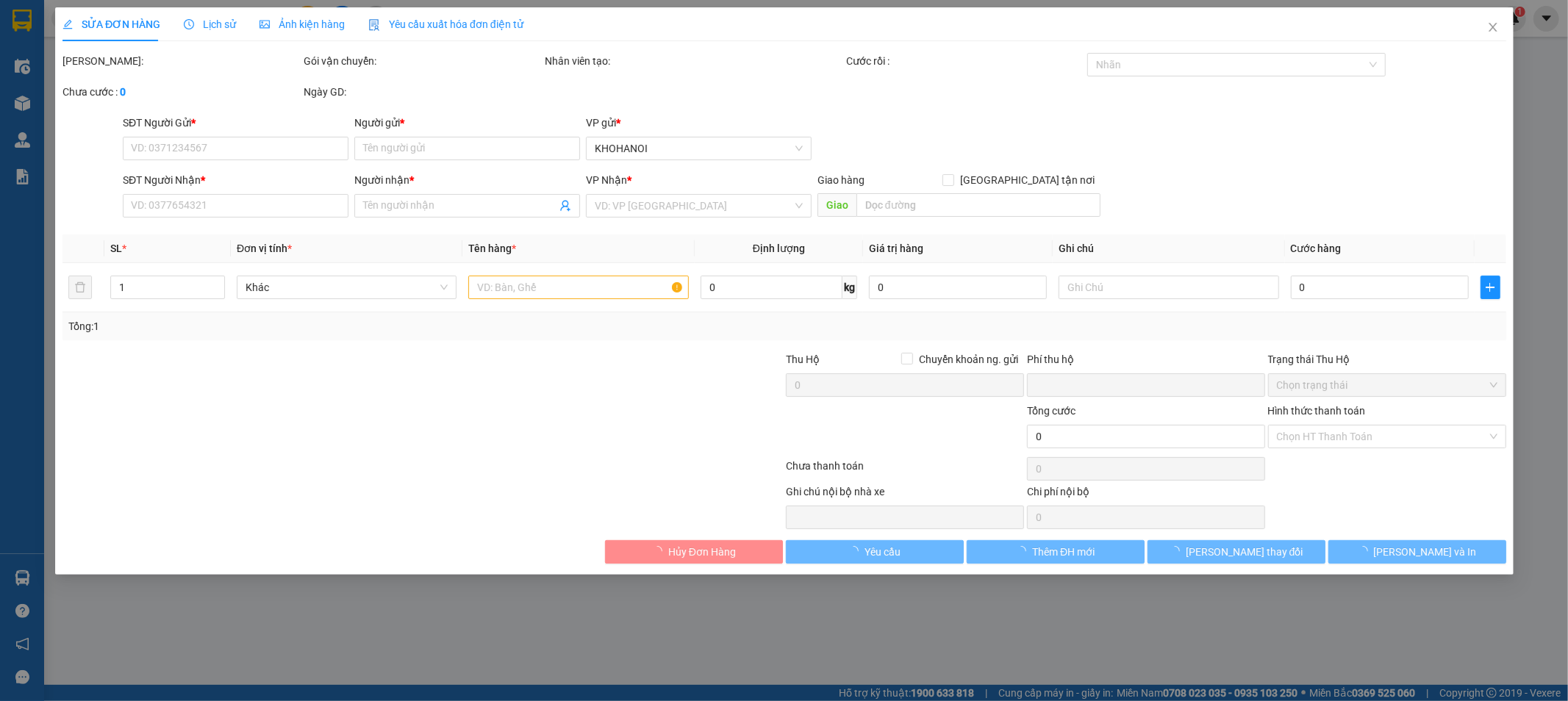
type input "0986256662"
type input "A phúc"
type input "0327526967"
type input "Vân Thi"
checkbox input "true"
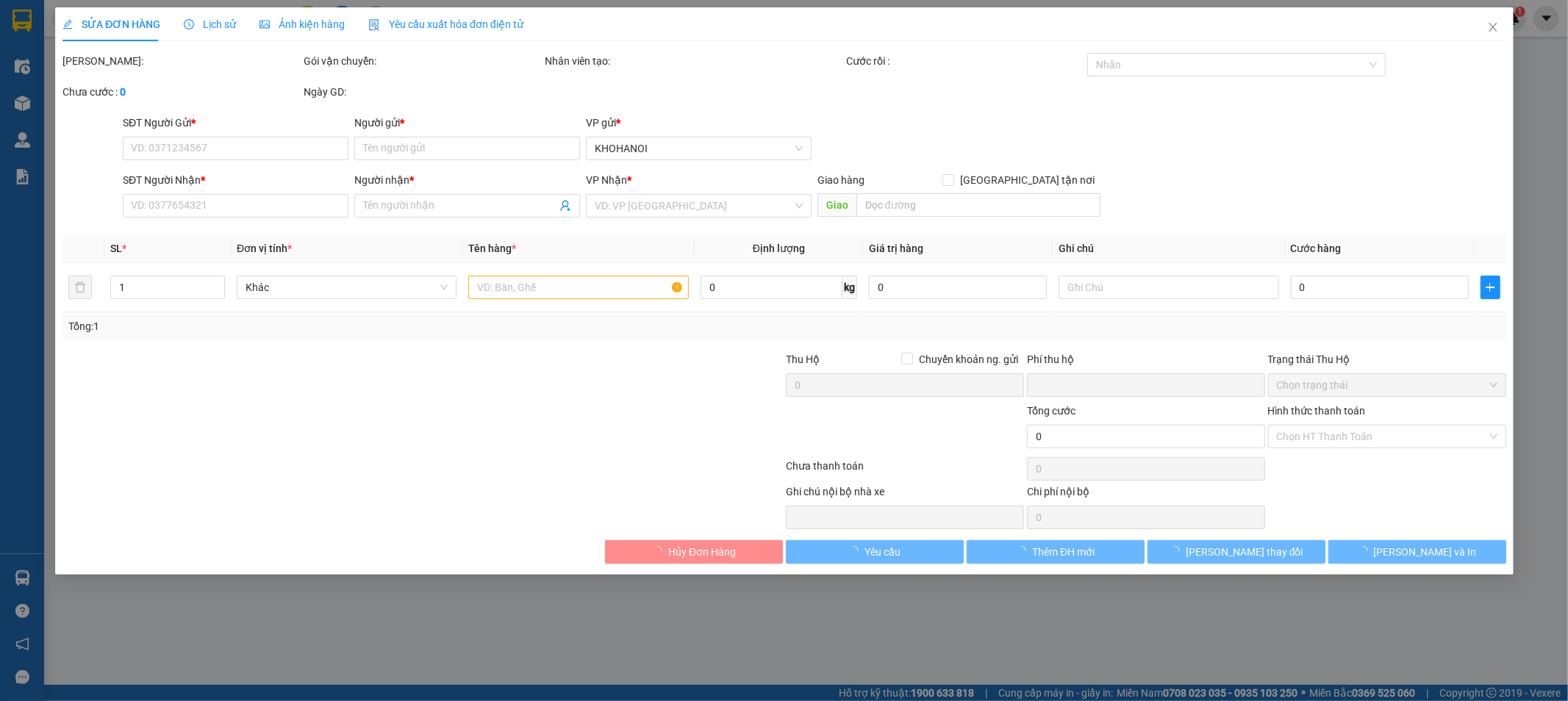
type input "Ngã 3 Kỳ Đồng, Kỳ Anh HT"
checkbox input "true"
type input "3.600.000"
type input "0"
type input "500.000"
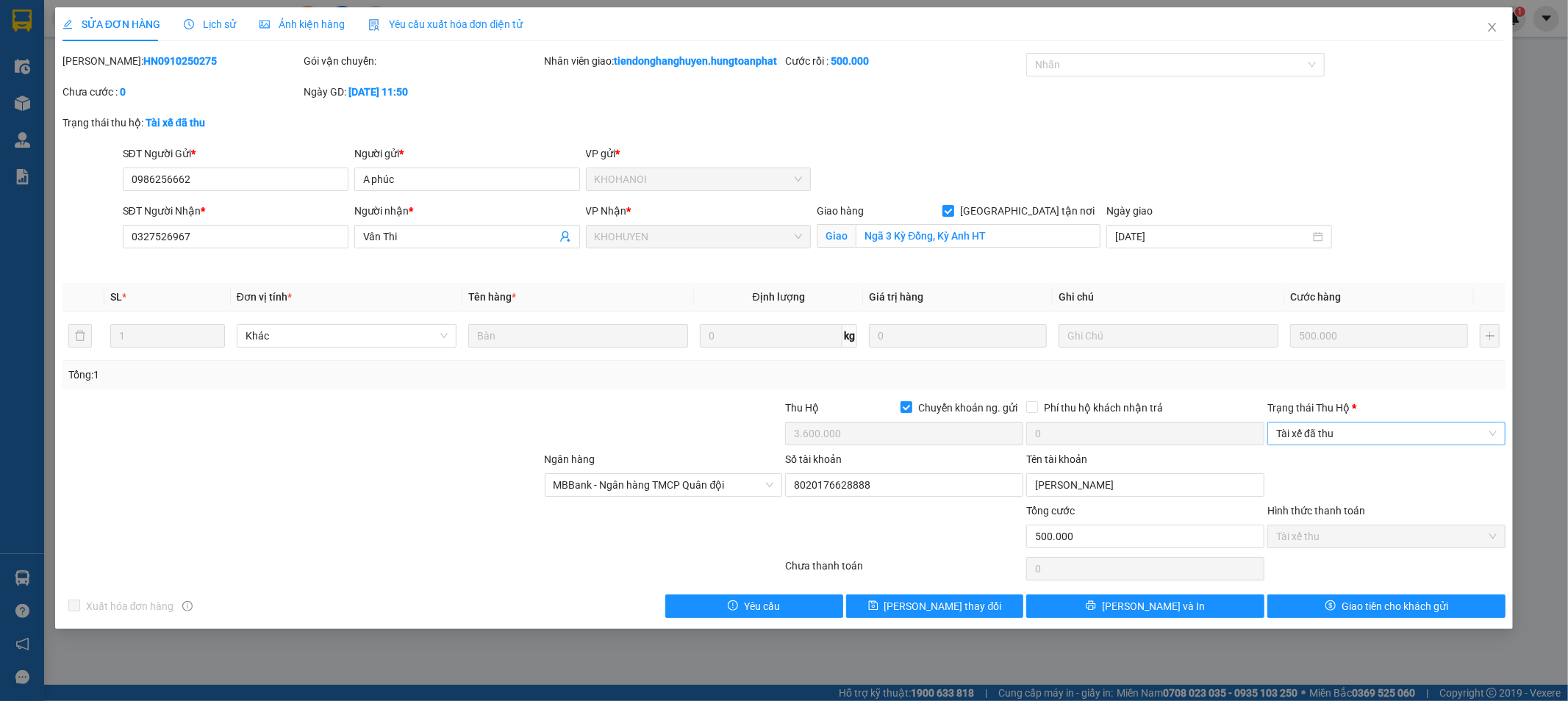
drag, startPoint x: 1387, startPoint y: 436, endPoint x: 1375, endPoint y: 451, distance: 19.2
click at [1379, 447] on div "Trạng thái Thu Hộ * Tài xế đã thu" at bounding box center [1387, 425] width 238 height 51
click at [1375, 445] on span "Tài xế đã thu" at bounding box center [1386, 433] width 220 height 22
click at [1351, 505] on div "Đã trả người gửi" at bounding box center [1387, 503] width 220 height 16
click at [1364, 614] on span "Giao tiền cho khách gửi" at bounding box center [1395, 606] width 107 height 16
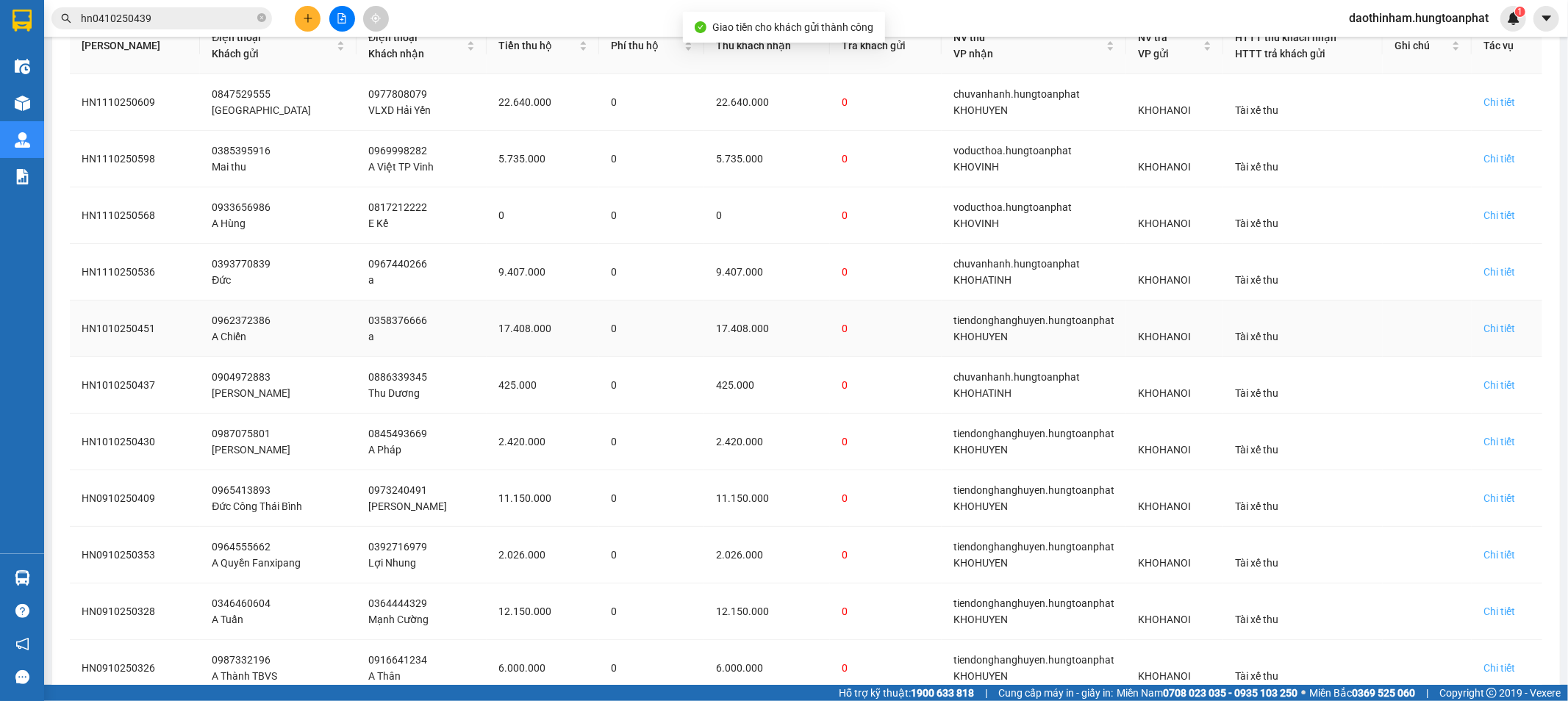
scroll to position [436, 0]
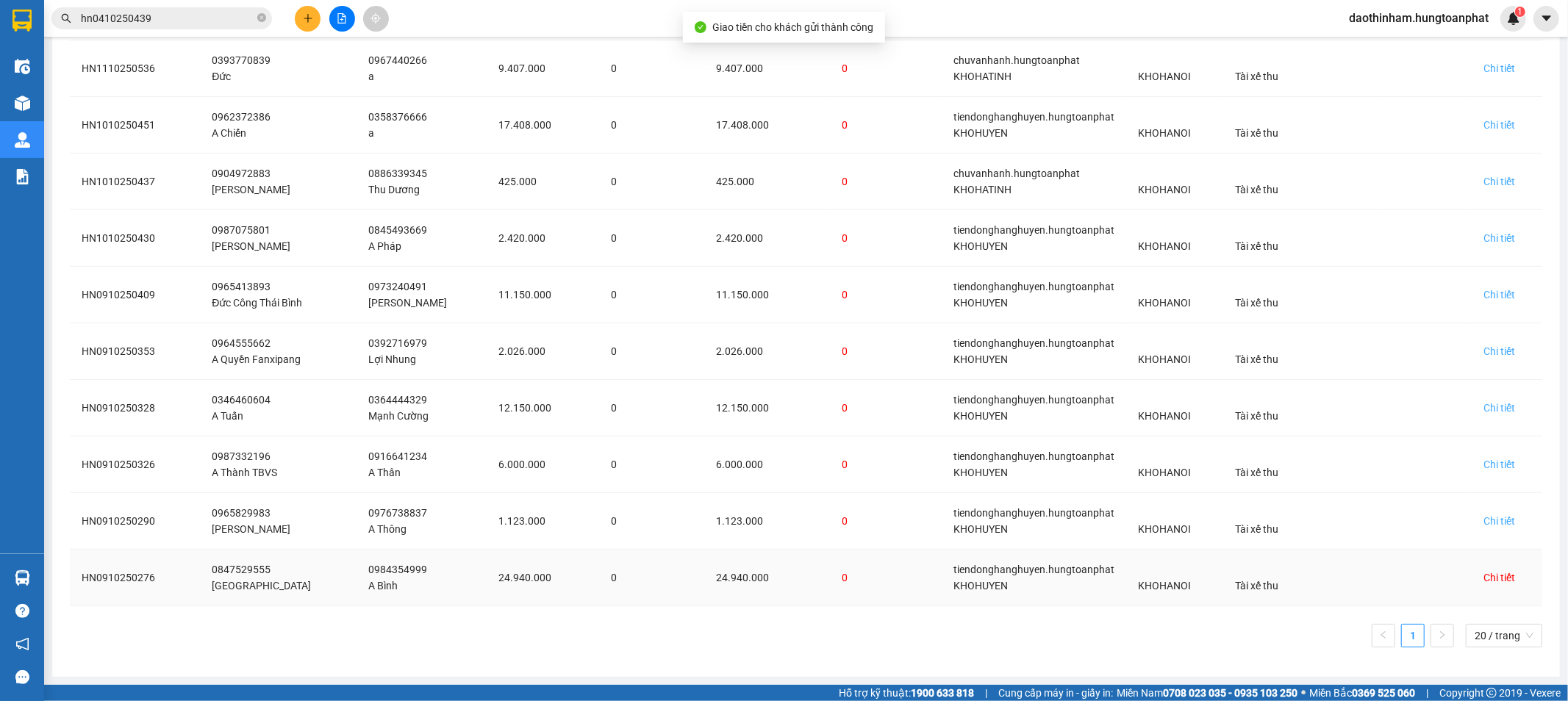
click at [1494, 581] on div "Chi tiết" at bounding box center [1499, 577] width 31 height 16
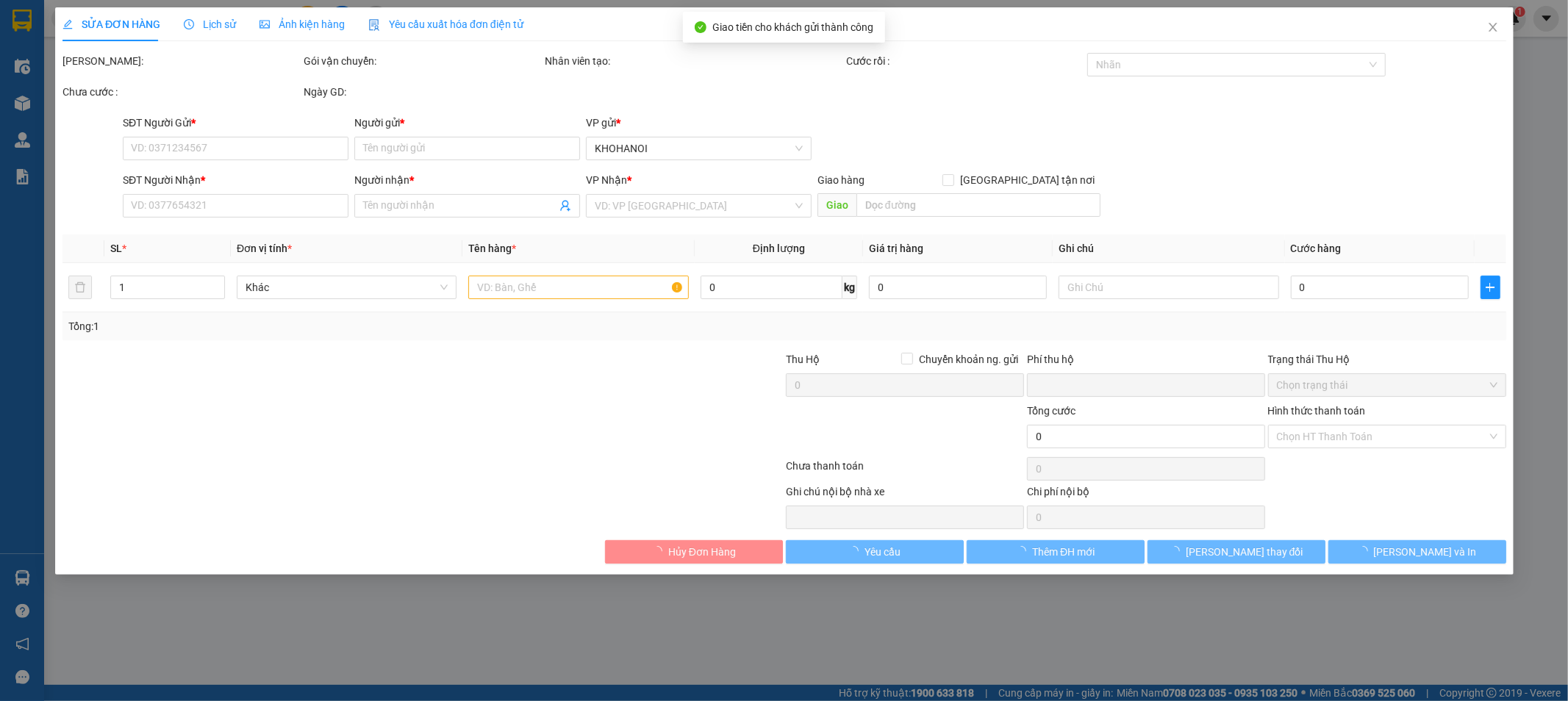
type input "0847529555"
type input "[GEOGRAPHIC_DATA]"
type input "0984354999"
type input "A Bình"
checkbox input "true"
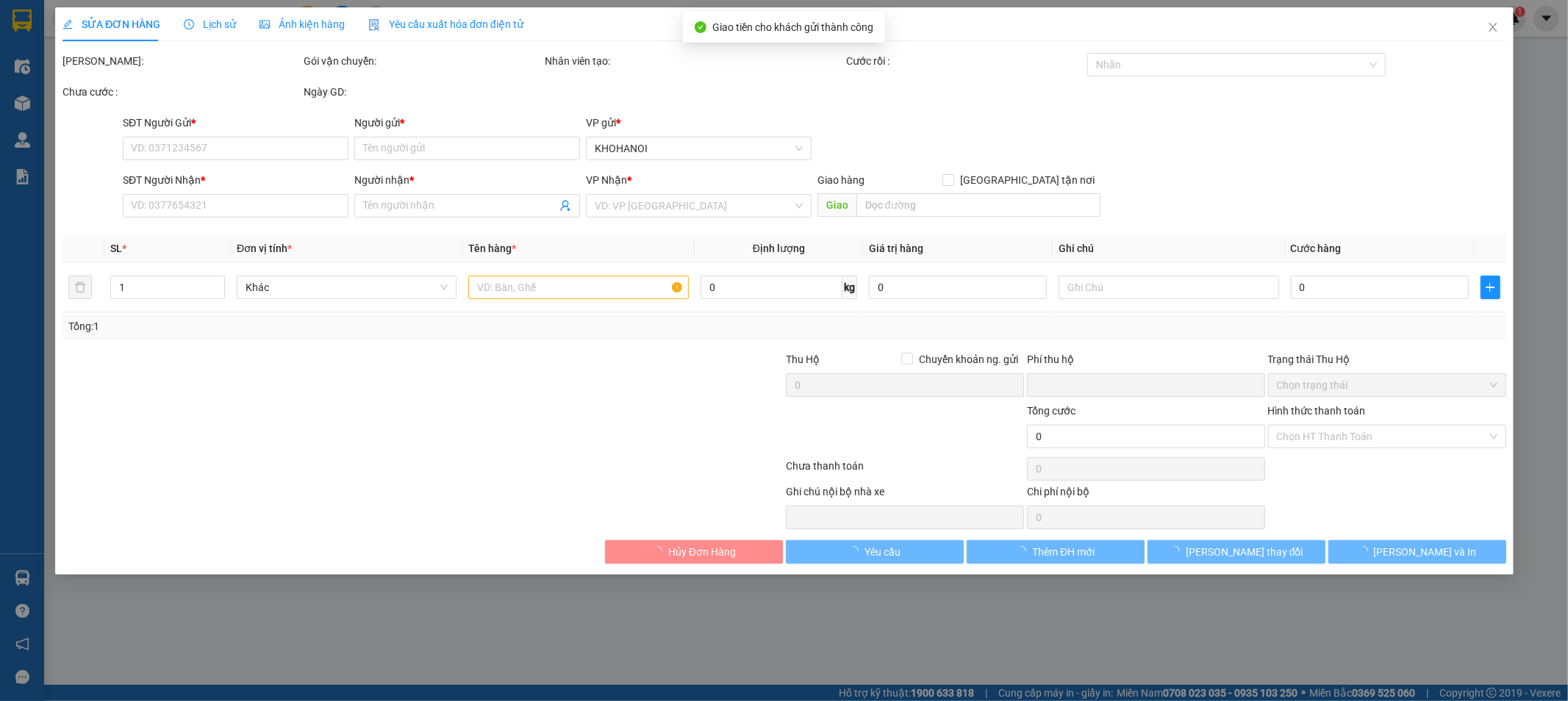
type input "X 10, [PERSON_NAME] , [PERSON_NAME], [PERSON_NAME]"
checkbox input "true"
type input "24.940.000"
type input "0"
type input "960.000"
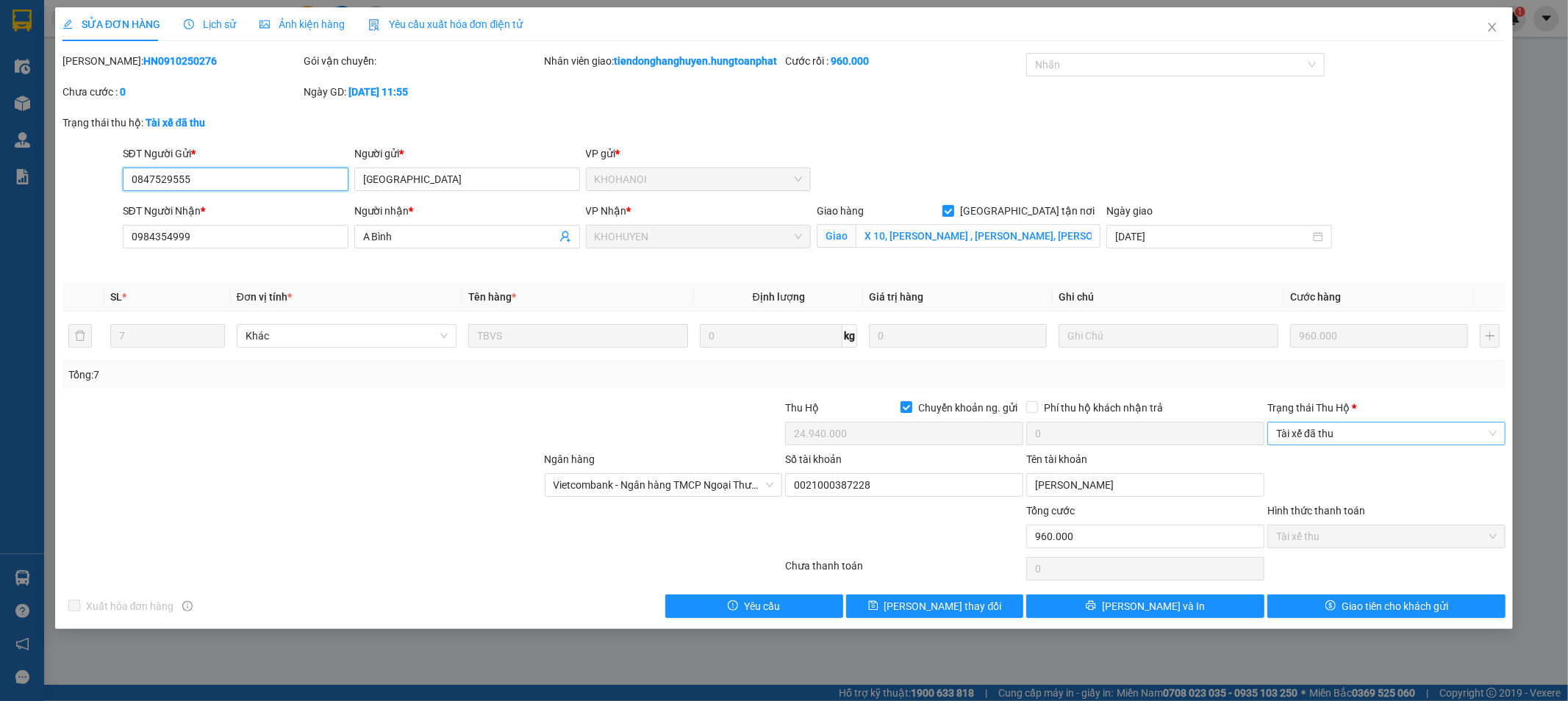
click at [1302, 445] on span "Tài xế đã thu" at bounding box center [1386, 433] width 220 height 22
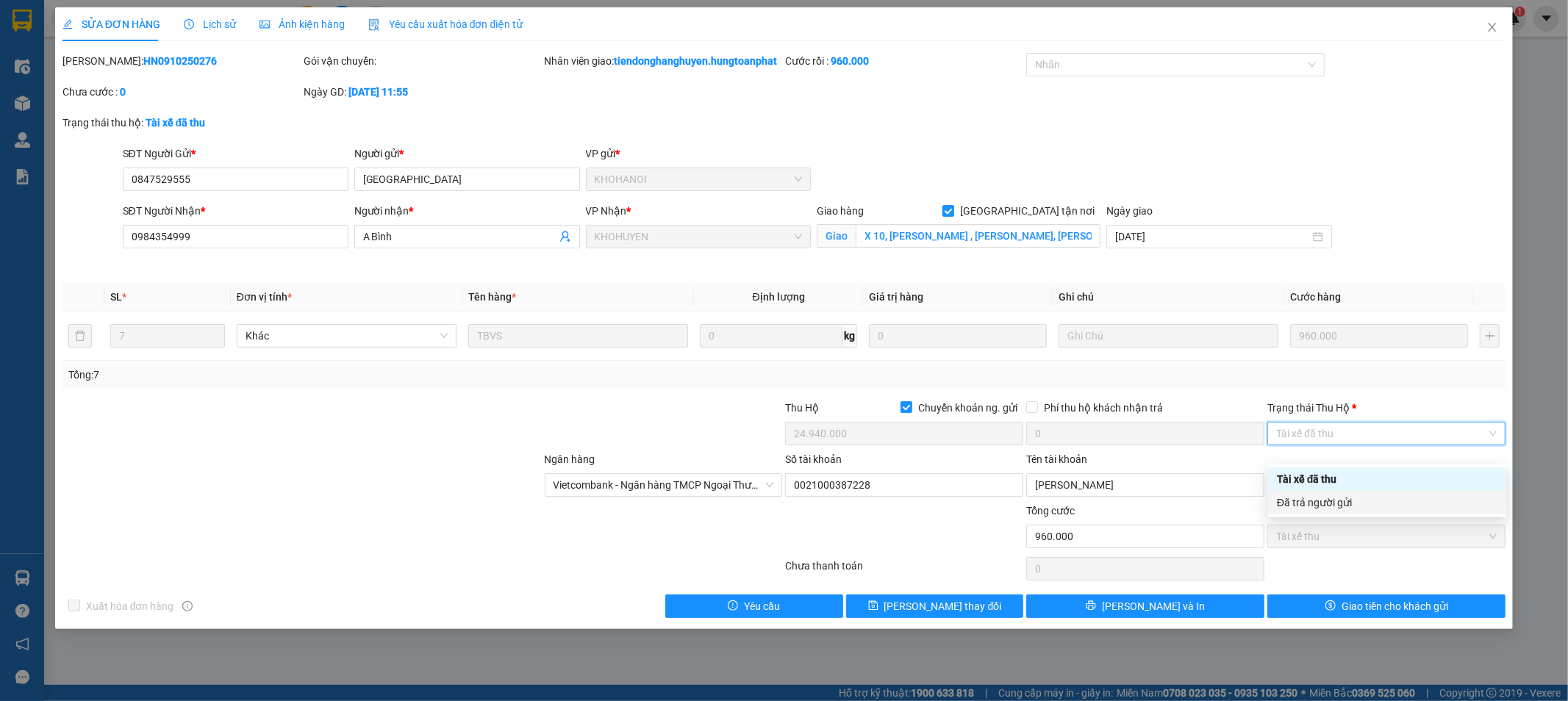
click at [1317, 502] on div "Đã trả người gửi" at bounding box center [1387, 503] width 220 height 16
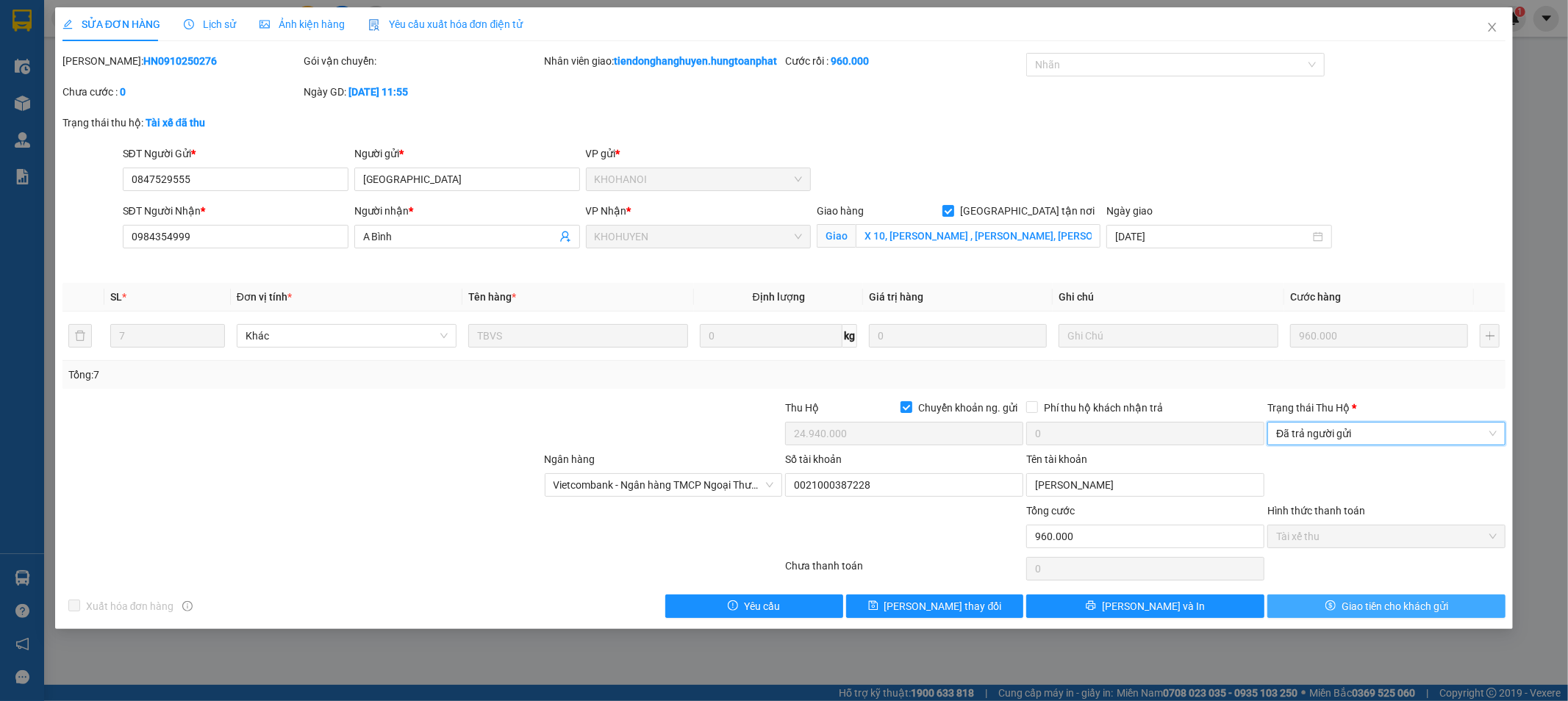
click at [1339, 618] on button "Giao tiền cho khách gửi" at bounding box center [1387, 606] width 238 height 24
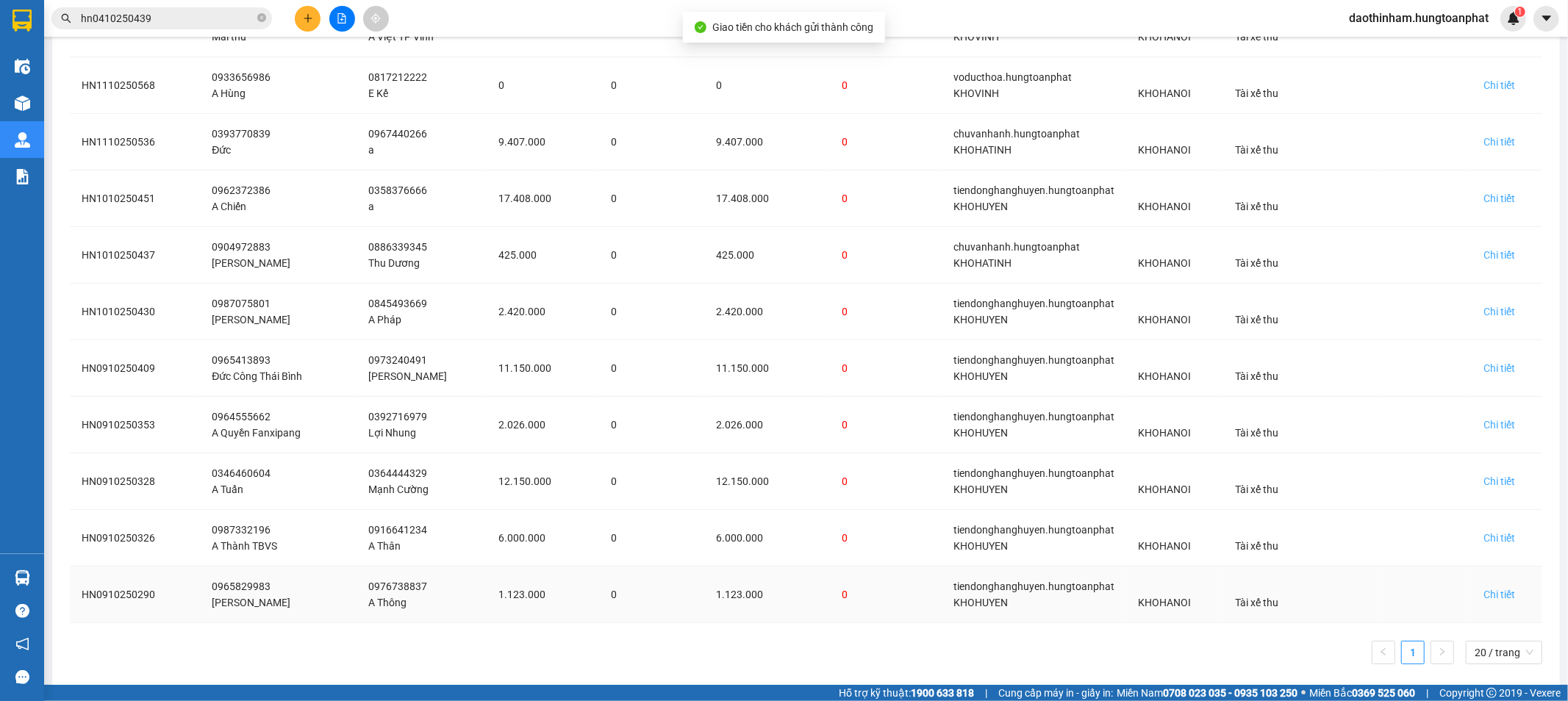
scroll to position [379, 0]
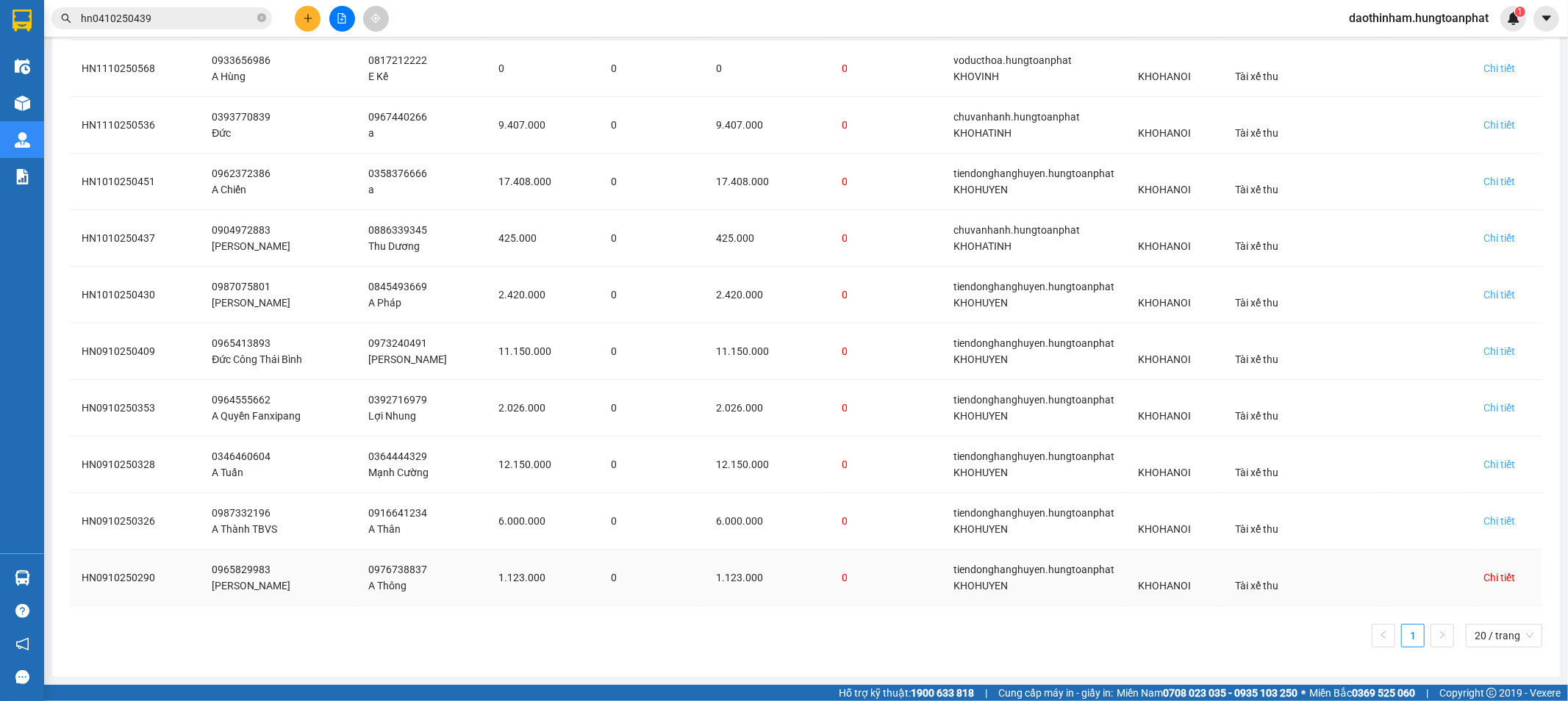
click at [1484, 577] on div "Chi tiết" at bounding box center [1499, 577] width 31 height 16
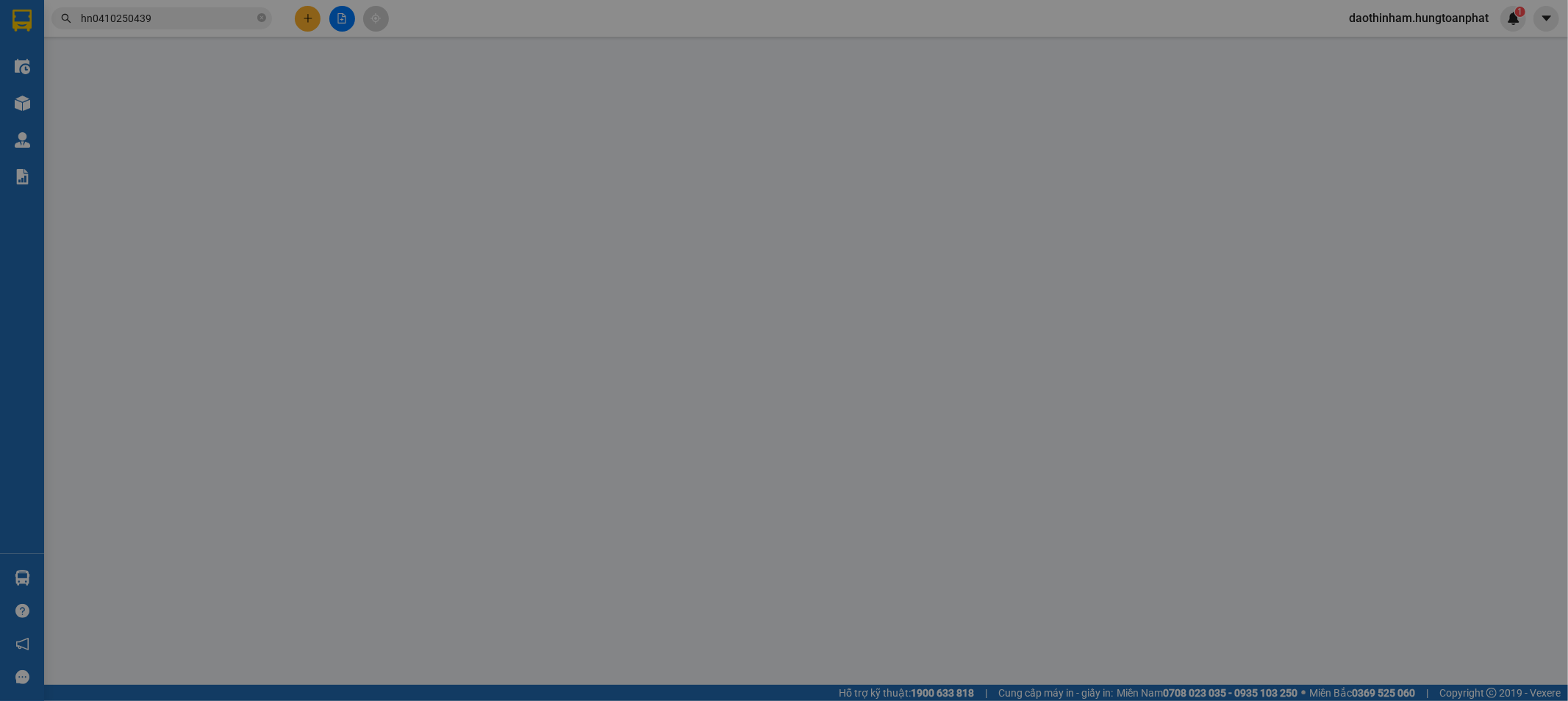
type input "0965829983"
type input "[PERSON_NAME]"
type input "0976738837"
type input "A Thông"
checkbox input "true"
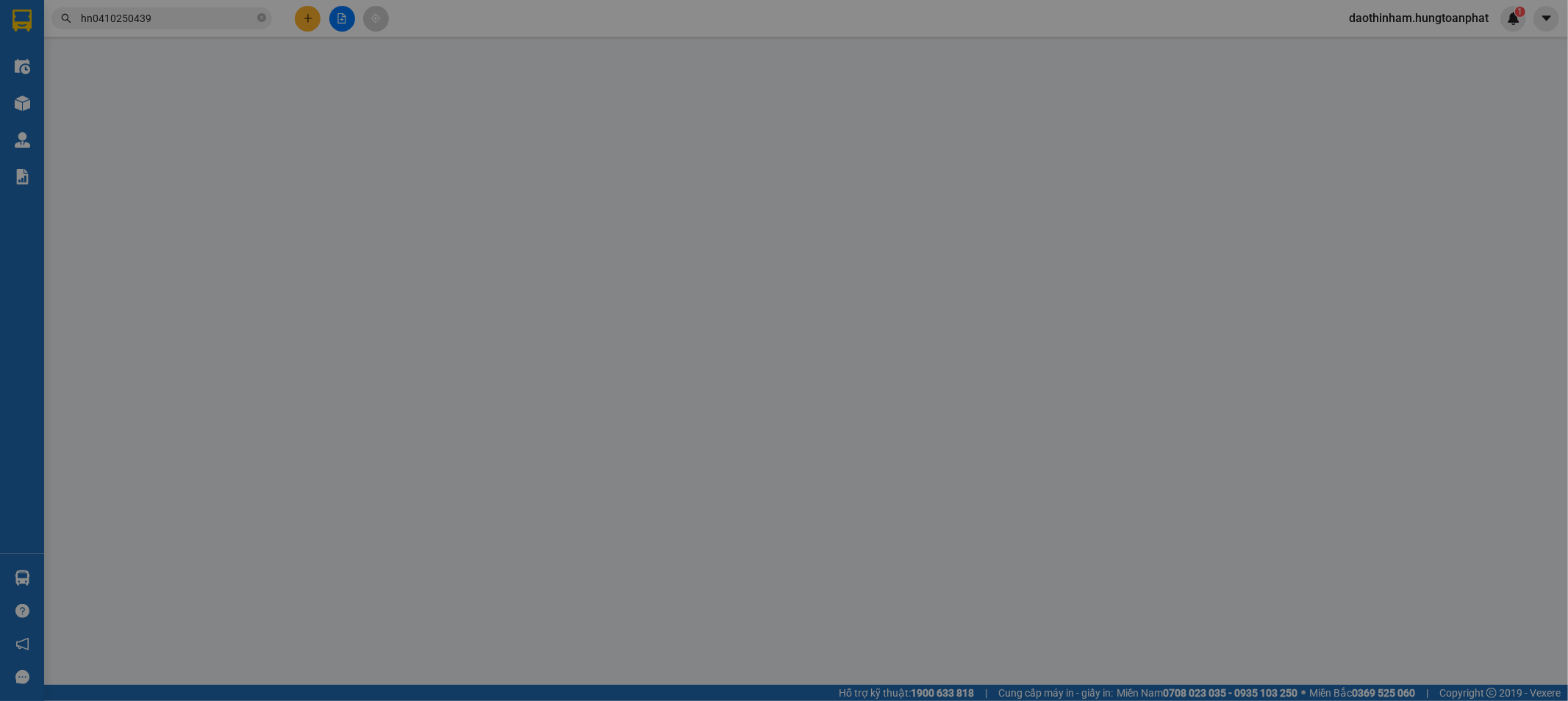
type input "X3 Hạnh Quảng, [GEOGRAPHIC_DATA], NA"
checkbox input "true"
type input "1.123.000"
type input "0"
type input "80.000"
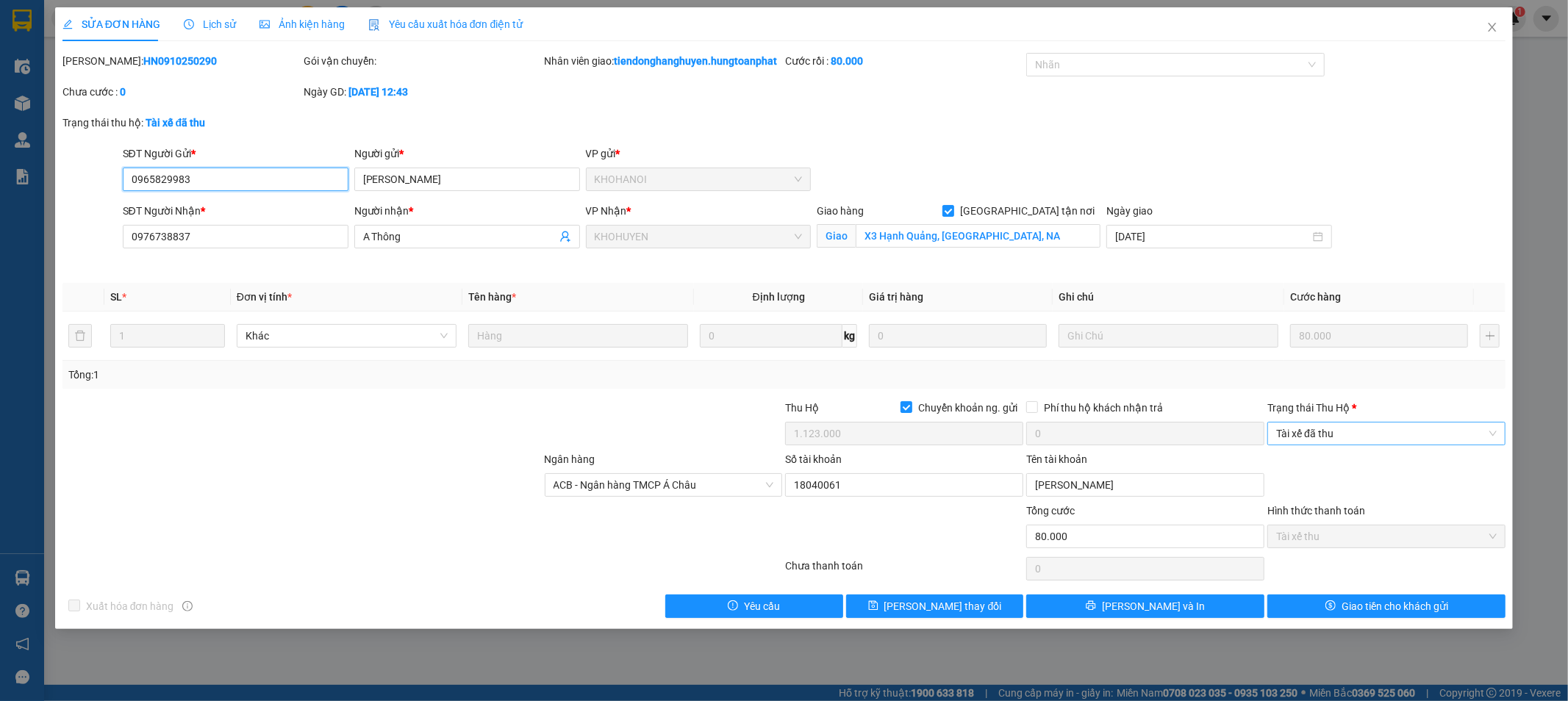
click at [1362, 438] on span "Tài xế đã thu" at bounding box center [1386, 433] width 220 height 22
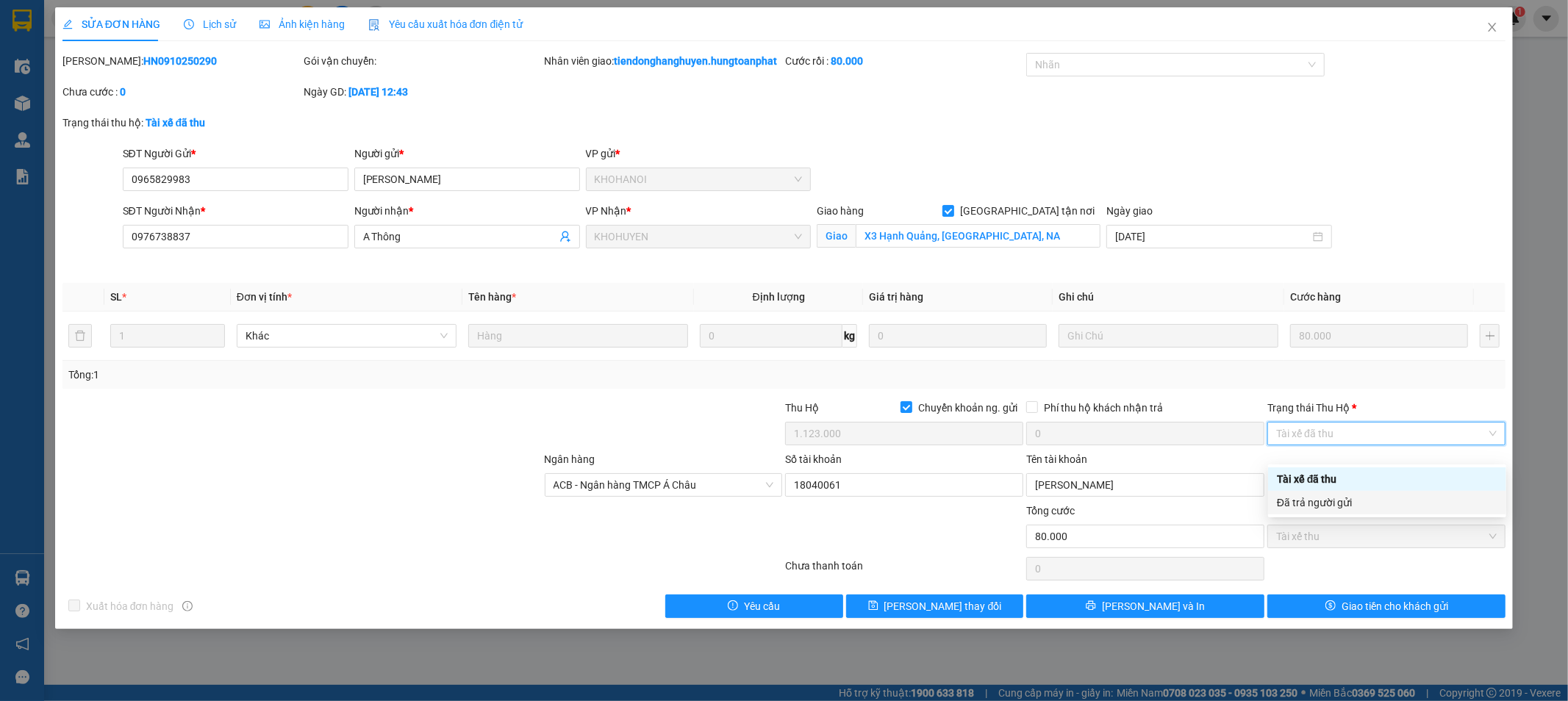
click at [1360, 504] on div "Đã trả người gửi" at bounding box center [1387, 503] width 220 height 16
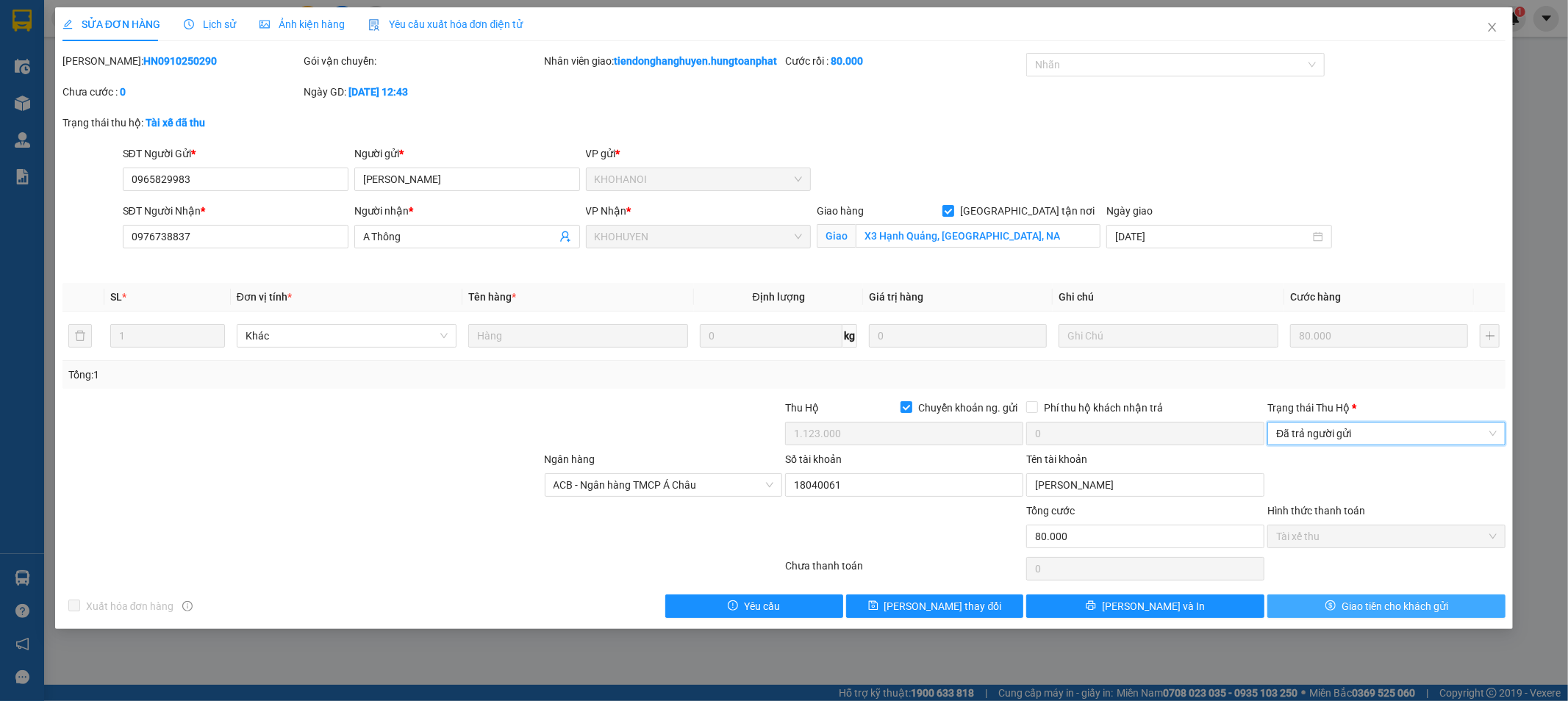
click at [1381, 614] on span "Giao tiền cho khách gửi" at bounding box center [1395, 606] width 107 height 16
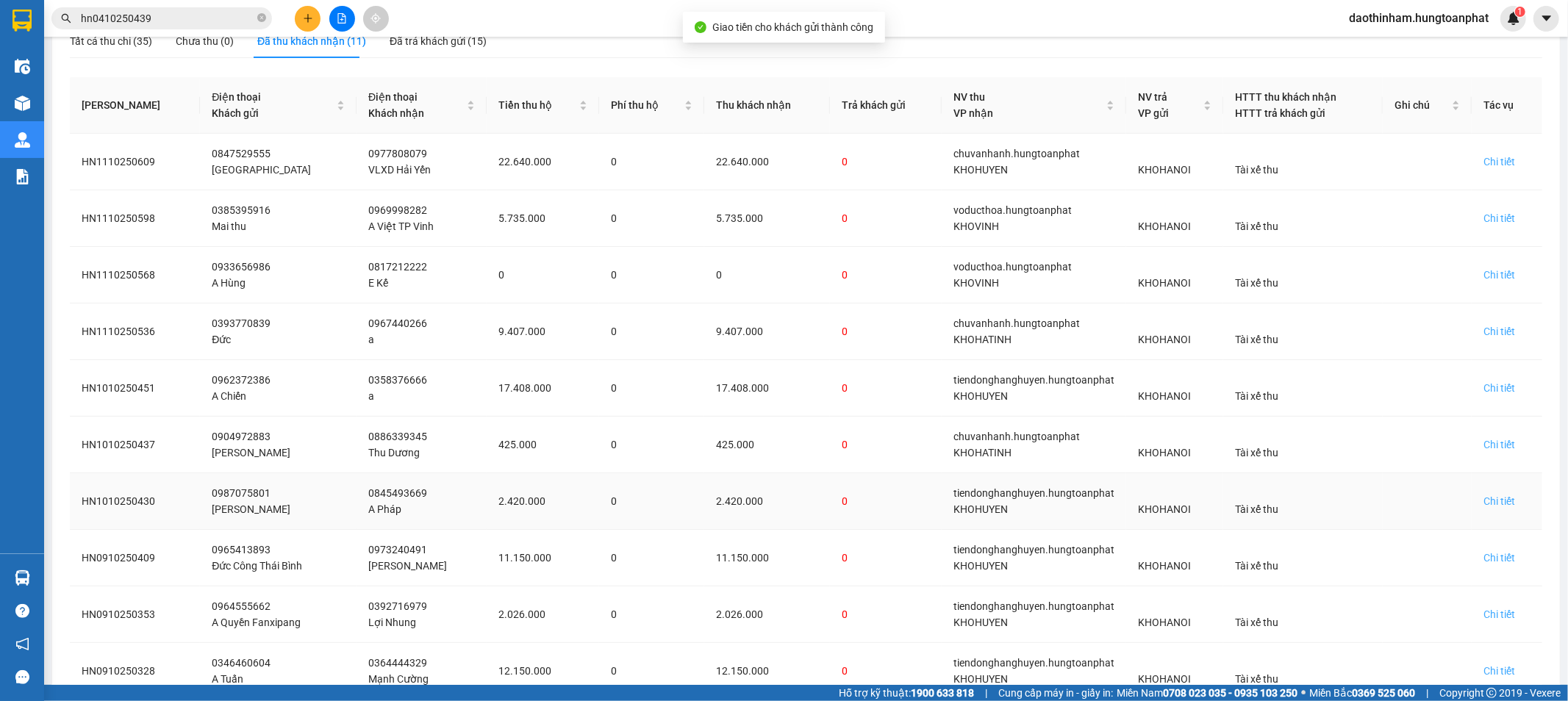
scroll to position [323, 0]
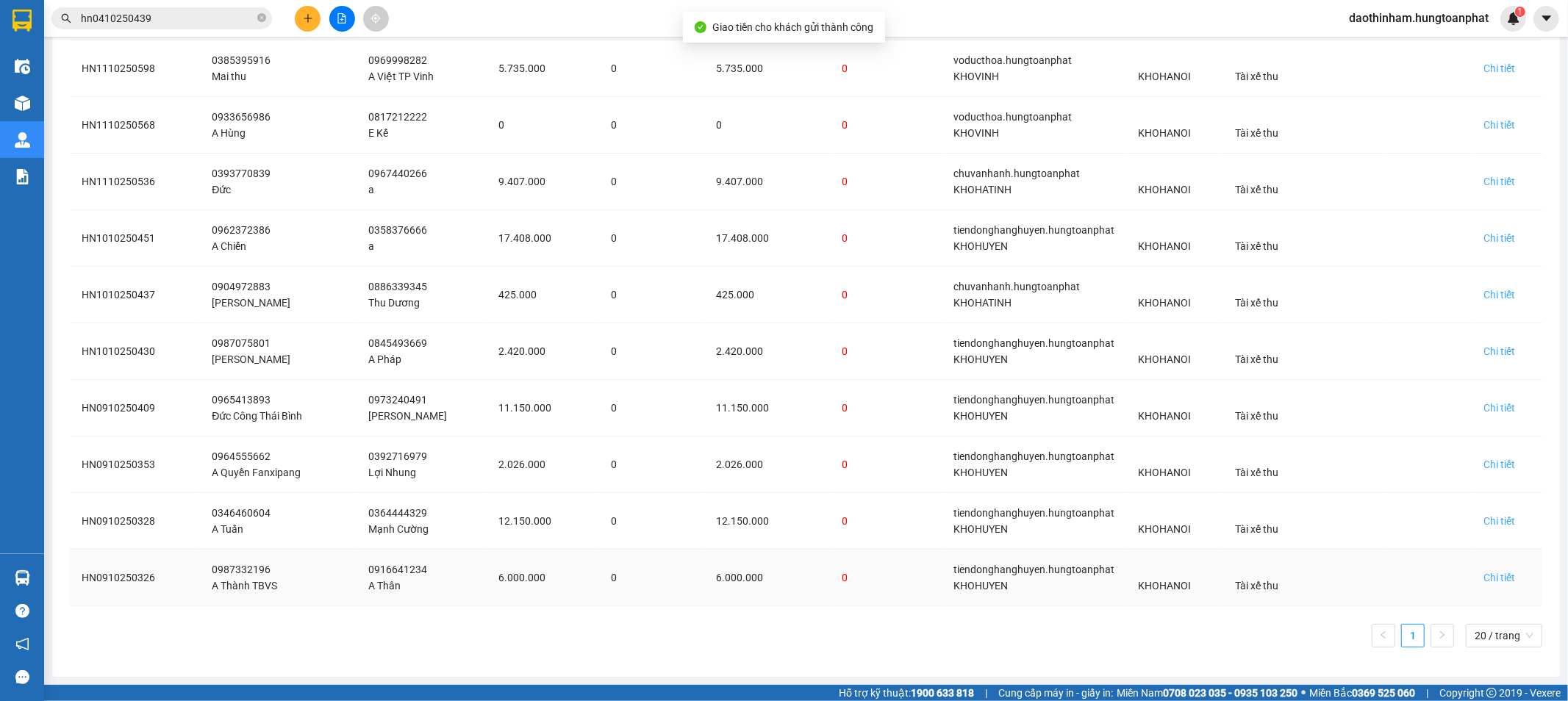
click at [1487, 587] on td "Chi tiết" at bounding box center [1507, 578] width 71 height 57
click at [1489, 577] on div "Chi tiết" at bounding box center [1499, 577] width 31 height 16
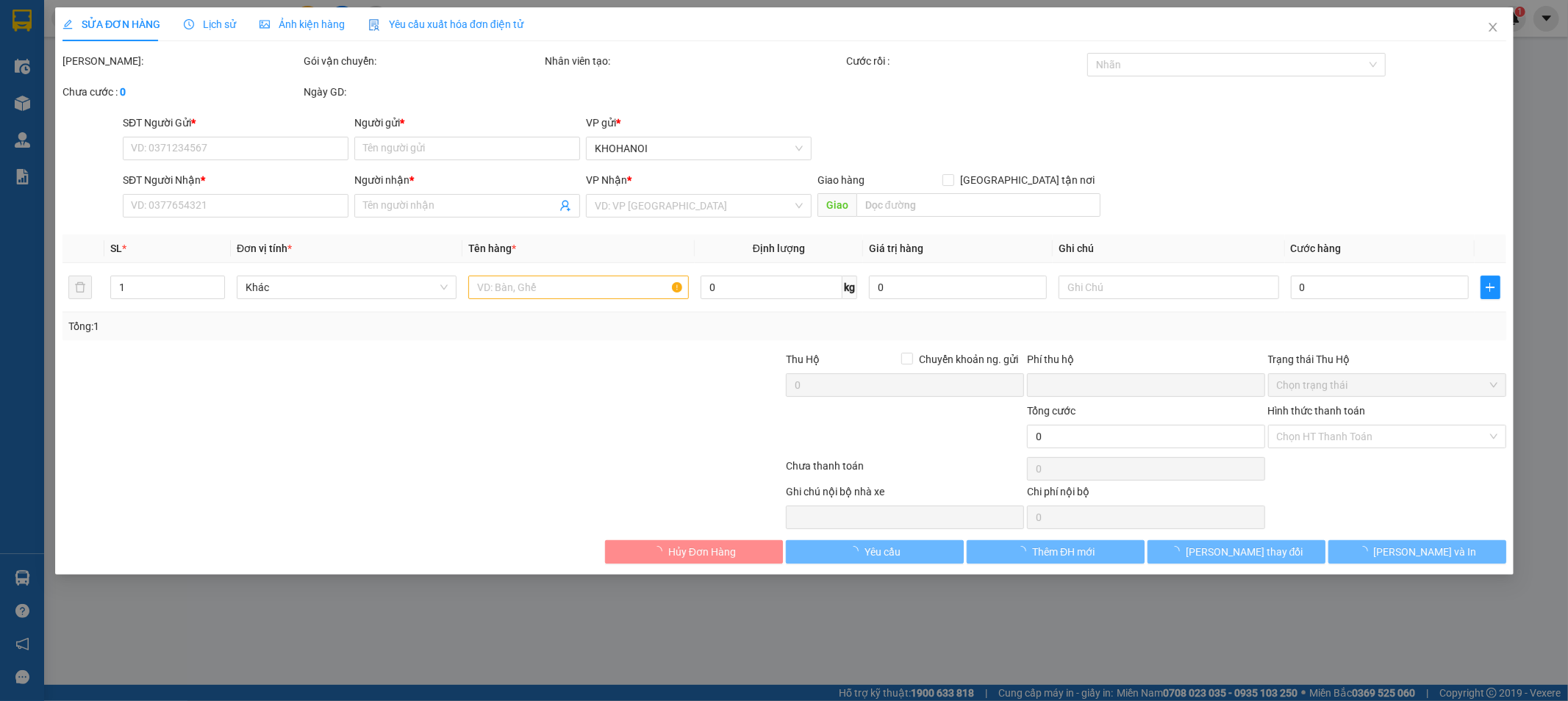
type input "0987332196"
type input "A Thành TBVS"
type input "0916641234"
type input "A Thân"
checkbox input "true"
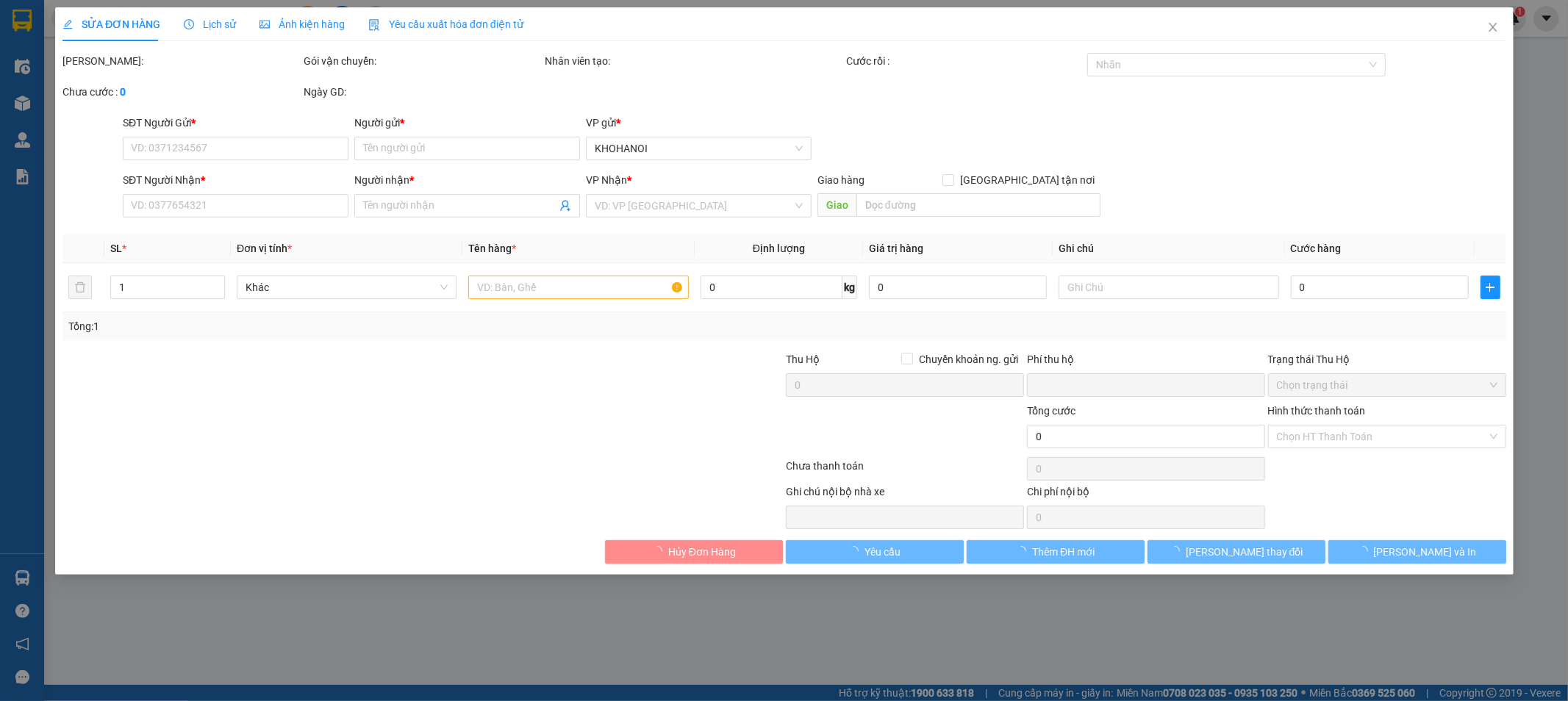
type input "Sông Trí, Kỳ Anh, HT"
checkbox input "true"
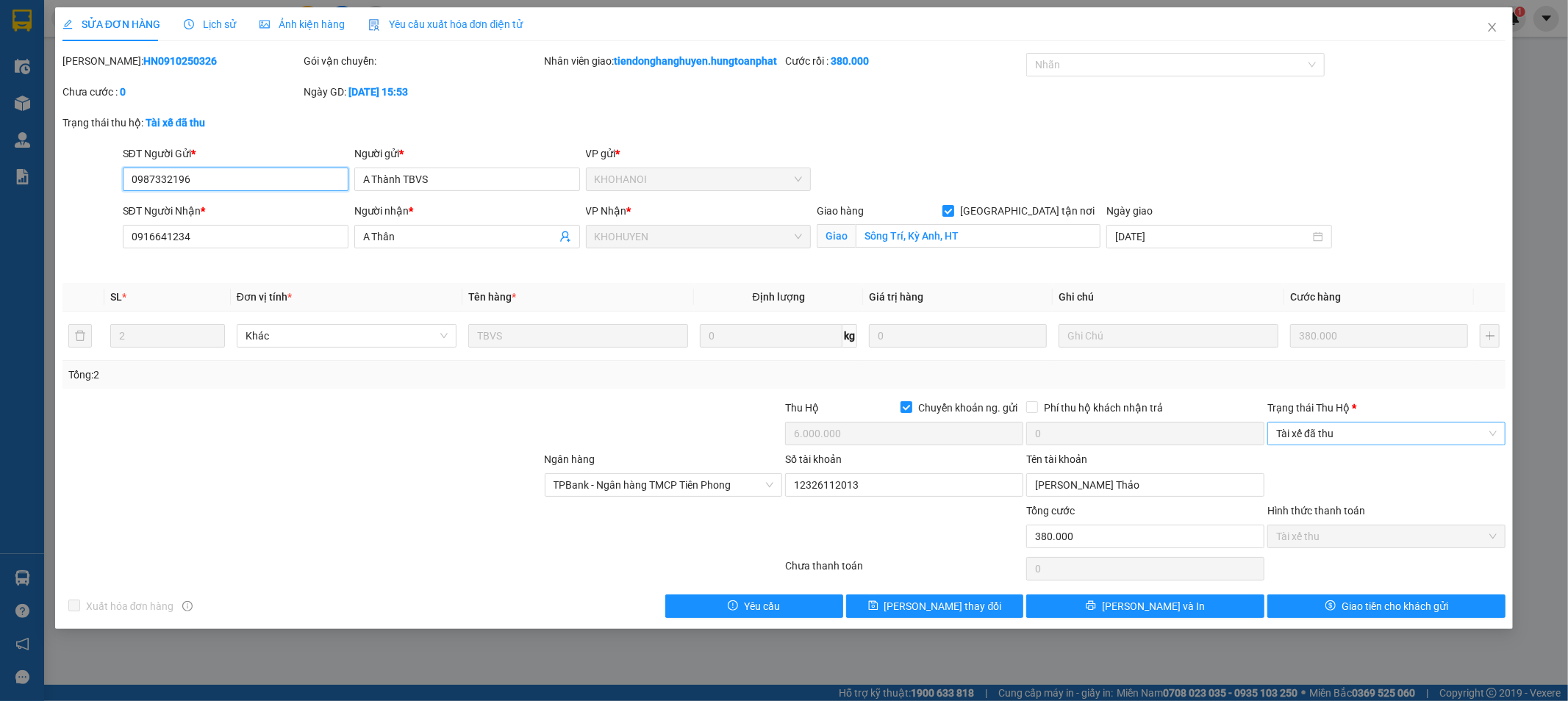
click at [1317, 445] on span "Tài xế đã thu" at bounding box center [1386, 433] width 220 height 22
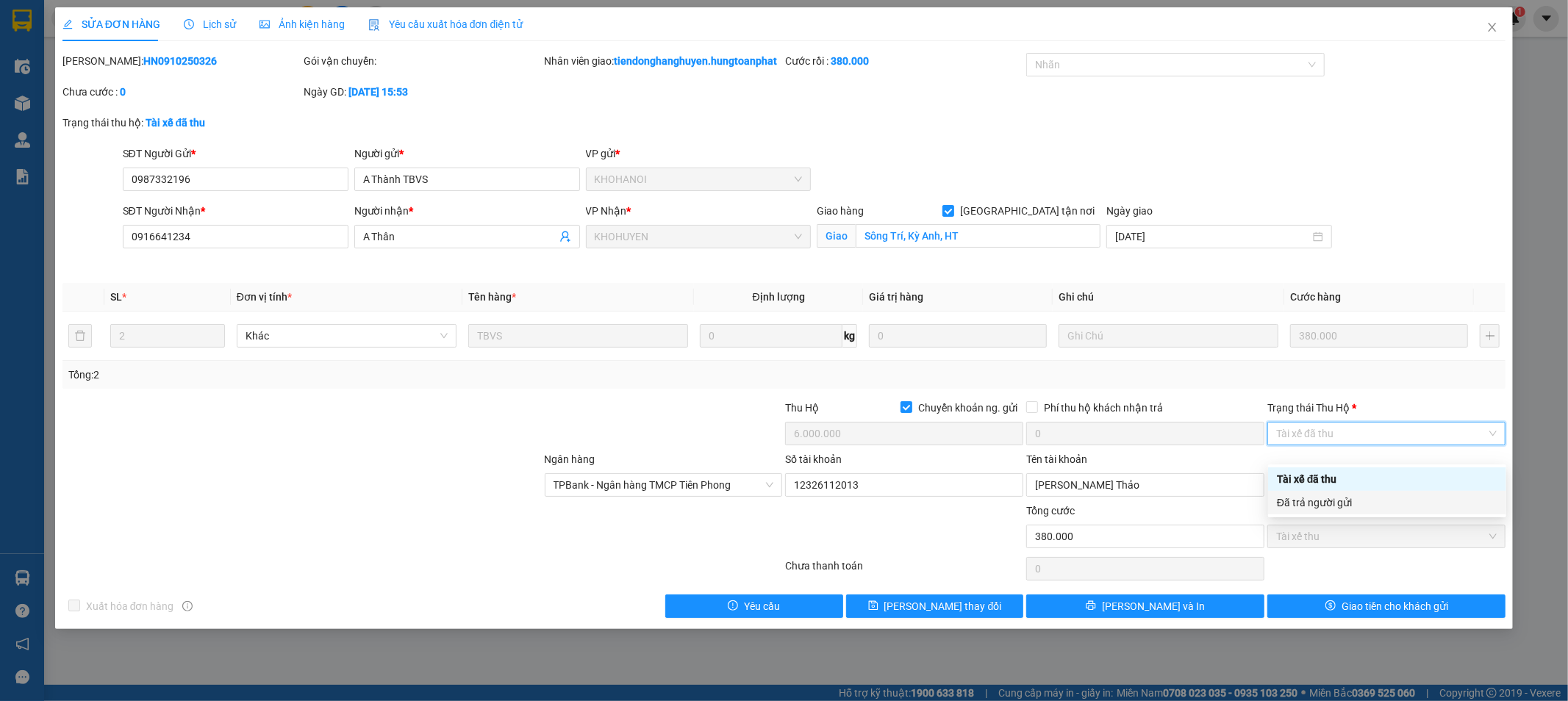
click at [1316, 502] on div "Đã trả người gửi" at bounding box center [1387, 503] width 220 height 16
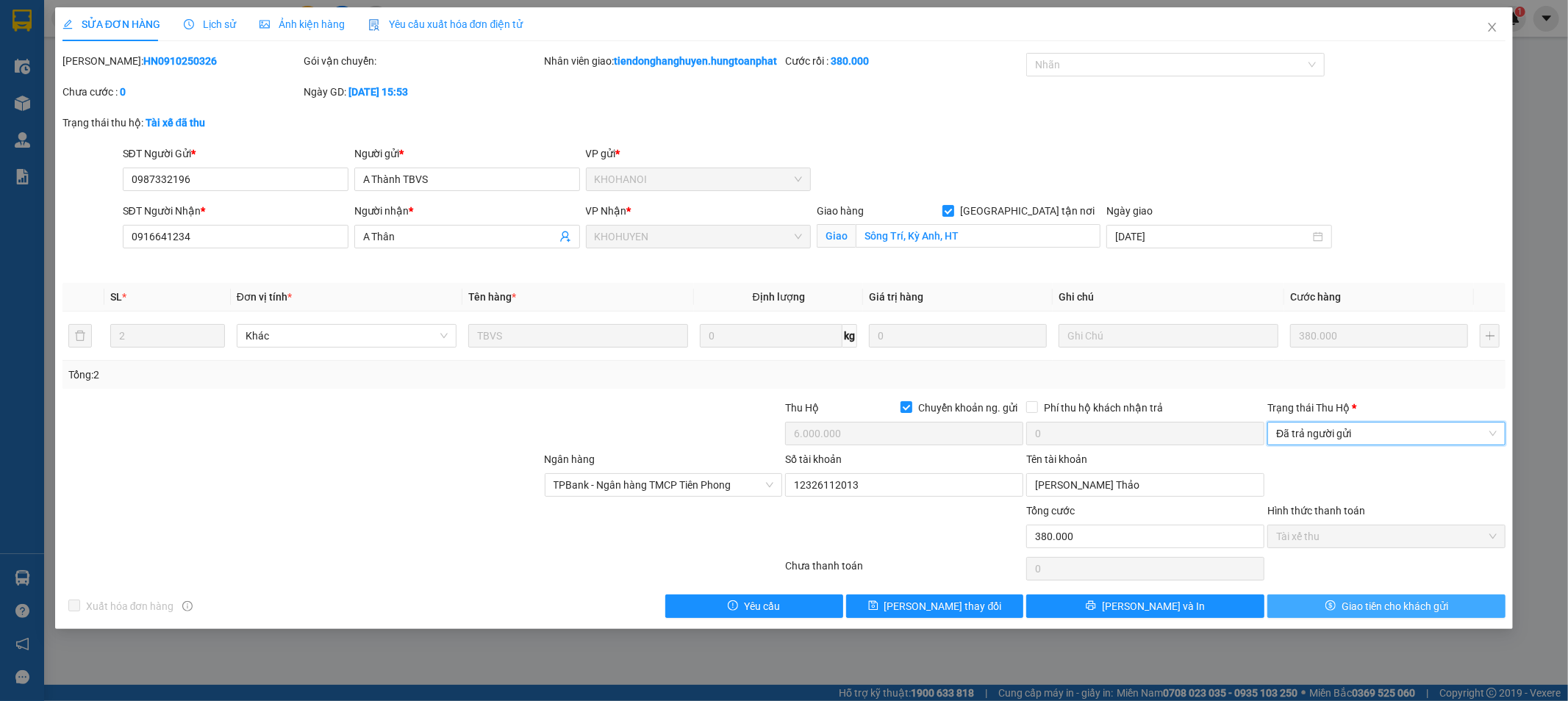
click at [1327, 618] on button "Giao tiền cho khách gửi" at bounding box center [1387, 606] width 238 height 24
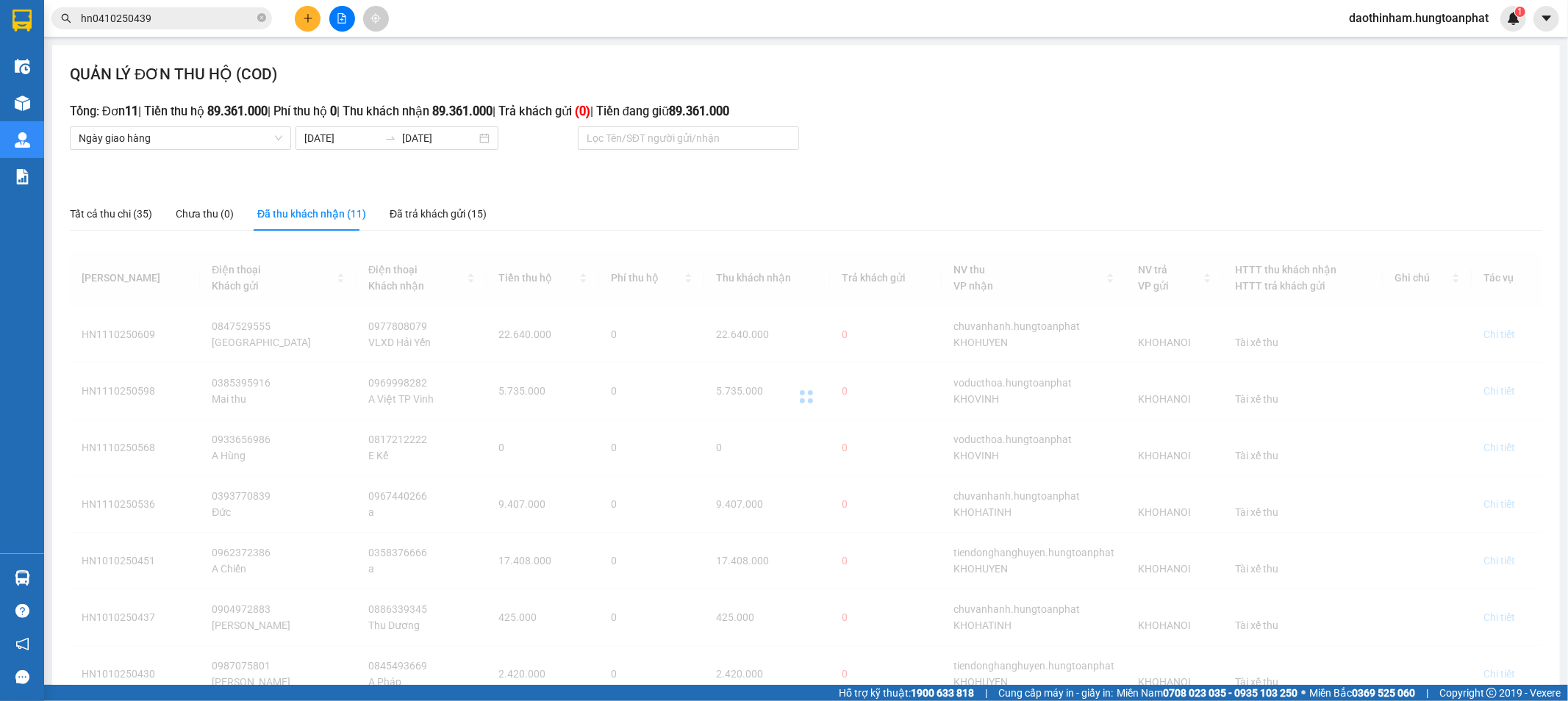
click at [998, 183] on div "QUẢN LÝ ĐƠN THU HỘ (COD) Tổng: Đơn 11 | Tiền thu hộ 89.361.000 | Phí thu hộ 0 |…" at bounding box center [805, 521] width 1508 height 954
click at [794, 371] on div at bounding box center [806, 396] width 1473 height 294
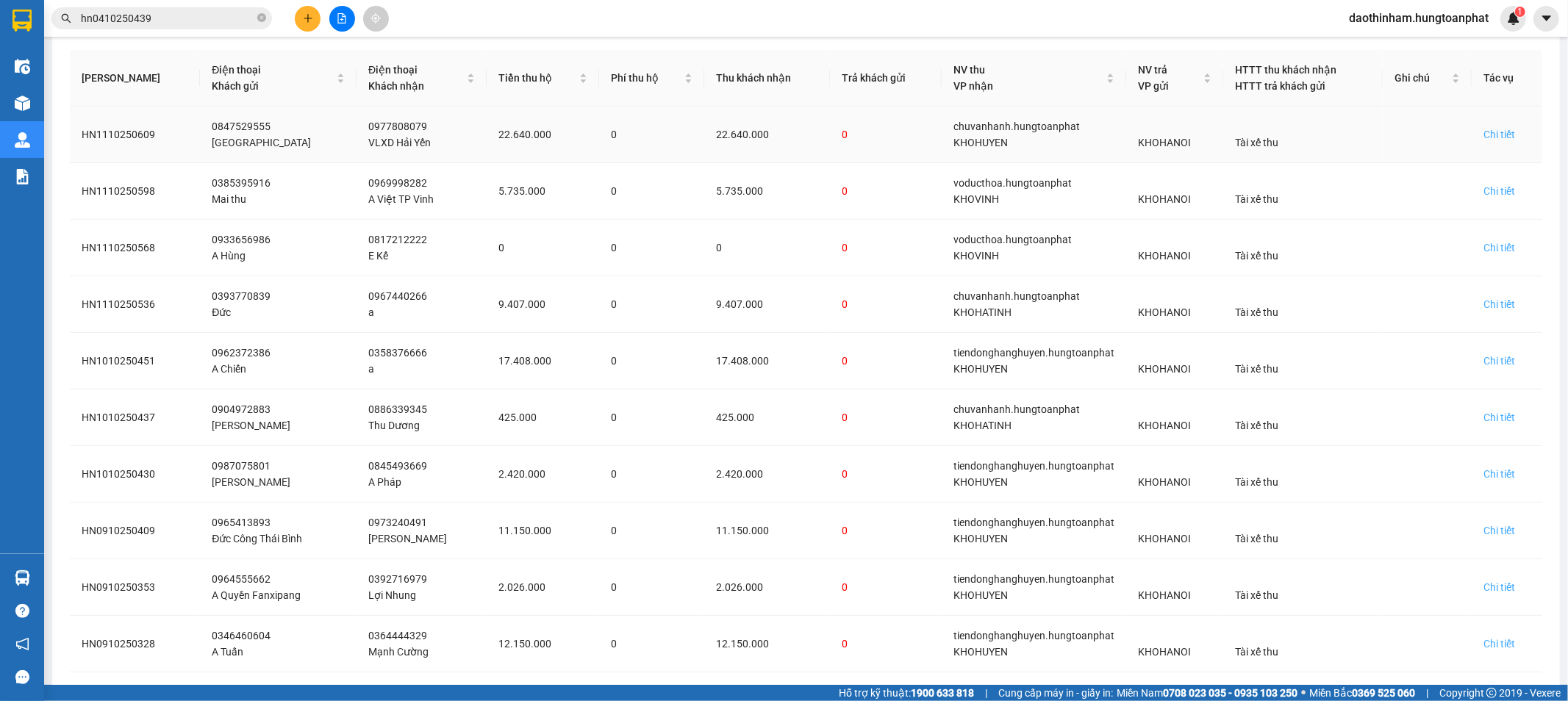
scroll to position [266, 0]
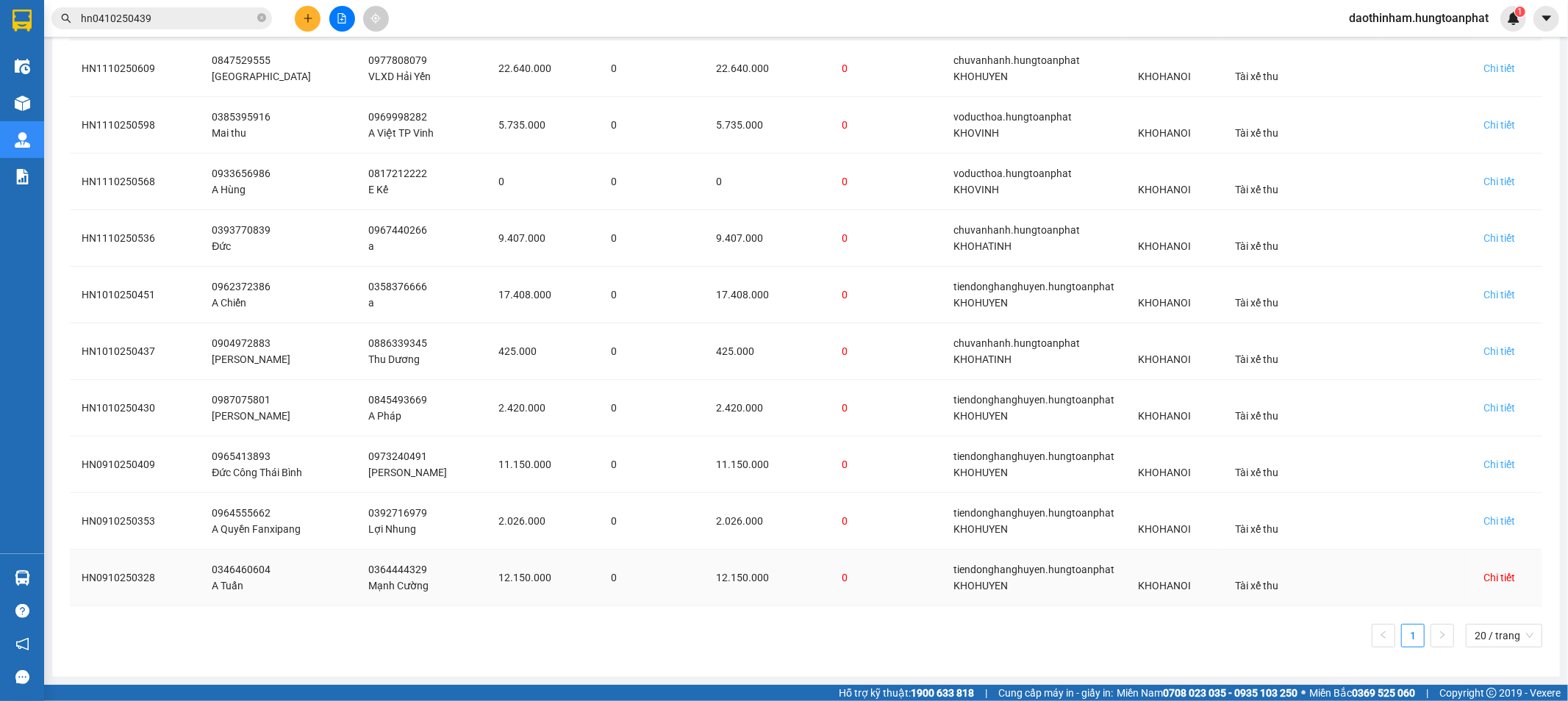
click at [1484, 584] on div "Chi tiết" at bounding box center [1499, 577] width 31 height 16
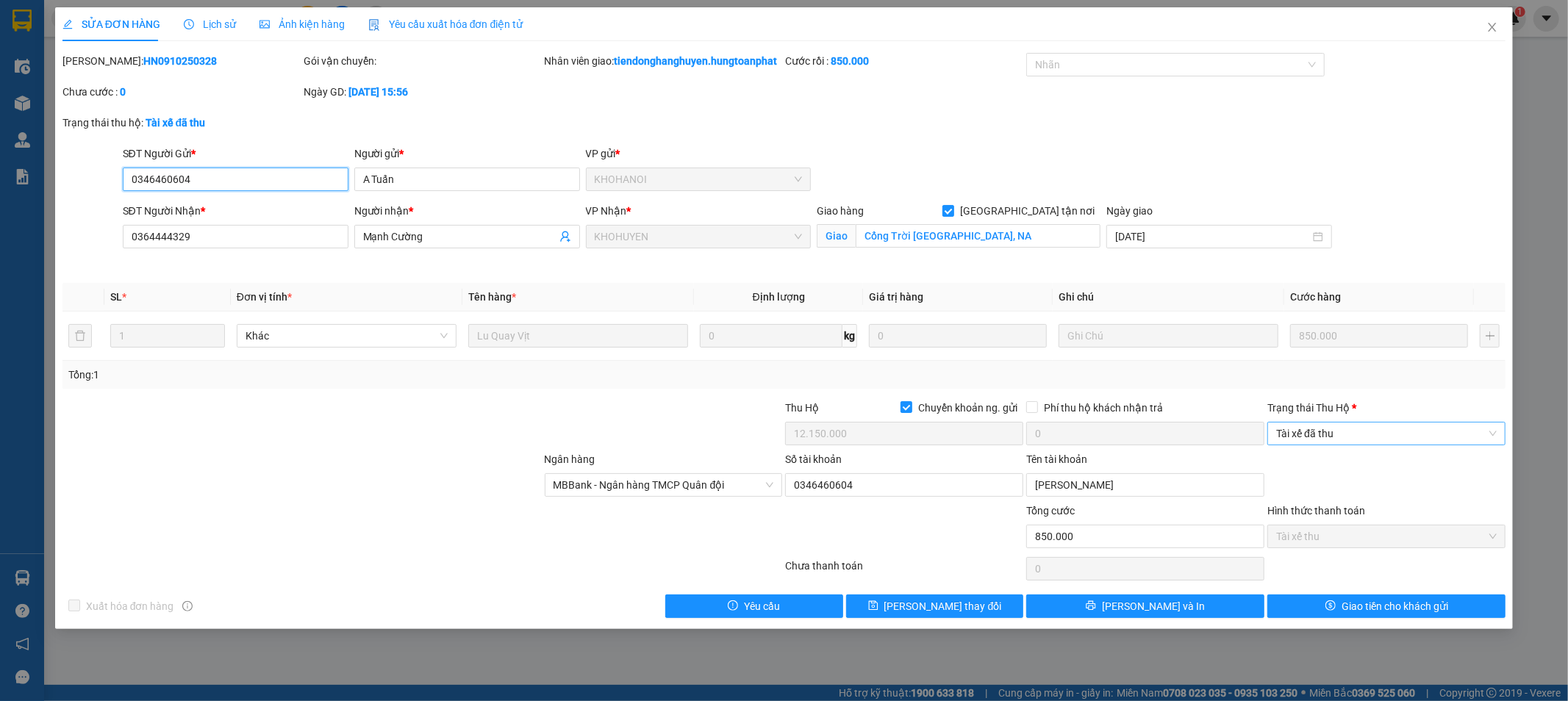
click at [1338, 445] on span "Tài xế đã thu" at bounding box center [1386, 433] width 220 height 22
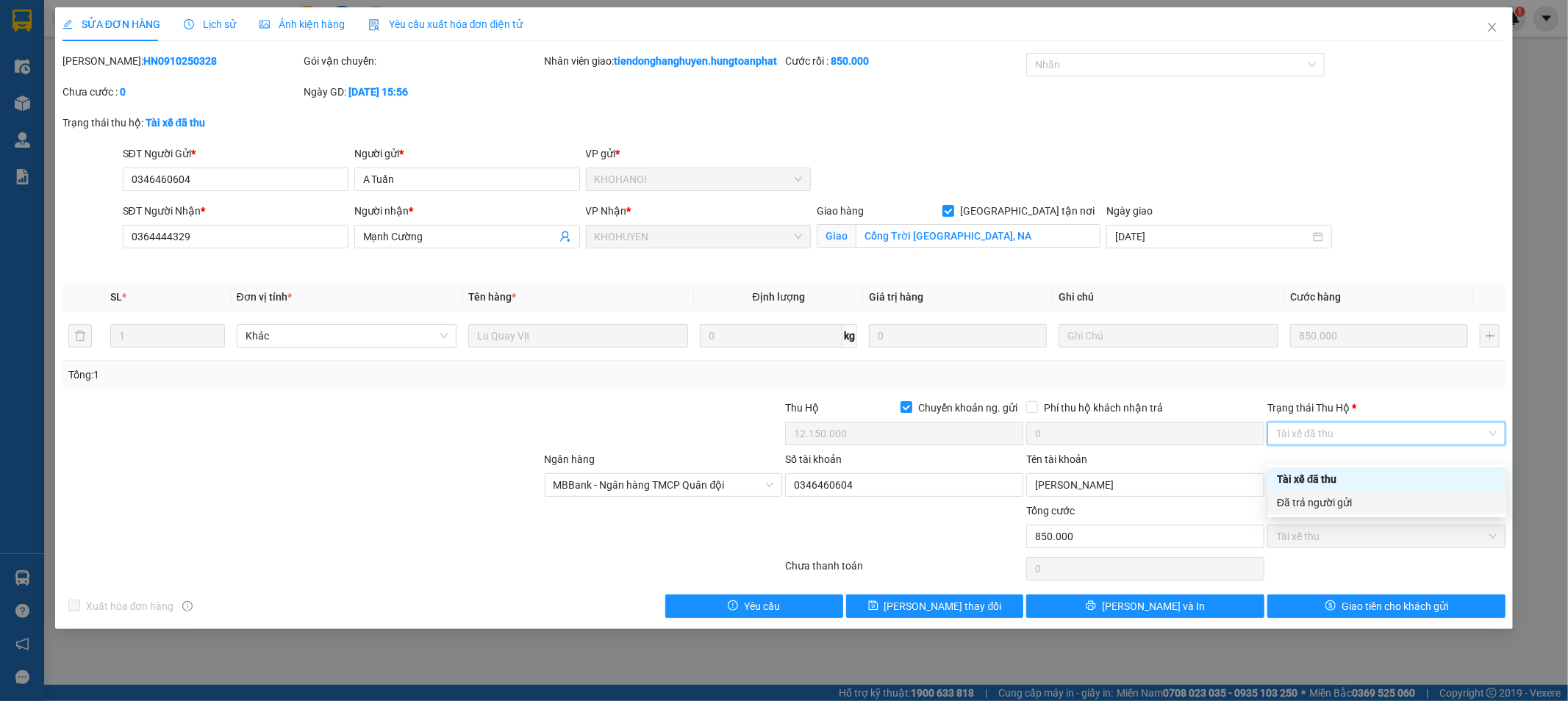
click at [1340, 505] on div "Đã trả người gửi" at bounding box center [1387, 503] width 220 height 16
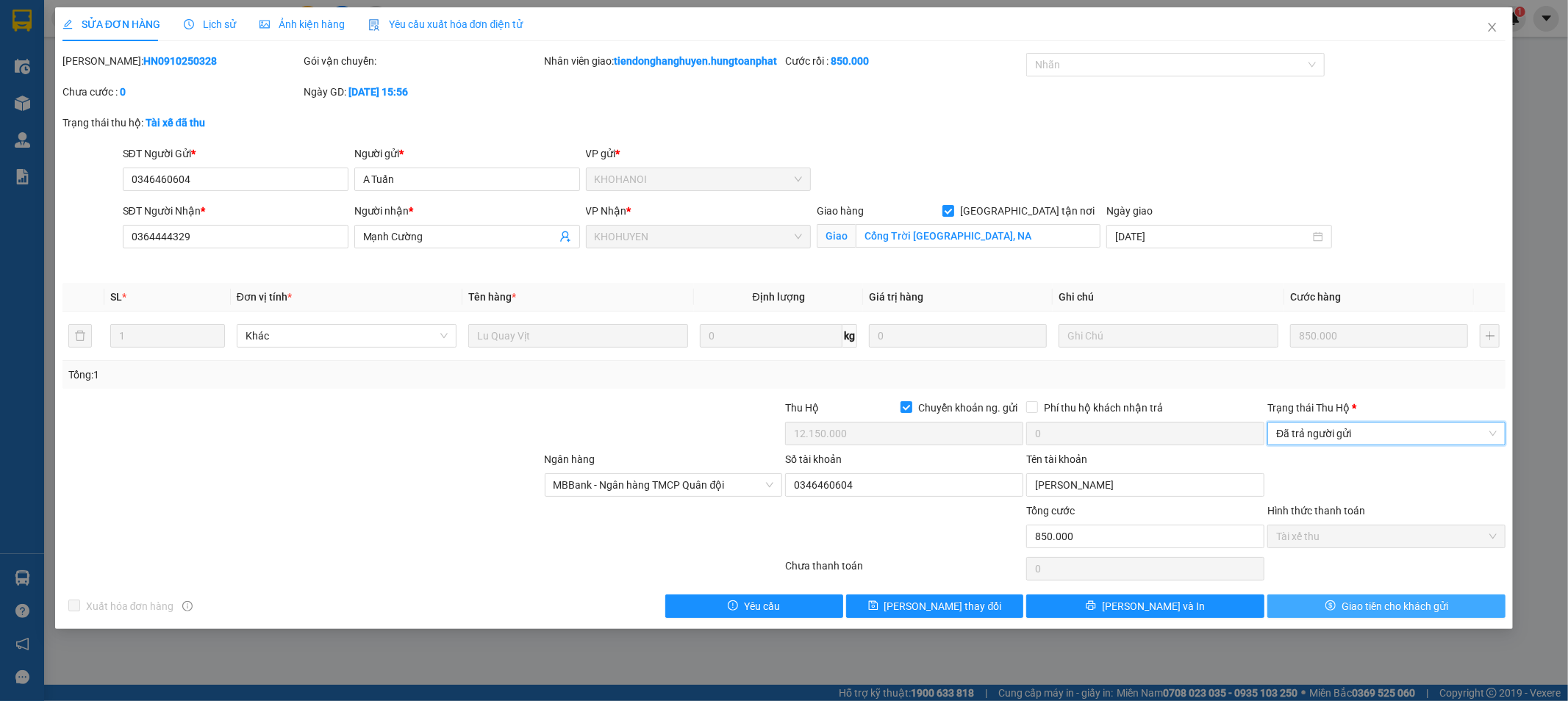
click at [1369, 614] on span "Giao tiền cho khách gửi" at bounding box center [1395, 606] width 107 height 16
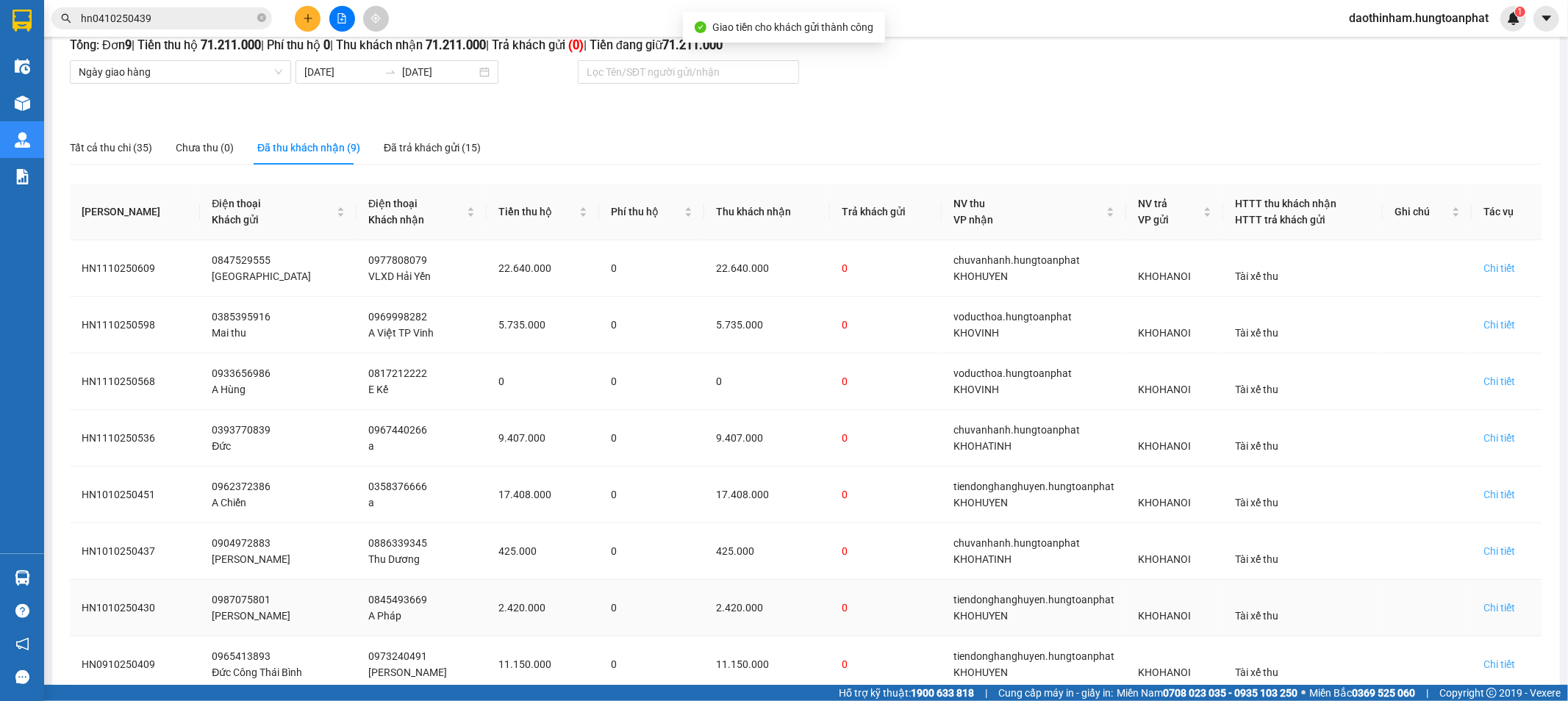
scroll to position [210, 0]
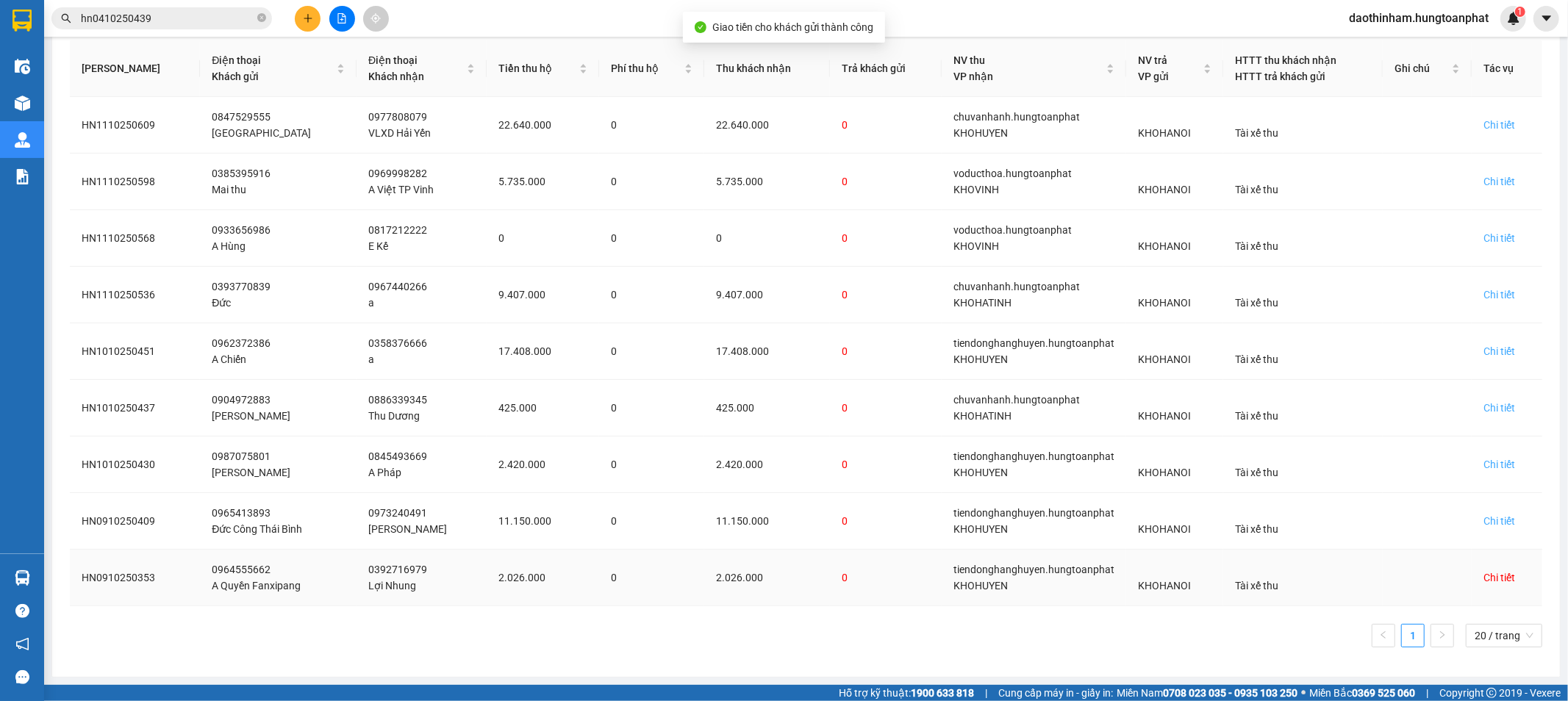
click at [1491, 582] on div "Chi tiết" at bounding box center [1499, 577] width 31 height 16
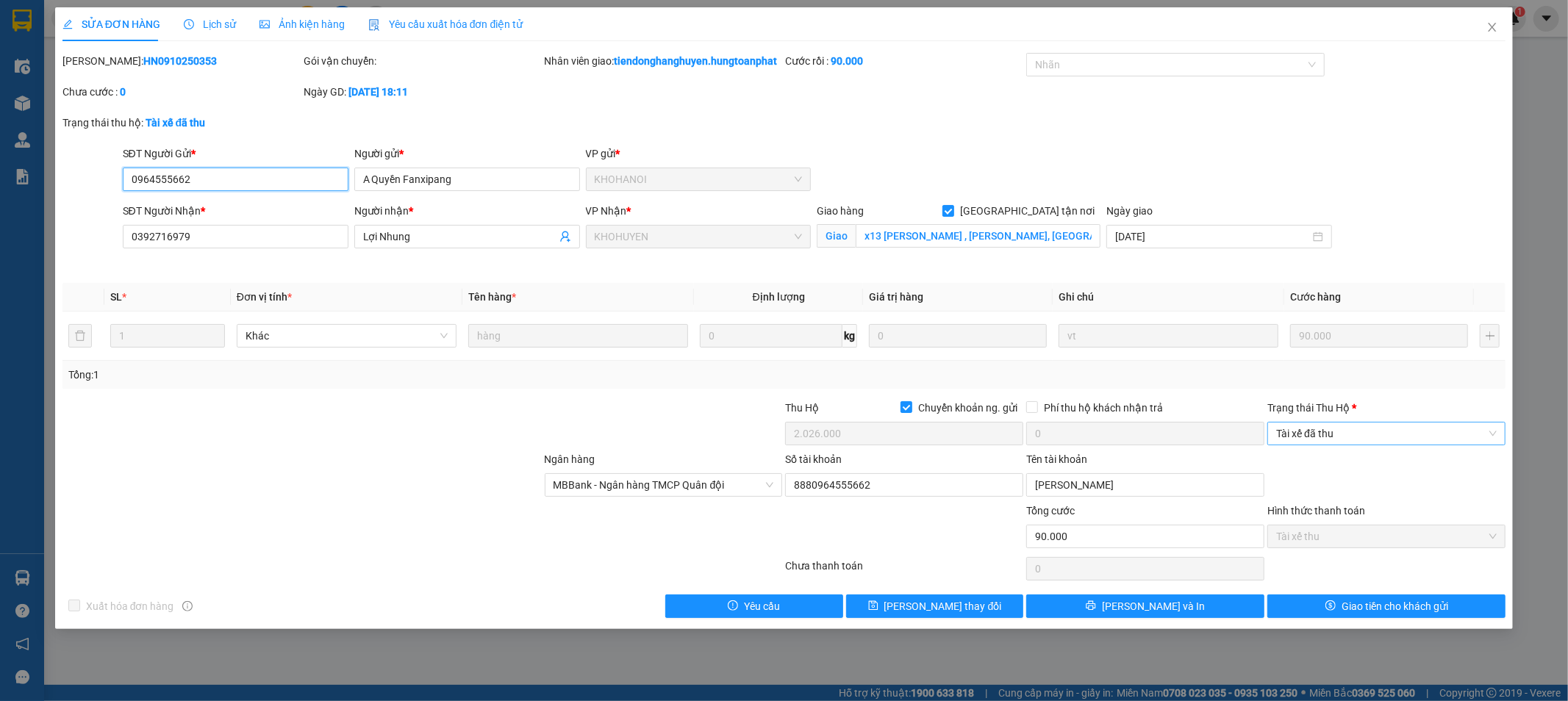
click at [1413, 445] on span "Tài xế đã thu" at bounding box center [1386, 433] width 220 height 22
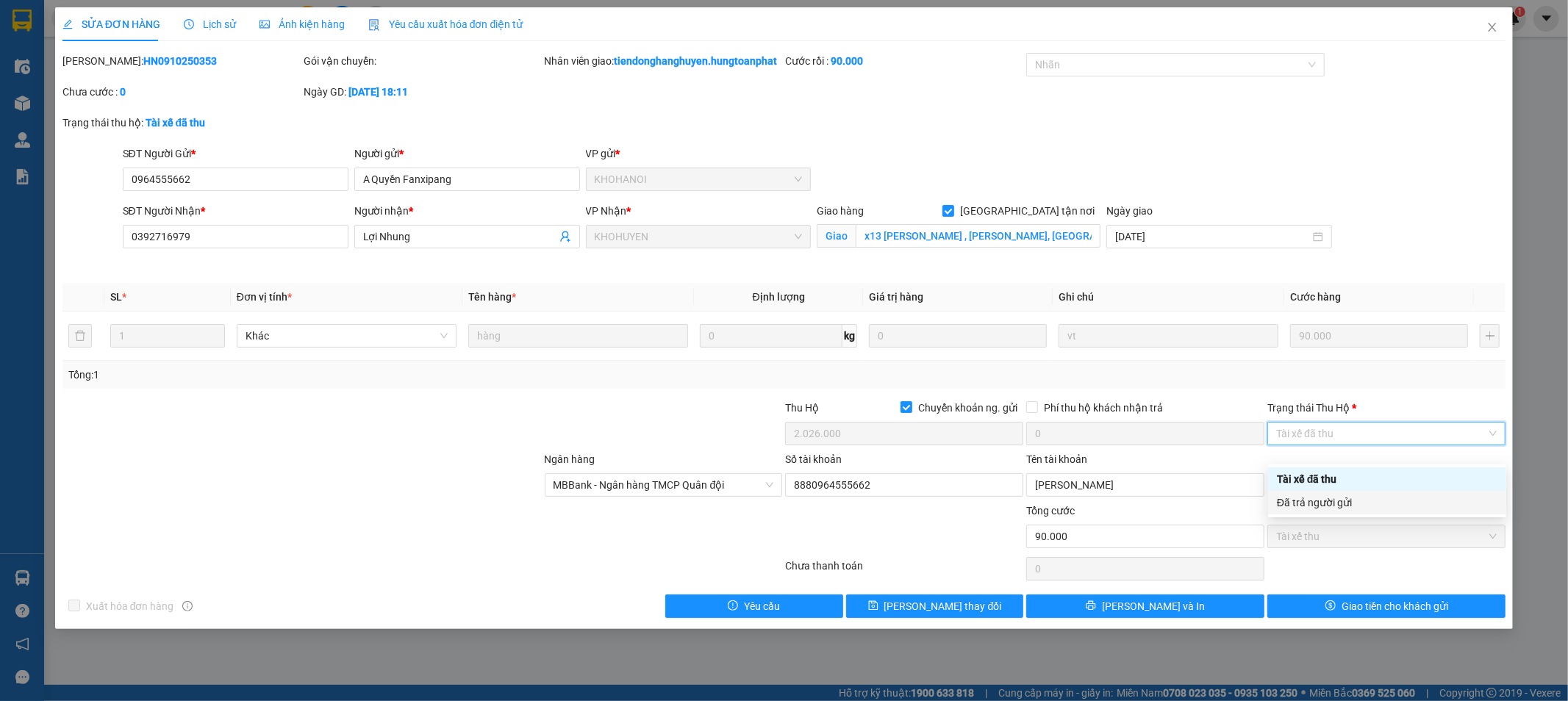
drag, startPoint x: 1346, startPoint y: 502, endPoint x: 1332, endPoint y: 537, distance: 37.7
click at [1346, 503] on div "Đã trả người gửi" at bounding box center [1387, 503] width 220 height 16
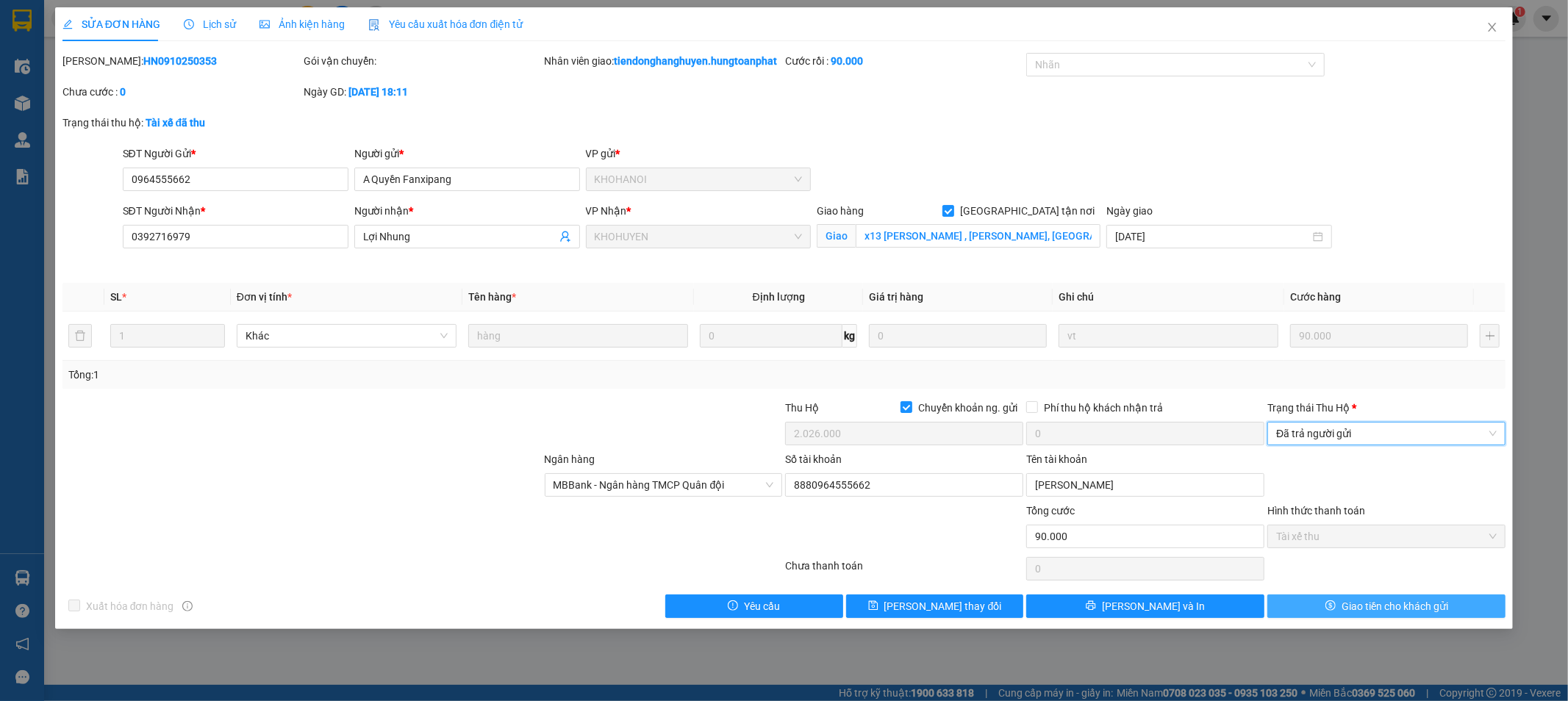
click at [1348, 614] on span "Giao tiền cho khách gửi" at bounding box center [1395, 606] width 107 height 16
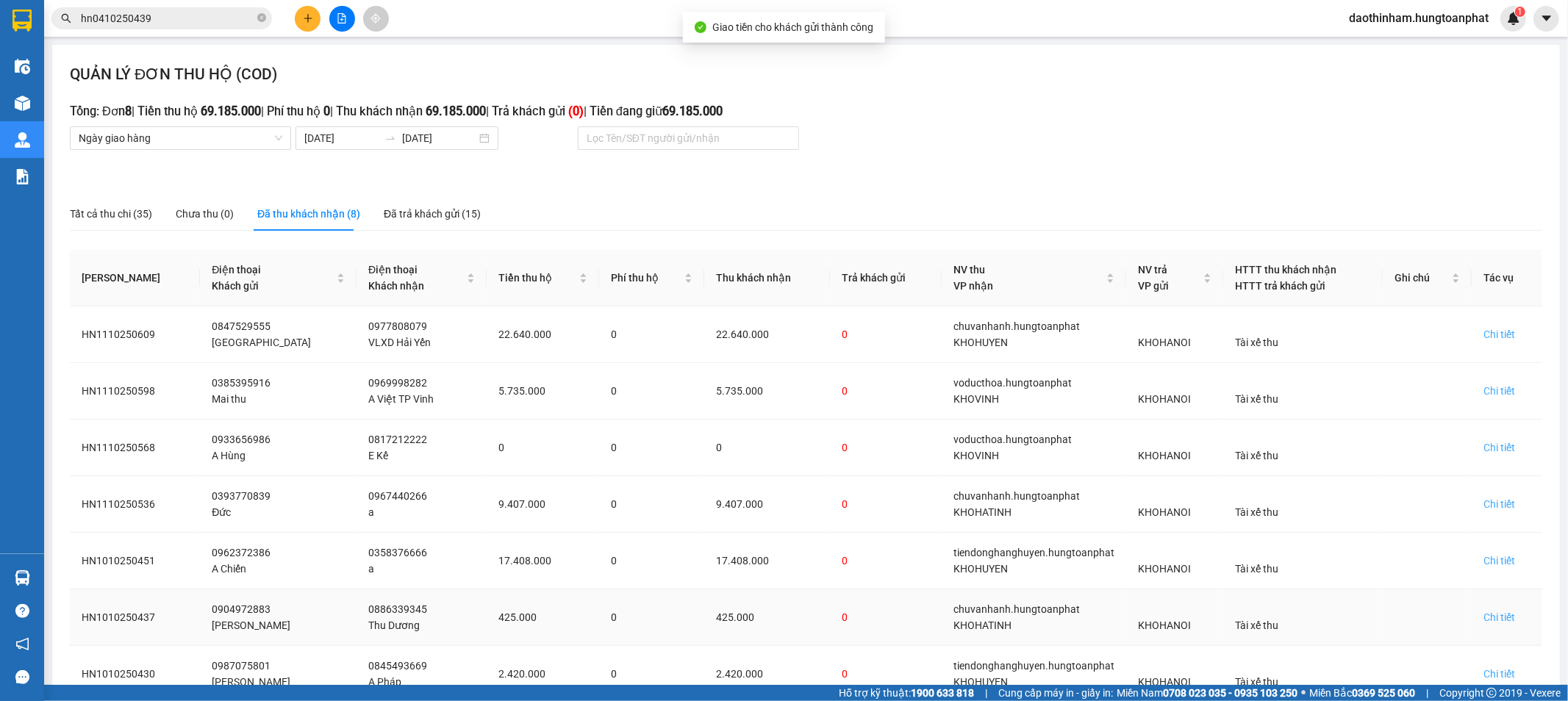
scroll to position [153, 0]
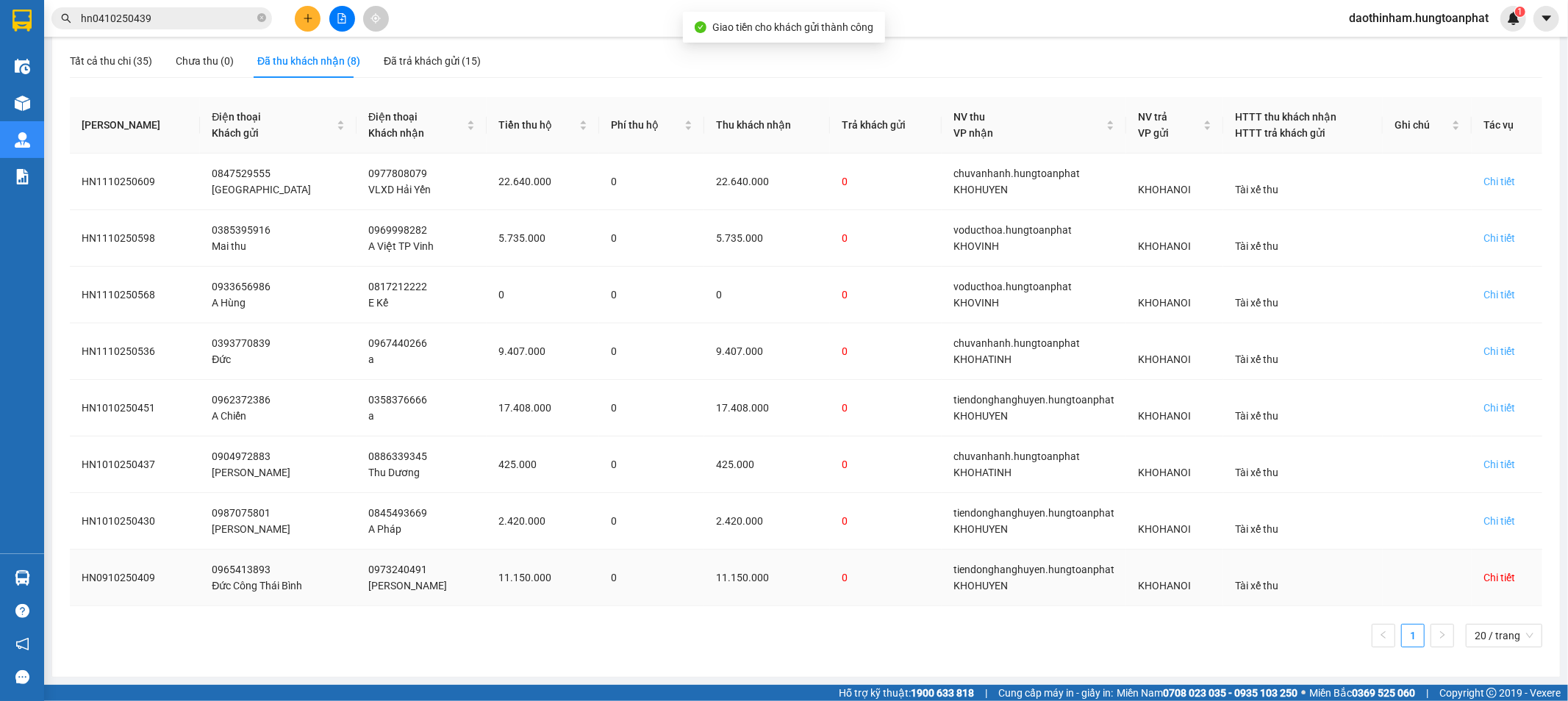
click at [1496, 576] on div "Chi tiết" at bounding box center [1499, 577] width 31 height 16
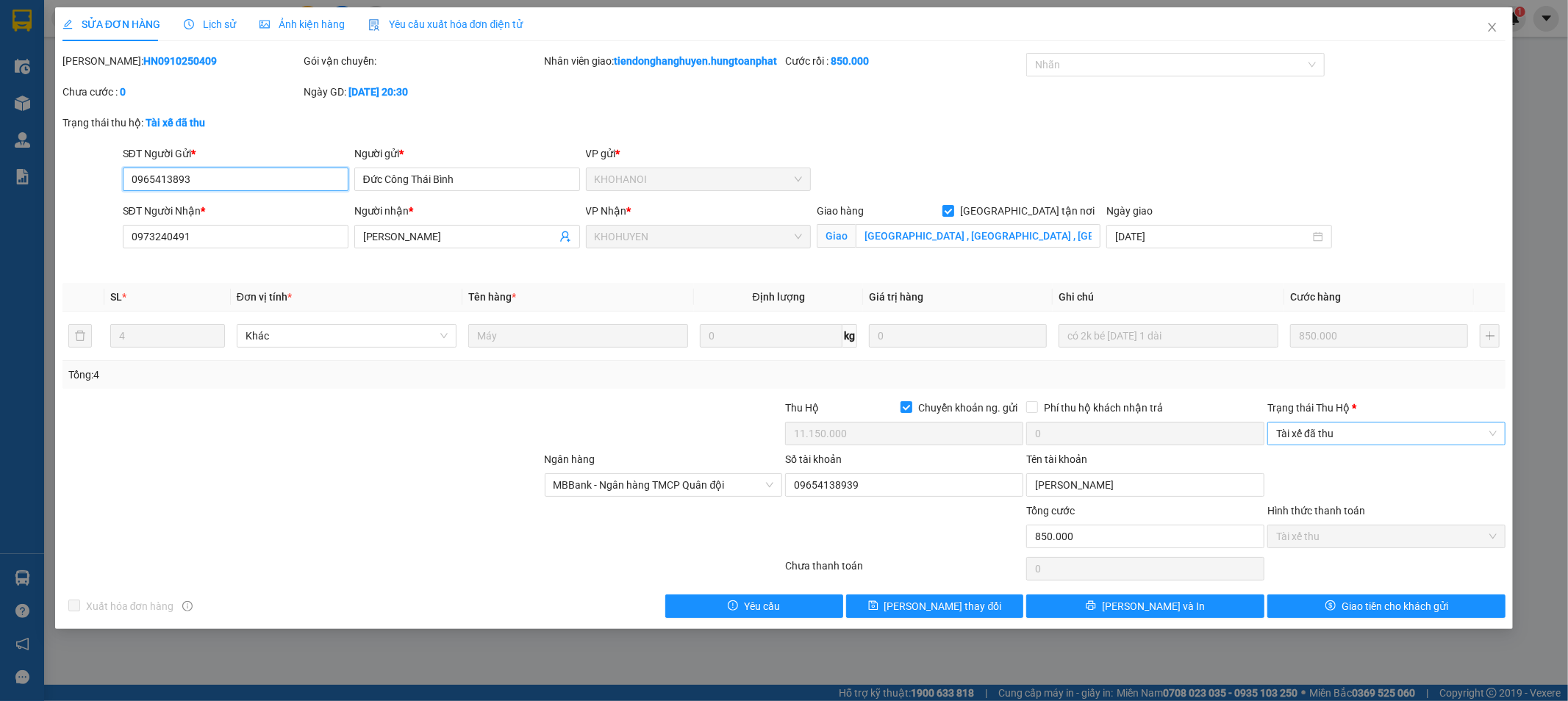
click at [1405, 445] on span "Tài xế đã thu" at bounding box center [1386, 433] width 220 height 22
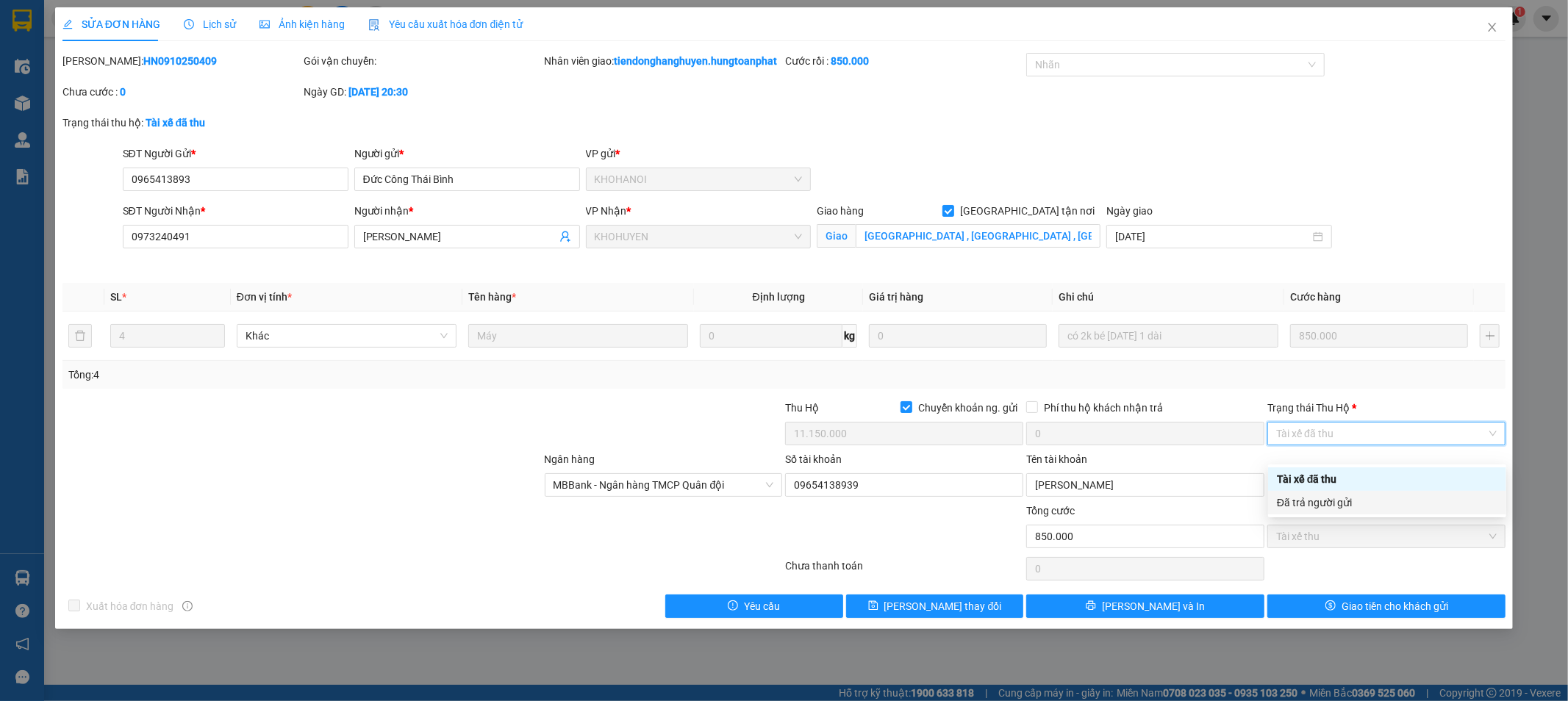
click at [1375, 508] on div "Đã trả người gửi" at bounding box center [1387, 503] width 220 height 16
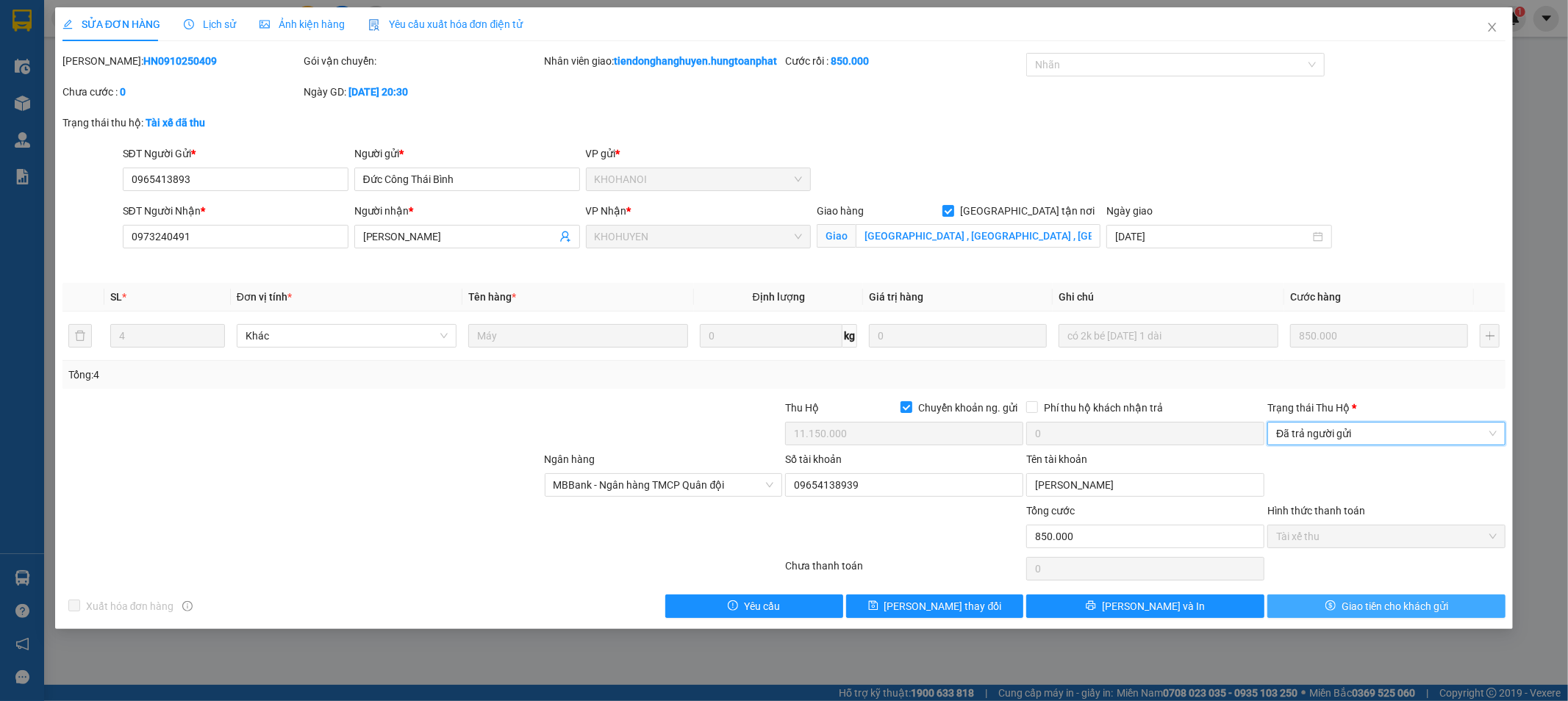
click at [1391, 614] on span "Giao tiền cho khách gửi" at bounding box center [1395, 606] width 107 height 16
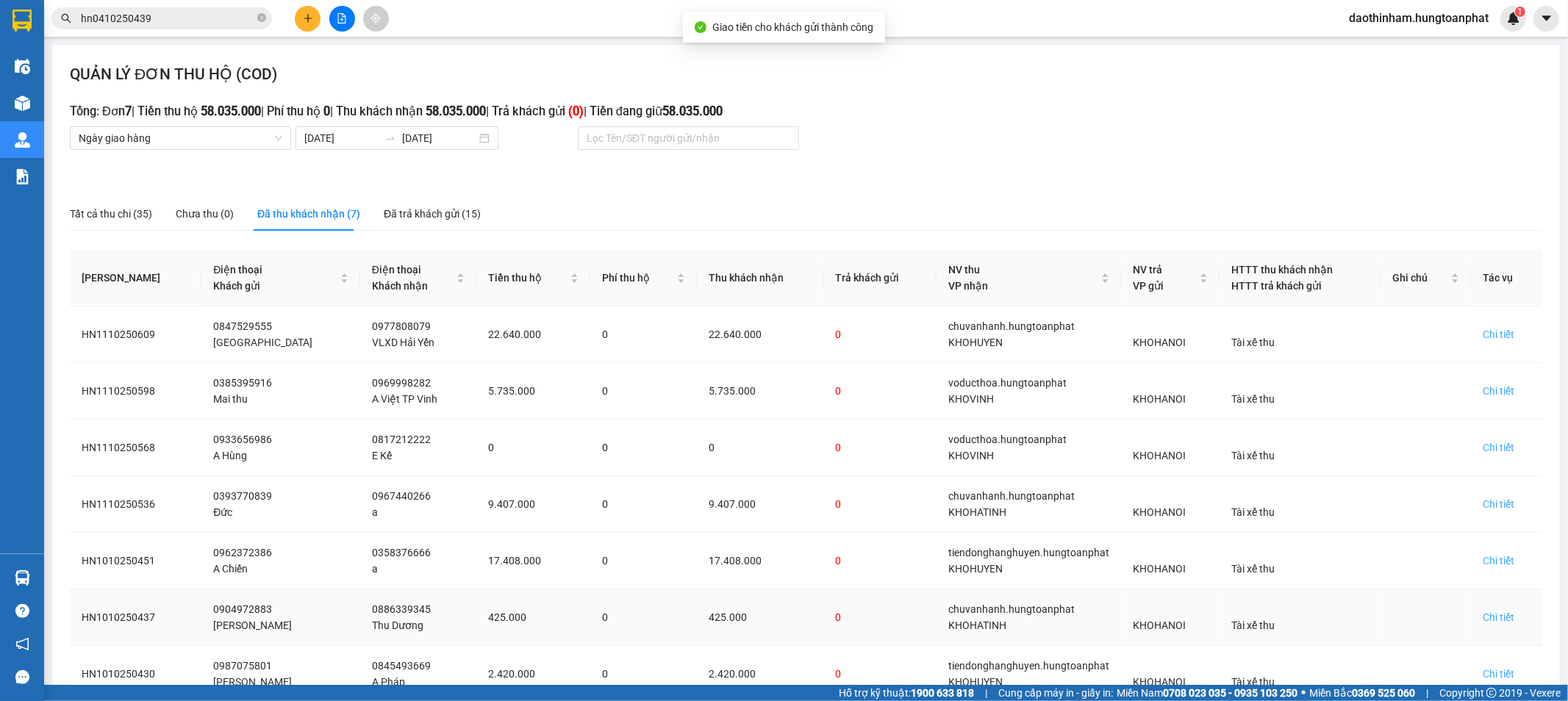
scroll to position [97, 0]
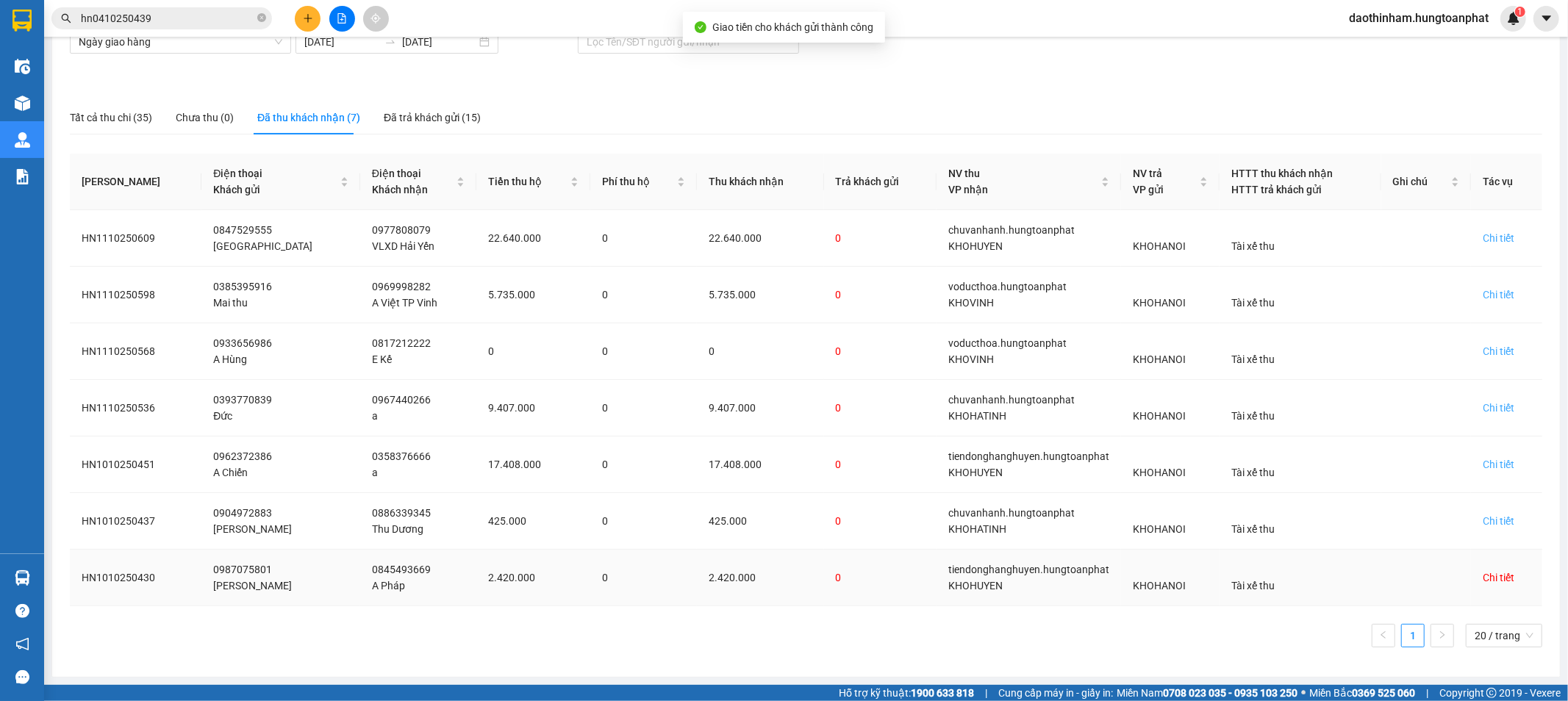
click at [1488, 574] on div "Chi tiết" at bounding box center [1498, 577] width 31 height 16
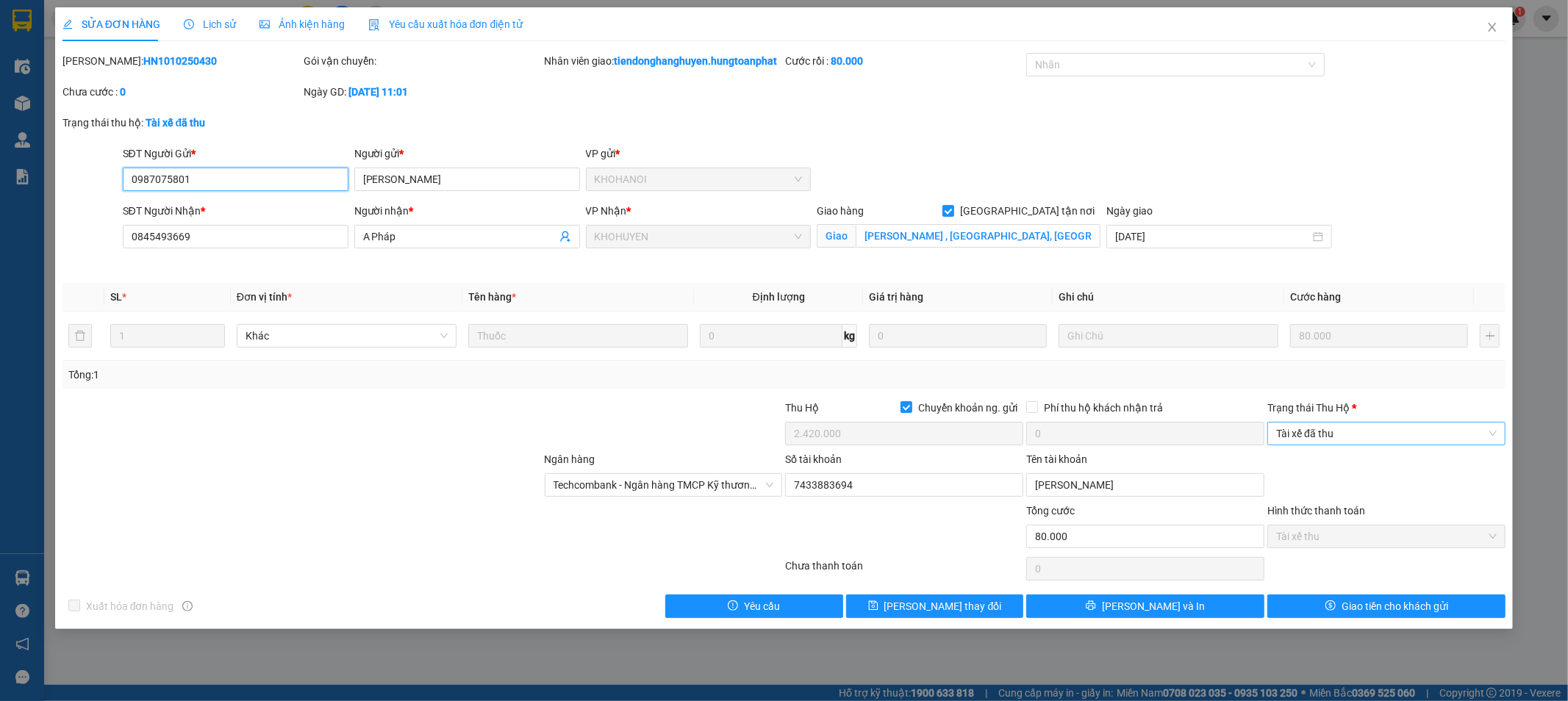
click at [1331, 441] on span "Tài xế đã thu" at bounding box center [1386, 433] width 220 height 22
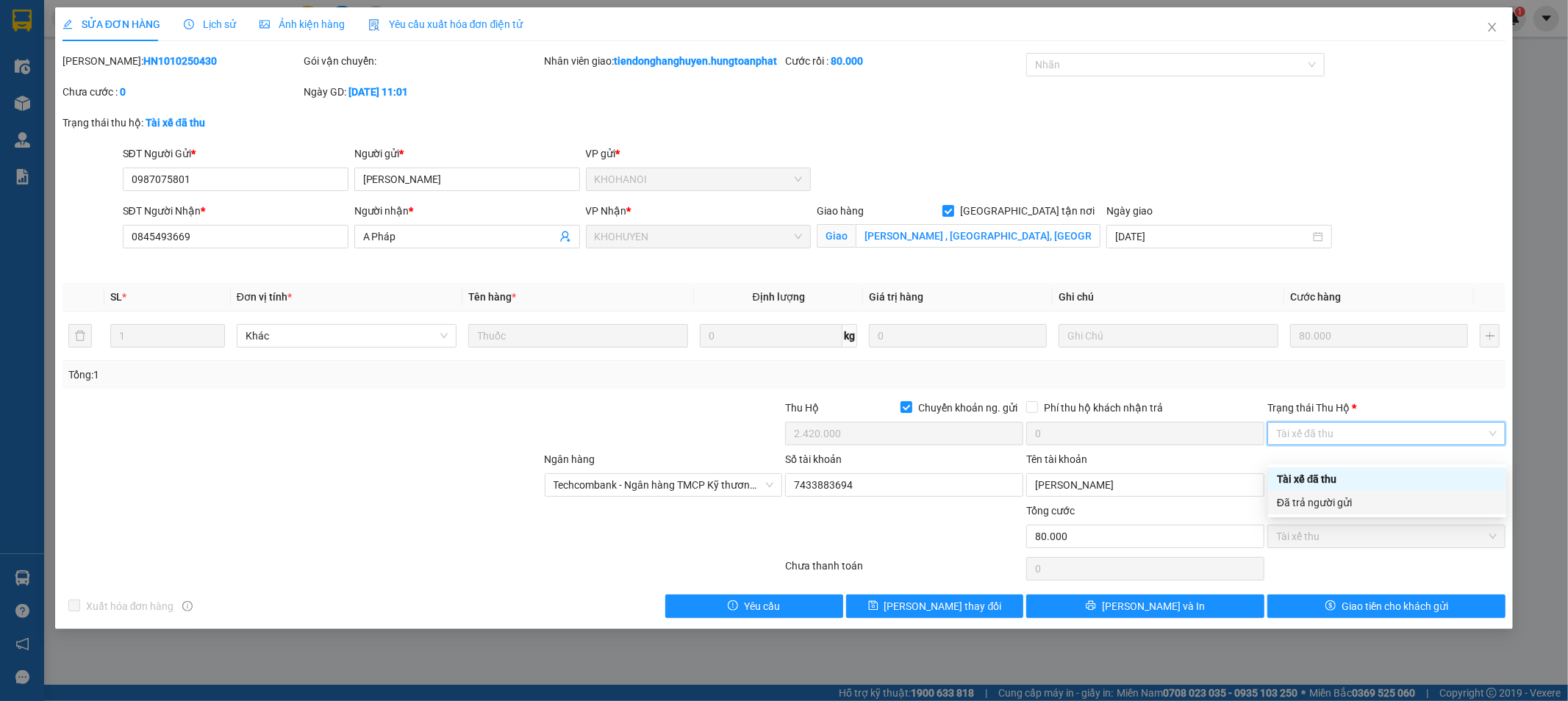
click at [1339, 502] on div "Đã trả người gửi" at bounding box center [1387, 503] width 220 height 16
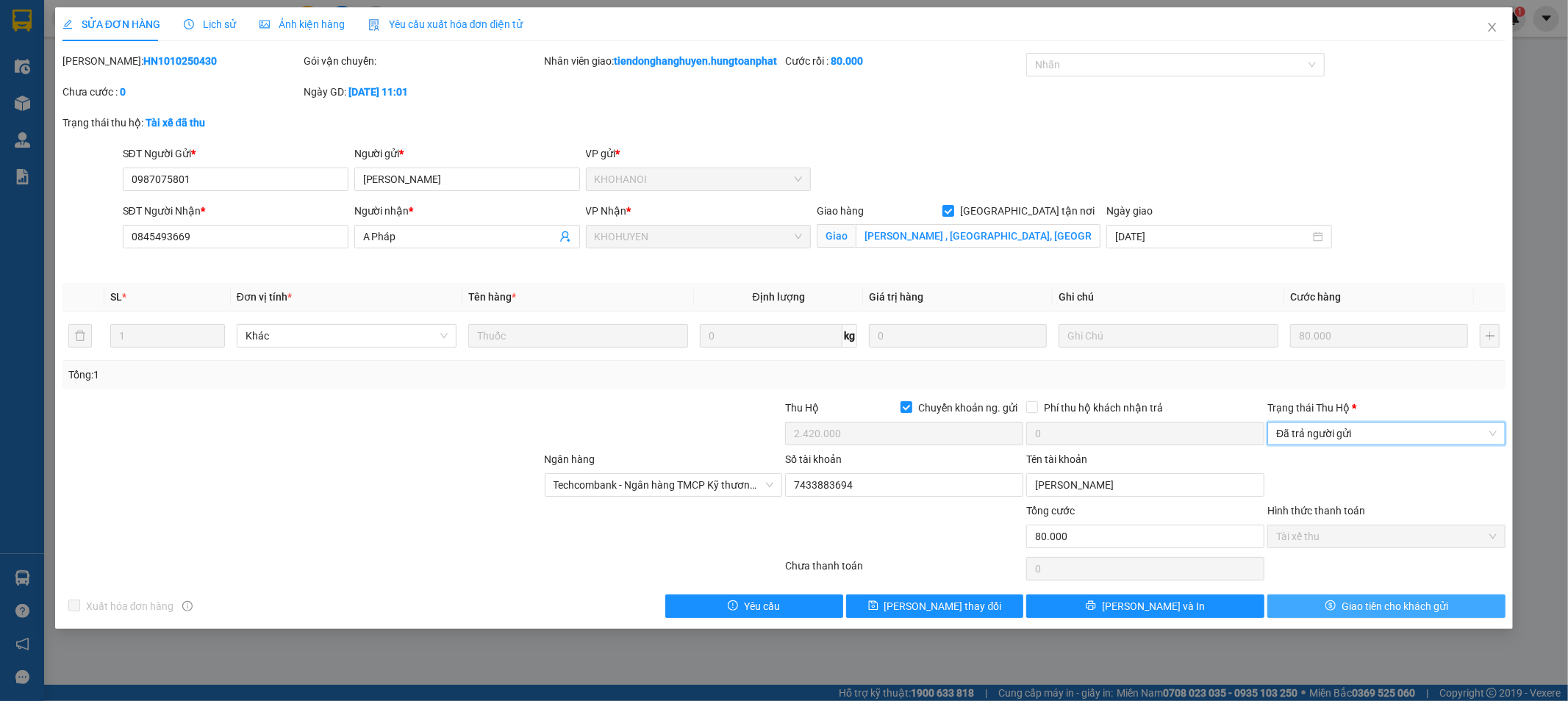
click at [1350, 614] on span "Giao tiền cho khách gửi" at bounding box center [1395, 606] width 107 height 16
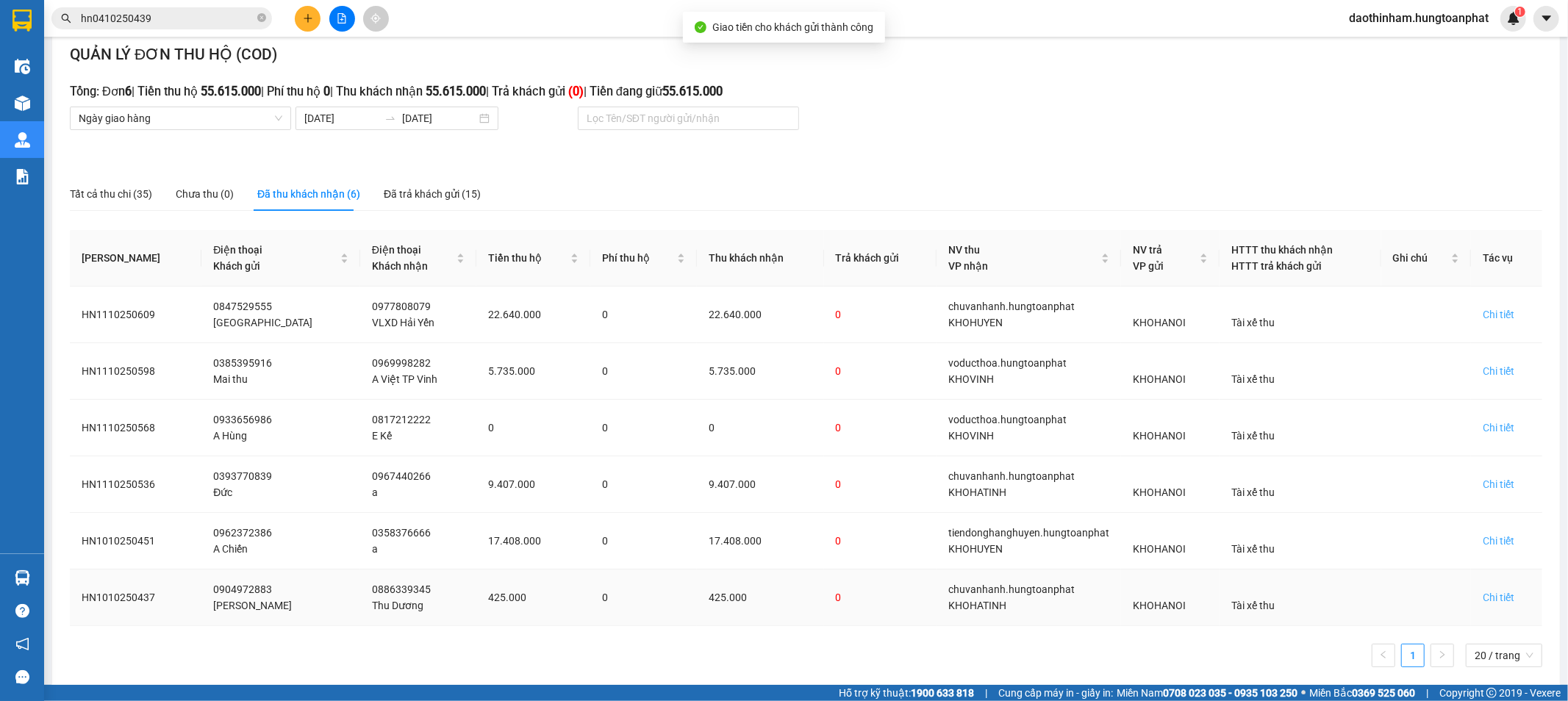
scroll to position [40, 0]
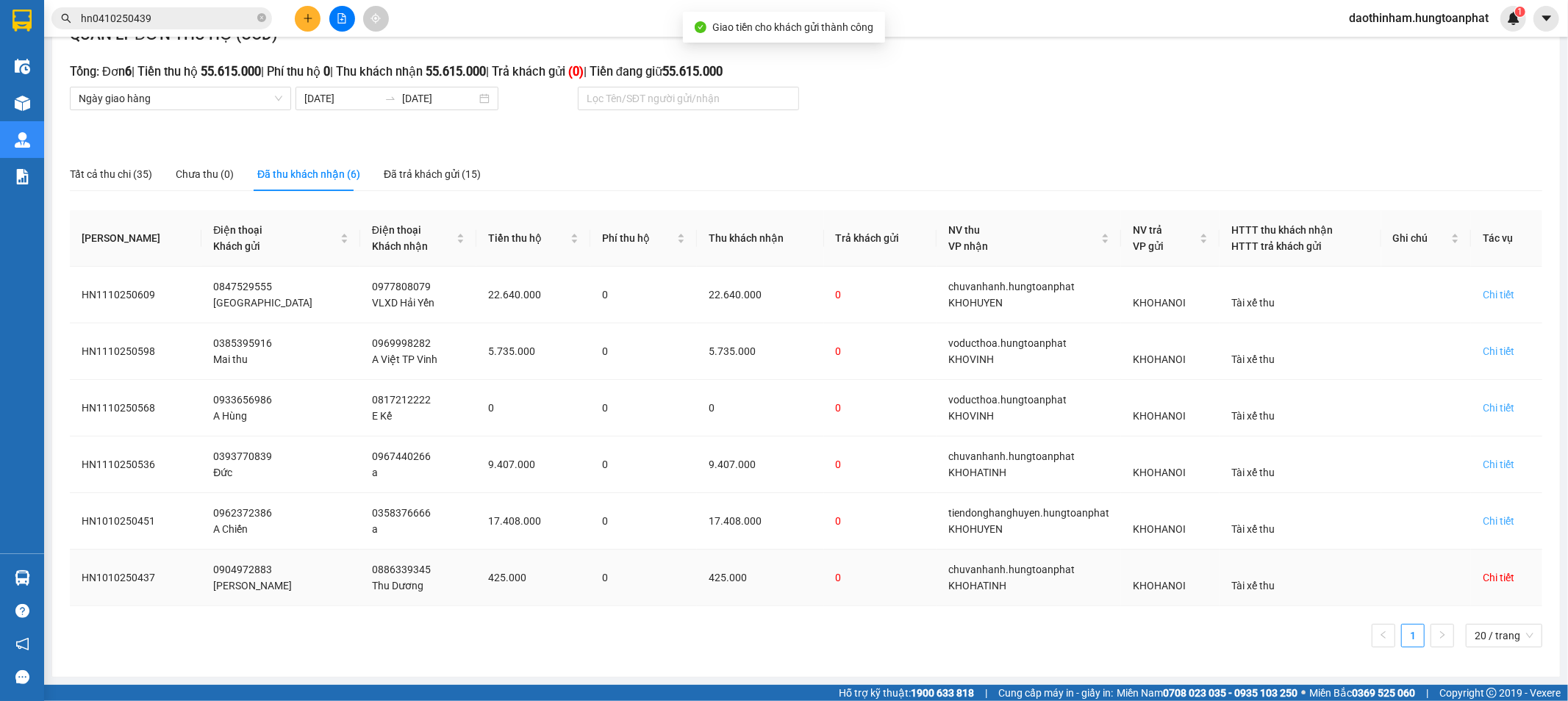
click at [1493, 570] on div "Chi tiết" at bounding box center [1498, 577] width 31 height 16
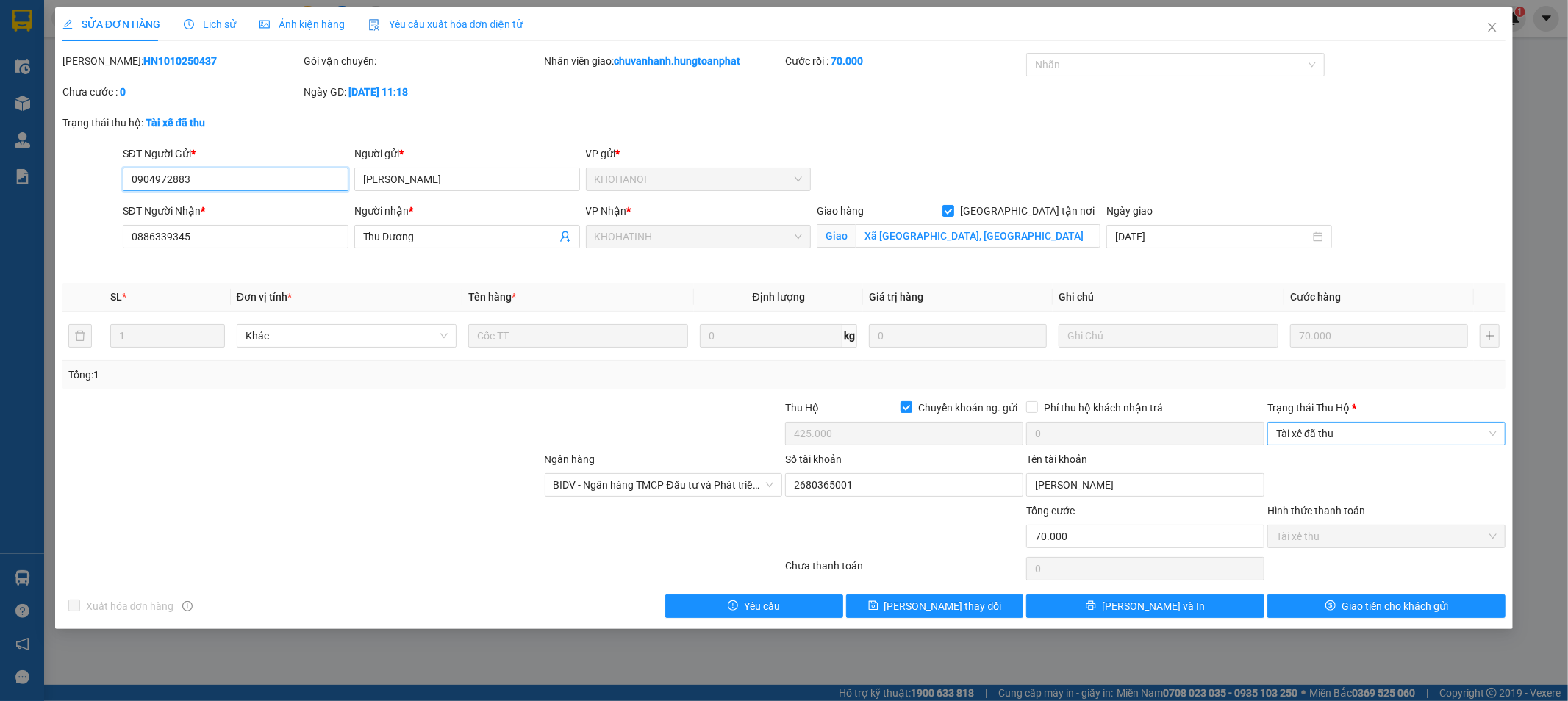
click at [1362, 430] on span "Tài xế đã thu" at bounding box center [1386, 433] width 220 height 22
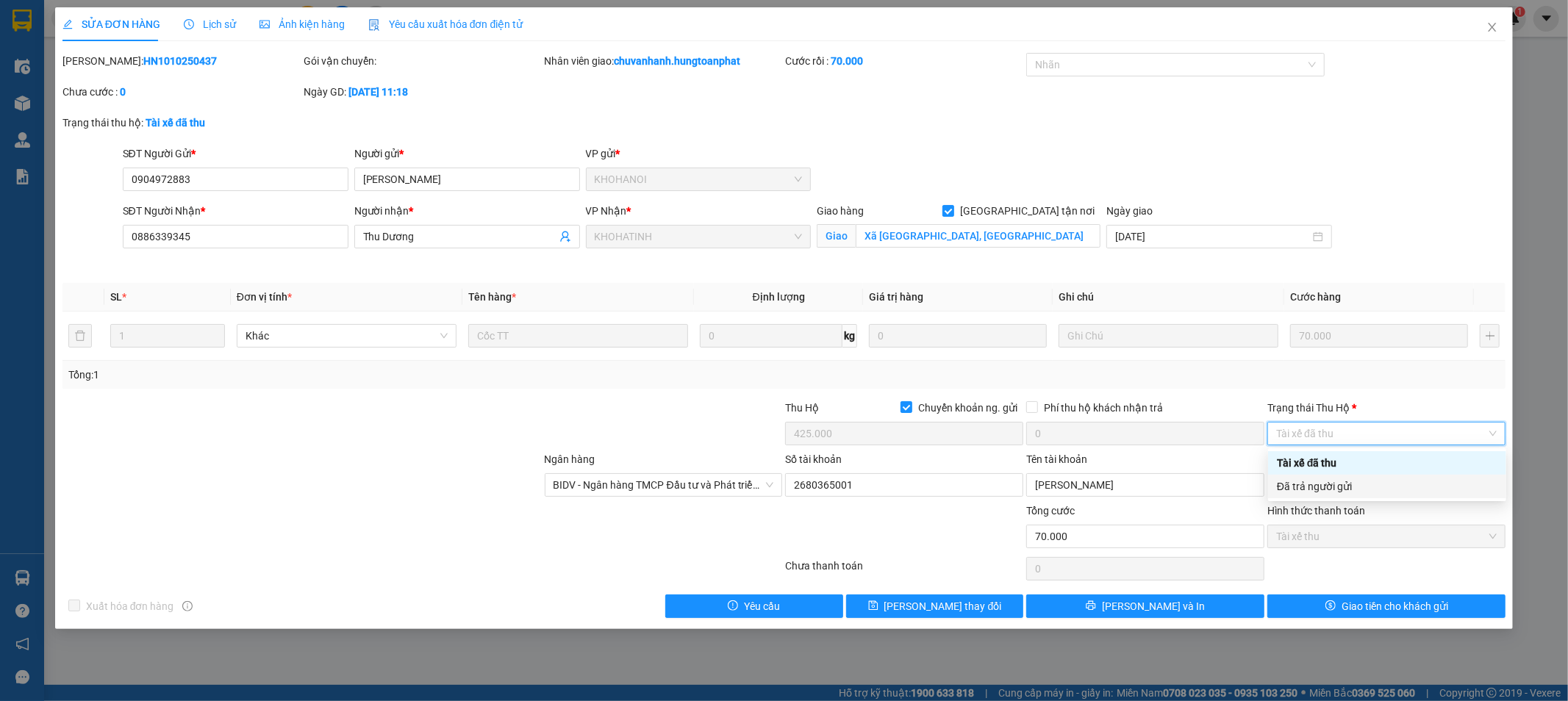
click at [1353, 486] on div "Đã trả người gửi" at bounding box center [1387, 486] width 220 height 16
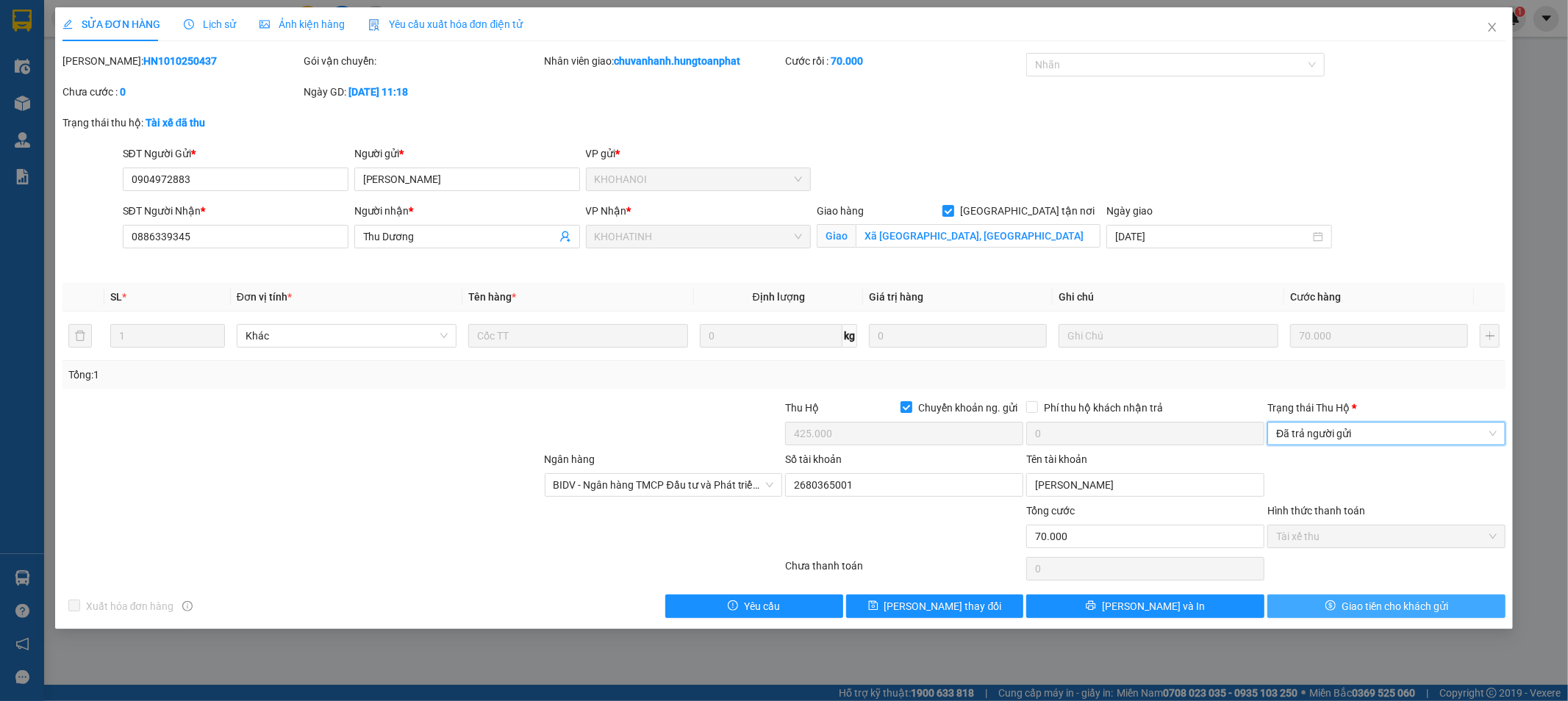
click at [1375, 601] on span "Giao tiền cho khách gửi" at bounding box center [1395, 606] width 107 height 16
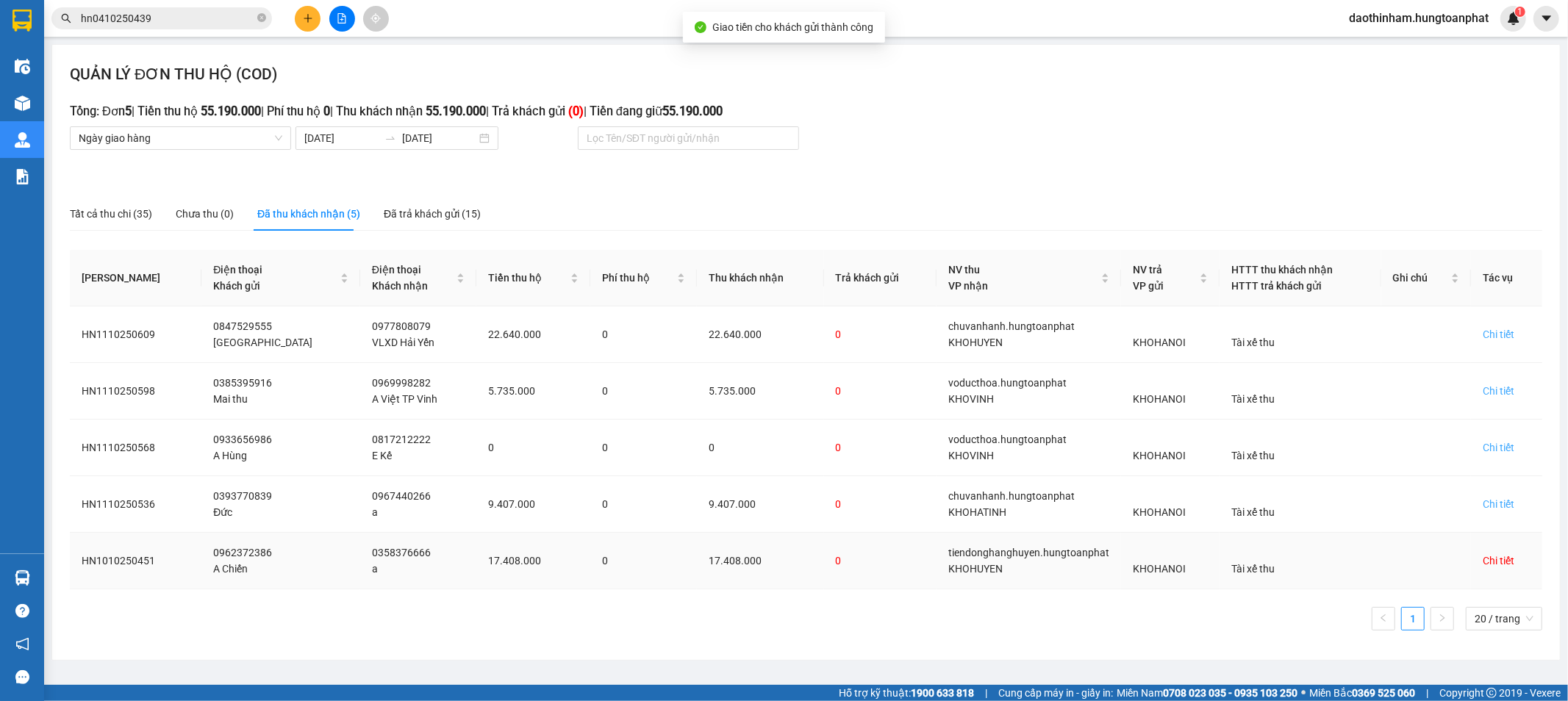
click at [1487, 561] on div "Chi tiết" at bounding box center [1498, 560] width 31 height 16
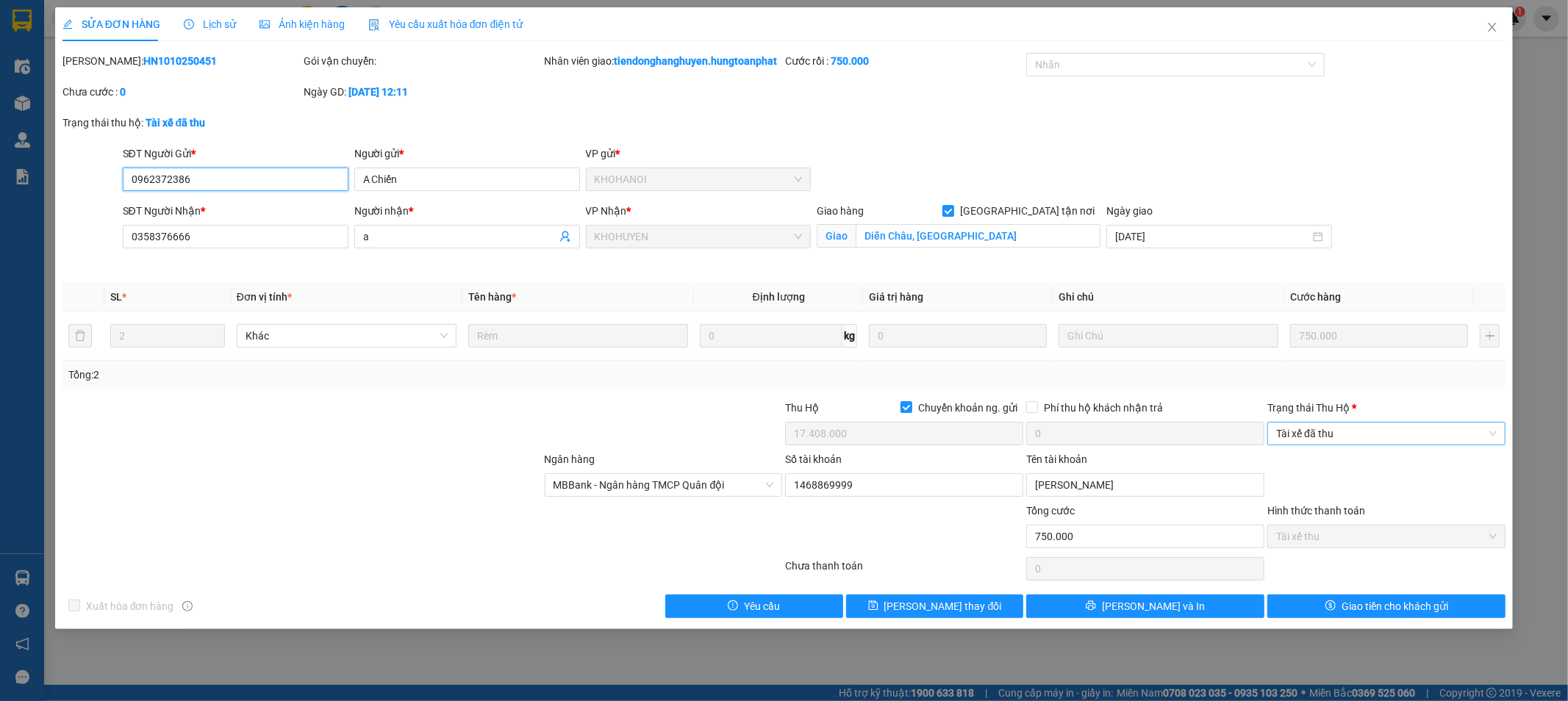
click at [1380, 445] on span "Tài xế đã thu" at bounding box center [1386, 433] width 220 height 22
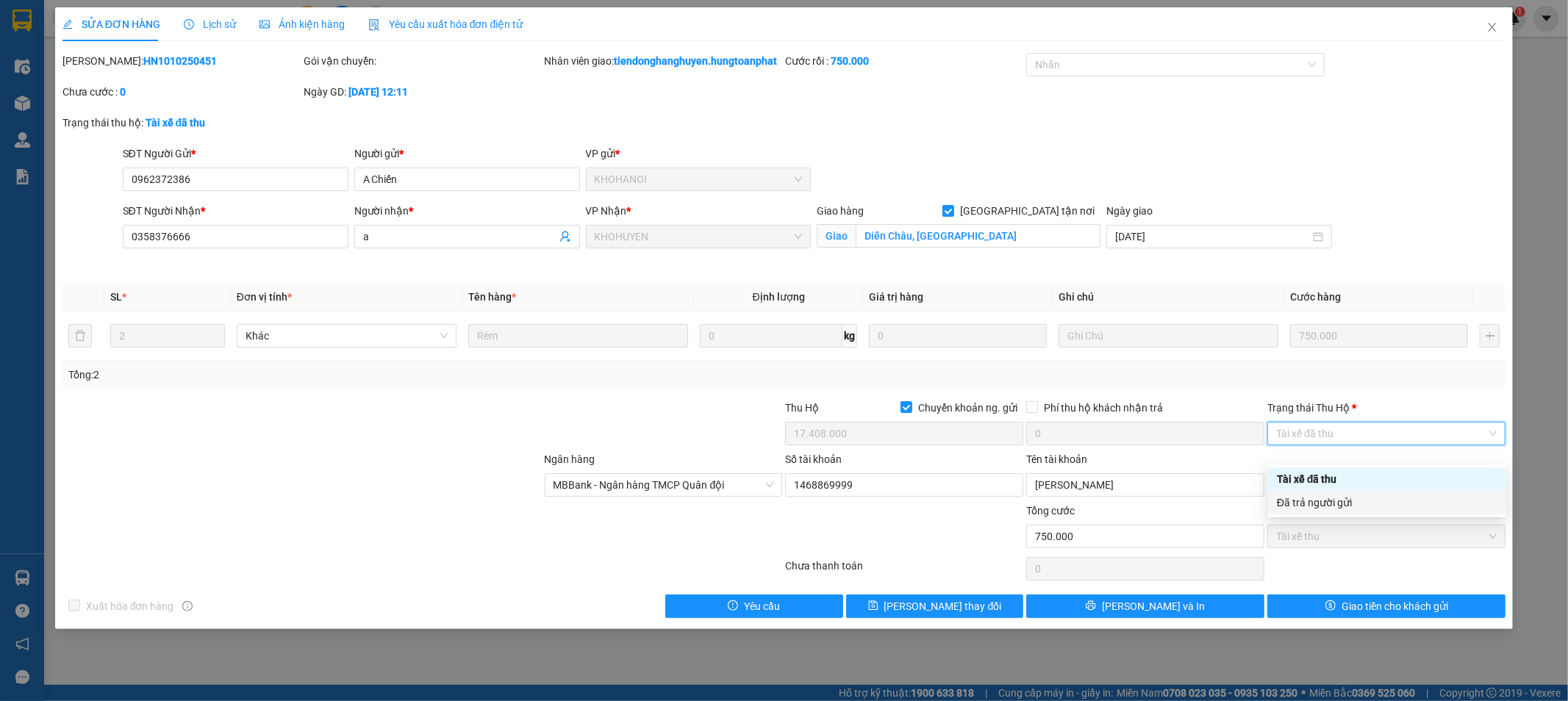
click at [1370, 503] on div "Đã trả người gửi" at bounding box center [1387, 503] width 220 height 16
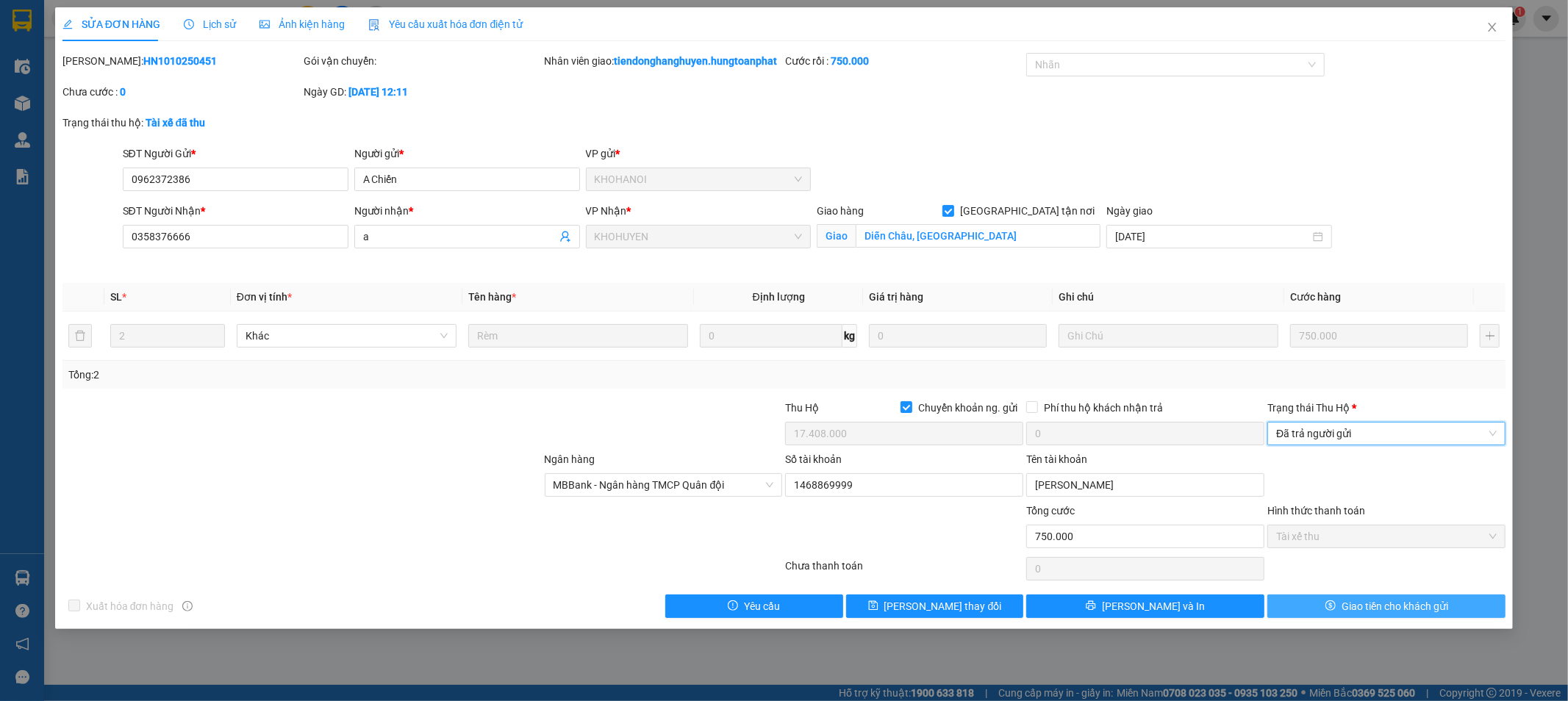
click at [1359, 614] on span "Giao tiền cho khách gửi" at bounding box center [1395, 606] width 107 height 16
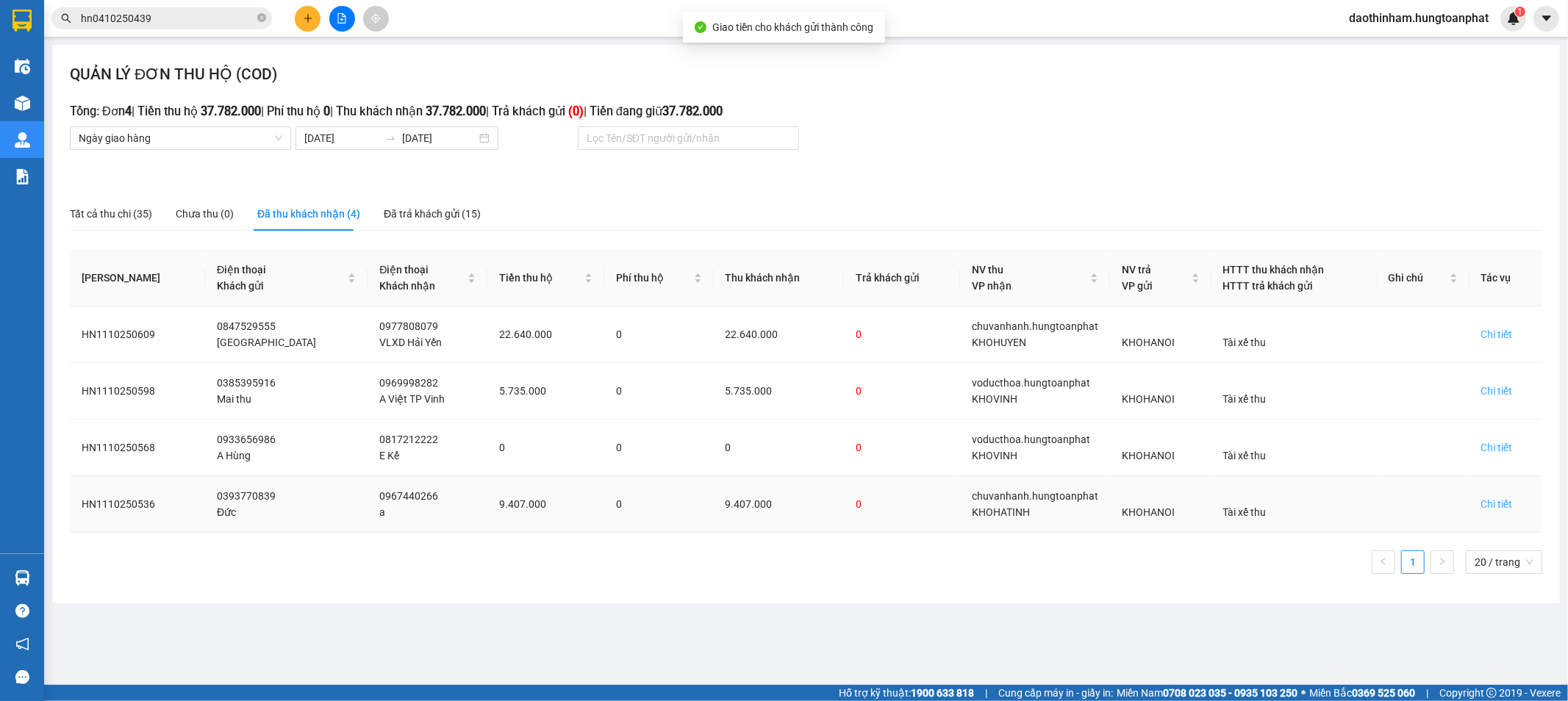
drag, startPoint x: 1503, startPoint y: 511, endPoint x: 1490, endPoint y: 519, distance: 15.3
click at [1500, 513] on td "Chi tiết" at bounding box center [1506, 504] width 73 height 57
click at [1495, 502] on div "Chi tiết" at bounding box center [1496, 504] width 31 height 16
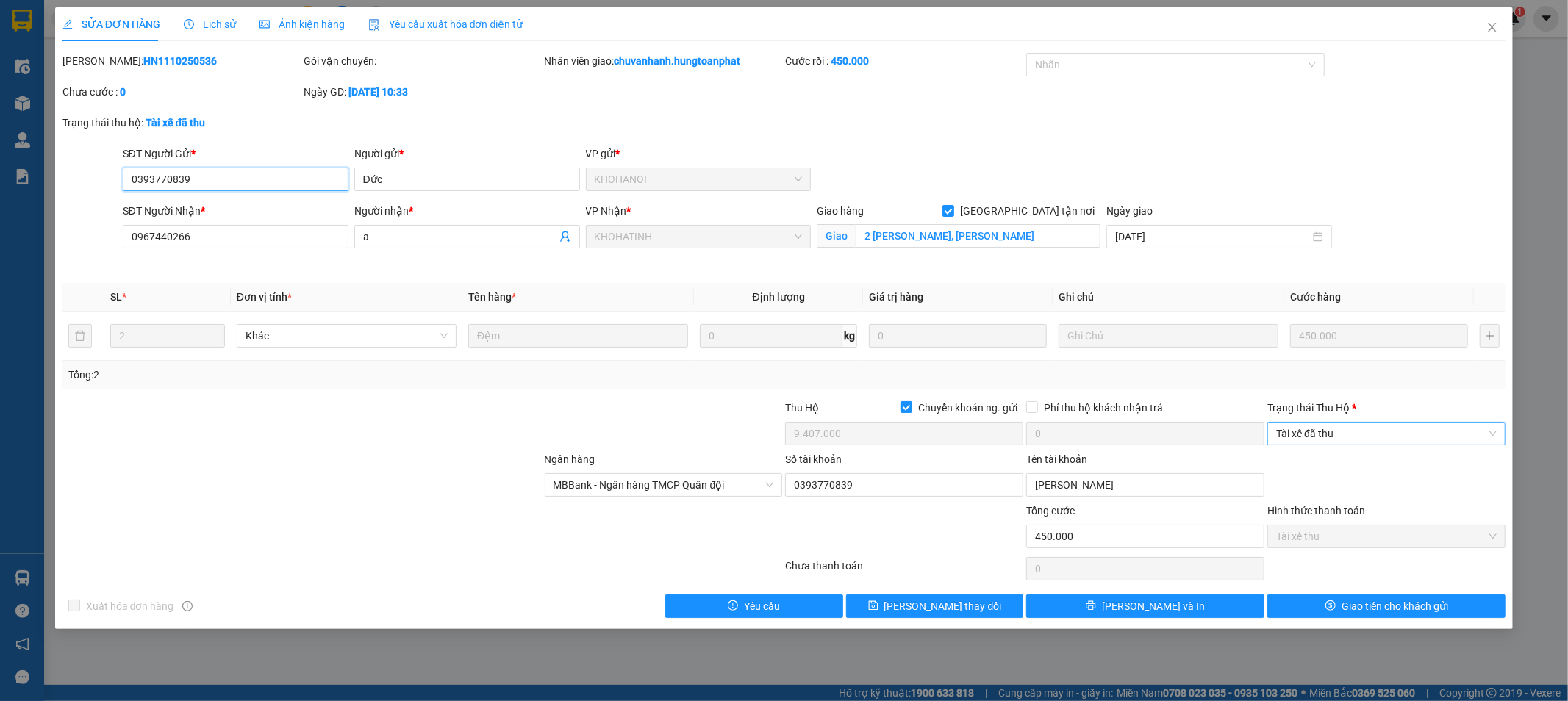
click at [1304, 441] on span "Tài xế đã thu" at bounding box center [1386, 433] width 220 height 22
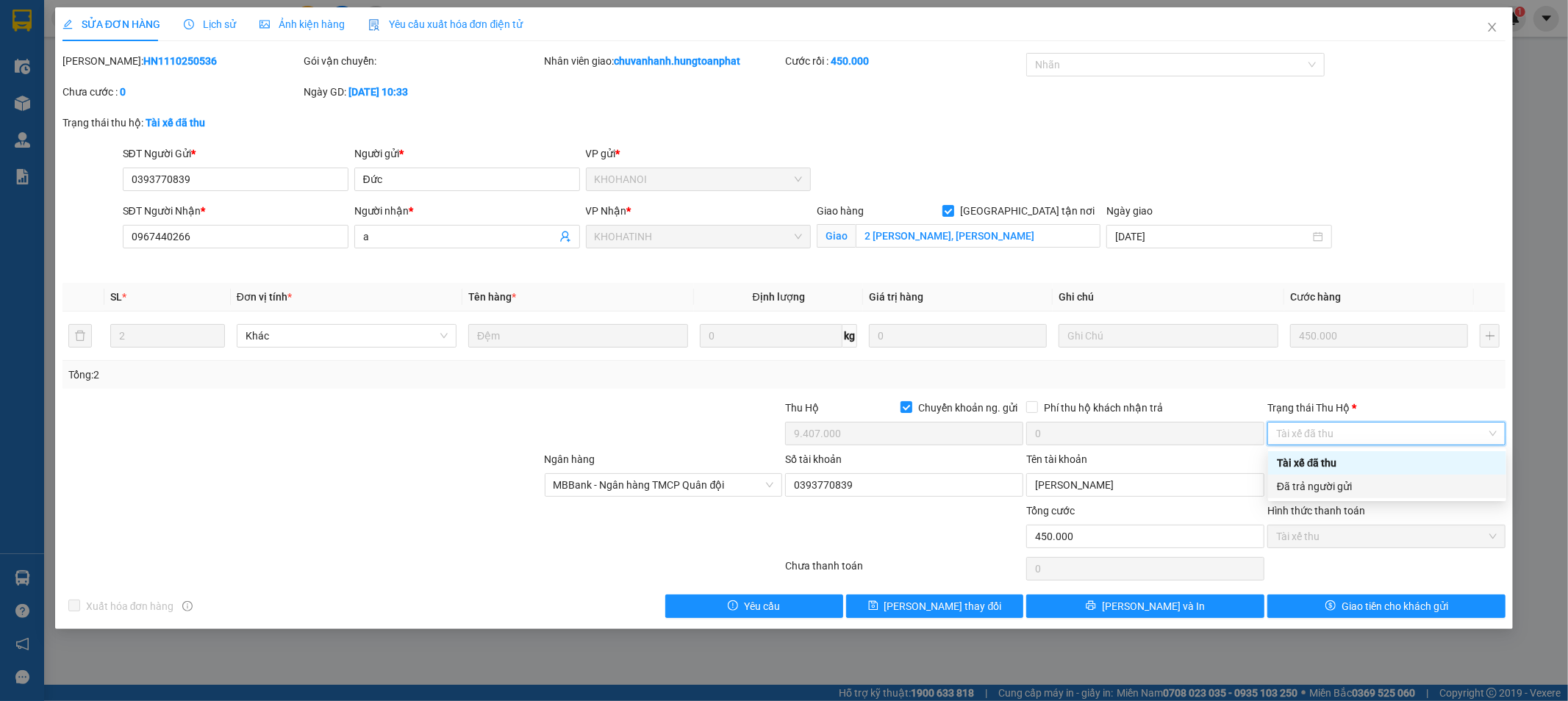
click at [1335, 496] on div "Đã trả người gửi" at bounding box center [1387, 487] width 238 height 24
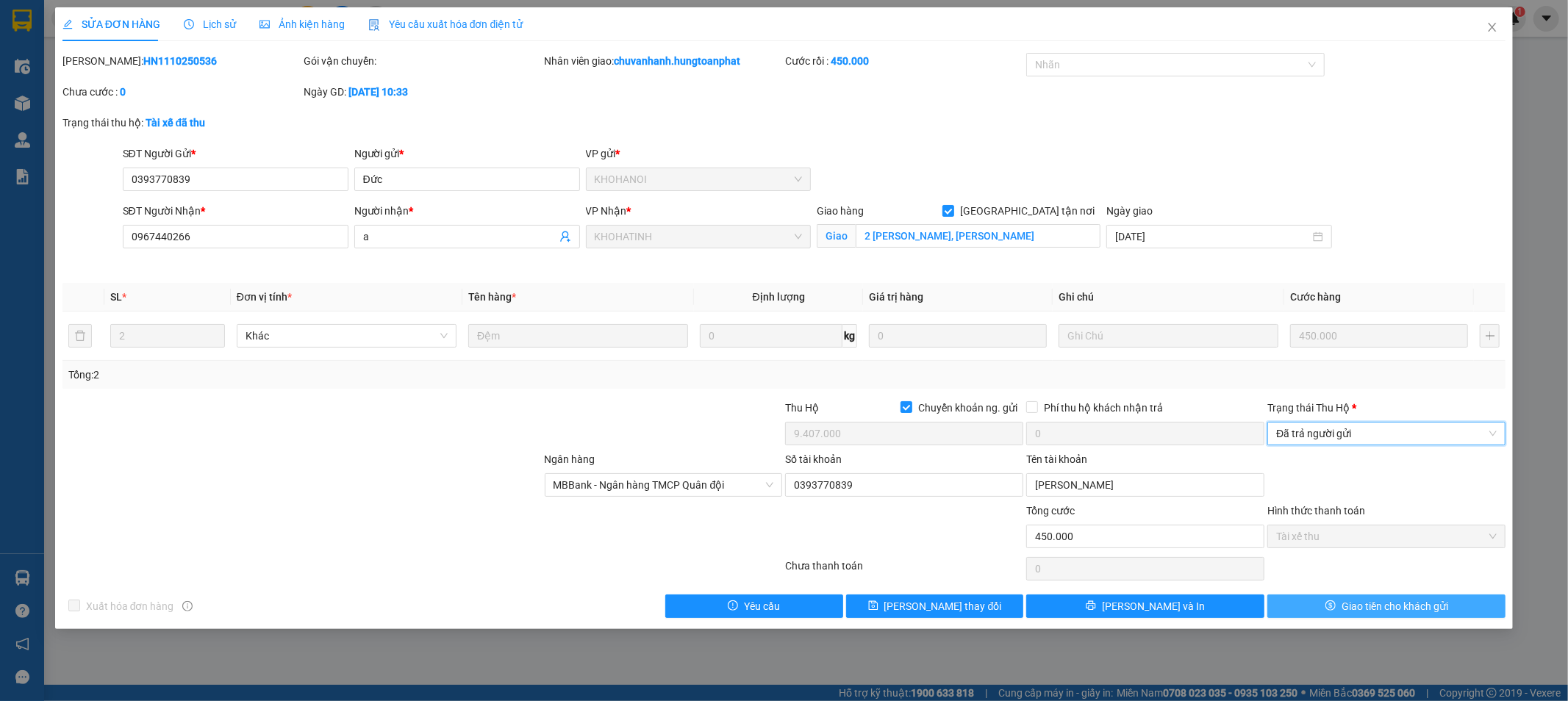
click at [1301, 605] on button "Giao tiền cho khách gửi" at bounding box center [1387, 606] width 238 height 24
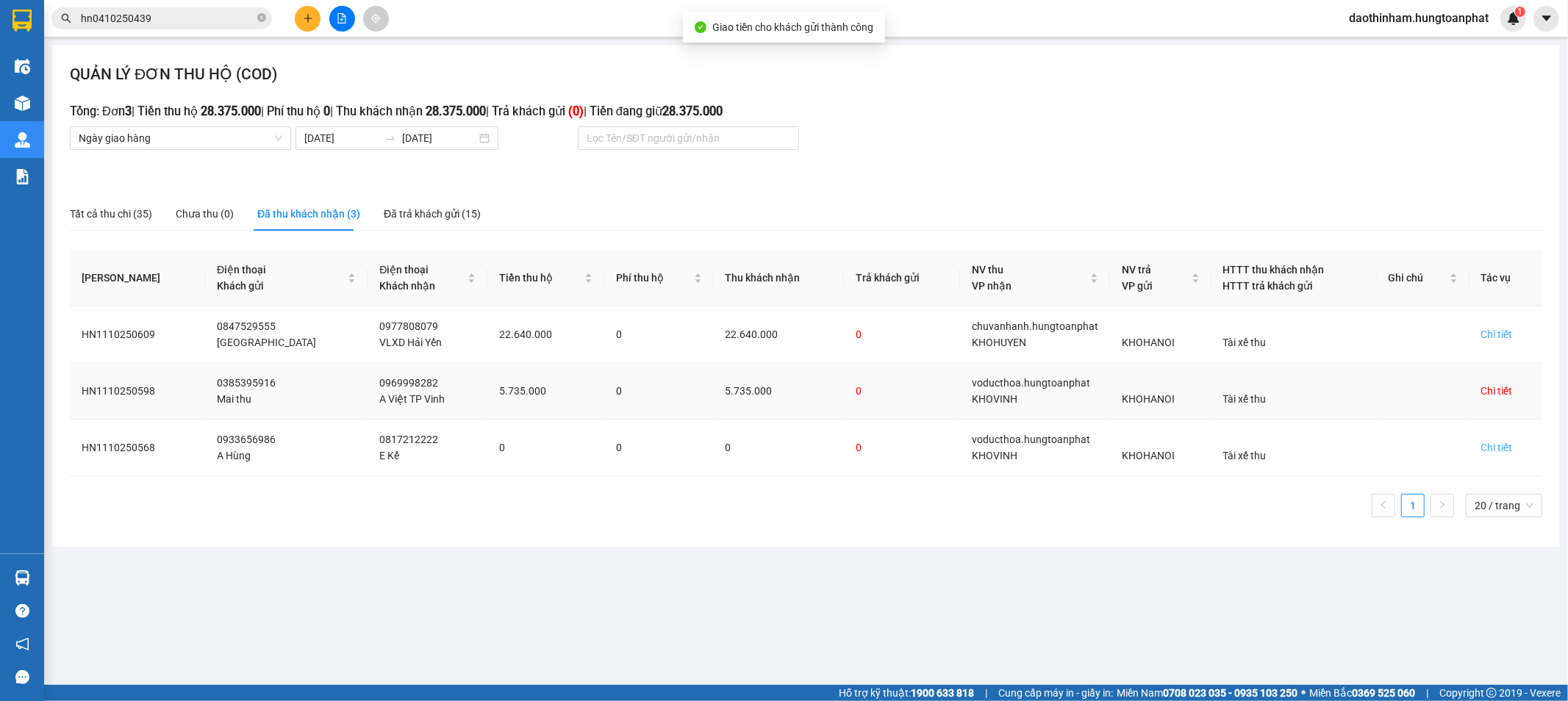
click at [1498, 393] on div "Chi tiết" at bounding box center [1496, 390] width 31 height 16
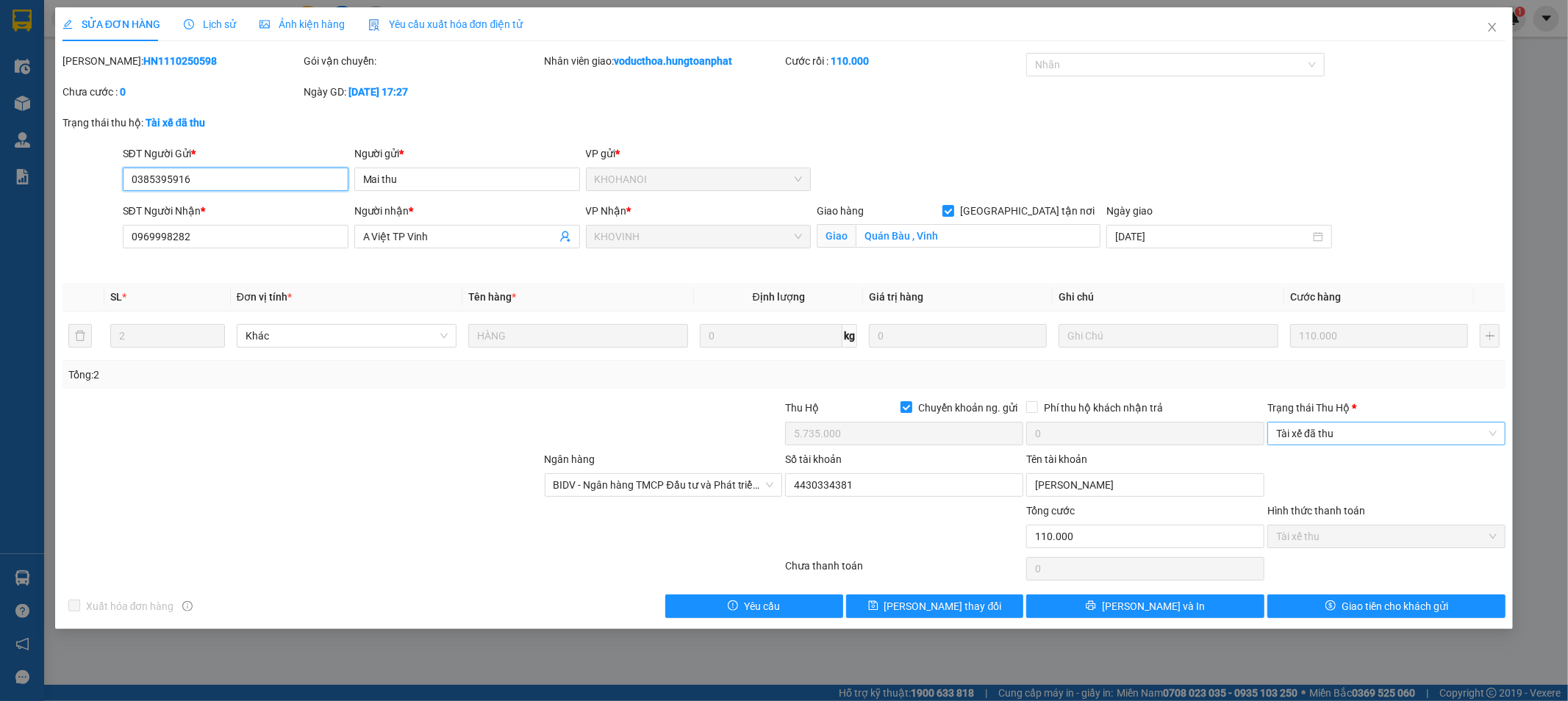
click at [1456, 436] on span "Tài xế đã thu" at bounding box center [1386, 433] width 220 height 22
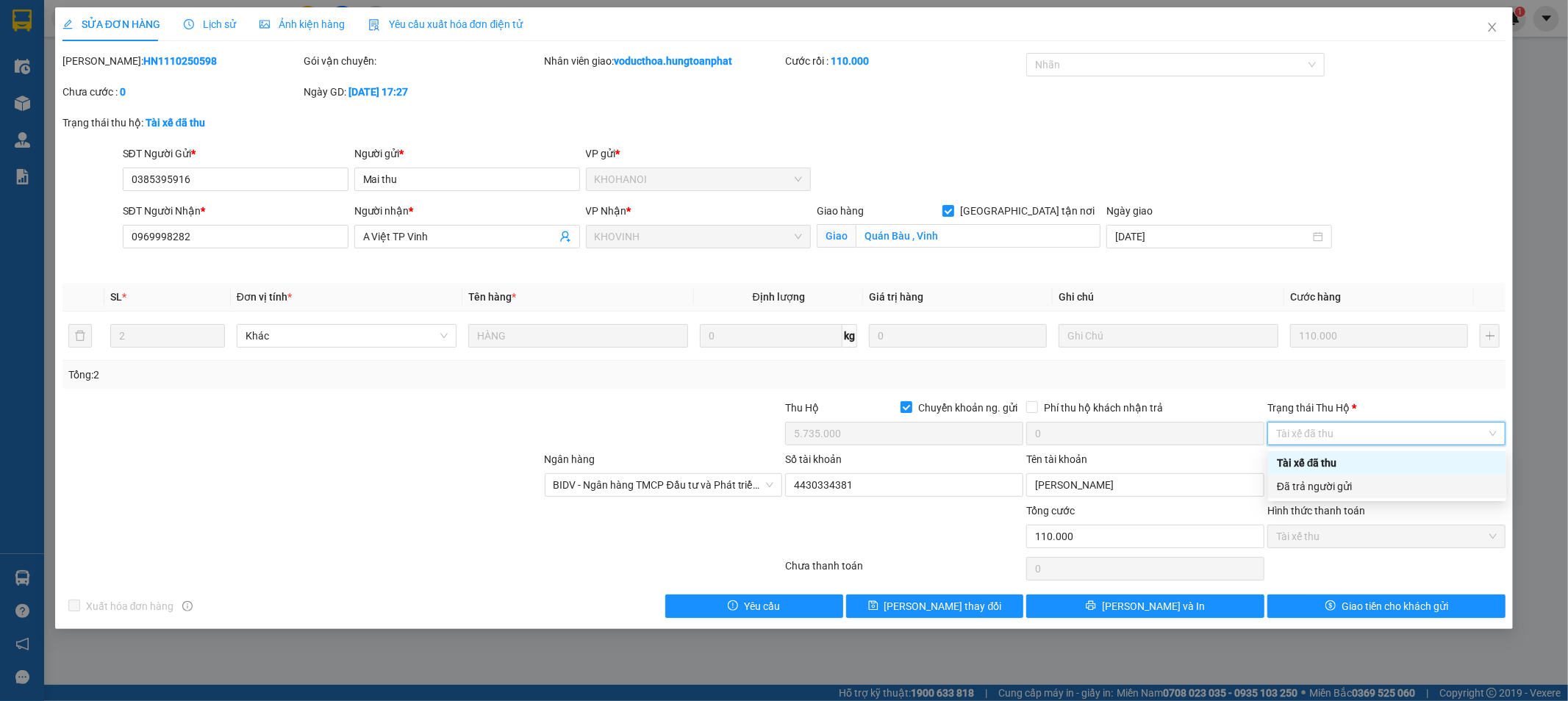
click at [1353, 487] on div "Đã trả người gửi" at bounding box center [1387, 486] width 220 height 16
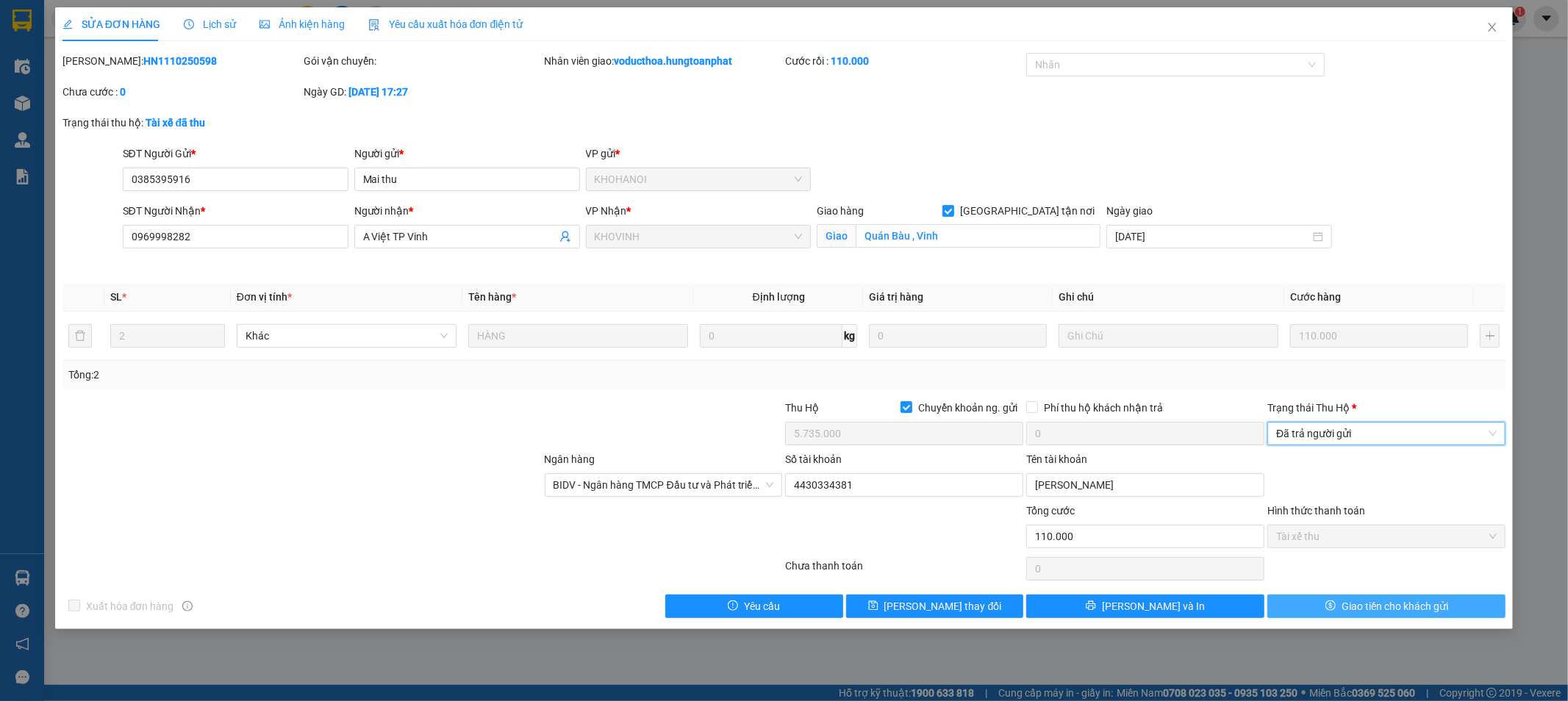
click at [1315, 604] on button "Giao tiền cho khách gửi" at bounding box center [1387, 606] width 238 height 24
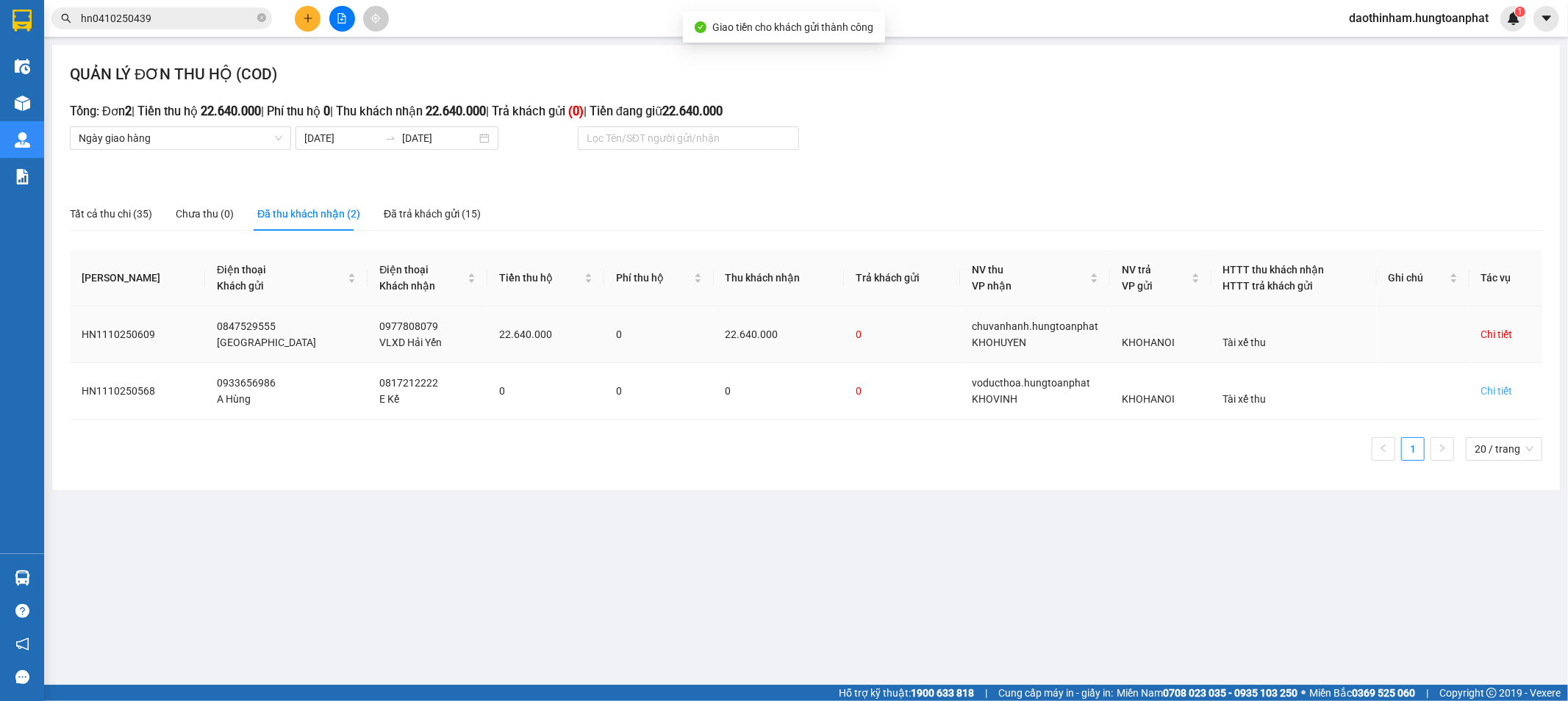
click at [1494, 334] on div "Chi tiết" at bounding box center [1496, 333] width 31 height 16
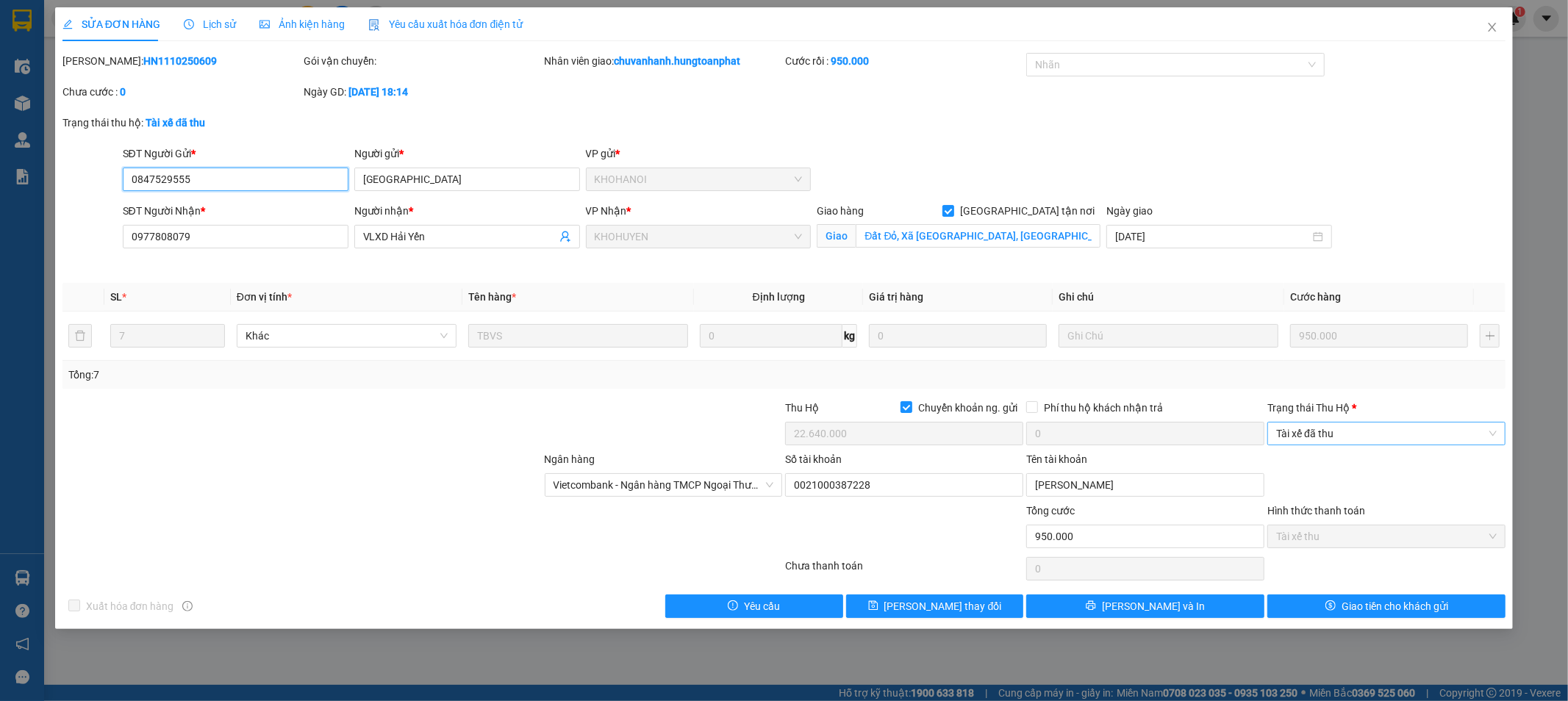
click at [1408, 427] on span "Tài xế đã thu" at bounding box center [1386, 433] width 220 height 22
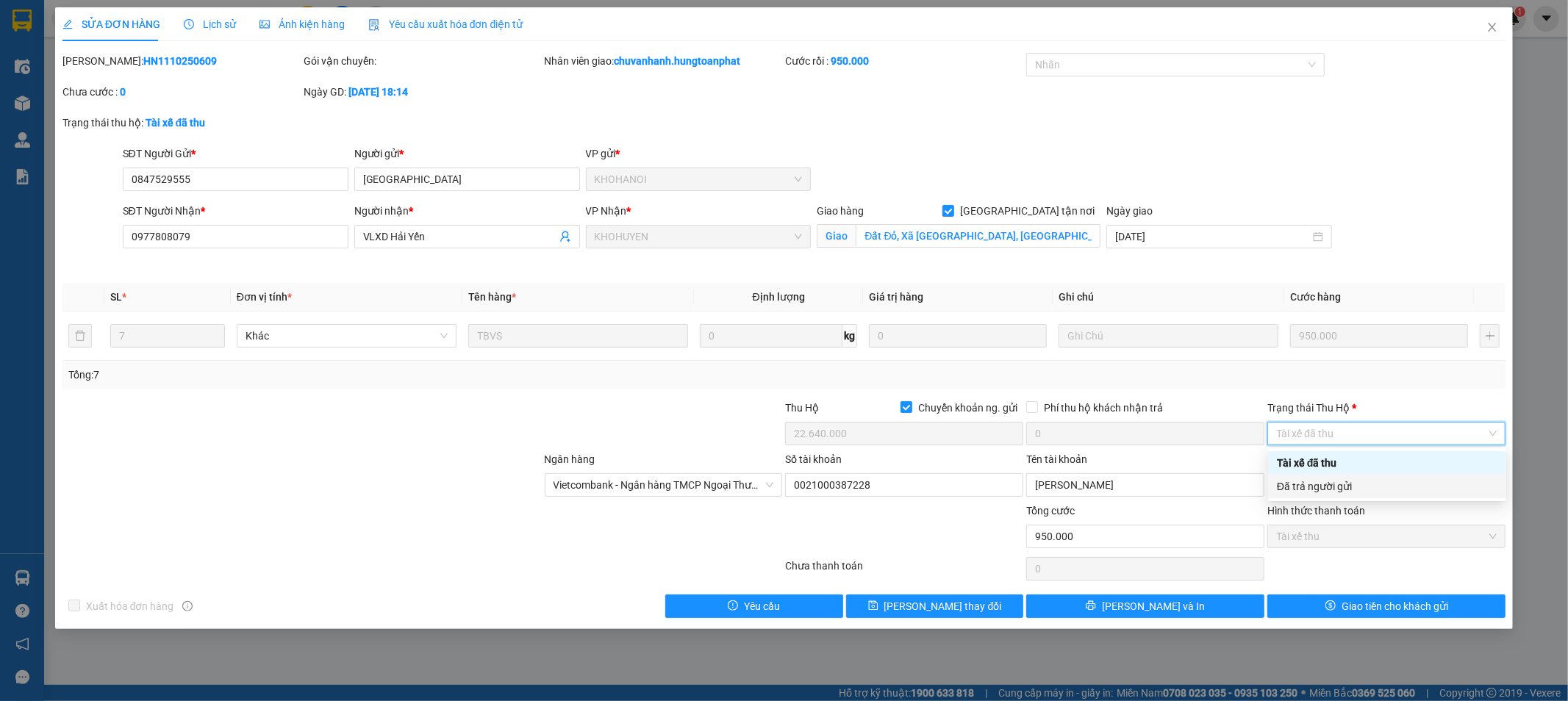
click at [1371, 486] on div "Đã trả người gửi" at bounding box center [1387, 486] width 220 height 16
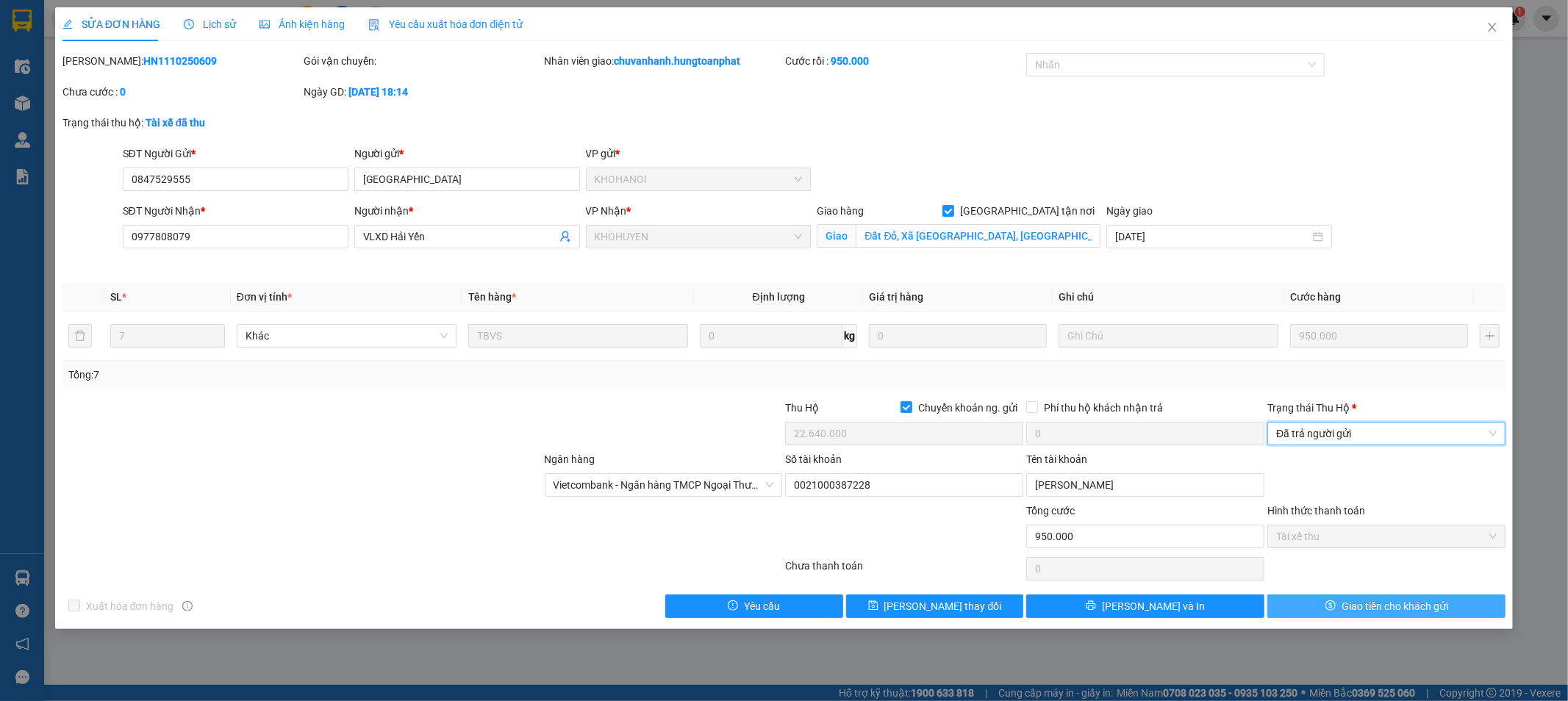
drag, startPoint x: 1357, startPoint y: 596, endPoint x: 1348, endPoint y: 598, distance: 9.2
click at [1355, 596] on button "Giao tiền cho khách gửi" at bounding box center [1387, 606] width 238 height 24
